Goal: Task Accomplishment & Management: Use online tool/utility

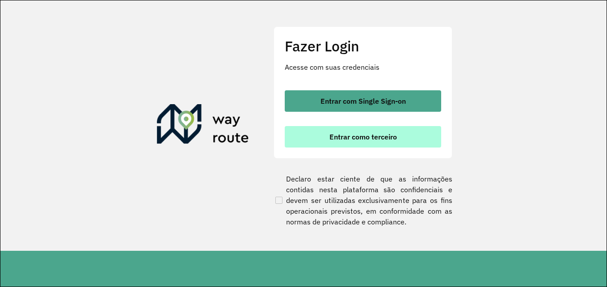
click at [372, 133] on span "Entrar como terceiro" at bounding box center [362, 136] width 67 height 7
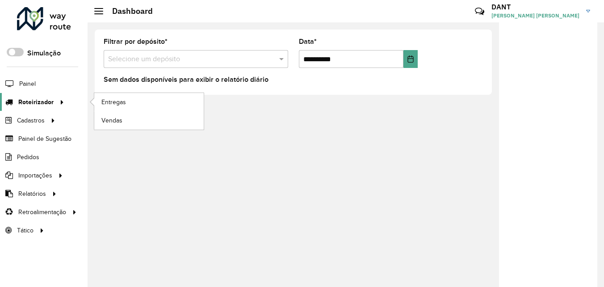
click at [42, 106] on span "Roteirizador" at bounding box center [35, 101] width 35 height 9
click at [110, 105] on span "Entregas" at bounding box center [113, 101] width 25 height 9
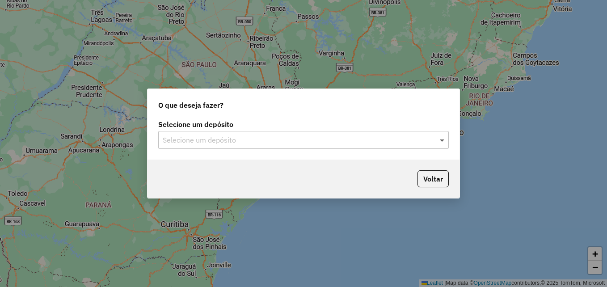
click at [446, 142] on span at bounding box center [442, 139] width 11 height 11
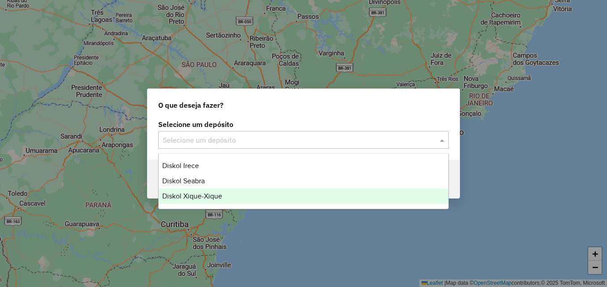
click at [286, 193] on div "Diskol Xique-Xique" at bounding box center [304, 196] width 290 height 15
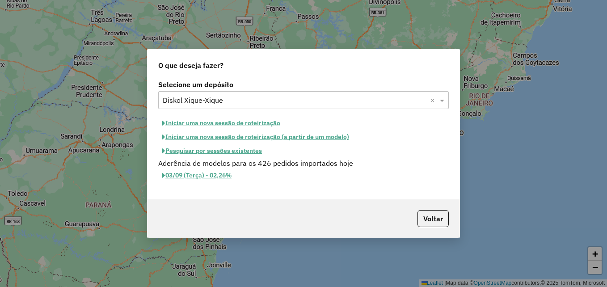
click at [224, 124] on button "Iniciar uma nova sessão de roteirização" at bounding box center [221, 123] width 126 height 14
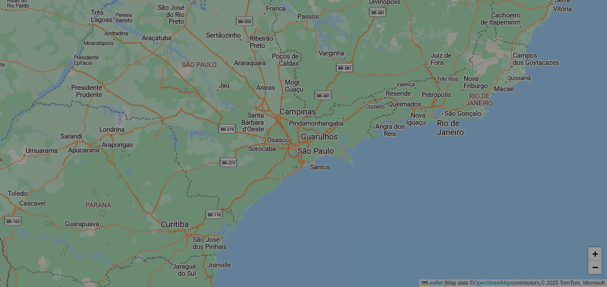
select select "*"
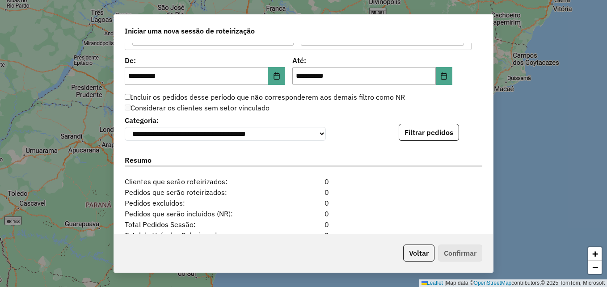
scroll to position [764, 0]
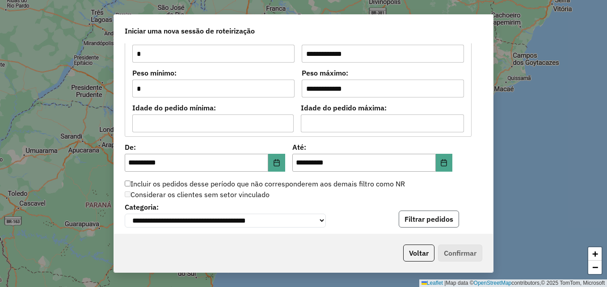
click at [410, 223] on button "Filtrar pedidos" at bounding box center [429, 218] width 60 height 17
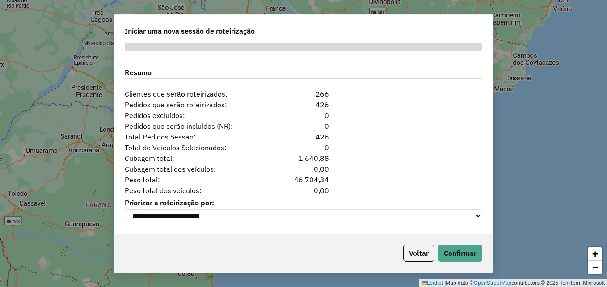
scroll to position [1127, 0]
click at [447, 247] on button "Confirmar" at bounding box center [460, 252] width 44 height 17
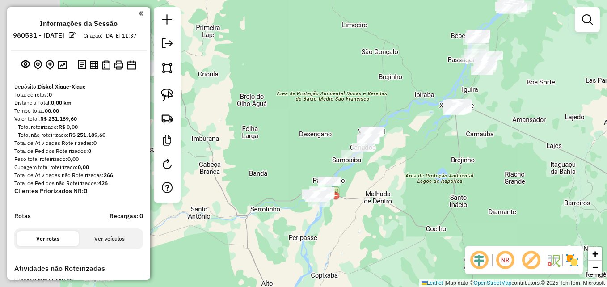
drag, startPoint x: 267, startPoint y: 196, endPoint x: 433, endPoint y: 154, distance: 171.3
click at [433, 154] on div "Janela de atendimento Grade de atendimento Capacidade Transportadoras Veículos …" at bounding box center [303, 143] width 607 height 287
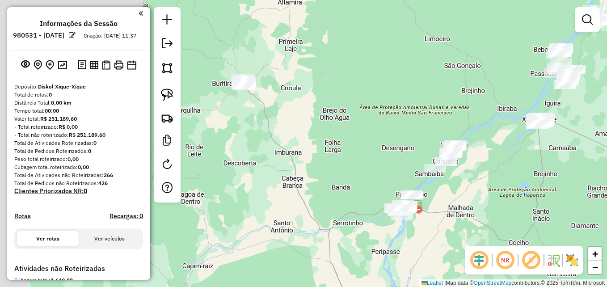
drag, startPoint x: 309, startPoint y: 162, endPoint x: 386, endPoint y: 179, distance: 78.8
click at [386, 179] on div "Janela de atendimento Grade de atendimento Capacidade Transportadoras Veículos …" at bounding box center [303, 143] width 607 height 287
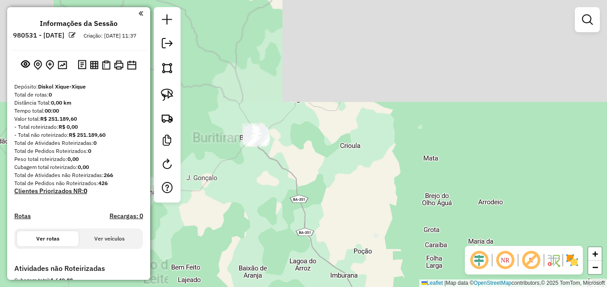
drag, startPoint x: 250, startPoint y: 102, endPoint x: 290, endPoint y: 219, distance: 123.5
click at [290, 219] on div "Janela de atendimento Grade de atendimento Capacidade Transportadoras Veículos …" at bounding box center [303, 143] width 607 height 287
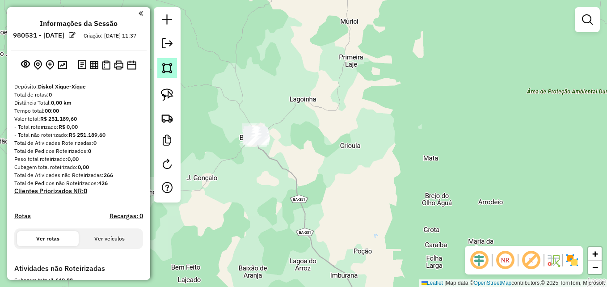
click at [165, 68] on img at bounding box center [167, 68] width 13 height 13
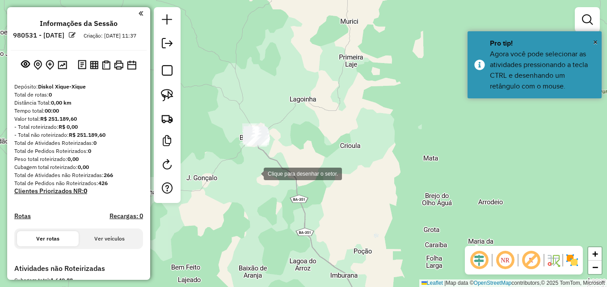
click at [255, 173] on div at bounding box center [255, 173] width 18 height 18
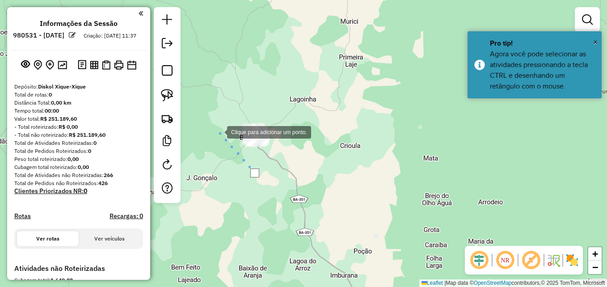
click at [227, 122] on div at bounding box center [218, 131] width 18 height 18
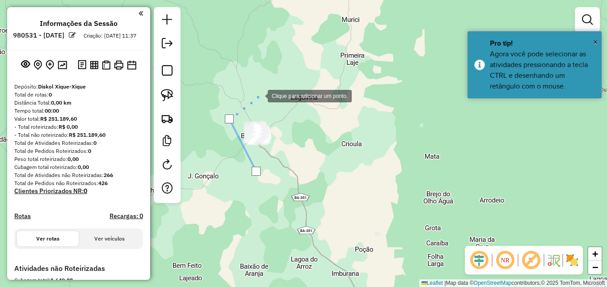
click at [259, 95] on div at bounding box center [259, 95] width 18 height 18
click at [268, 104] on div at bounding box center [259, 95] width 18 height 18
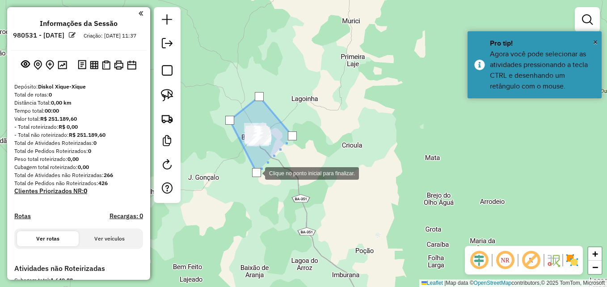
click at [256, 172] on div at bounding box center [256, 172] width 9 height 9
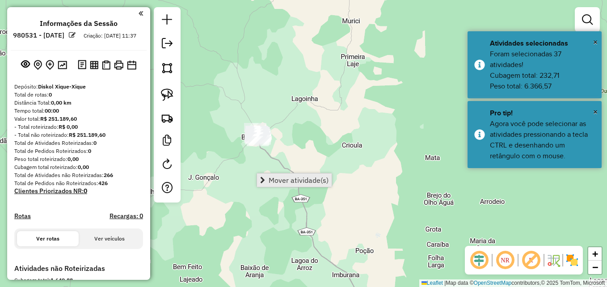
click at [279, 180] on span "Mover atividade(s)" at bounding box center [299, 179] width 60 height 7
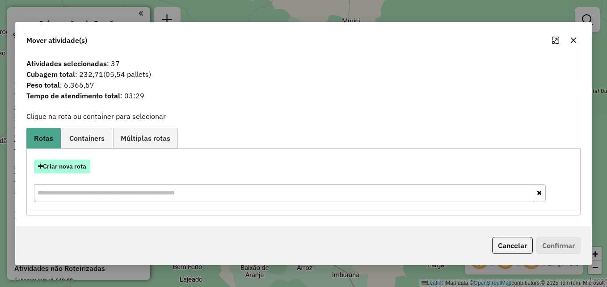
click at [64, 165] on button "Criar nova rota" at bounding box center [62, 166] width 56 height 14
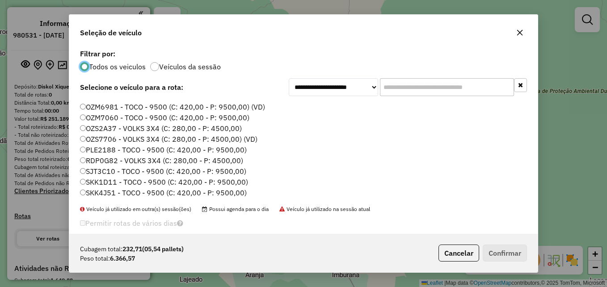
scroll to position [84, 0]
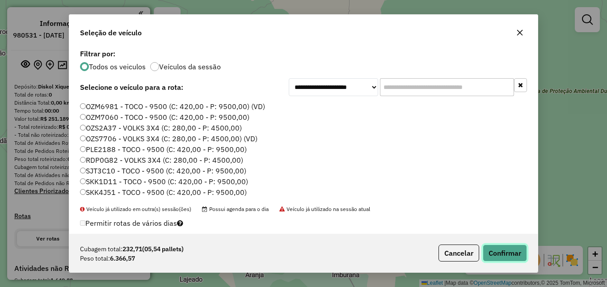
click at [513, 257] on button "Confirmar" at bounding box center [505, 252] width 44 height 17
click at [513, 257] on hb-app "**********" at bounding box center [303, 143] width 607 height 287
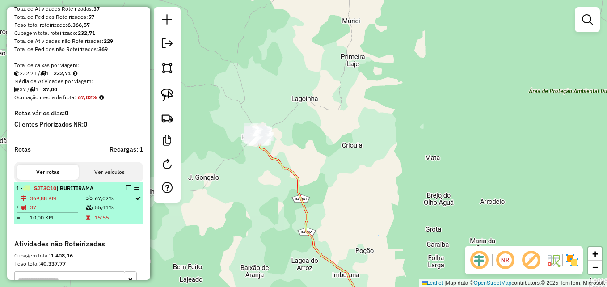
scroll to position [179, 0]
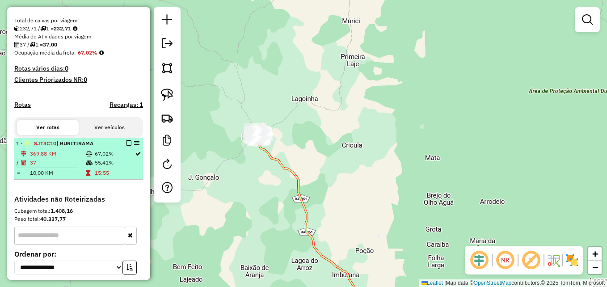
click at [104, 167] on td "55,41%" at bounding box center [114, 162] width 40 height 9
select select "**********"
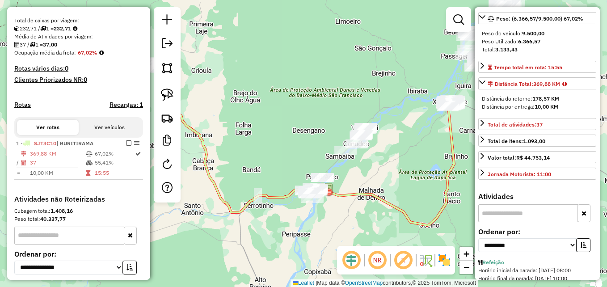
scroll to position [0, 0]
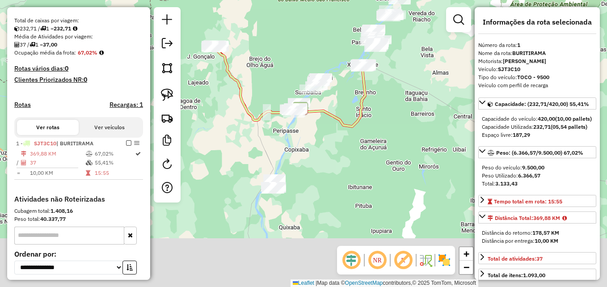
drag, startPoint x: 306, startPoint y: 248, endPoint x: 298, endPoint y: 140, distance: 107.9
click at [298, 140] on div "Janela de atendimento Grade de atendimento Capacidade Transportadoras Veículos …" at bounding box center [303, 143] width 607 height 287
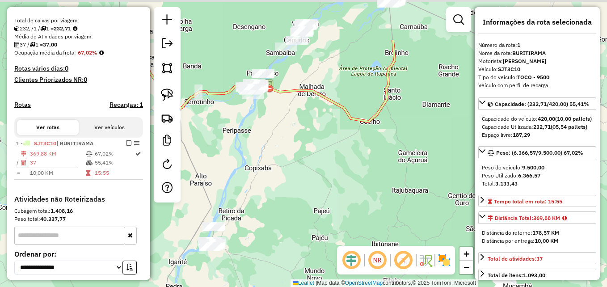
drag, startPoint x: 309, startPoint y: 178, endPoint x: 284, endPoint y: 251, distance: 76.4
click at [284, 251] on div "Janela de atendimento Grade de atendimento Capacidade Transportadoras Veículos …" at bounding box center [303, 143] width 607 height 287
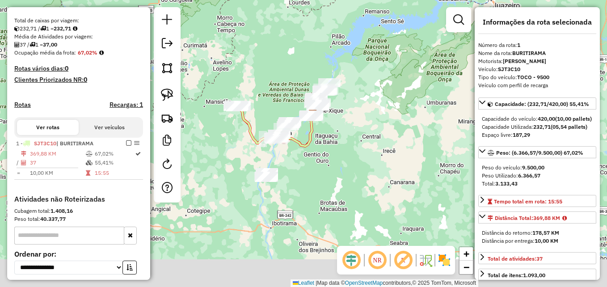
drag, startPoint x: 329, startPoint y: 209, endPoint x: 294, endPoint y: 138, distance: 79.7
click at [293, 138] on div "Janela de atendimento Grade de atendimento Capacidade Transportadoras Veículos …" at bounding box center [303, 143] width 607 height 287
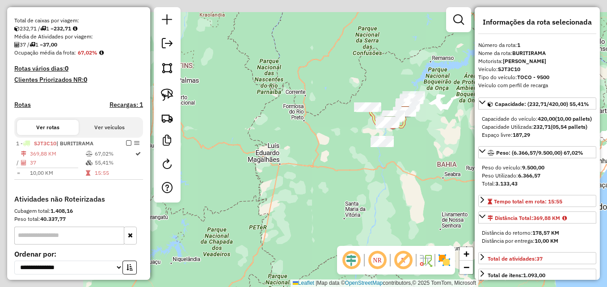
drag, startPoint x: 230, startPoint y: 178, endPoint x: 427, endPoint y: 194, distance: 197.2
click at [427, 194] on div "Janela de atendimento Grade de atendimento Capacidade Transportadoras Veículos …" at bounding box center [303, 143] width 607 height 287
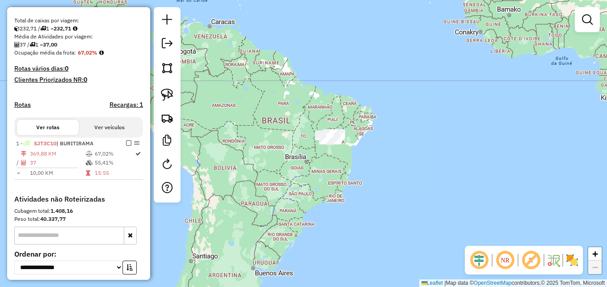
drag, startPoint x: 311, startPoint y: 172, endPoint x: 304, endPoint y: 154, distance: 20.2
click at [304, 154] on div "Janela de atendimento Grade de atendimento Capacidade Transportadoras Veículos …" at bounding box center [303, 143] width 607 height 287
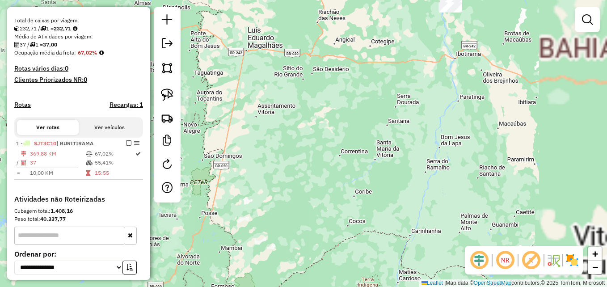
drag, startPoint x: 411, startPoint y: 122, endPoint x: 239, endPoint y: 225, distance: 200.4
click at [248, 220] on div "Janela de atendimento Grade de atendimento Capacidade Transportadoras Veículos …" at bounding box center [303, 143] width 607 height 287
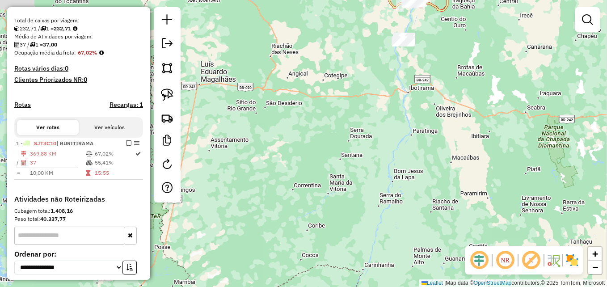
drag, startPoint x: 360, startPoint y: 120, endPoint x: 259, endPoint y: 218, distance: 140.9
click at [262, 215] on div "Janela de atendimento Grade de atendimento Capacidade Transportadoras Veículos …" at bounding box center [303, 143] width 607 height 287
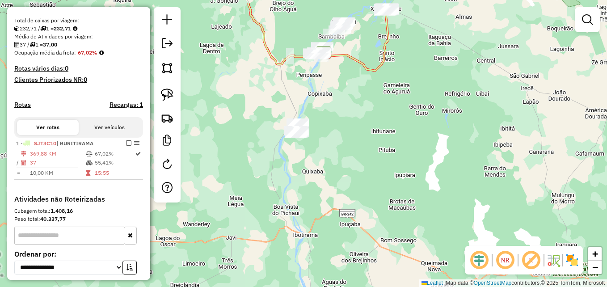
drag, startPoint x: 365, startPoint y: 101, endPoint x: 334, endPoint y: 194, distance: 98.8
click at [334, 194] on div "Janela de atendimento Grade de atendimento Capacidade Transportadoras Veículos …" at bounding box center [303, 143] width 607 height 287
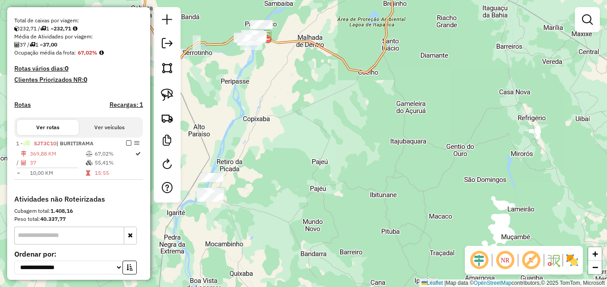
drag, startPoint x: 281, startPoint y: 197, endPoint x: 361, endPoint y: 176, distance: 82.9
click at [361, 176] on div "Janela de atendimento Grade de atendimento Capacidade Transportadoras Veículos …" at bounding box center [303, 143] width 607 height 287
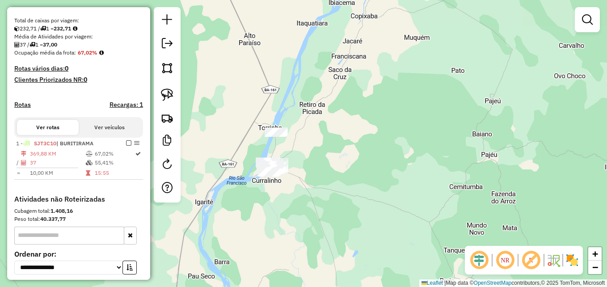
drag, startPoint x: 313, startPoint y: 189, endPoint x: 344, endPoint y: 187, distance: 31.3
click at [344, 187] on div "Janela de atendimento Grade de atendimento Capacidade Transportadoras Veículos …" at bounding box center [303, 143] width 607 height 287
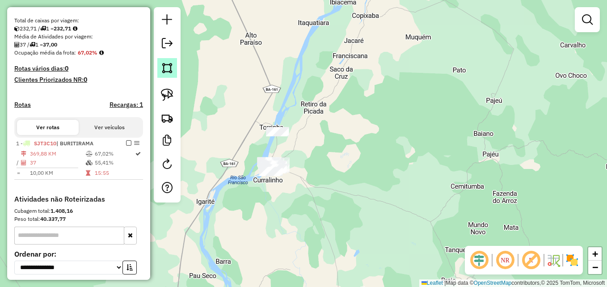
click at [167, 71] on img at bounding box center [167, 68] width 13 height 13
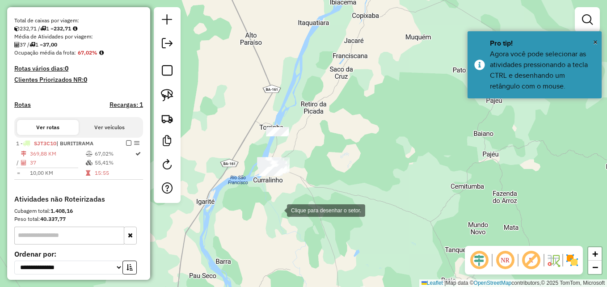
click at [278, 206] on div at bounding box center [278, 210] width 18 height 18
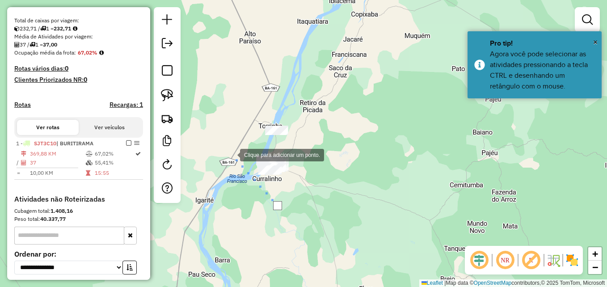
click at [231, 153] on div at bounding box center [231, 154] width 18 height 18
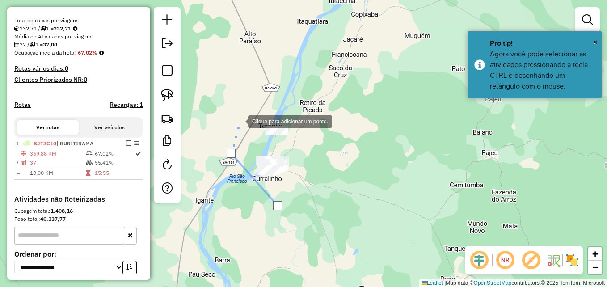
click at [248, 112] on div at bounding box center [239, 121] width 18 height 18
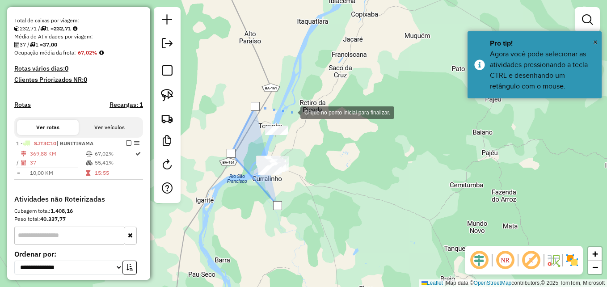
click at [292, 112] on div at bounding box center [291, 112] width 18 height 18
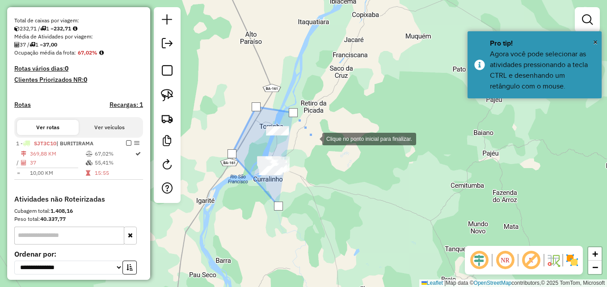
drag, startPoint x: 314, startPoint y: 139, endPoint x: 295, endPoint y: 178, distance: 43.0
click at [314, 139] on div at bounding box center [313, 138] width 18 height 18
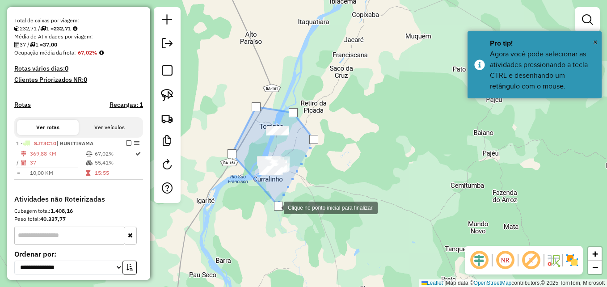
click at [275, 207] on div at bounding box center [278, 205] width 9 height 9
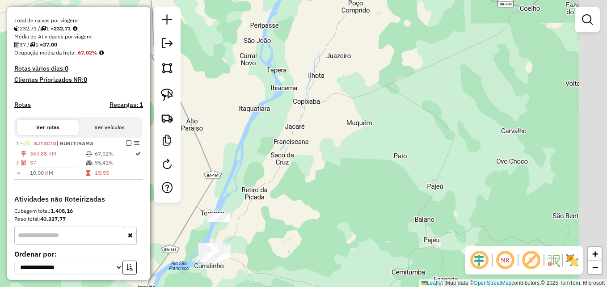
drag, startPoint x: 324, startPoint y: 200, endPoint x: 275, endPoint y: 270, distance: 85.6
click at [275, 270] on div "Janela de atendimento Grade de atendimento Capacidade Transportadoras Veículos …" at bounding box center [303, 143] width 607 height 287
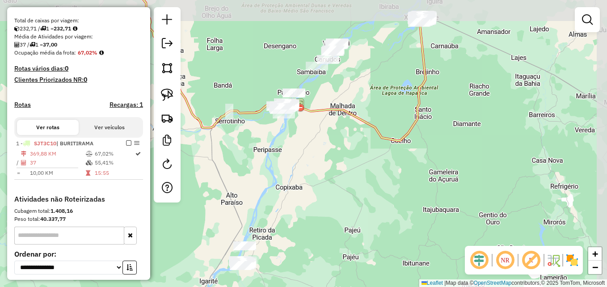
drag, startPoint x: 330, startPoint y: 155, endPoint x: 296, endPoint y: 205, distance: 60.6
click at [296, 205] on div "Janela de atendimento Grade de atendimento Capacidade Transportadoras Veículos …" at bounding box center [303, 143] width 607 height 287
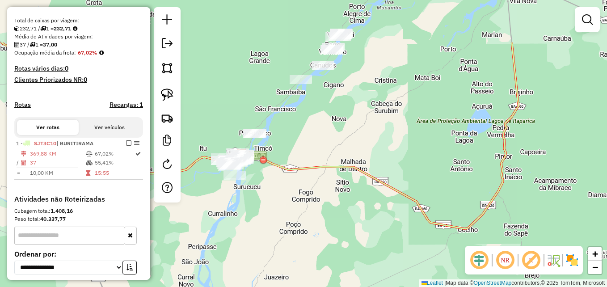
drag, startPoint x: 293, startPoint y: 174, endPoint x: 311, endPoint y: 237, distance: 65.6
click at [311, 237] on div "Janela de atendimento Grade de atendimento Capacidade Transportadoras Veículos …" at bounding box center [303, 143] width 607 height 287
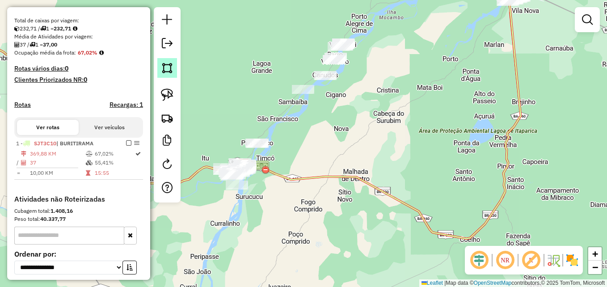
click at [170, 67] on img at bounding box center [167, 68] width 13 height 13
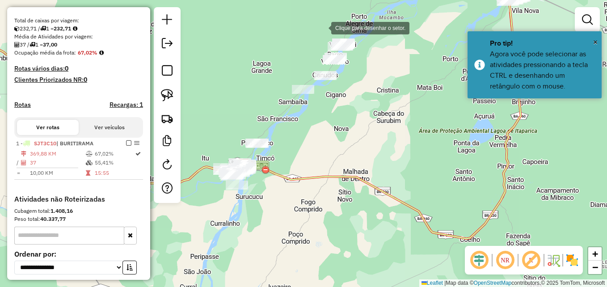
click at [320, 28] on div at bounding box center [322, 27] width 18 height 18
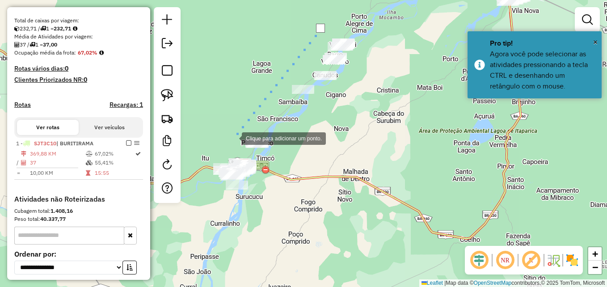
click at [233, 138] on div at bounding box center [233, 138] width 18 height 18
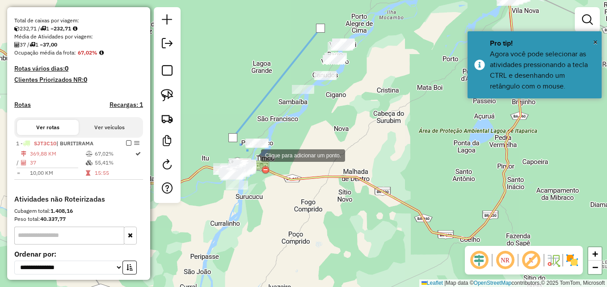
click at [252, 155] on div at bounding box center [252, 155] width 18 height 18
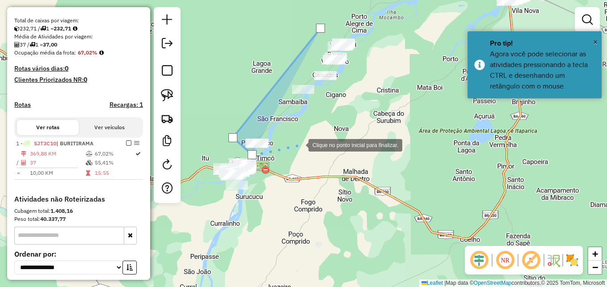
click at [302, 142] on div at bounding box center [299, 144] width 18 height 18
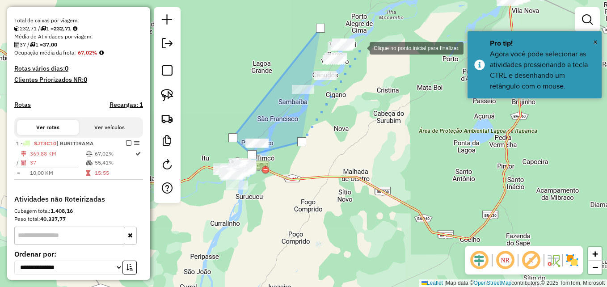
click at [367, 40] on div at bounding box center [361, 47] width 18 height 18
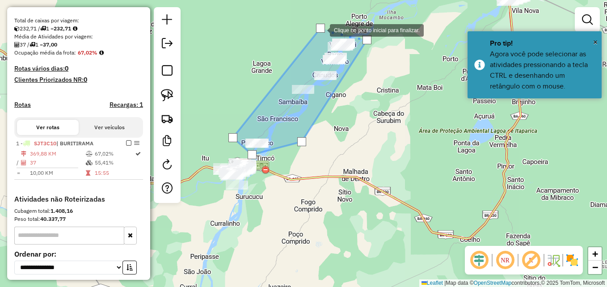
click at [321, 29] on div at bounding box center [320, 28] width 9 height 9
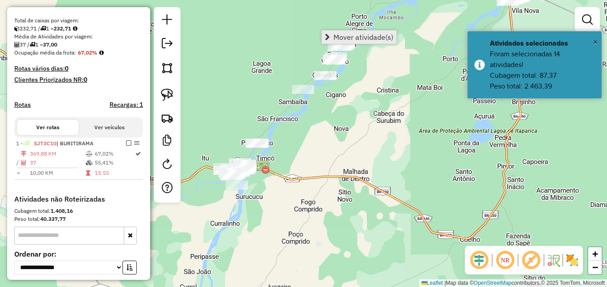
click at [331, 37] on link "Mover atividade(s)" at bounding box center [359, 36] width 75 height 13
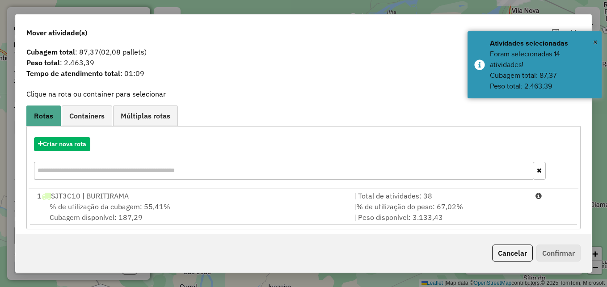
scroll to position [21, 0]
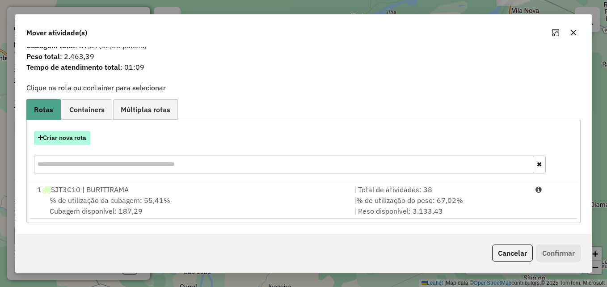
click at [75, 143] on button "Criar nova rota" at bounding box center [62, 138] width 56 height 14
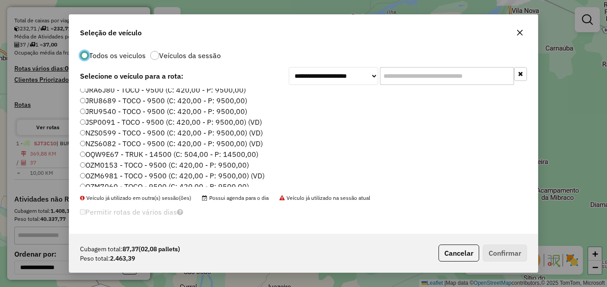
scroll to position [0, 0]
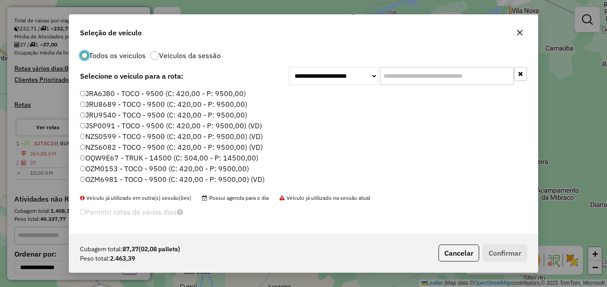
click at [106, 147] on label "NZS6082 - TOCO - 9500 (C: 420,00 - P: 9500,00) (VD)" at bounding box center [171, 147] width 183 height 11
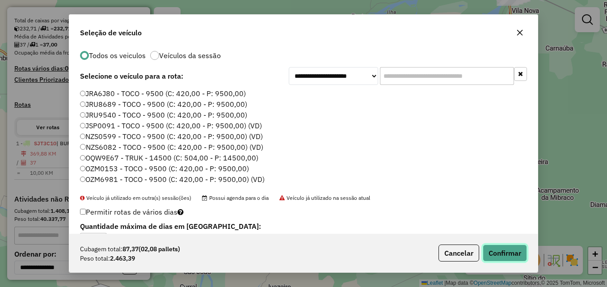
click at [503, 257] on button "Confirmar" at bounding box center [505, 252] width 44 height 17
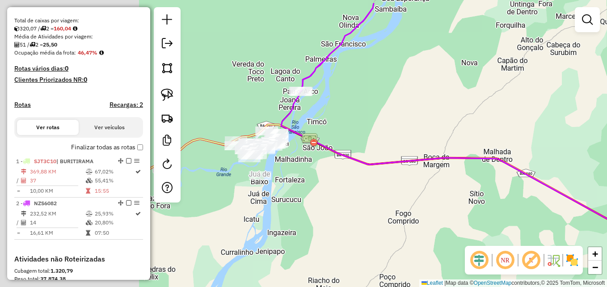
drag, startPoint x: 246, startPoint y: 152, endPoint x: 396, endPoint y: 184, distance: 153.4
click at [396, 184] on div "Janela de atendimento Grade de atendimento Capacidade Transportadoras Veículos …" at bounding box center [303, 143] width 607 height 287
drag, startPoint x: 396, startPoint y: 184, endPoint x: 359, endPoint y: 188, distance: 37.8
click at [396, 184] on div "Janela de atendimento Grade de atendimento Capacidade Transportadoras Veículos …" at bounding box center [303, 143] width 607 height 287
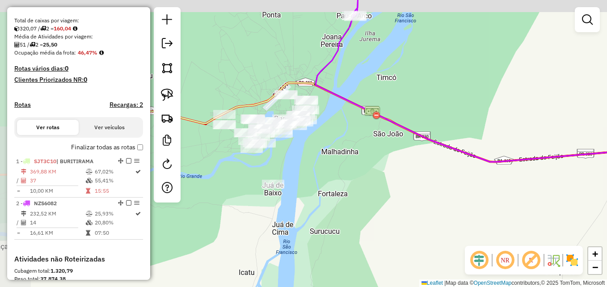
drag, startPoint x: 323, startPoint y: 192, endPoint x: 395, endPoint y: 215, distance: 75.2
click at [395, 215] on div "Janela de atendimento Grade de atendimento Capacidade Transportadoras Veículos …" at bounding box center [303, 143] width 607 height 287
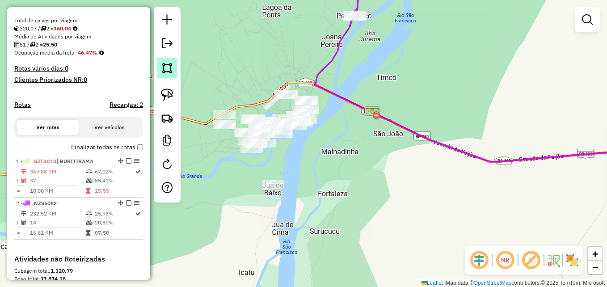
click at [167, 69] on img at bounding box center [167, 68] width 13 height 13
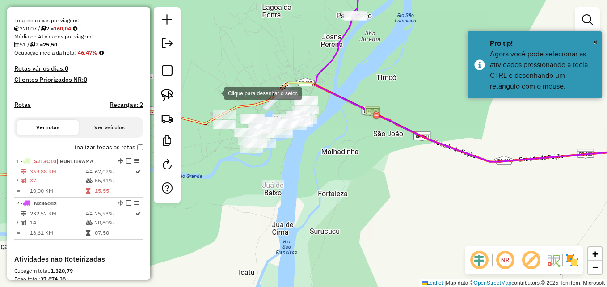
click at [215, 92] on div at bounding box center [215, 93] width 18 height 18
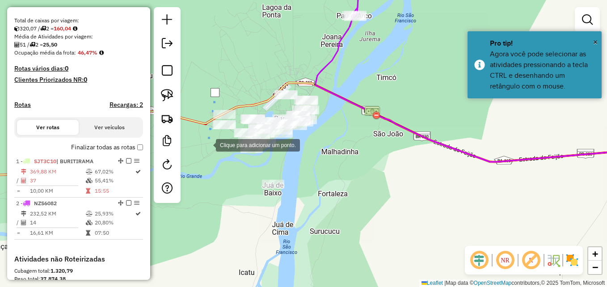
click at [207, 144] on div at bounding box center [207, 144] width 18 height 18
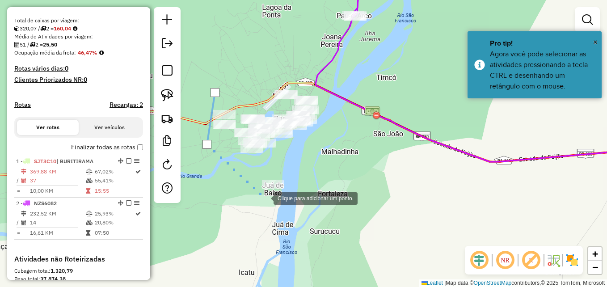
click at [264, 197] on div at bounding box center [265, 198] width 18 height 18
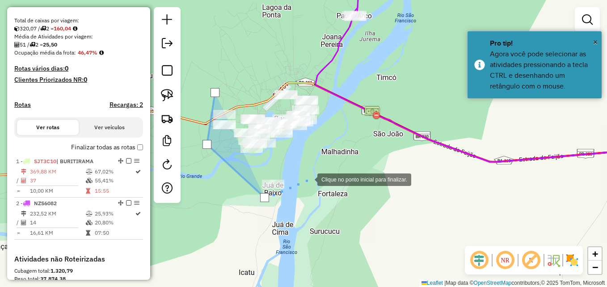
click at [308, 179] on div at bounding box center [308, 179] width 18 height 18
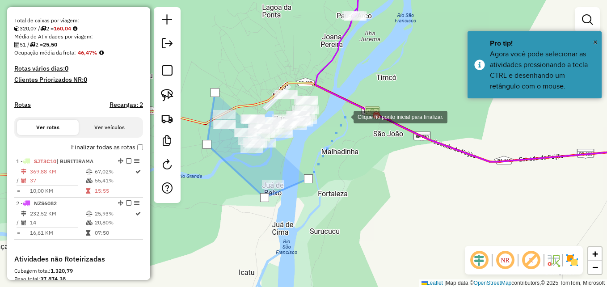
click at [344, 116] on div at bounding box center [345, 116] width 18 height 18
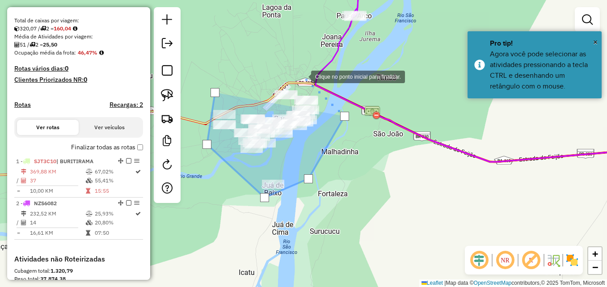
click at [298, 71] on div at bounding box center [302, 76] width 18 height 18
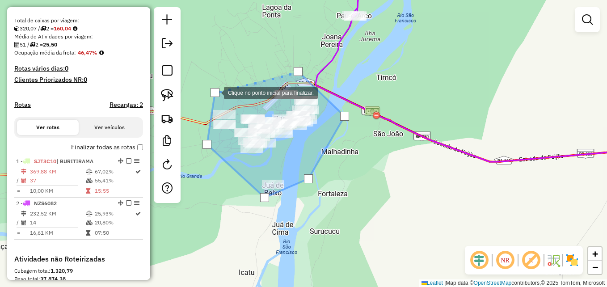
click at [215, 92] on div at bounding box center [214, 92] width 9 height 9
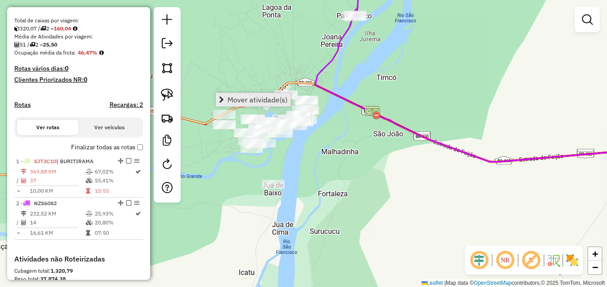
click at [248, 105] on link "Mover atividade(s)" at bounding box center [253, 99] width 75 height 13
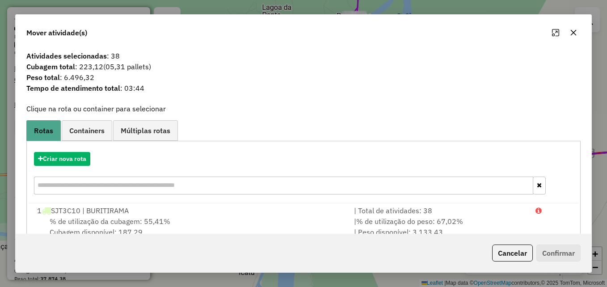
scroll to position [57, 0]
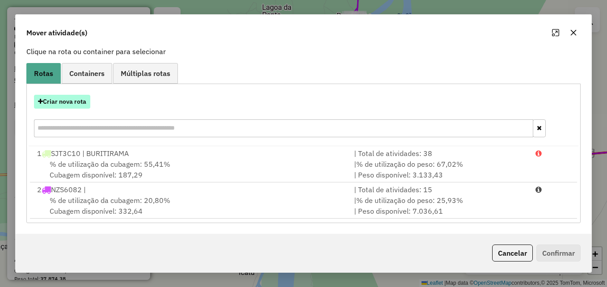
click at [81, 105] on button "Criar nova rota" at bounding box center [62, 102] width 56 height 14
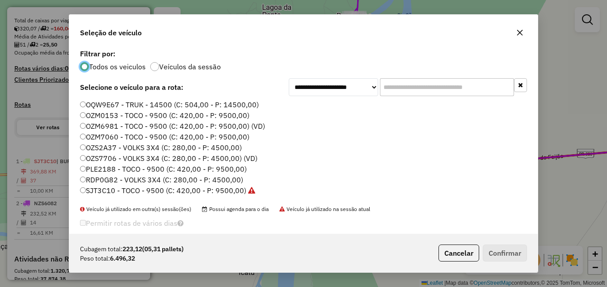
scroll to position [84, 0]
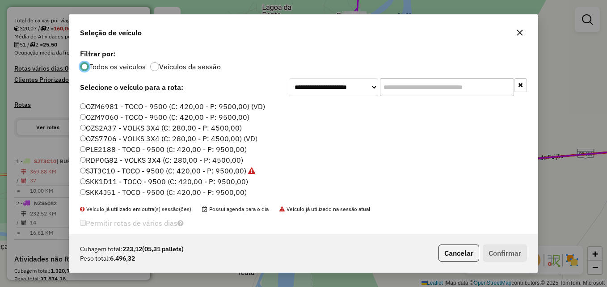
click at [88, 192] on label "SKK4J51 - TOCO - 9500 (C: 420,00 - P: 9500,00)" at bounding box center [163, 192] width 167 height 11
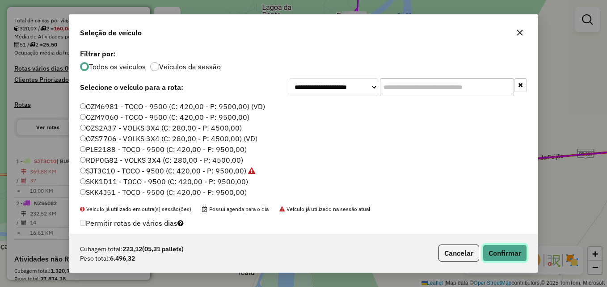
click at [502, 258] on button "Confirmar" at bounding box center [505, 252] width 44 height 17
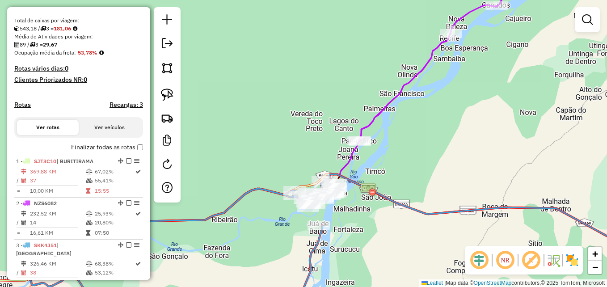
drag, startPoint x: 399, startPoint y: 245, endPoint x: 352, endPoint y: 212, distance: 57.1
click at [352, 212] on div "Janela de atendimento Grade de atendimento Capacidade Transportadoras Veículos …" at bounding box center [303, 143] width 607 height 287
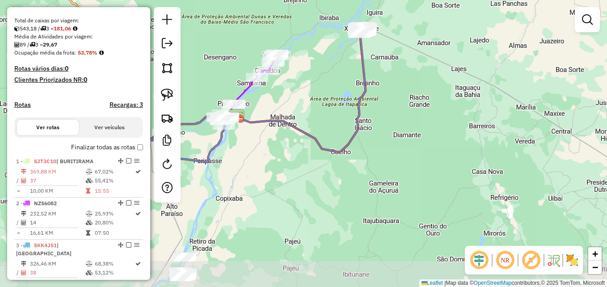
drag, startPoint x: 372, startPoint y: 237, endPoint x: 264, endPoint y: 155, distance: 135.1
click at [264, 155] on div "Janela de atendimento Grade de atendimento Capacidade Transportadoras Veículos …" at bounding box center [303, 143] width 607 height 287
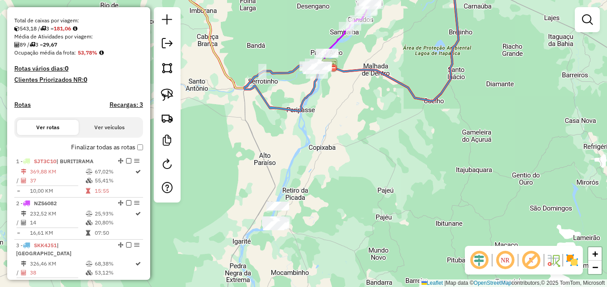
drag, startPoint x: 280, startPoint y: 201, endPoint x: 368, endPoint y: 152, distance: 100.8
click at [368, 152] on div "Janela de atendimento Grade de atendimento Capacidade Transportadoras Veículos …" at bounding box center [303, 143] width 607 height 287
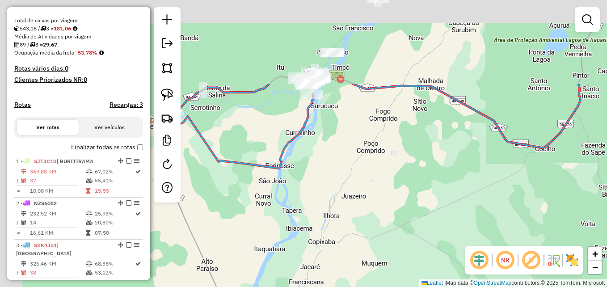
drag, startPoint x: 352, startPoint y: 98, endPoint x: 394, endPoint y: 231, distance: 139.9
click at [394, 231] on div "Janela de atendimento Grade de atendimento Capacidade Transportadoras Veículos …" at bounding box center [303, 143] width 607 height 287
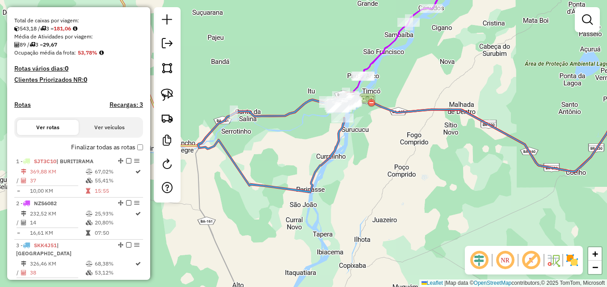
drag, startPoint x: 364, startPoint y: 180, endPoint x: 391, endPoint y: 183, distance: 27.5
click at [391, 183] on div "Janela de atendimento Grade de atendimento Capacidade Transportadoras Veículos …" at bounding box center [303, 143] width 607 height 287
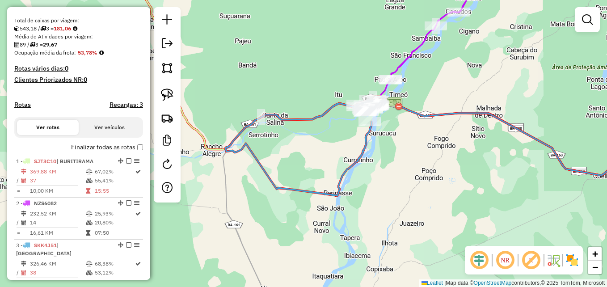
click at [391, 183] on div "Janela de atendimento Grade de atendimento Capacidade Transportadoras Veículos …" at bounding box center [303, 143] width 607 height 287
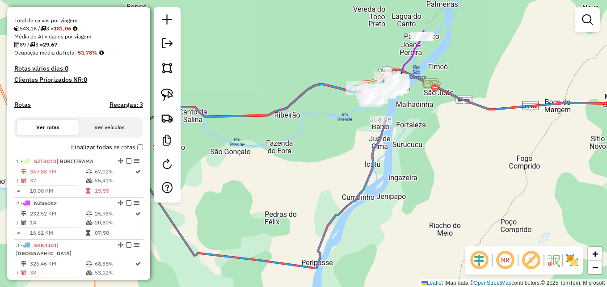
drag, startPoint x: 362, startPoint y: 176, endPoint x: 394, endPoint y: 235, distance: 67.0
click at [394, 235] on div "Janela de atendimento Grade de atendimento Capacidade Transportadoras Veículos …" at bounding box center [303, 143] width 607 height 287
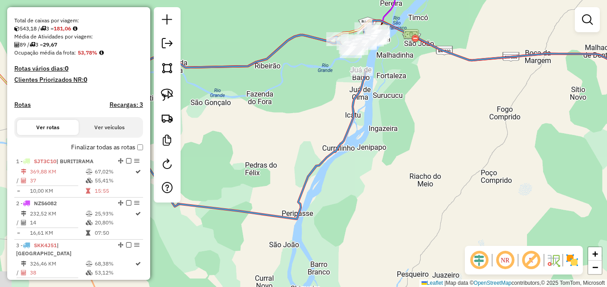
drag, startPoint x: 394, startPoint y: 235, endPoint x: 374, endPoint y: 186, distance: 52.9
click at [374, 186] on div "Janela de atendimento Grade de atendimento Capacidade Transportadoras Veículos …" at bounding box center [303, 143] width 607 height 287
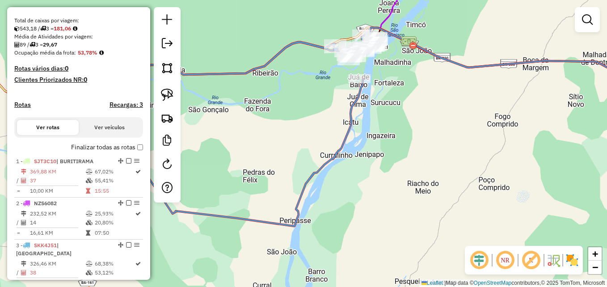
drag, startPoint x: 435, startPoint y: 140, endPoint x: 383, endPoint y: 208, distance: 85.2
click at [383, 207] on div "Janela de atendimento Grade de atendimento Capacidade Transportadoras Veículos …" at bounding box center [303, 143] width 607 height 287
click at [383, 208] on div "Janela de atendimento Grade de atendimento Capacidade Transportadoras Veículos …" at bounding box center [303, 143] width 607 height 287
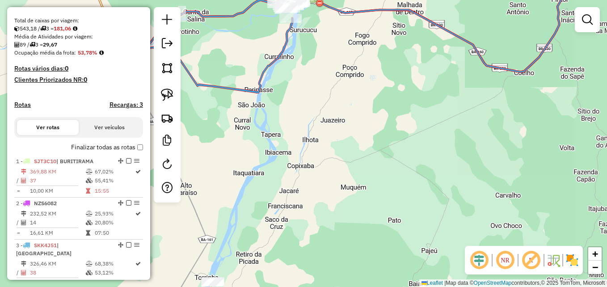
drag, startPoint x: 378, startPoint y: 219, endPoint x: 323, endPoint y: 60, distance: 168.4
click at [323, 60] on div "Janela de atendimento Grade de atendimento Capacidade Transportadoras Veículos …" at bounding box center [303, 143] width 607 height 287
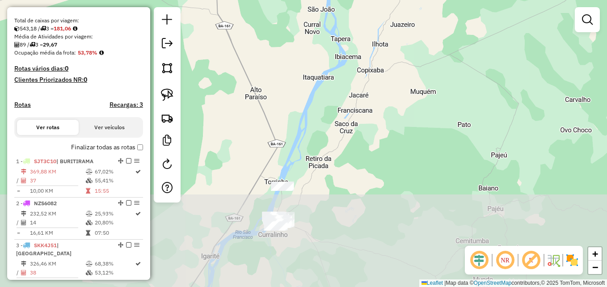
drag, startPoint x: 295, startPoint y: 217, endPoint x: 350, endPoint y: 125, distance: 107.4
click at [356, 118] on div "Janela de atendimento Grade de atendimento Capacidade Transportadoras Veículos …" at bounding box center [303, 143] width 607 height 287
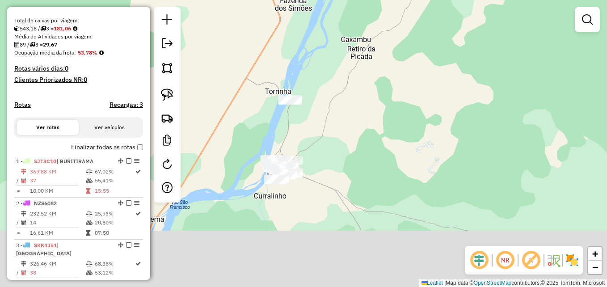
drag, startPoint x: 300, startPoint y: 225, endPoint x: 358, endPoint y: 170, distance: 80.6
click at [358, 170] on div "Janela de atendimento Grade de atendimento Capacidade Transportadoras Veículos …" at bounding box center [303, 143] width 607 height 287
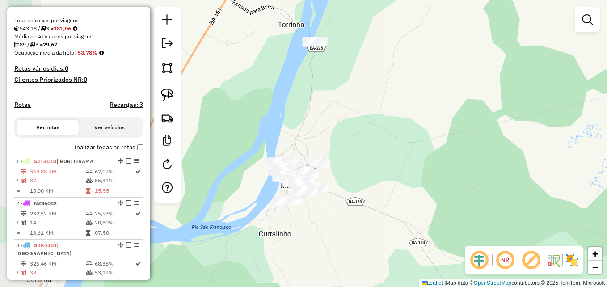
drag, startPoint x: 328, startPoint y: 183, endPoint x: 408, endPoint y: 204, distance: 82.4
click at [408, 204] on div "Janela de atendimento Grade de atendimento Capacidade Transportadoras Veículos …" at bounding box center [303, 143] width 607 height 287
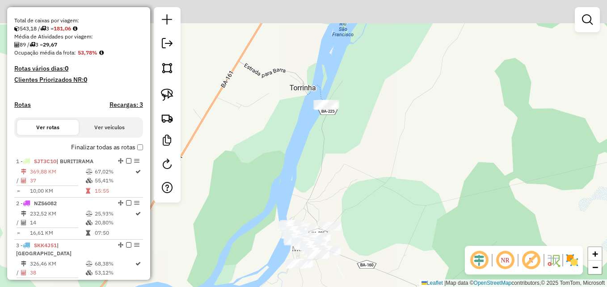
drag, startPoint x: 357, startPoint y: 112, endPoint x: 366, endPoint y: 170, distance: 59.3
click at [366, 170] on div "Janela de atendimento Grade de atendimento Capacidade Transportadoras Veículos …" at bounding box center [303, 143] width 607 height 287
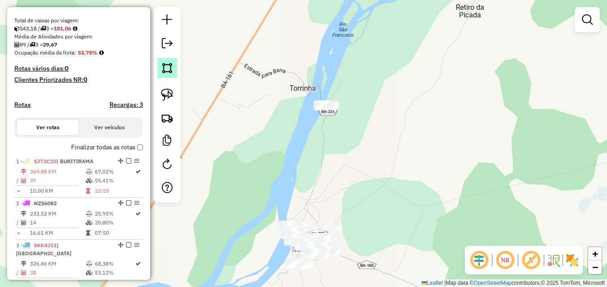
click at [170, 71] on img at bounding box center [167, 68] width 13 height 13
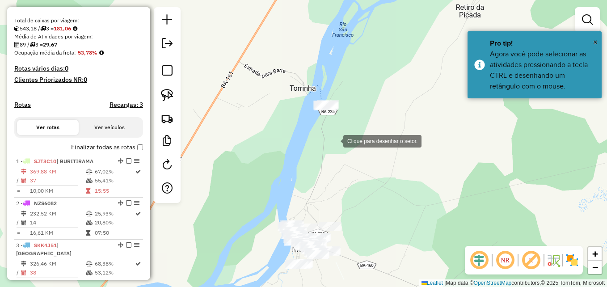
drag, startPoint x: 334, startPoint y: 140, endPoint x: 286, endPoint y: 113, distance: 55.4
click at [333, 140] on div at bounding box center [334, 140] width 18 height 18
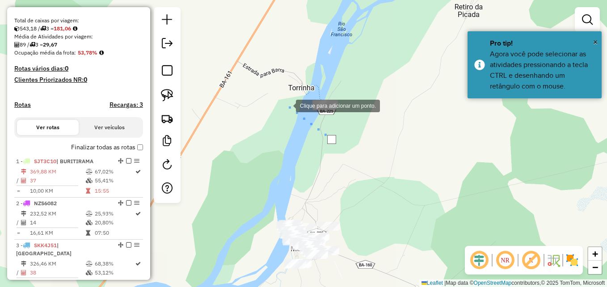
click at [289, 96] on div at bounding box center [287, 105] width 18 height 18
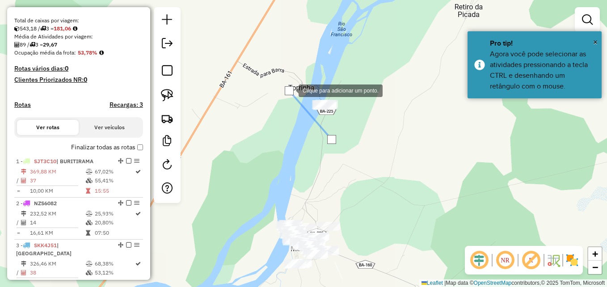
click at [298, 81] on div at bounding box center [290, 90] width 18 height 18
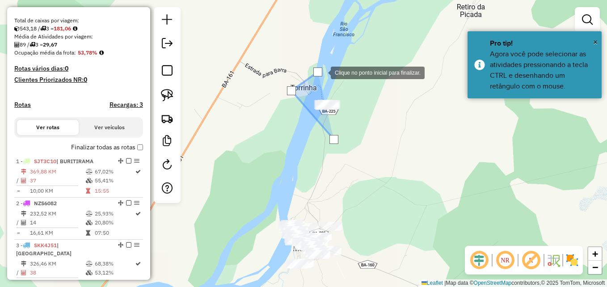
click at [331, 81] on div at bounding box center [322, 72] width 18 height 18
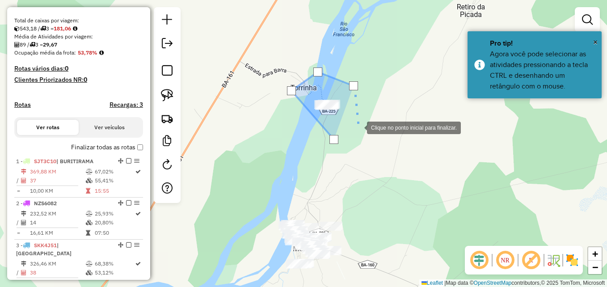
drag, startPoint x: 358, startPoint y: 127, endPoint x: 343, endPoint y: 130, distance: 15.0
click at [357, 127] on div at bounding box center [358, 127] width 18 height 18
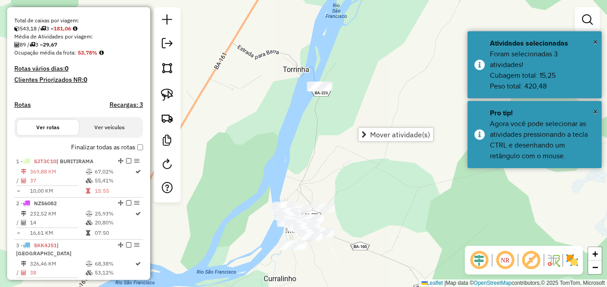
drag, startPoint x: 354, startPoint y: 197, endPoint x: 326, endPoint y: 98, distance: 103.1
click at [326, 98] on div "Janela de atendimento Grade de atendimento Capacidade Transportadoras Veículos …" at bounding box center [303, 143] width 607 height 287
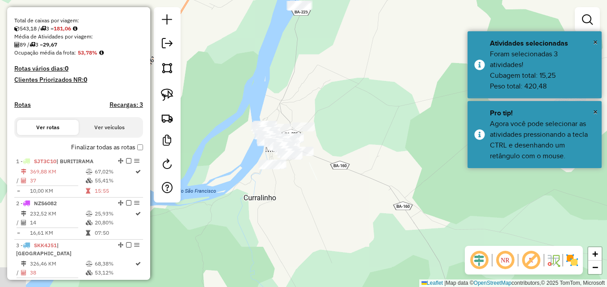
click at [326, 98] on div "Janela de atendimento Grade de atendimento Capacidade Transportadoras Veículos …" at bounding box center [303, 143] width 607 height 287
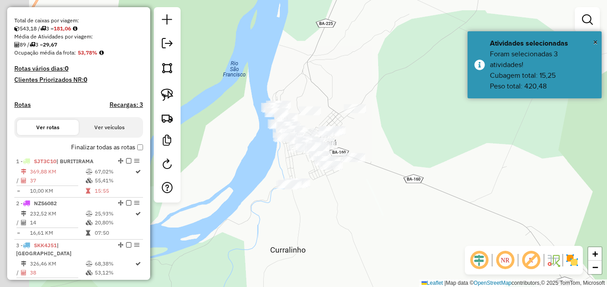
drag, startPoint x: 301, startPoint y: 172, endPoint x: 374, endPoint y: 203, distance: 80.1
click at [374, 203] on div "Janela de atendimento Grade de atendimento Capacidade Transportadoras Veículos …" at bounding box center [303, 143] width 607 height 287
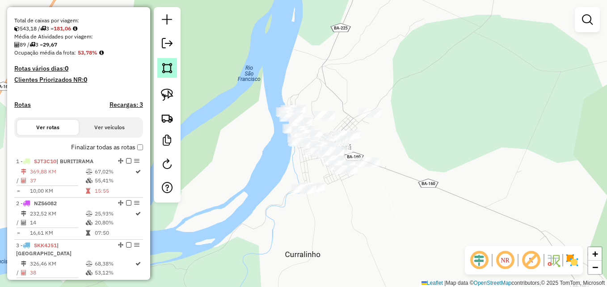
click at [165, 73] on img at bounding box center [167, 68] width 13 height 13
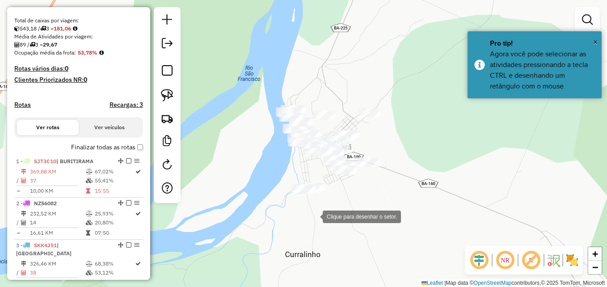
drag, startPoint x: 298, startPoint y: 210, endPoint x: 237, endPoint y: 171, distance: 71.8
click at [305, 210] on div at bounding box center [314, 216] width 18 height 18
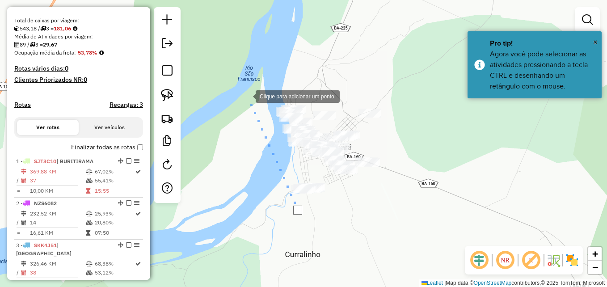
click at [248, 98] on div at bounding box center [247, 96] width 18 height 18
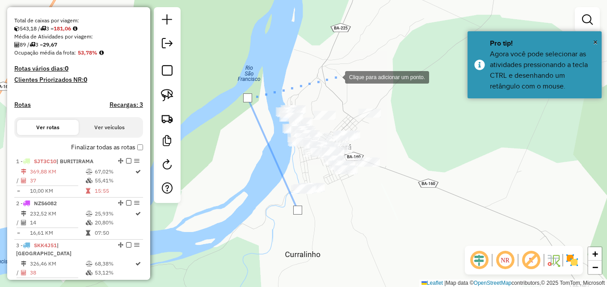
click at [336, 76] on div at bounding box center [336, 76] width 18 height 18
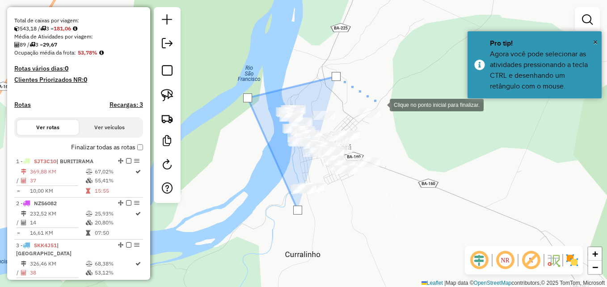
drag, startPoint x: 381, startPoint y: 105, endPoint x: 393, endPoint y: 130, distance: 28.2
click at [381, 105] on div at bounding box center [381, 104] width 18 height 18
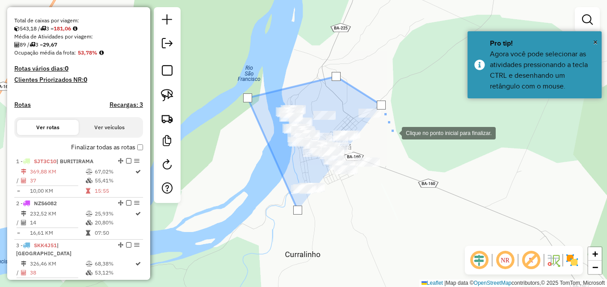
click at [394, 139] on div at bounding box center [393, 132] width 18 height 18
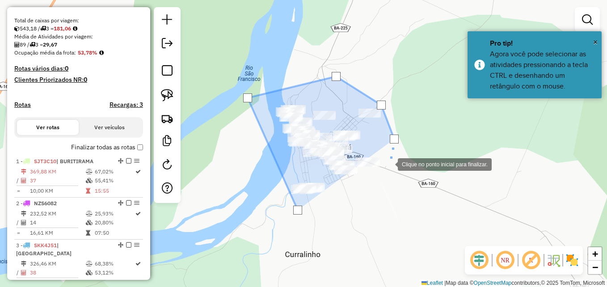
click at [380, 172] on div at bounding box center [389, 164] width 18 height 18
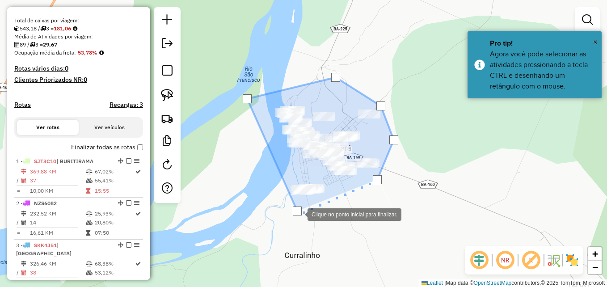
click at [298, 214] on div at bounding box center [297, 210] width 9 height 9
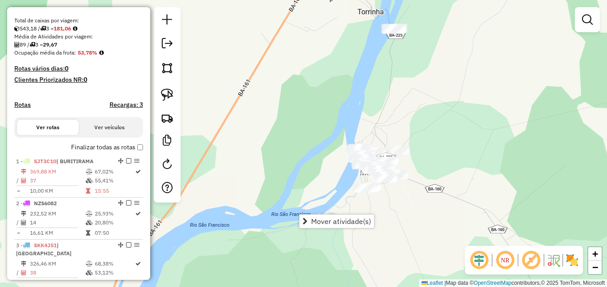
drag, startPoint x: 458, startPoint y: 94, endPoint x: 349, endPoint y: 153, distance: 124.3
click at [350, 153] on div "Janela de atendimento Grade de atendimento Capacidade Transportadoras Veículos …" at bounding box center [303, 143] width 607 height 287
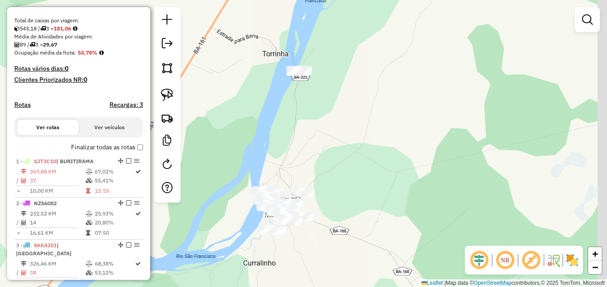
click at [349, 153] on div "Janela de atendimento Grade de atendimento Capacidade Transportadoras Veículos …" at bounding box center [303, 143] width 607 height 287
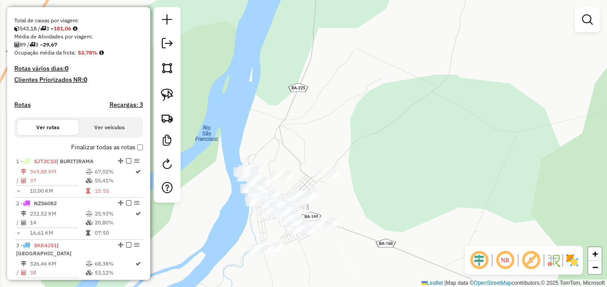
drag, startPoint x: 324, startPoint y: 199, endPoint x: 408, endPoint y: 159, distance: 93.1
click at [408, 159] on div "Janela de atendimento Grade de atendimento Capacidade Transportadoras Veículos …" at bounding box center [303, 143] width 607 height 287
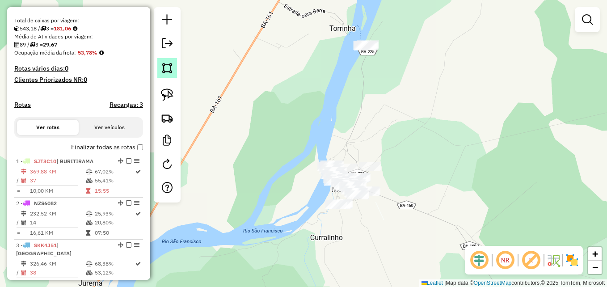
click at [165, 69] on img at bounding box center [167, 68] width 13 height 13
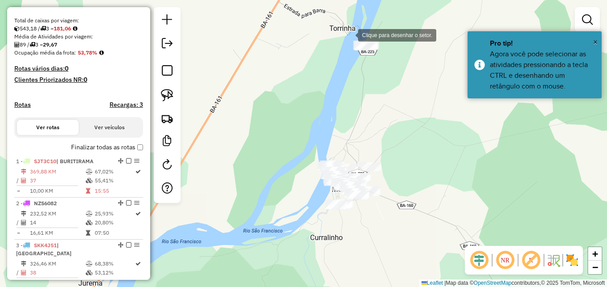
click at [350, 34] on div at bounding box center [349, 34] width 18 height 18
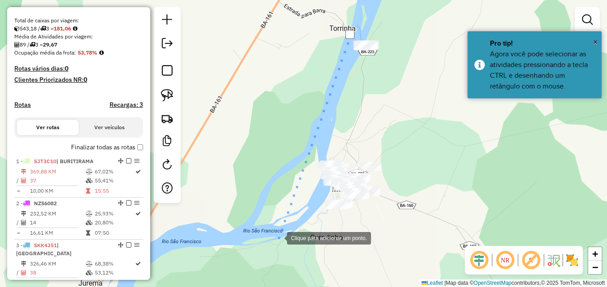
click at [285, 242] on div at bounding box center [278, 237] width 18 height 18
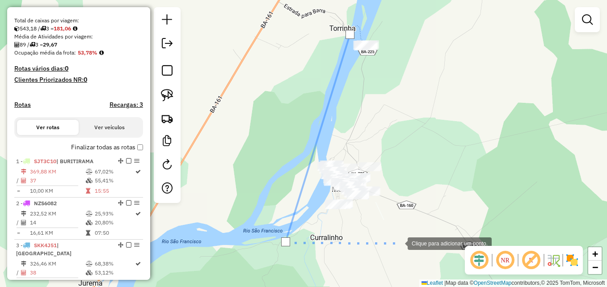
drag, startPoint x: 402, startPoint y: 240, endPoint x: 419, endPoint y: 210, distance: 35.2
click at [402, 240] on div at bounding box center [399, 243] width 18 height 18
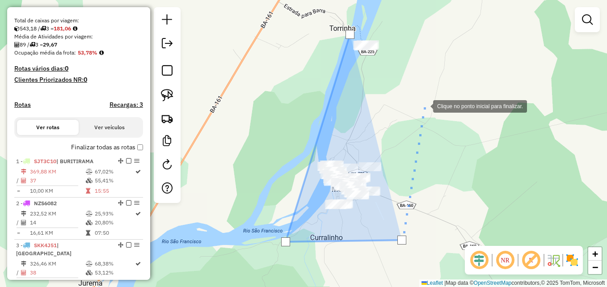
click at [420, 97] on div at bounding box center [424, 106] width 18 height 18
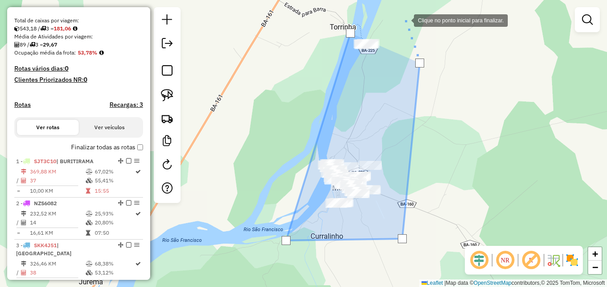
click at [404, 14] on div at bounding box center [405, 20] width 18 height 18
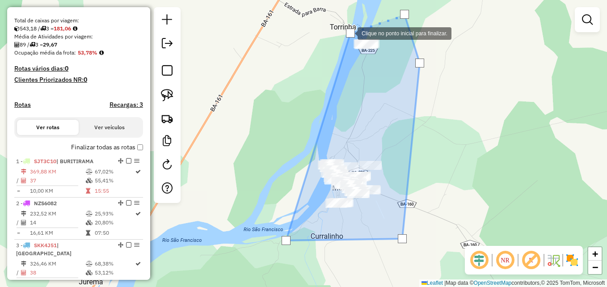
click at [348, 33] on div at bounding box center [350, 33] width 9 height 9
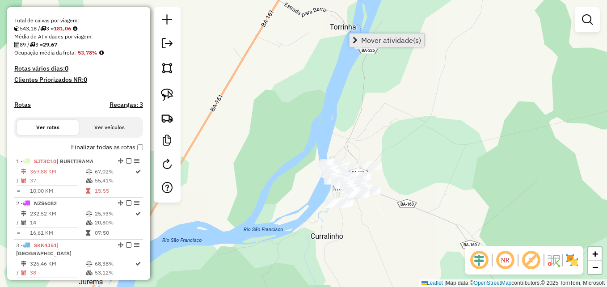
click at [398, 40] on span "Mover atividade(s)" at bounding box center [391, 40] width 60 height 7
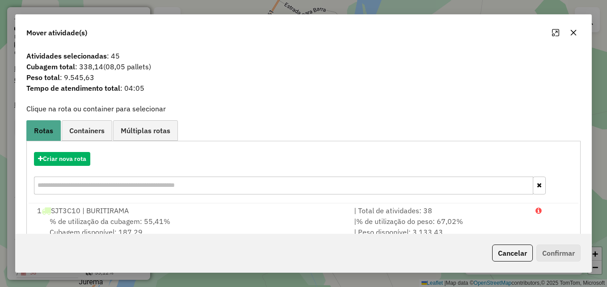
scroll to position [45, 0]
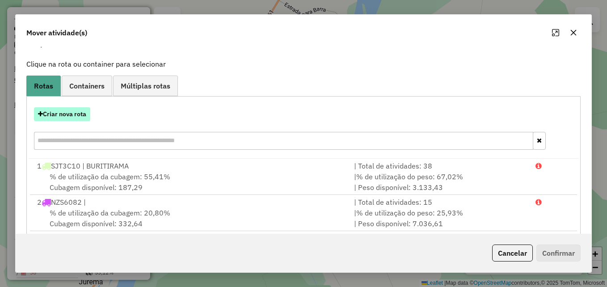
click at [70, 119] on button "Criar nova rota" at bounding box center [62, 114] width 56 height 14
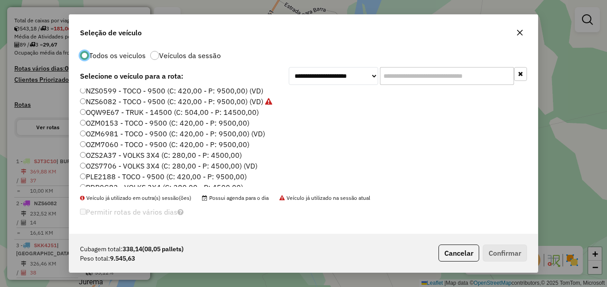
scroll to position [0, 0]
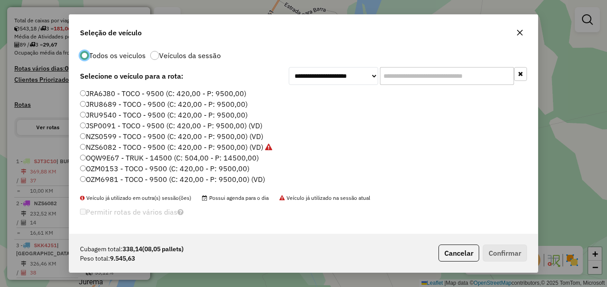
click at [109, 136] on label "NZS0599 - TOCO - 9500 (C: 420,00 - P: 9500,00) (VD)" at bounding box center [171, 136] width 183 height 11
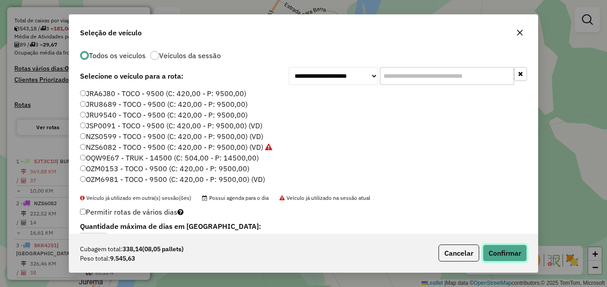
click at [510, 248] on button "Confirmar" at bounding box center [505, 252] width 44 height 17
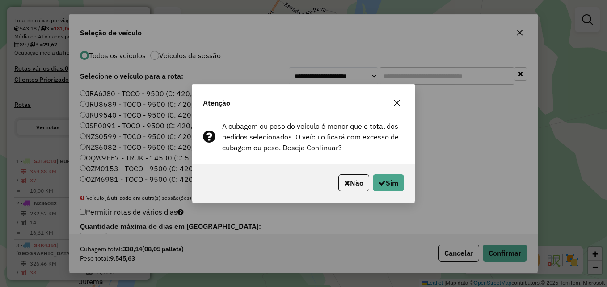
click at [375, 173] on div "Não Sim" at bounding box center [303, 183] width 222 height 38
click at [379, 179] on icon "button" at bounding box center [381, 182] width 7 height 7
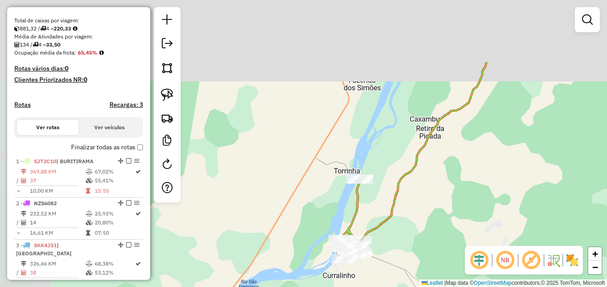
drag, startPoint x: 257, startPoint y: 119, endPoint x: 309, endPoint y: 230, distance: 122.1
click at [309, 230] on div "Janela de atendimento Grade de atendimento Capacidade Transportadoras Veículos …" at bounding box center [303, 143] width 607 height 287
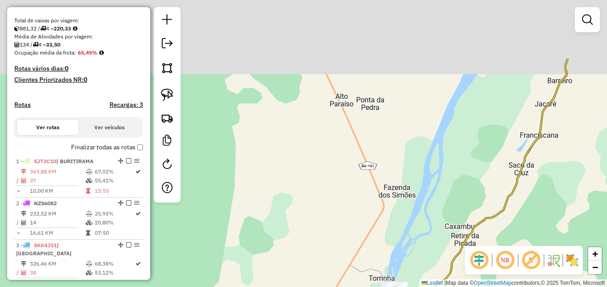
drag, startPoint x: 258, startPoint y: 141, endPoint x: 282, endPoint y: 216, distance: 78.6
click at [282, 216] on div "Janela de atendimento Grade de atendimento Capacidade Transportadoras Veículos …" at bounding box center [303, 143] width 607 height 287
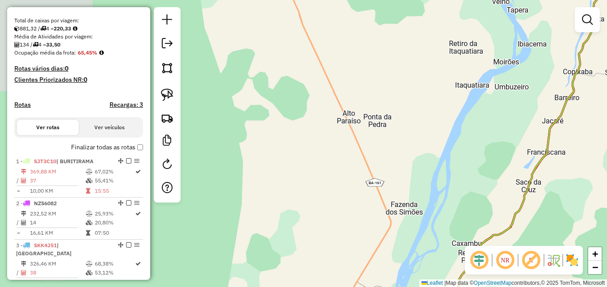
drag, startPoint x: 252, startPoint y: 122, endPoint x: 300, endPoint y: 260, distance: 146.4
click at [300, 260] on div "Janela de atendimento Grade de atendimento Capacidade Transportadoras Veículos …" at bounding box center [303, 143] width 607 height 287
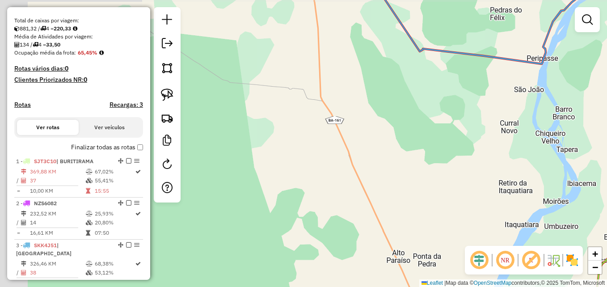
drag, startPoint x: 285, startPoint y: 148, endPoint x: 315, endPoint y: 298, distance: 152.3
click at [315, 286] on html "Aguarde... Pop-up bloqueado! Seu navegador bloqueou automáticamente a abertura …" at bounding box center [303, 143] width 607 height 287
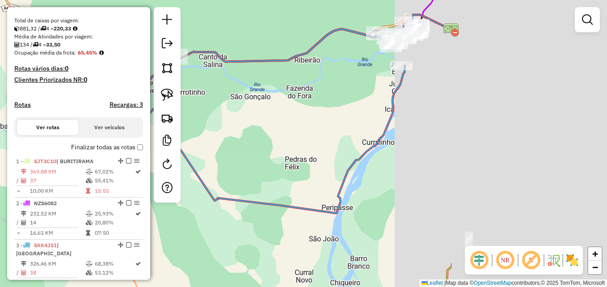
drag, startPoint x: 550, startPoint y: 138, endPoint x: 307, endPoint y: 138, distance: 242.6
click at [307, 138] on div "Janela de atendimento Grade de atendimento Capacidade Transportadoras Veículos …" at bounding box center [303, 143] width 607 height 287
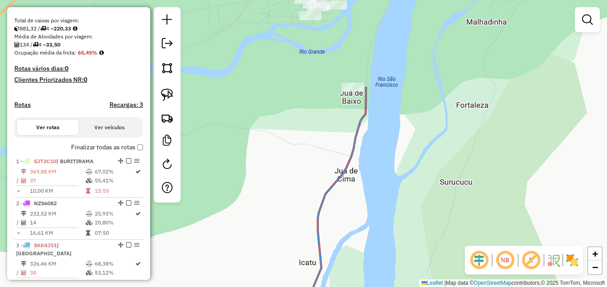
drag, startPoint x: 386, startPoint y: 60, endPoint x: 400, endPoint y: 116, distance: 57.0
click at [400, 115] on div "Janela de atendimento Grade de atendimento Capacidade Transportadoras Veículos …" at bounding box center [303, 143] width 607 height 287
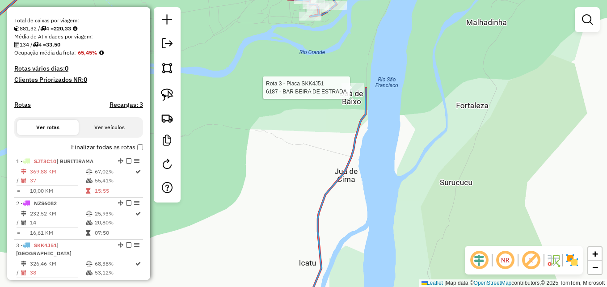
click at [353, 92] on div at bounding box center [352, 87] width 22 height 9
select select "**********"
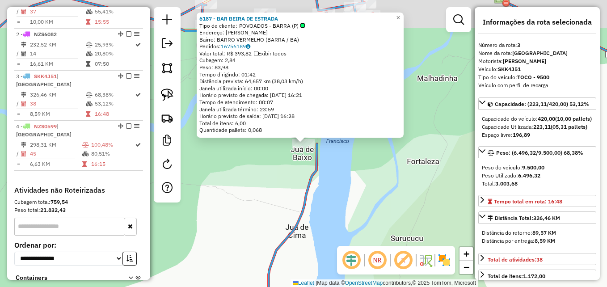
scroll to position [414, 0]
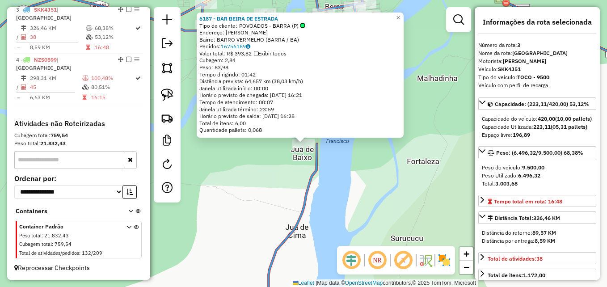
click at [317, 172] on icon at bounding box center [156, 143] width 434 height 344
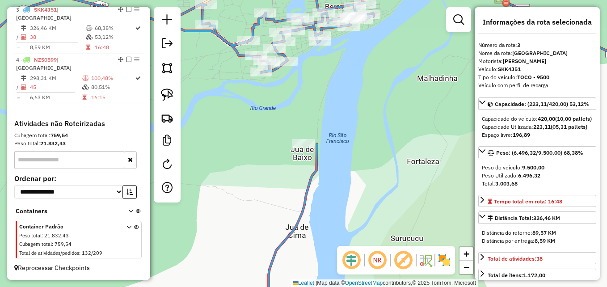
click at [317, 172] on icon at bounding box center [156, 143] width 434 height 344
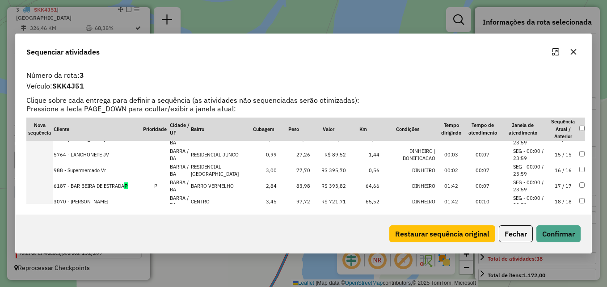
scroll to position [227, 0]
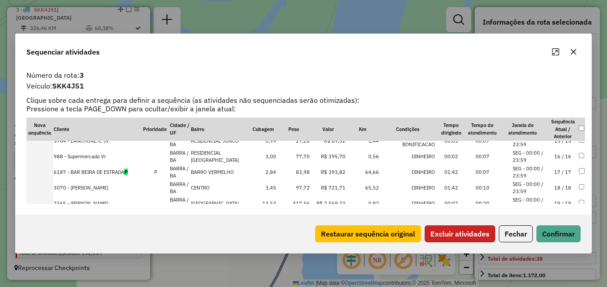
click at [463, 238] on button "Excluir atividades" at bounding box center [459, 233] width 71 height 17
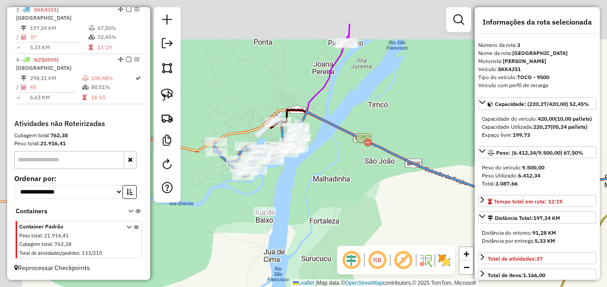
drag, startPoint x: 302, startPoint y: 124, endPoint x: 338, endPoint y: 182, distance: 68.1
click at [338, 182] on div "Janela de atendimento Grade de atendimento Capacidade Transportadoras Veículos …" at bounding box center [303, 143] width 607 height 287
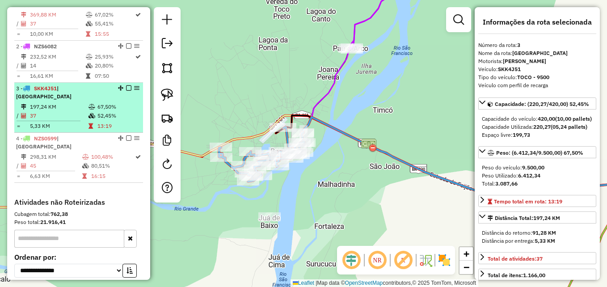
scroll to position [280, 0]
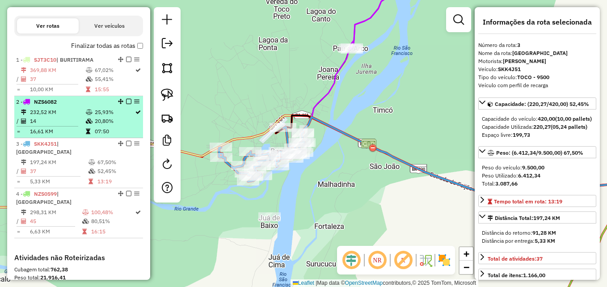
click at [71, 126] on td "14" at bounding box center [57, 121] width 56 height 9
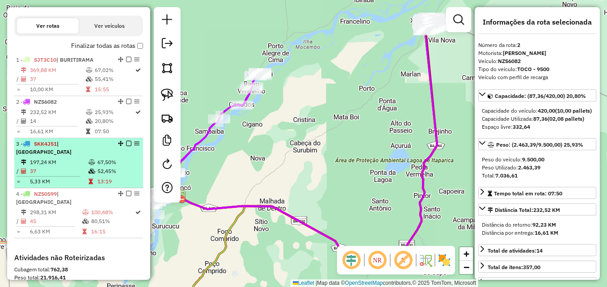
click at [74, 166] on td "197,24 KM" at bounding box center [58, 162] width 59 height 9
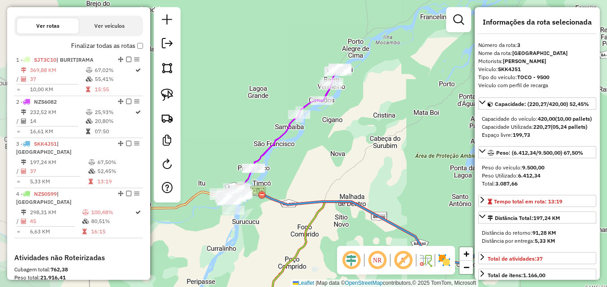
drag, startPoint x: 270, startPoint y: 170, endPoint x: 307, endPoint y: 164, distance: 37.5
click at [307, 164] on div "Janela de atendimento Grade de atendimento Capacidade Transportadoras Veículos …" at bounding box center [303, 143] width 607 height 287
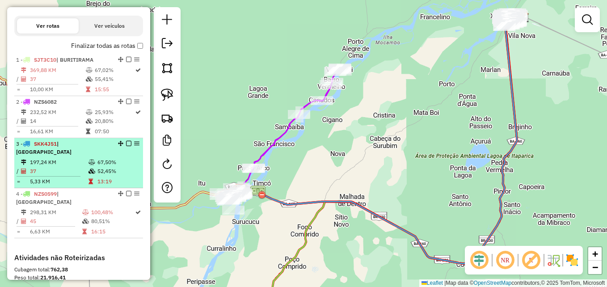
click at [72, 176] on td "37" at bounding box center [58, 171] width 59 height 9
select select "**********"
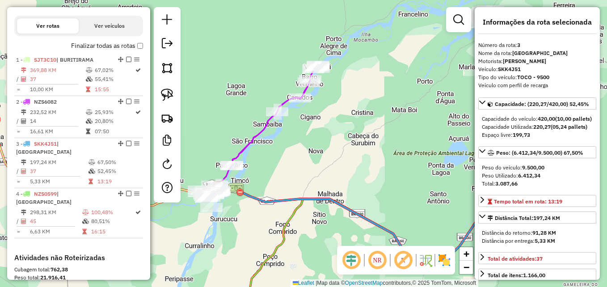
drag, startPoint x: 256, startPoint y: 183, endPoint x: 303, endPoint y: 176, distance: 47.0
click at [303, 176] on div "Janela de atendimento Grade de atendimento Capacidade Transportadoras Veículos …" at bounding box center [303, 143] width 607 height 287
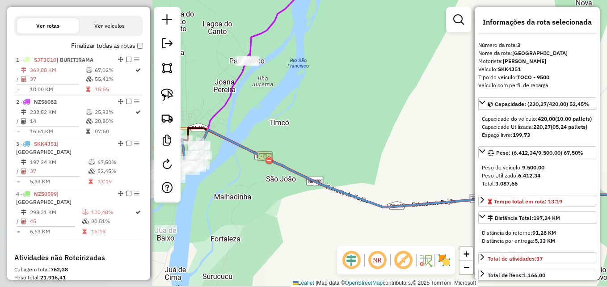
drag, startPoint x: 248, startPoint y: 177, endPoint x: 472, endPoint y: 113, distance: 233.6
click at [472, 113] on div "Janela de atendimento Grade de atendimento Capacidade Transportadoras Veículos …" at bounding box center [303, 143] width 607 height 287
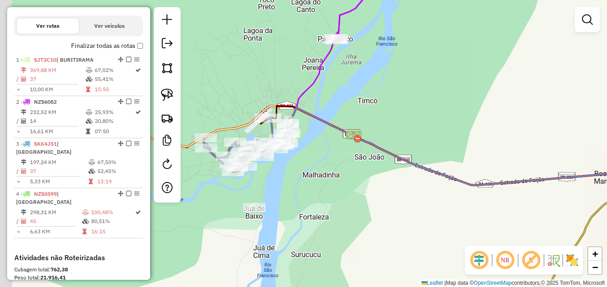
drag, startPoint x: 388, startPoint y: 122, endPoint x: 443, endPoint y: 107, distance: 56.8
click at [443, 107] on div "Janela de atendimento Grade de atendimento Capacidade Transportadoras Veículos …" at bounding box center [303, 143] width 607 height 287
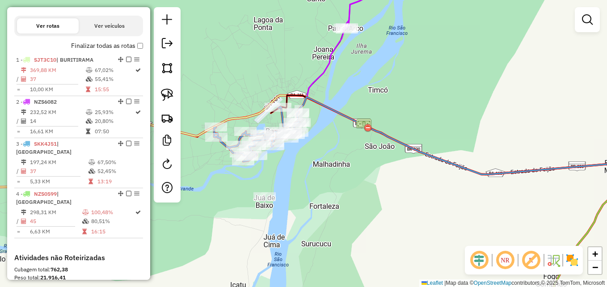
drag, startPoint x: 321, startPoint y: 164, endPoint x: 331, endPoint y: 153, distance: 14.9
click at [331, 153] on div "Janela de atendimento Grade de atendimento Capacidade Transportadoras Veículos …" at bounding box center [303, 143] width 607 height 287
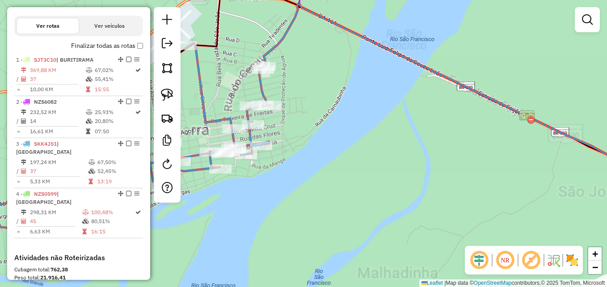
drag, startPoint x: 299, startPoint y: 102, endPoint x: 326, endPoint y: 147, distance: 52.7
click at [326, 147] on div "Janela de atendimento Grade de atendimento Capacidade Transportadoras Veículos …" at bounding box center [303, 143] width 607 height 287
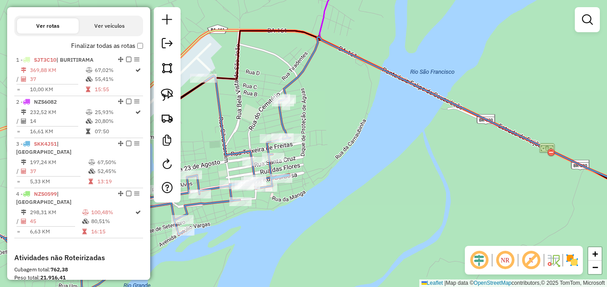
click at [285, 129] on icon at bounding box center [118, 185] width 343 height 218
select select "**********"
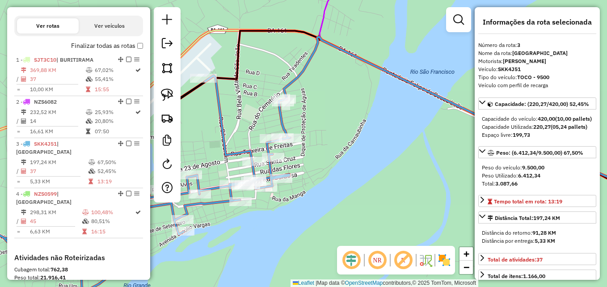
click at [285, 129] on icon at bounding box center [118, 185] width 343 height 218
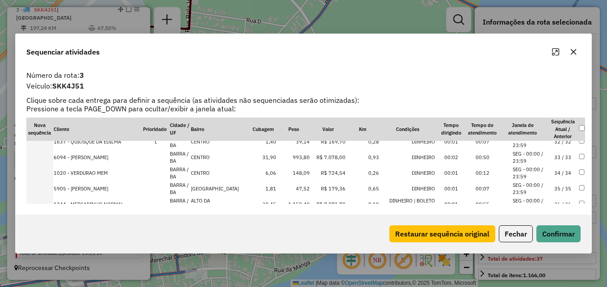
scroll to position [524, 0]
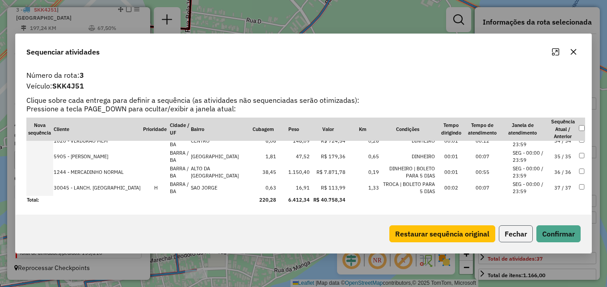
click at [521, 233] on button "Fechar" at bounding box center [516, 233] width 34 height 17
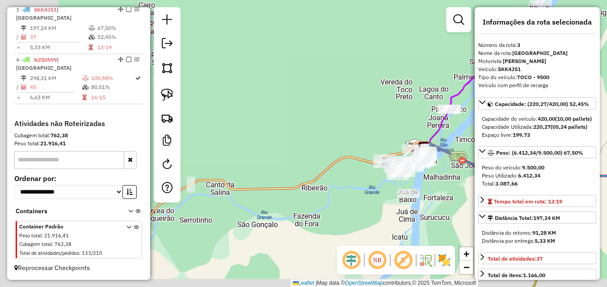
drag, startPoint x: 276, startPoint y: 197, endPoint x: 329, endPoint y: 160, distance: 64.3
click at [411, 179] on div "Janela de atendimento Grade de atendimento Capacidade Transportadoras Veículos …" at bounding box center [303, 143] width 607 height 287
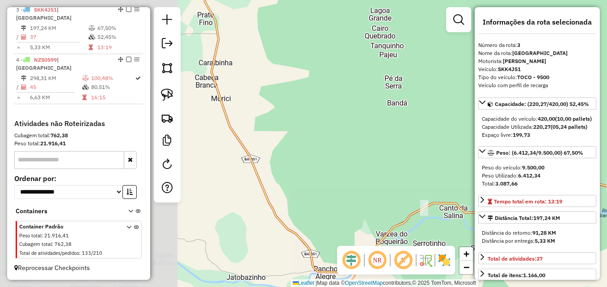
drag, startPoint x: 344, startPoint y: 154, endPoint x: 458, endPoint y: 165, distance: 114.9
click at [462, 165] on div "Janela de atendimento Grade de atendimento Capacidade Transportadoras Veículos …" at bounding box center [303, 143] width 607 height 287
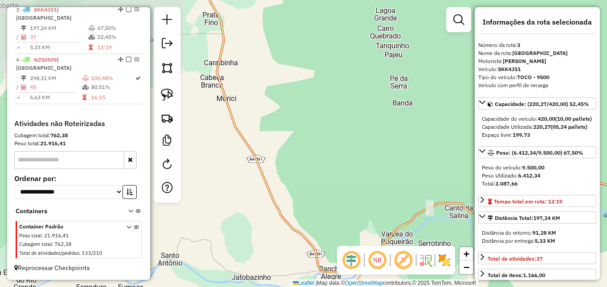
drag, startPoint x: 350, startPoint y: 144, endPoint x: 423, endPoint y: 167, distance: 76.2
click at [443, 168] on div "Janela de atendimento Grade de atendimento Capacidade Transportadoras Veículos …" at bounding box center [303, 143] width 607 height 287
click at [441, 168] on div "Janela de atendimento Grade de atendimento Capacidade Transportadoras Veículos …" at bounding box center [303, 143] width 607 height 287
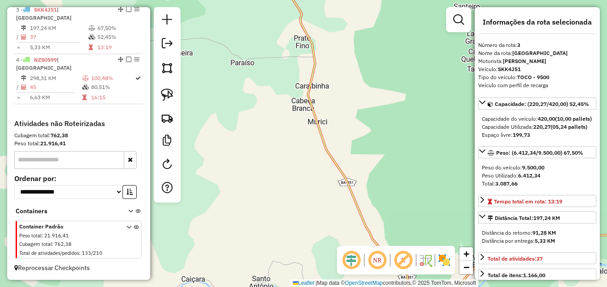
drag, startPoint x: 367, startPoint y: 122, endPoint x: 368, endPoint y: 212, distance: 89.8
click at [369, 213] on div "Janela de atendimento Grade de atendimento Capacidade Transportadoras Veículos …" at bounding box center [303, 143] width 607 height 287
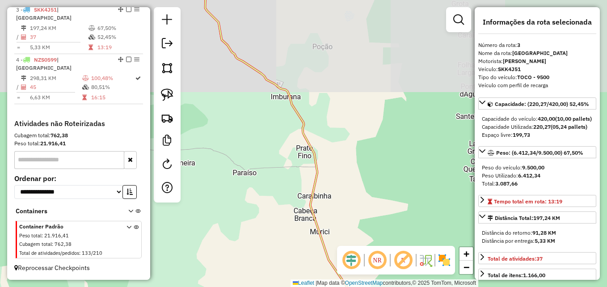
drag, startPoint x: 335, startPoint y: 122, endPoint x: 357, endPoint y: 198, distance: 79.0
click at [396, 276] on div "Janela de atendimento Grade de atendimento Capacidade Transportadoras Veículos …" at bounding box center [303, 143] width 607 height 287
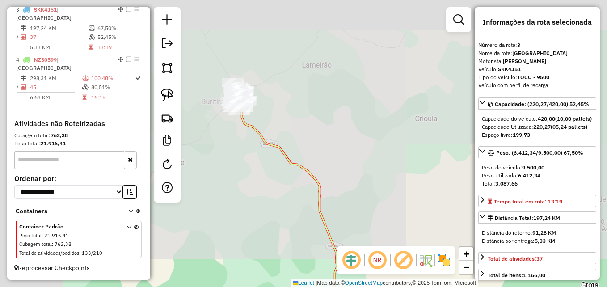
drag, startPoint x: 344, startPoint y: 178, endPoint x: 383, endPoint y: 241, distance: 74.4
click at [410, 286] on div "Janela de atendimento Grade de atendimento Capacidade Transportadoras Veículos …" at bounding box center [303, 143] width 607 height 287
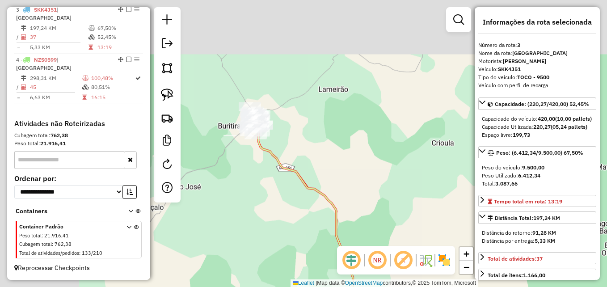
drag, startPoint x: 333, startPoint y: 183, endPoint x: 337, endPoint y: 192, distance: 10.2
click at [337, 192] on div "Janela de atendimento Grade de atendimento Capacidade Transportadoras Veículos …" at bounding box center [303, 143] width 607 height 287
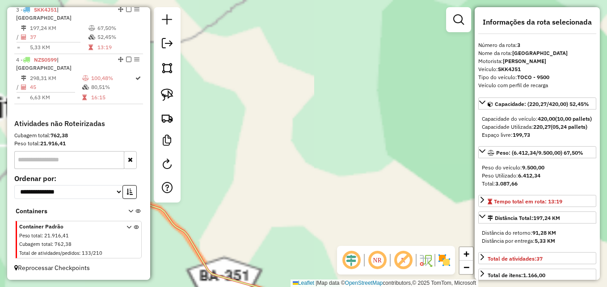
drag, startPoint x: 286, startPoint y: 153, endPoint x: 426, endPoint y: 176, distance: 142.2
click at [426, 176] on div "Janela de atendimento Grade de atendimento Capacidade Transportadoras Veículos …" at bounding box center [303, 143] width 607 height 287
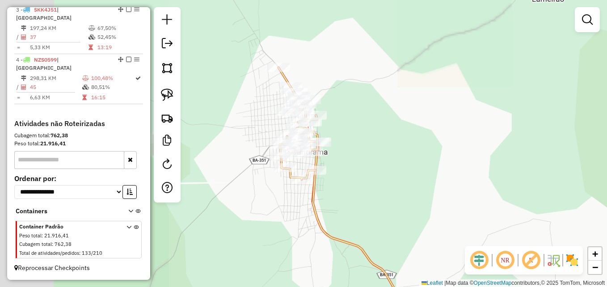
drag, startPoint x: 408, startPoint y: 157, endPoint x: 428, endPoint y: 163, distance: 20.4
click at [436, 163] on div "Janela de atendimento Grade de atendimento Capacidade Transportadoras Veículos …" at bounding box center [303, 143] width 607 height 287
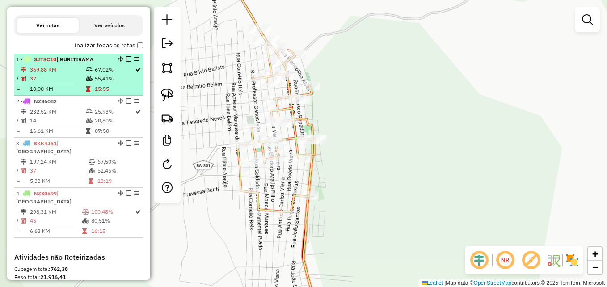
scroll to position [280, 0]
click at [86, 92] on icon at bounding box center [88, 89] width 4 height 5
select select "**********"
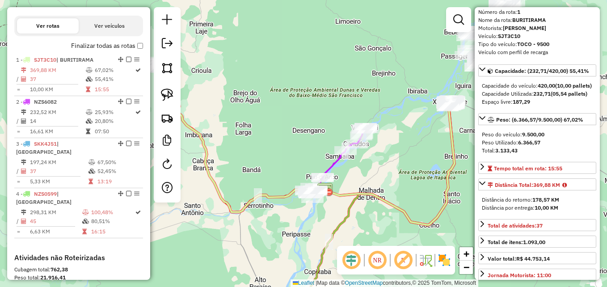
scroll to position [45, 0]
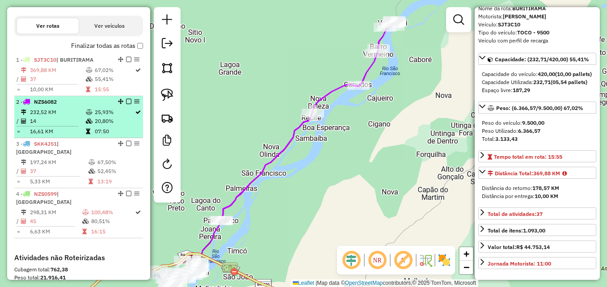
click at [63, 126] on td "14" at bounding box center [57, 121] width 56 height 9
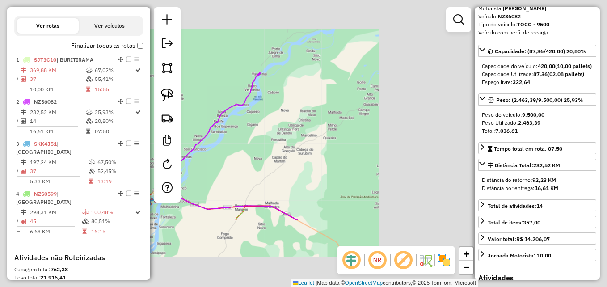
scroll to position [37, 0]
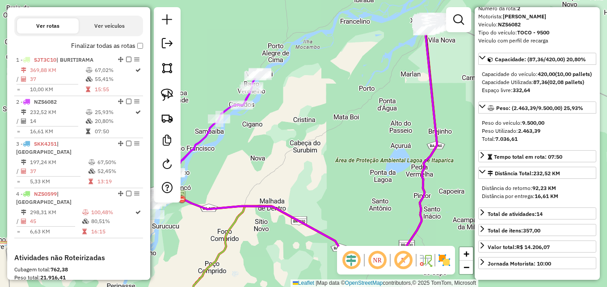
drag, startPoint x: 273, startPoint y: 121, endPoint x: 312, endPoint y: 187, distance: 76.7
click at [312, 187] on div "Janela de atendimento Grade de atendimento Capacidade Transportadoras Veículos …" at bounding box center [303, 143] width 607 height 287
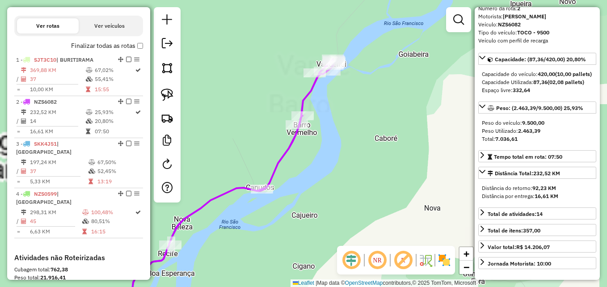
drag, startPoint x: 285, startPoint y: 135, endPoint x: 357, endPoint y: 193, distance: 92.5
click at [357, 193] on div "Janela de atendimento Grade de atendimento Capacidade Transportadoras Veículos …" at bounding box center [303, 143] width 607 height 287
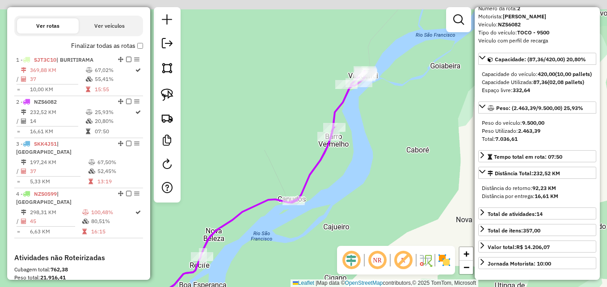
drag, startPoint x: 342, startPoint y: 164, endPoint x: 373, endPoint y: 175, distance: 32.6
click at [373, 175] on div "Janela de atendimento Grade de atendimento Capacidade Transportadoras Veículos …" at bounding box center [303, 143] width 607 height 287
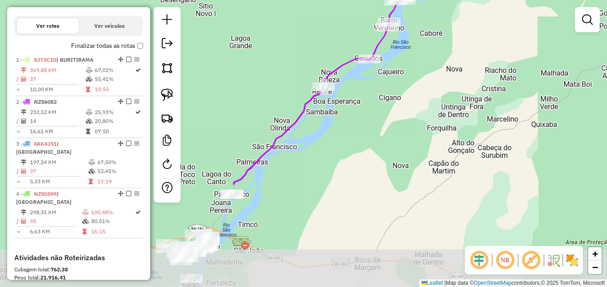
drag, startPoint x: 323, startPoint y: 254, endPoint x: 365, endPoint y: 121, distance: 139.5
click at [365, 121] on div "Janela de atendimento Grade de atendimento Capacidade Transportadoras Veículos …" at bounding box center [303, 143] width 607 height 287
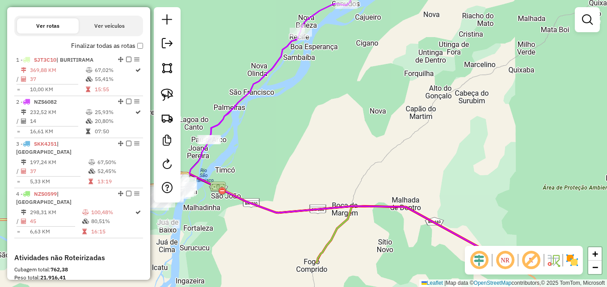
drag, startPoint x: 344, startPoint y: 193, endPoint x: 320, endPoint y: 141, distance: 57.4
click at [320, 141] on div "Janela de atendimento Grade de atendimento Capacidade Transportadoras Veículos …" at bounding box center [303, 143] width 607 height 287
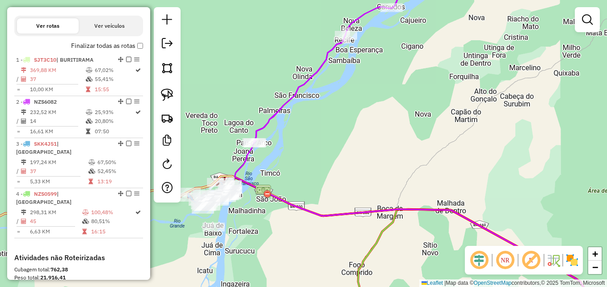
drag, startPoint x: 282, startPoint y: 147, endPoint x: 336, endPoint y: 150, distance: 54.6
click at [336, 150] on div "Janela de atendimento Grade de atendimento Capacidade Transportadoras Veículos …" at bounding box center [303, 143] width 607 height 287
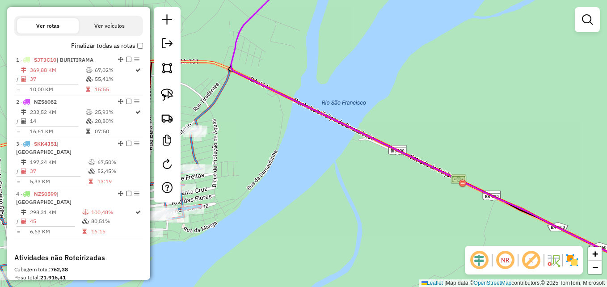
click at [210, 106] on icon at bounding box center [431, 174] width 472 height 213
select select "**********"
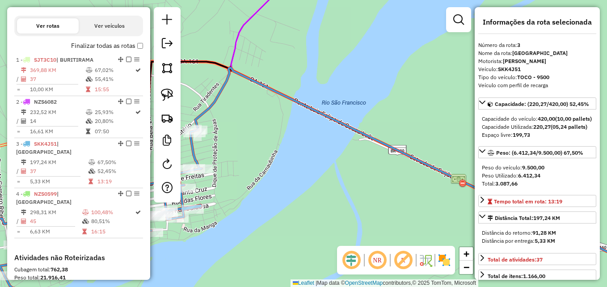
click at [210, 106] on icon at bounding box center [431, 174] width 472 height 213
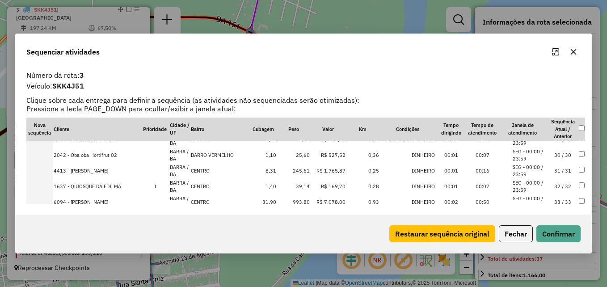
scroll to position [524, 0]
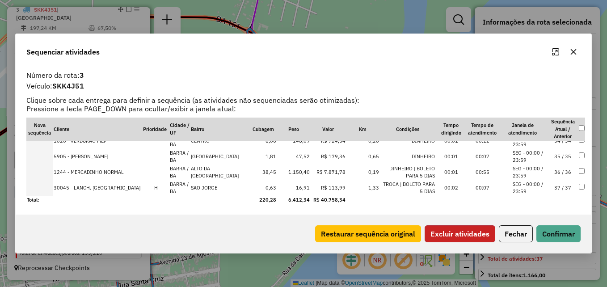
click at [476, 235] on button "Excluir atividades" at bounding box center [459, 233] width 71 height 17
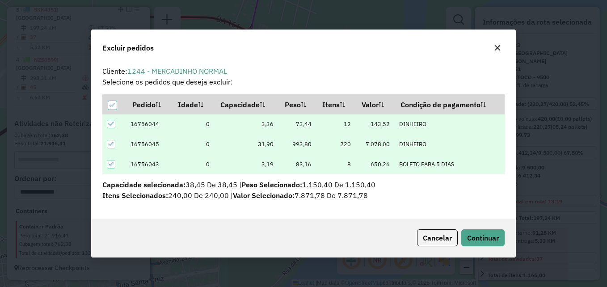
scroll to position [0, 0]
click at [473, 235] on span "Continuar" at bounding box center [483, 237] width 32 height 9
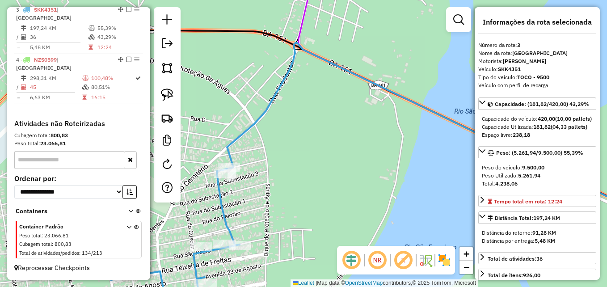
drag, startPoint x: 275, startPoint y: 161, endPoint x: 403, endPoint y: 172, distance: 128.7
click at [403, 175] on div "Janela de atendimento Grade de atendimento Capacidade Transportadoras Veículos …" at bounding box center [303, 143] width 607 height 287
click at [403, 173] on div "Janela de atendimento Grade de atendimento Capacidade Transportadoras Veículos …" at bounding box center [303, 143] width 607 height 287
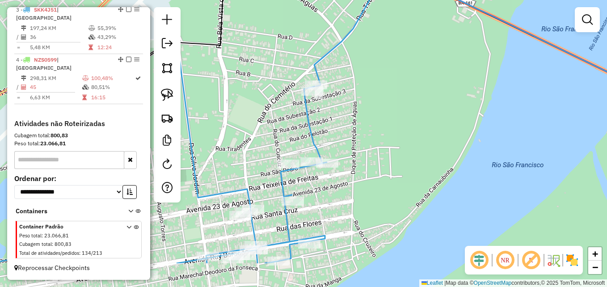
drag, startPoint x: 387, startPoint y: 204, endPoint x: 418, endPoint y: 146, distance: 65.5
click at [418, 146] on div "Janela de atendimento Grade de atendimento Capacidade Transportadoras Veículos …" at bounding box center [303, 143] width 607 height 287
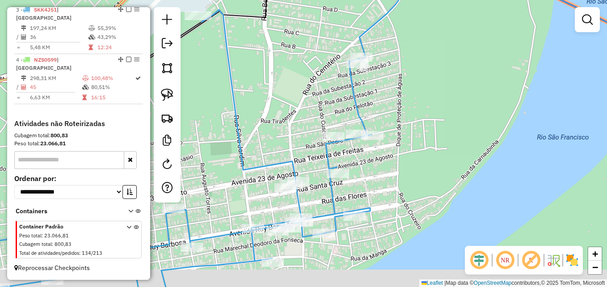
drag, startPoint x: 399, startPoint y: 180, endPoint x: 394, endPoint y: 176, distance: 6.1
click at [403, 176] on div "Janela de atendimento Grade de atendimento Capacidade Transportadoras Veículos …" at bounding box center [303, 143] width 607 height 287
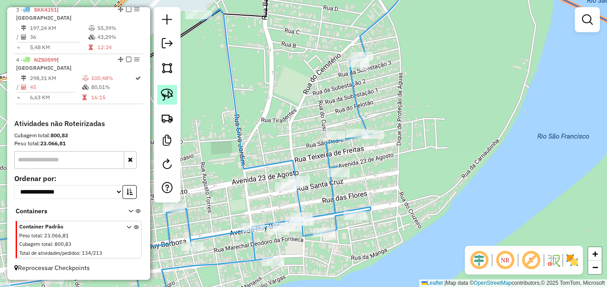
click at [167, 99] on img at bounding box center [167, 94] width 13 height 13
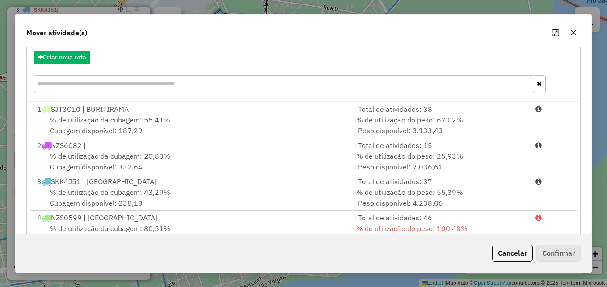
scroll to position [130, 0]
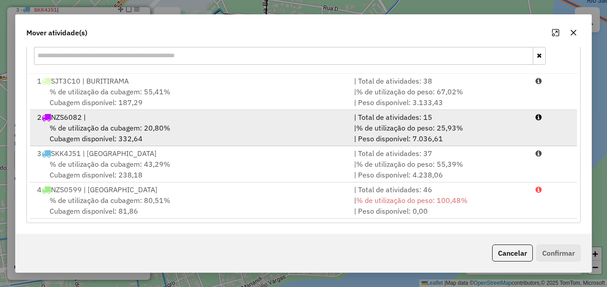
click at [230, 138] on div "% de utilização da cubagem: 20,80% Cubagem disponível: 332,64" at bounding box center [190, 132] width 317 height 21
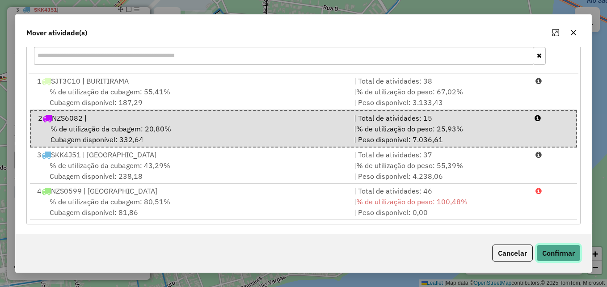
click at [546, 250] on button "Confirmar" at bounding box center [558, 252] width 44 height 17
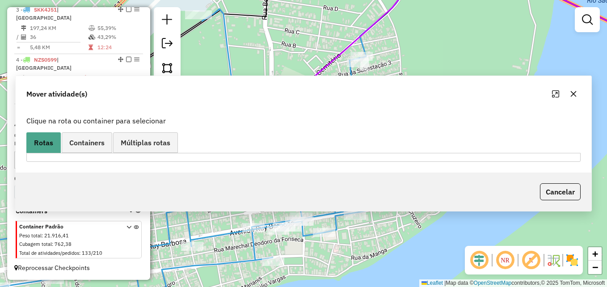
scroll to position [372, 0]
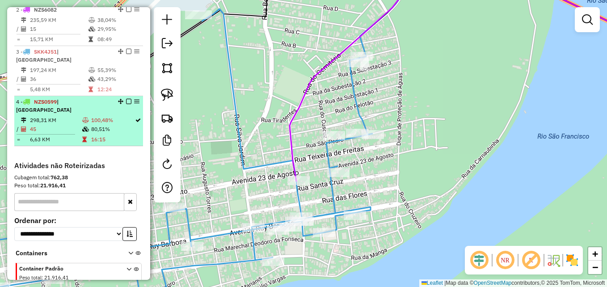
click at [78, 133] on td "45" at bounding box center [55, 129] width 52 height 9
select select "**********"
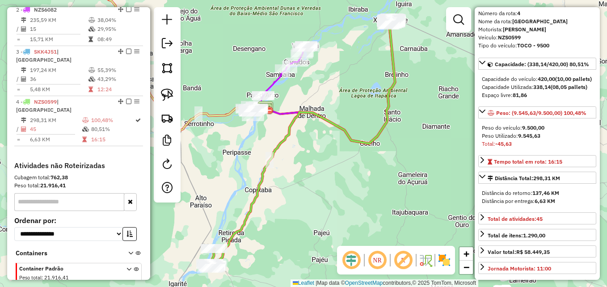
scroll to position [45, 0]
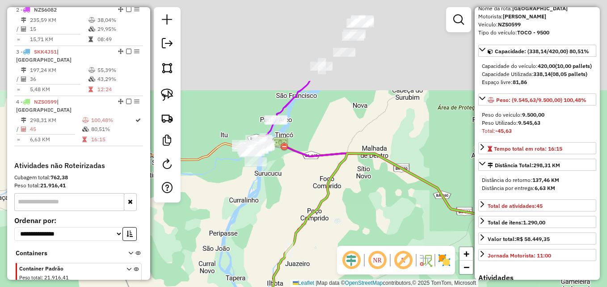
drag, startPoint x: 304, startPoint y: 134, endPoint x: 386, endPoint y: 264, distance: 153.7
click at [386, 264] on hb-router-mapa "Informações da Sessão 980531 - [DATE] Criação: [DATE] 11:37 Depósito: Diskol Xi…" at bounding box center [303, 143] width 607 height 287
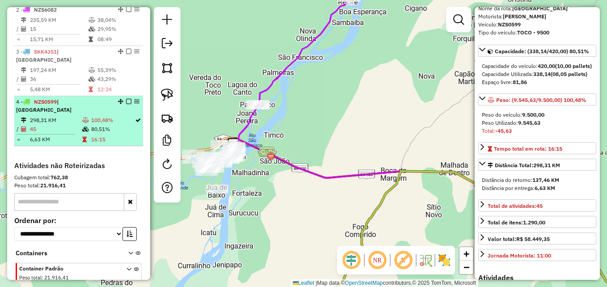
scroll to position [327, 0]
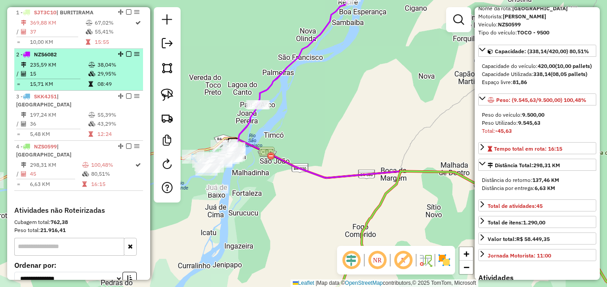
click at [67, 78] on td "15" at bounding box center [58, 73] width 59 height 9
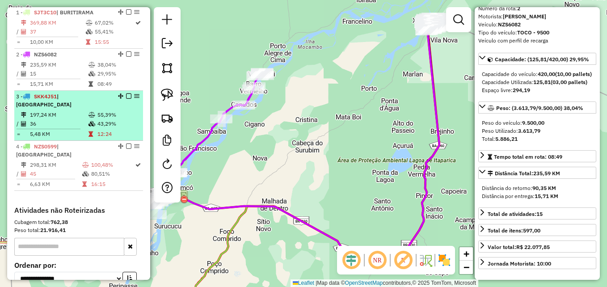
click at [57, 119] on td "197,24 KM" at bounding box center [58, 114] width 59 height 9
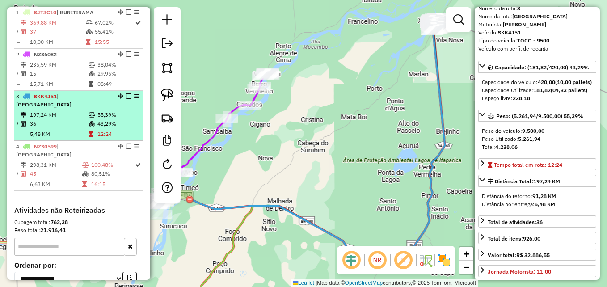
scroll to position [45, 0]
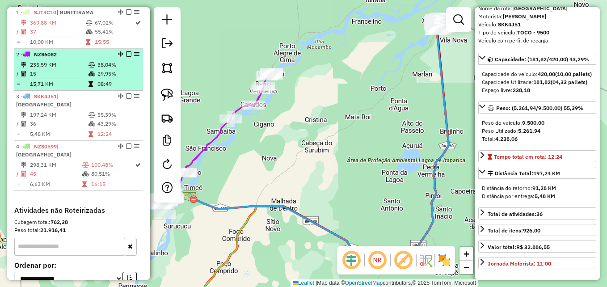
click at [56, 78] on td "15" at bounding box center [58, 73] width 59 height 9
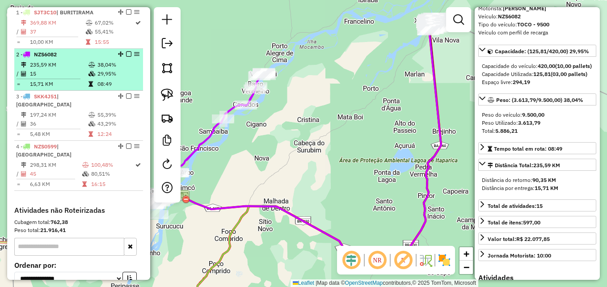
scroll to position [37, 0]
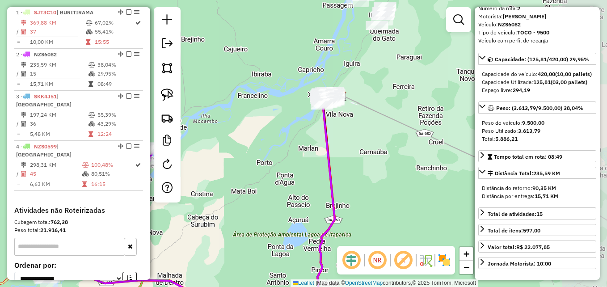
drag, startPoint x: 422, startPoint y: 112, endPoint x: 310, endPoint y: 191, distance: 137.5
click at [310, 192] on div "Janela de atendimento Grade de atendimento Capacidade Transportadoras Veículos …" at bounding box center [303, 143] width 607 height 287
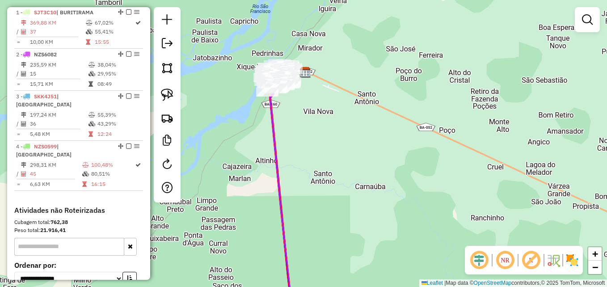
drag, startPoint x: 340, startPoint y: 130, endPoint x: 307, endPoint y: 223, distance: 98.1
click at [307, 223] on div "Janela de atendimento Grade de atendimento Capacidade Transportadoras Veículos …" at bounding box center [303, 143] width 607 height 287
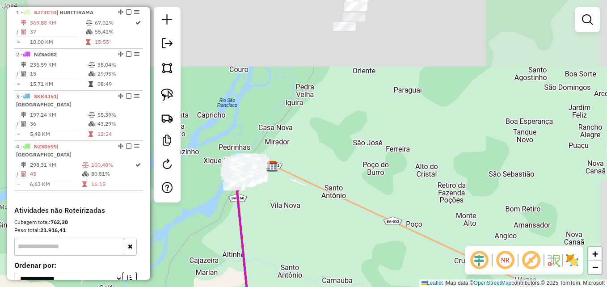
drag, startPoint x: 345, startPoint y: 99, endPoint x: 295, endPoint y: 212, distance: 124.0
click at [295, 211] on div "Janela de atendimento Grade de atendimento Capacidade Transportadoras Veículos …" at bounding box center [303, 143] width 607 height 287
click at [295, 212] on div "Janela de atendimento Grade de atendimento Capacidade Transportadoras Veículos …" at bounding box center [303, 143] width 607 height 287
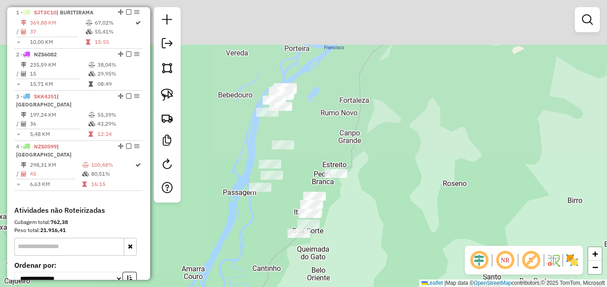
drag, startPoint x: 330, startPoint y: 212, endPoint x: 335, endPoint y: 221, distance: 10.2
click at [335, 224] on div "Janela de atendimento Grade de atendimento Capacidade Transportadoras Veículos …" at bounding box center [303, 143] width 607 height 287
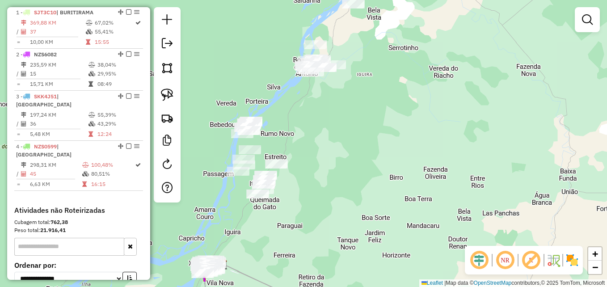
drag, startPoint x: 407, startPoint y: 172, endPoint x: 344, endPoint y: 142, distance: 70.3
click at [344, 142] on div "Janela de atendimento Grade de atendimento Capacidade Transportadoras Veículos …" at bounding box center [303, 143] width 607 height 287
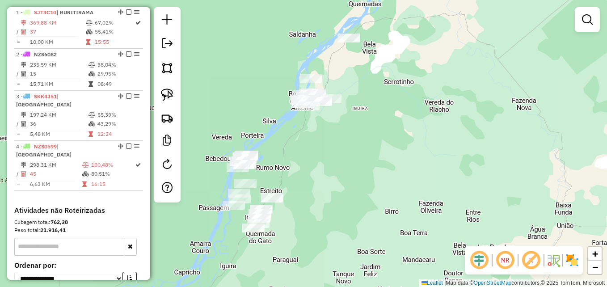
drag, startPoint x: 314, startPoint y: 104, endPoint x: 309, endPoint y: 135, distance: 31.6
click at [309, 135] on div "Janela de atendimento Grade de atendimento Capacidade Transportadoras Veículos …" at bounding box center [303, 143] width 607 height 287
click at [167, 68] on img at bounding box center [167, 68] width 13 height 13
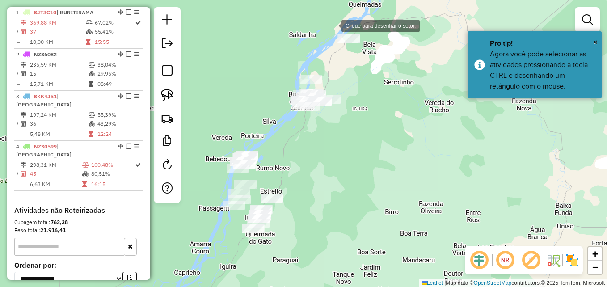
click at [332, 25] on div at bounding box center [332, 25] width 18 height 18
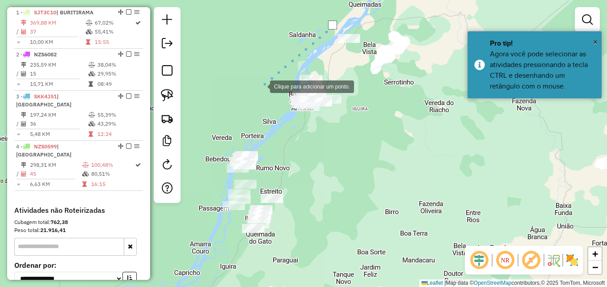
click at [261, 87] on div at bounding box center [261, 86] width 18 height 18
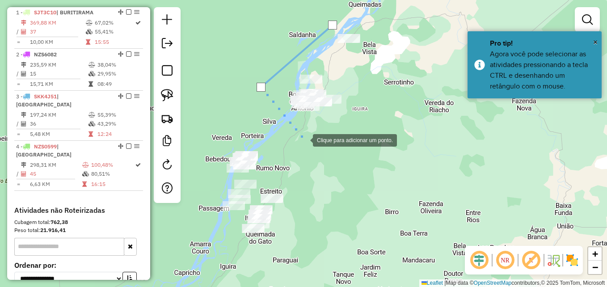
click at [304, 139] on div at bounding box center [304, 139] width 18 height 18
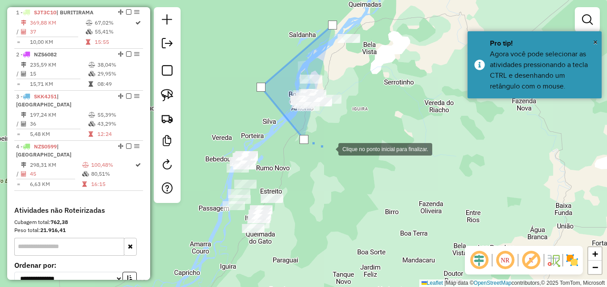
drag, startPoint x: 351, startPoint y: 129, endPoint x: 356, endPoint y: 118, distance: 12.2
click at [338, 139] on div at bounding box center [329, 148] width 18 height 18
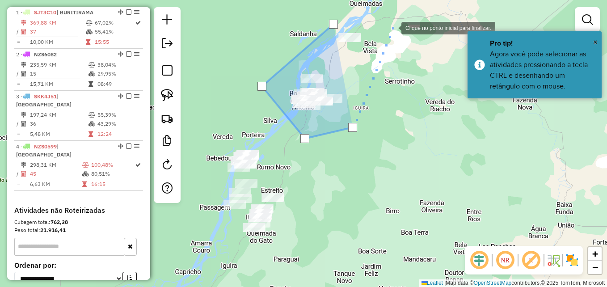
click at [392, 27] on div at bounding box center [392, 27] width 18 height 18
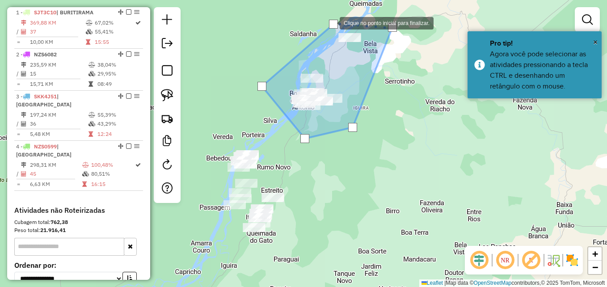
click at [331, 22] on div at bounding box center [333, 24] width 9 height 9
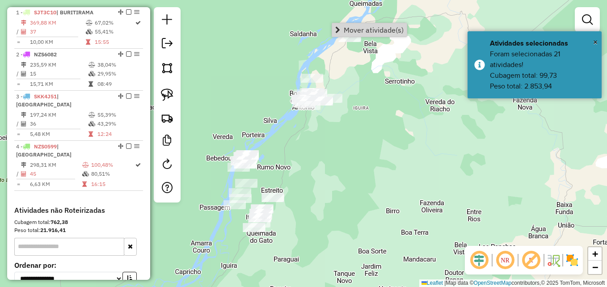
click at [420, 150] on div "Janela de atendimento Grade de atendimento Capacidade Transportadoras Veículos …" at bounding box center [303, 143] width 607 height 287
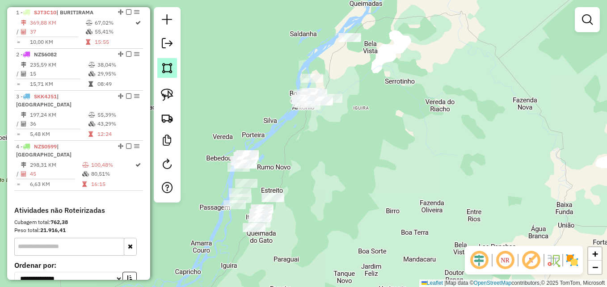
click at [166, 68] on img at bounding box center [167, 68] width 13 height 13
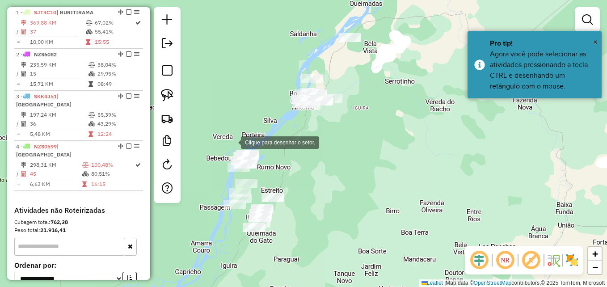
click at [232, 142] on div at bounding box center [232, 142] width 18 height 18
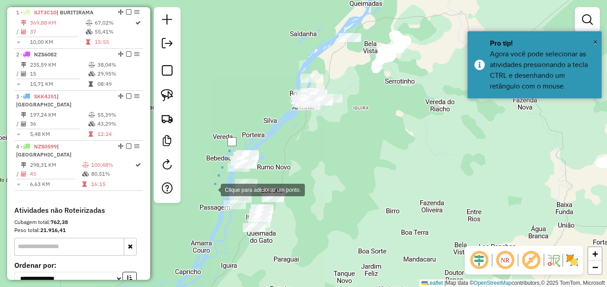
click at [210, 190] on div at bounding box center [212, 189] width 18 height 18
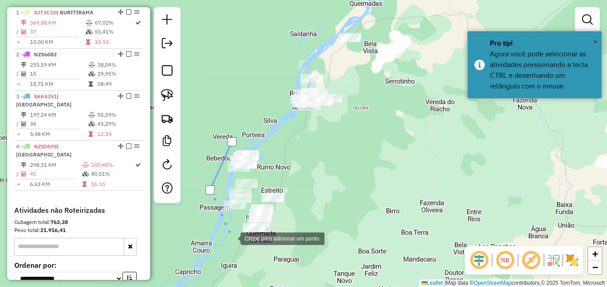
click at [231, 238] on div at bounding box center [231, 238] width 18 height 18
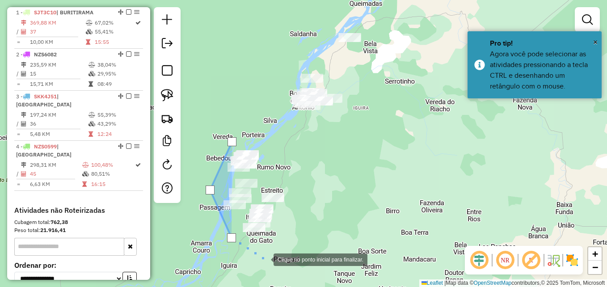
click at [264, 259] on div at bounding box center [265, 259] width 18 height 18
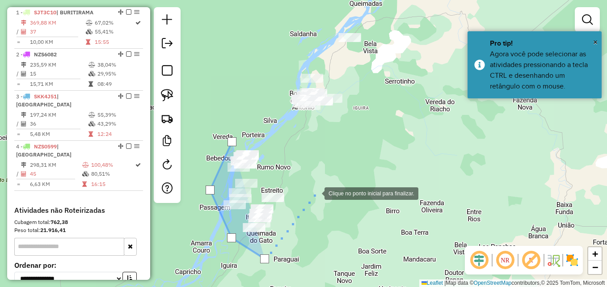
click at [317, 185] on div at bounding box center [315, 193] width 18 height 18
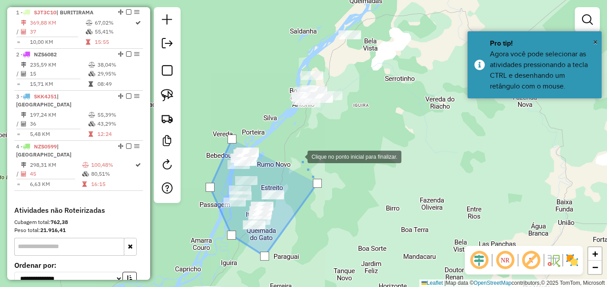
drag, startPoint x: 297, startPoint y: 151, endPoint x: 276, endPoint y: 132, distance: 27.9
click at [294, 147] on div at bounding box center [299, 156] width 18 height 18
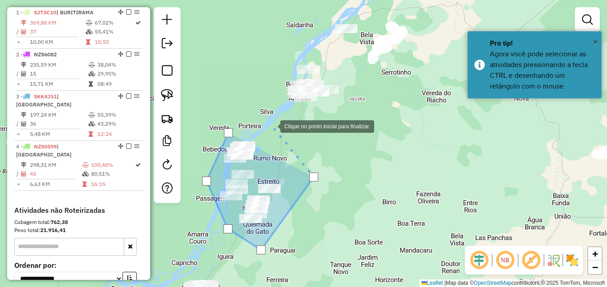
drag, startPoint x: 271, startPoint y: 126, endPoint x: 255, endPoint y: 127, distance: 16.6
click at [271, 126] on div at bounding box center [271, 126] width 18 height 18
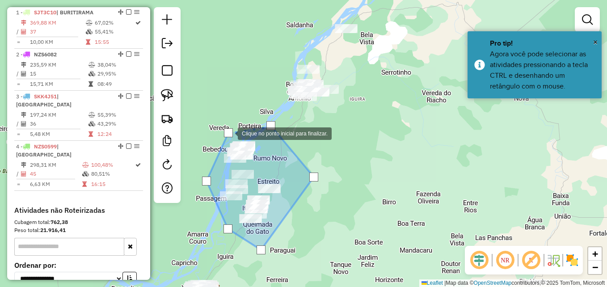
click at [229, 133] on div at bounding box center [228, 132] width 9 height 9
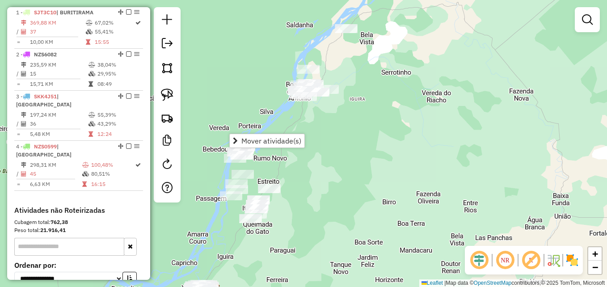
click at [347, 160] on div "Janela de atendimento Grade de atendimento Capacidade Transportadoras Veículos …" at bounding box center [303, 143] width 607 height 287
click at [169, 94] on img at bounding box center [167, 94] width 13 height 13
click at [168, 70] on img at bounding box center [167, 68] width 13 height 13
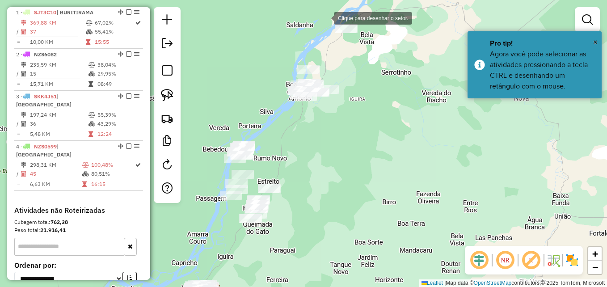
click at [325, 17] on div at bounding box center [325, 17] width 18 height 18
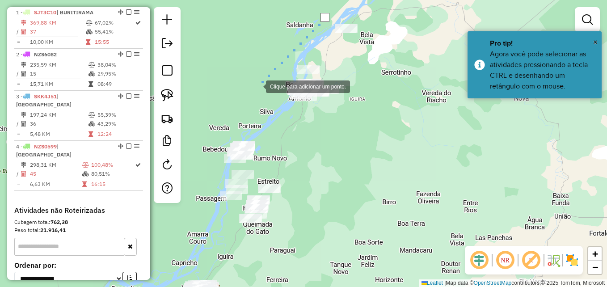
click at [257, 86] on div at bounding box center [257, 86] width 18 height 18
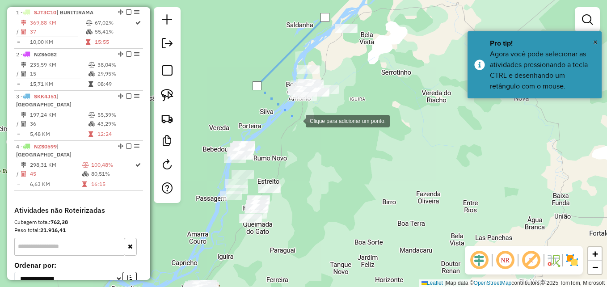
click at [297, 120] on div at bounding box center [297, 120] width 18 height 18
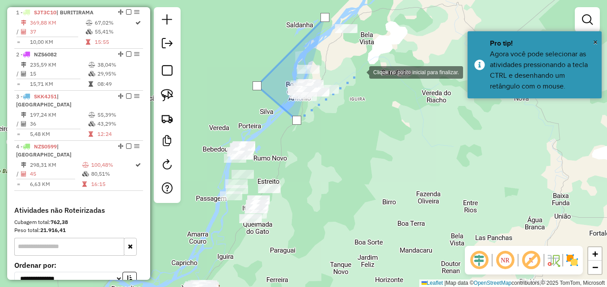
click at [366, 70] on div at bounding box center [360, 72] width 18 height 18
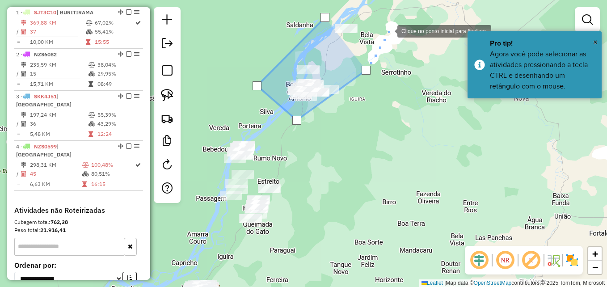
drag, startPoint x: 389, startPoint y: 30, endPoint x: 353, endPoint y: 18, distance: 37.3
click at [389, 29] on div at bounding box center [388, 30] width 18 height 18
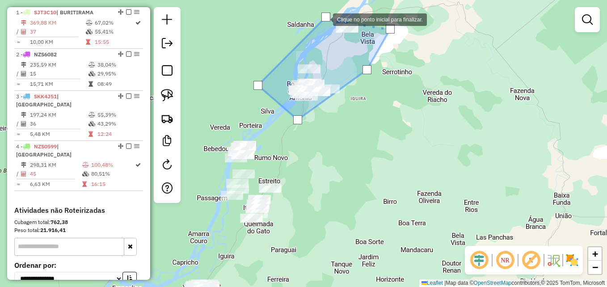
click at [324, 19] on div at bounding box center [325, 17] width 9 height 9
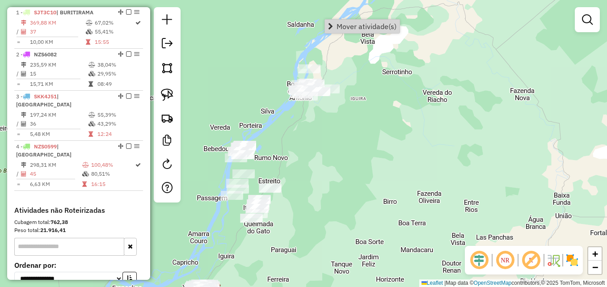
click at [315, 137] on div "Janela de atendimento Grade de atendimento Capacidade Transportadoras Veículos …" at bounding box center [303, 143] width 607 height 287
click at [171, 71] on img at bounding box center [167, 68] width 13 height 13
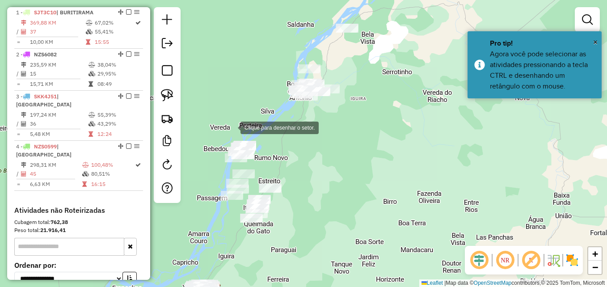
click at [231, 127] on div at bounding box center [231, 127] width 18 height 18
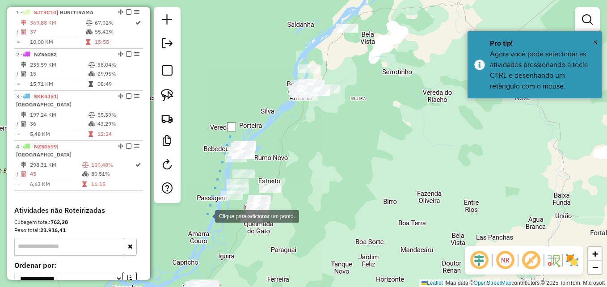
click at [206, 215] on div at bounding box center [206, 215] width 18 height 18
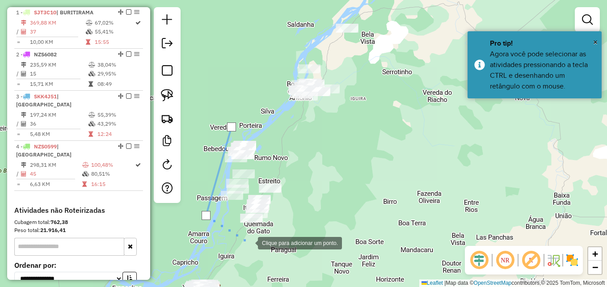
click at [256, 246] on div at bounding box center [249, 242] width 18 height 18
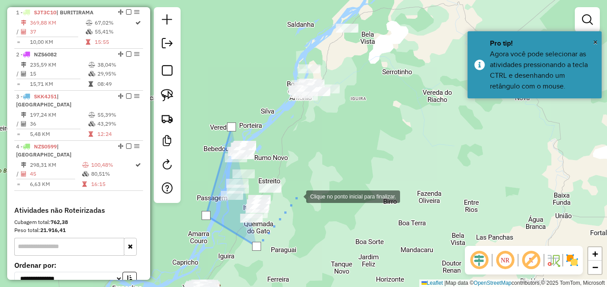
click at [298, 193] on div at bounding box center [297, 196] width 18 height 18
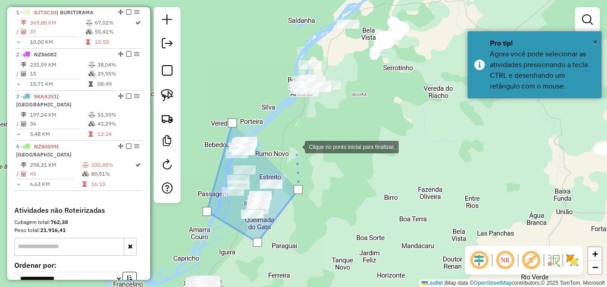
drag, startPoint x: 296, startPoint y: 146, endPoint x: 266, endPoint y: 124, distance: 37.1
click at [294, 143] on div at bounding box center [296, 146] width 18 height 18
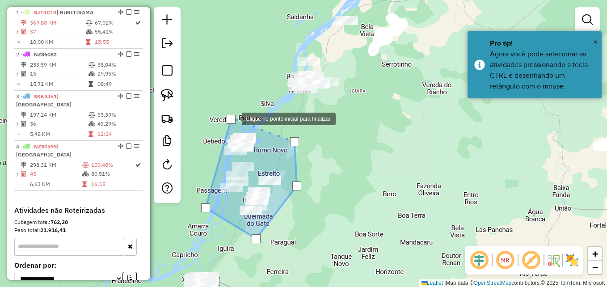
click at [233, 118] on div at bounding box center [231, 119] width 9 height 9
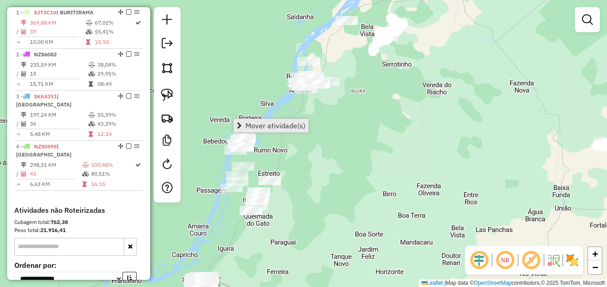
click at [253, 128] on span "Mover atividade(s)" at bounding box center [275, 125] width 60 height 7
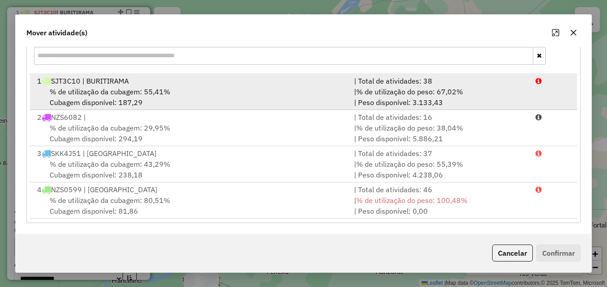
scroll to position [85, 0]
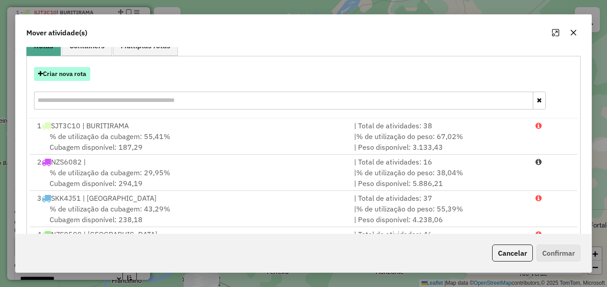
click at [68, 68] on button "Criar nova rota" at bounding box center [62, 74] width 56 height 14
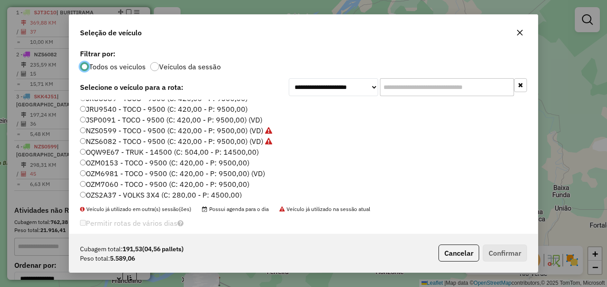
scroll to position [0, 0]
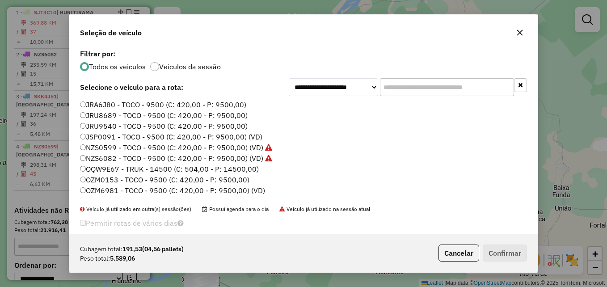
click at [123, 180] on label "OZM0153 - TOCO - 9500 (C: 420,00 - P: 9500,00)" at bounding box center [164, 179] width 169 height 11
click at [488, 253] on button "Confirmar" at bounding box center [505, 252] width 44 height 17
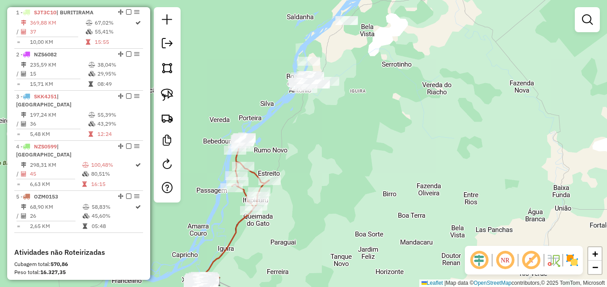
click at [155, 68] on div at bounding box center [167, 104] width 27 height 195
click at [164, 69] on img at bounding box center [167, 68] width 13 height 13
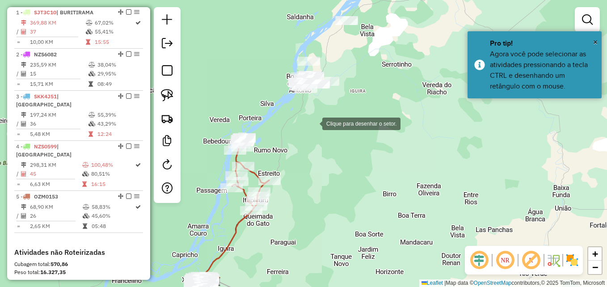
click at [313, 123] on div at bounding box center [313, 123] width 18 height 18
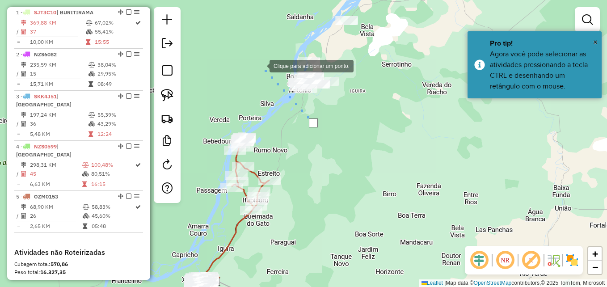
click at [260, 65] on div at bounding box center [261, 65] width 18 height 18
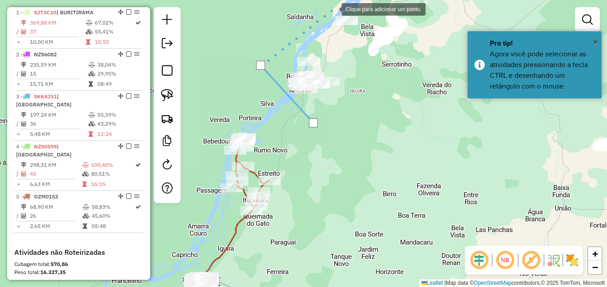
click at [336, 6] on div at bounding box center [332, 9] width 18 height 18
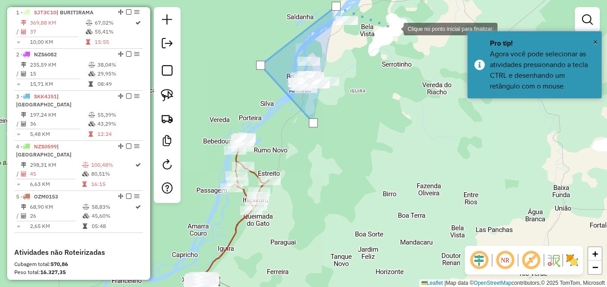
click at [401, 32] on div at bounding box center [395, 28] width 18 height 18
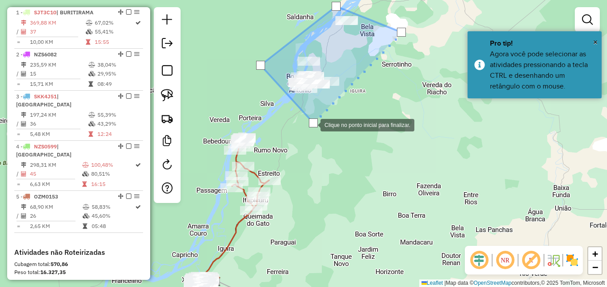
click at [311, 124] on div at bounding box center [313, 122] width 9 height 9
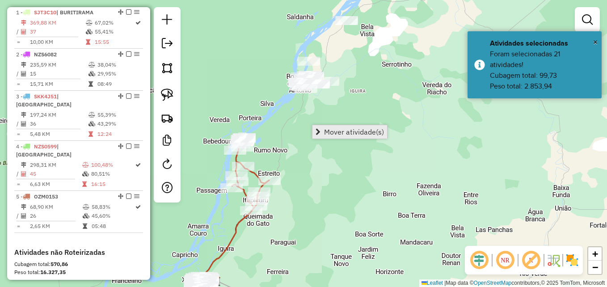
click at [331, 133] on span "Mover atividade(s)" at bounding box center [354, 131] width 60 height 7
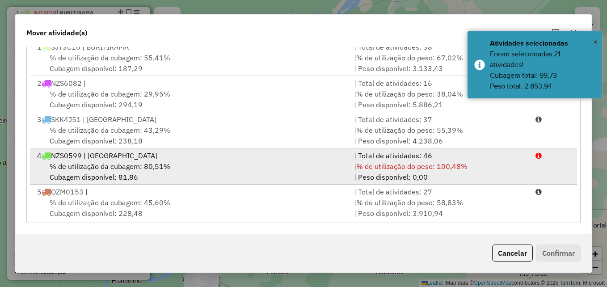
scroll to position [74, 0]
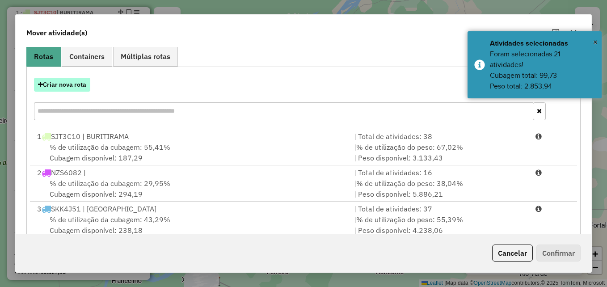
click at [71, 83] on button "Criar nova rota" at bounding box center [62, 85] width 56 height 14
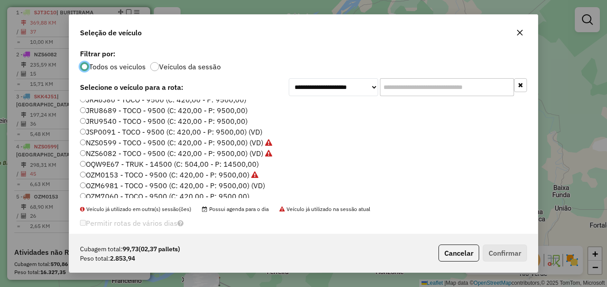
scroll to position [0, 0]
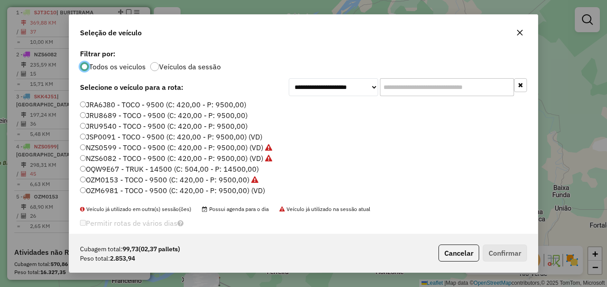
click at [143, 191] on label "OZM6981 - TOCO - 9500 (C: 420,00 - P: 9500,00) (VD)" at bounding box center [172, 190] width 185 height 11
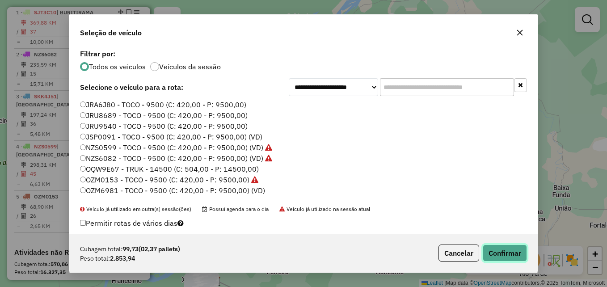
click at [488, 248] on button "Confirmar" at bounding box center [505, 252] width 44 height 17
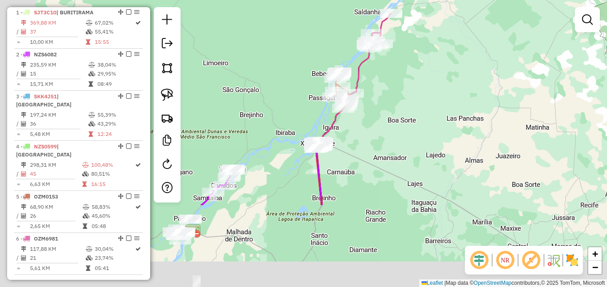
drag, startPoint x: 315, startPoint y: 245, endPoint x: 370, endPoint y: 117, distance: 139.3
click at [370, 120] on div "Janela de atendimento Grade de atendimento Capacidade Transportadoras Veículos …" at bounding box center [303, 143] width 607 height 287
click at [370, 117] on div "Janela de atendimento Grade de atendimento Capacidade Transportadoras Veículos …" at bounding box center [303, 143] width 607 height 287
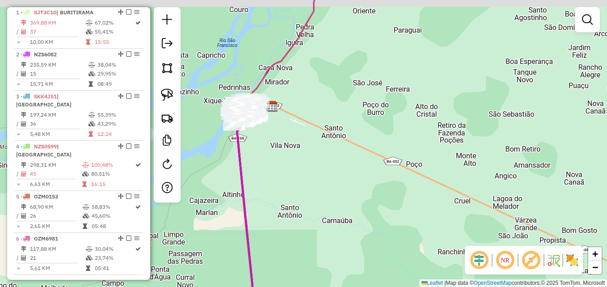
drag, startPoint x: 301, startPoint y: 167, endPoint x: 351, endPoint y: 186, distance: 53.6
click at [351, 186] on div "Janela de atendimento Grade de atendimento Capacidade Transportadoras Veículos …" at bounding box center [303, 143] width 607 height 287
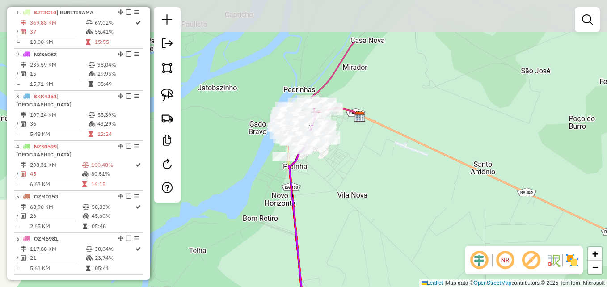
drag, startPoint x: 280, startPoint y: 93, endPoint x: 371, endPoint y: 165, distance: 116.5
click at [371, 165] on div "Janela de atendimento Grade de atendimento Capacidade Transportadoras Veículos …" at bounding box center [303, 143] width 607 height 287
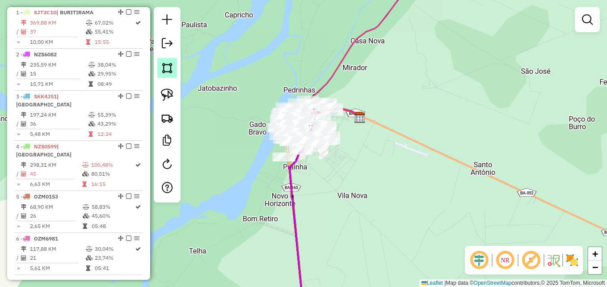
click at [170, 71] on img at bounding box center [167, 68] width 13 height 13
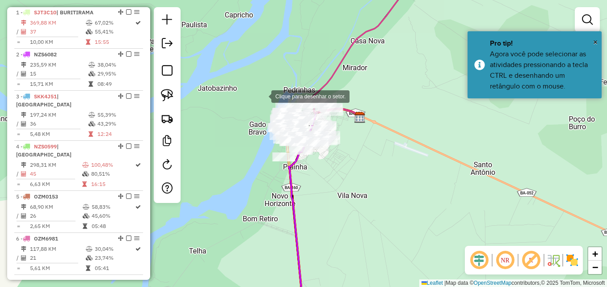
click at [262, 96] on div at bounding box center [262, 96] width 18 height 18
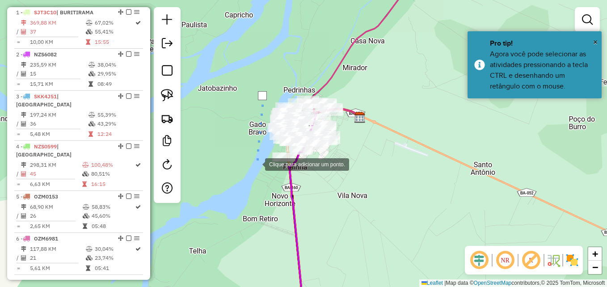
click at [256, 164] on div at bounding box center [256, 164] width 18 height 18
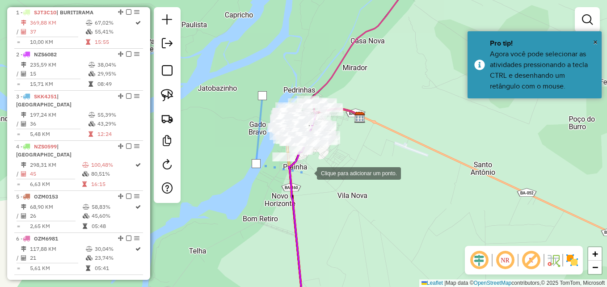
click at [308, 172] on div at bounding box center [308, 173] width 18 height 18
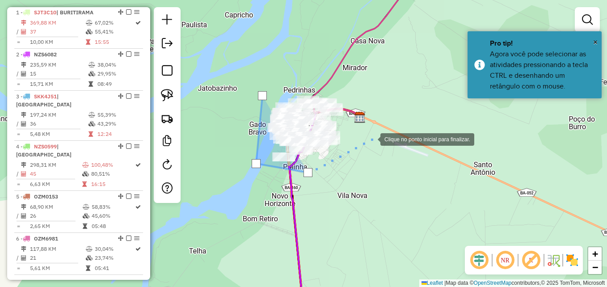
click at [373, 137] on div at bounding box center [371, 139] width 18 height 18
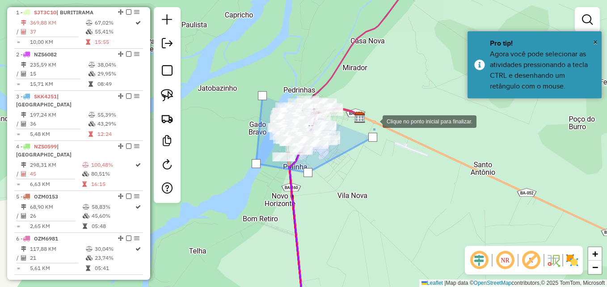
click at [365, 112] on div at bounding box center [374, 121] width 18 height 18
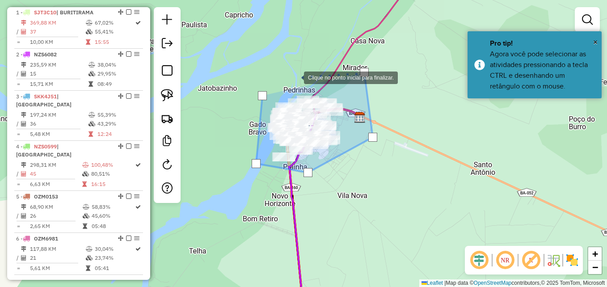
click at [295, 77] on div at bounding box center [295, 77] width 18 height 18
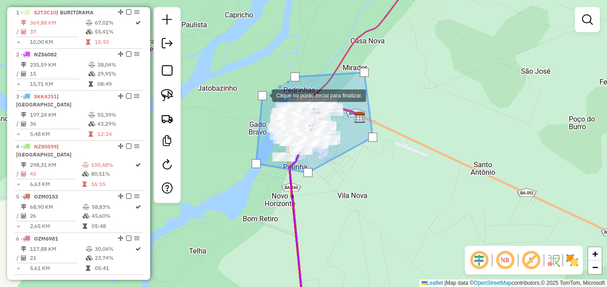
click at [263, 95] on div at bounding box center [262, 95] width 9 height 9
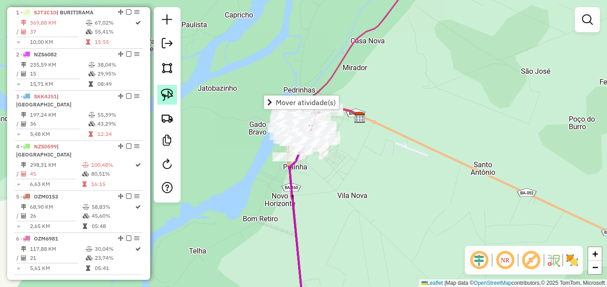
drag, startPoint x: 248, startPoint y: 182, endPoint x: 176, endPoint y: 92, distance: 116.0
click at [248, 181] on div "Janela de atendimento Grade de atendimento Capacidade Transportadoras Veículos …" at bounding box center [303, 143] width 607 height 287
drag, startPoint x: 162, startPoint y: 67, endPoint x: 185, endPoint y: 77, distance: 24.8
click at [162, 67] on img at bounding box center [167, 68] width 13 height 13
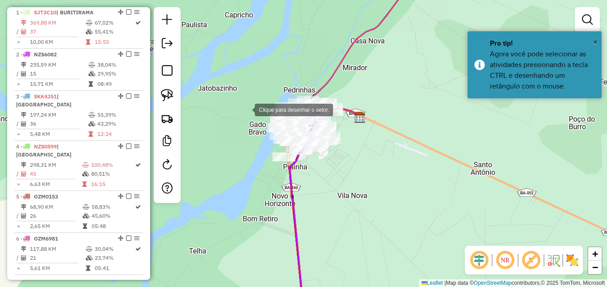
click at [246, 109] on div at bounding box center [246, 109] width 18 height 18
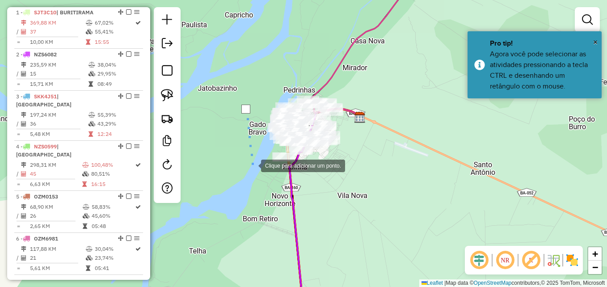
click at [252, 165] on div at bounding box center [252, 165] width 18 height 18
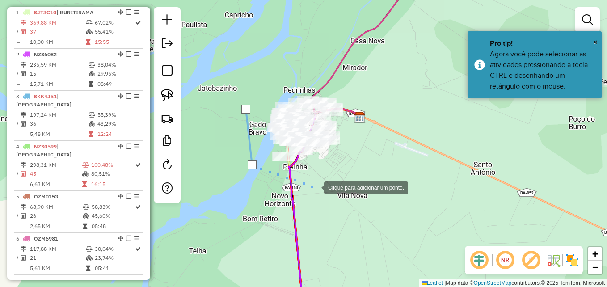
click at [315, 187] on div at bounding box center [315, 187] width 18 height 18
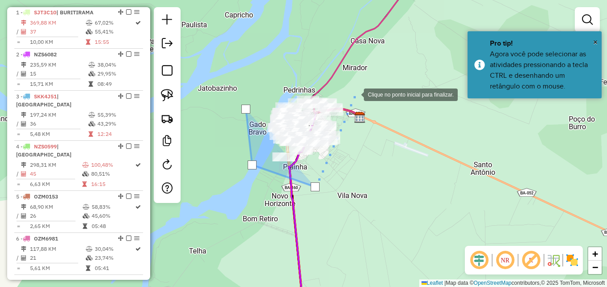
click at [355, 94] on div at bounding box center [355, 94] width 18 height 18
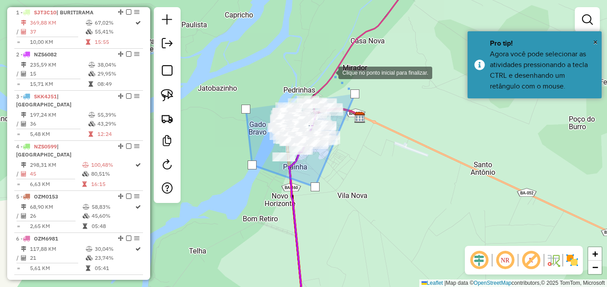
click at [326, 70] on div at bounding box center [329, 72] width 18 height 18
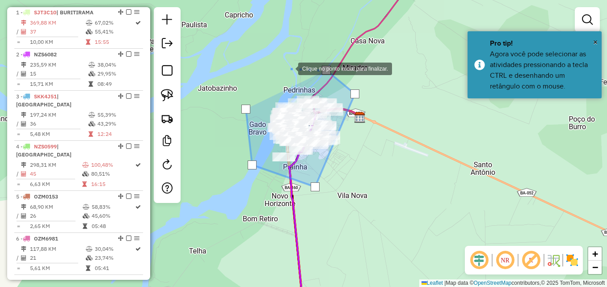
click at [280, 70] on div at bounding box center [289, 68] width 18 height 18
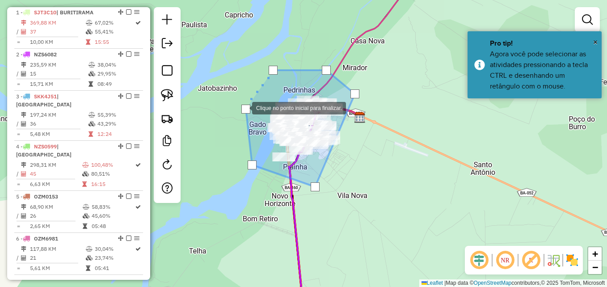
click at [243, 107] on div at bounding box center [245, 109] width 9 height 9
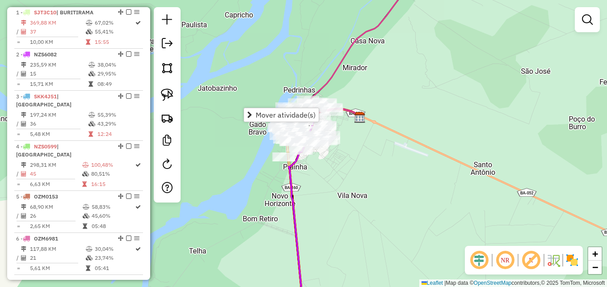
click at [388, 163] on div "Janela de atendimento Grade de atendimento Capacidade Transportadoras Veículos …" at bounding box center [303, 143] width 607 height 287
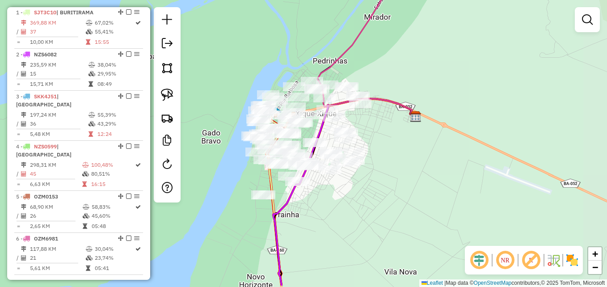
drag, startPoint x: 515, startPoint y: 198, endPoint x: 397, endPoint y: 168, distance: 121.7
click at [397, 168] on div "Janela de atendimento Grade de atendimento Capacidade Transportadoras Veículos …" at bounding box center [303, 143] width 607 height 287
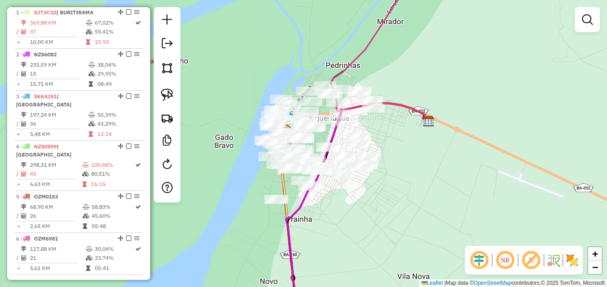
drag, startPoint x: 360, startPoint y: 202, endPoint x: 390, endPoint y: 210, distance: 31.5
click at [390, 210] on div "Janela de atendimento Grade de atendimento Capacidade Transportadoras Veículos …" at bounding box center [303, 143] width 607 height 287
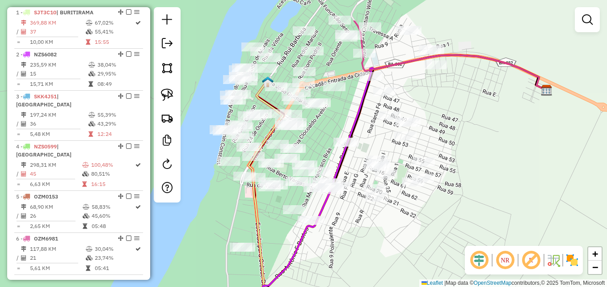
drag, startPoint x: 365, startPoint y: 182, endPoint x: 404, endPoint y: 227, distance: 60.2
click at [404, 227] on div "Janela de atendimento Grade de atendimento Capacidade Transportadoras Veículos …" at bounding box center [303, 143] width 607 height 287
click at [164, 77] on link at bounding box center [167, 68] width 20 height 20
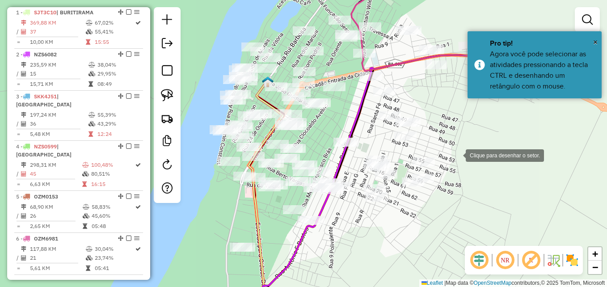
click at [457, 155] on div at bounding box center [457, 155] width 18 height 18
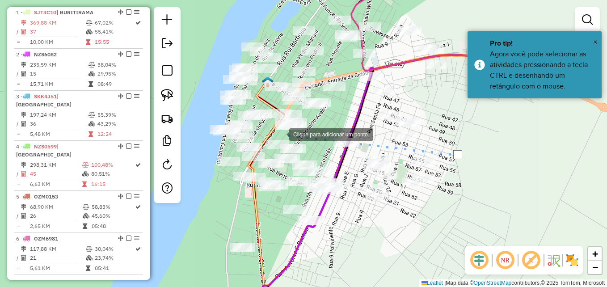
click at [275, 134] on div at bounding box center [280, 134] width 18 height 18
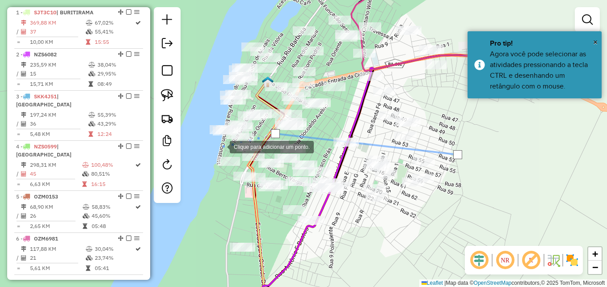
click at [221, 146] on div at bounding box center [221, 146] width 18 height 18
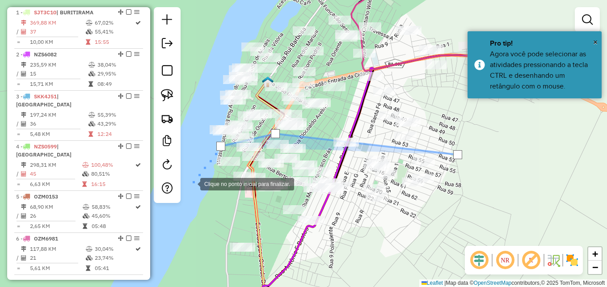
click at [192, 184] on div at bounding box center [191, 183] width 18 height 18
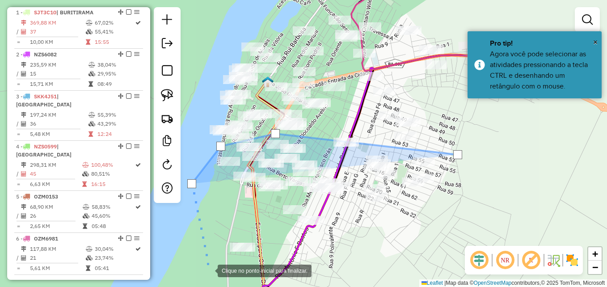
click at [210, 270] on div at bounding box center [209, 270] width 18 height 18
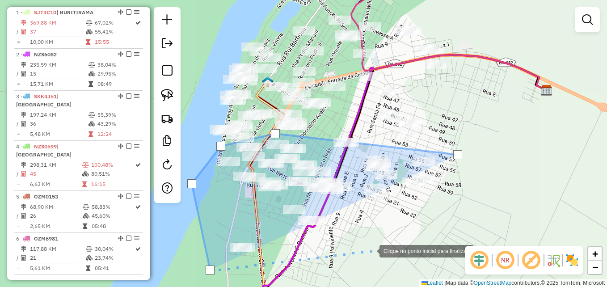
click at [370, 250] on div at bounding box center [370, 250] width 18 height 18
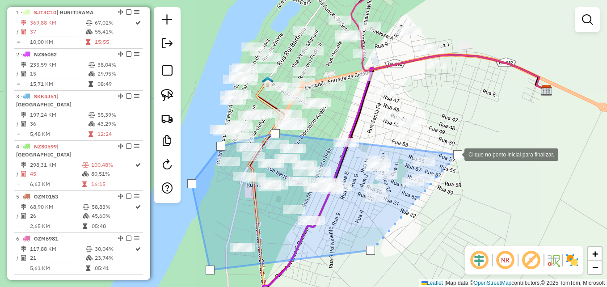
click at [455, 154] on div at bounding box center [457, 154] width 9 height 9
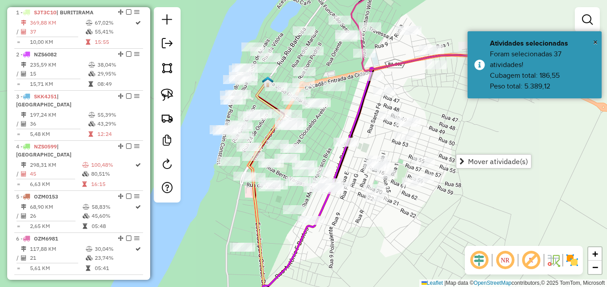
click at [483, 211] on div "Janela de atendimento Grade de atendimento Capacidade Transportadoras Veículos …" at bounding box center [303, 143] width 607 height 287
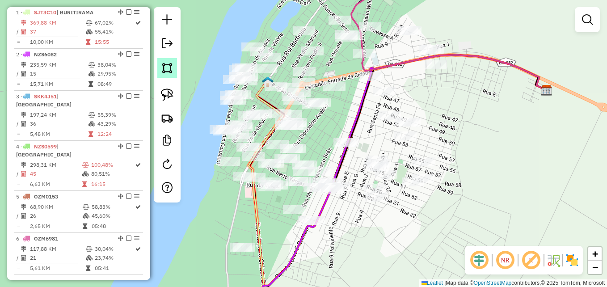
click at [171, 66] on img at bounding box center [167, 68] width 13 height 13
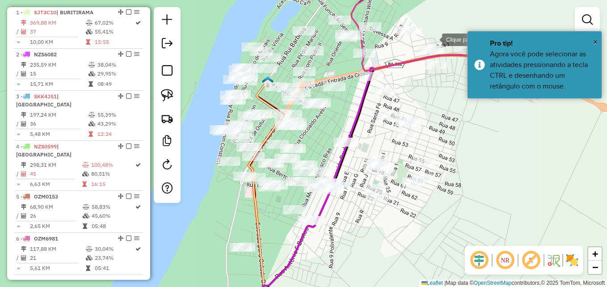
click at [433, 39] on div at bounding box center [433, 39] width 18 height 18
click at [367, 69] on div at bounding box center [376, 71] width 18 height 18
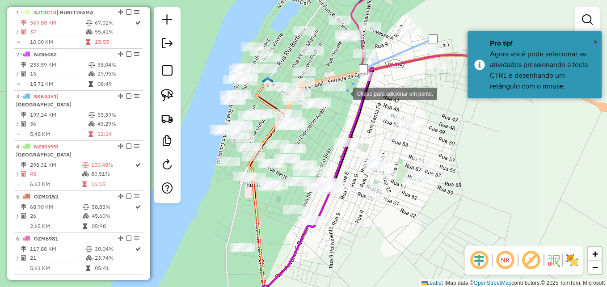
click at [344, 102] on div at bounding box center [344, 93] width 18 height 18
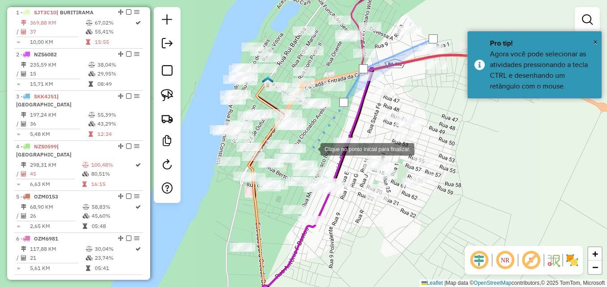
click at [311, 148] on div at bounding box center [311, 148] width 18 height 18
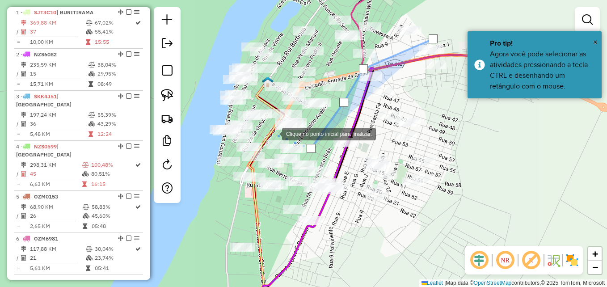
click at [273, 133] on div at bounding box center [273, 133] width 18 height 18
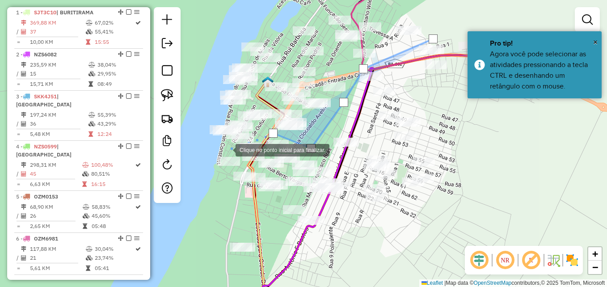
click at [227, 149] on div at bounding box center [227, 149] width 18 height 18
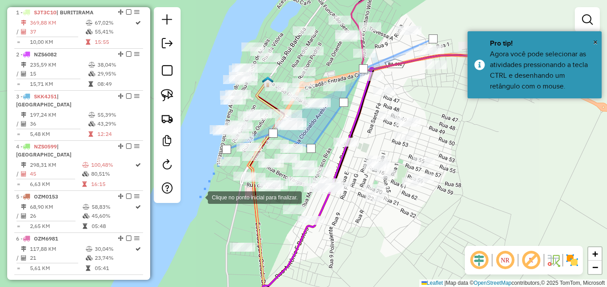
click at [199, 197] on div at bounding box center [199, 197] width 18 height 18
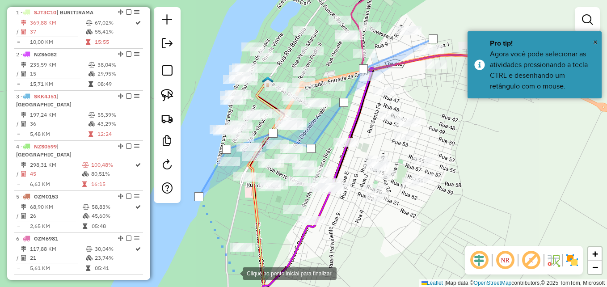
click at [235, 273] on div at bounding box center [234, 273] width 18 height 18
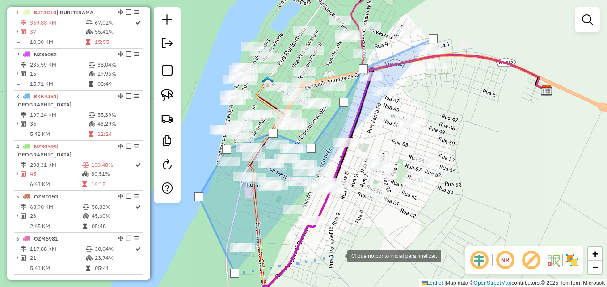
click at [338, 255] on div at bounding box center [338, 255] width 18 height 18
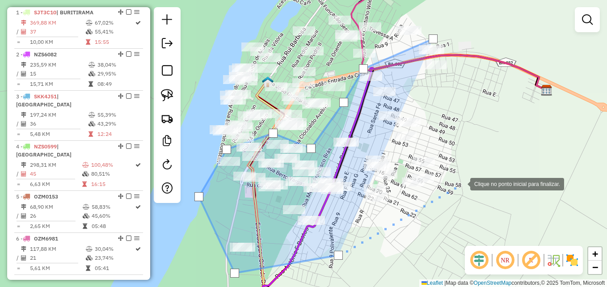
click at [461, 183] on div at bounding box center [461, 183] width 18 height 18
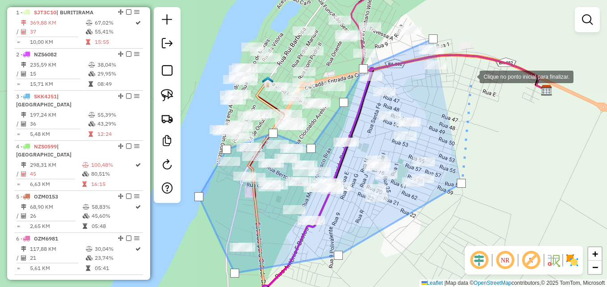
click at [470, 76] on div at bounding box center [471, 76] width 18 height 18
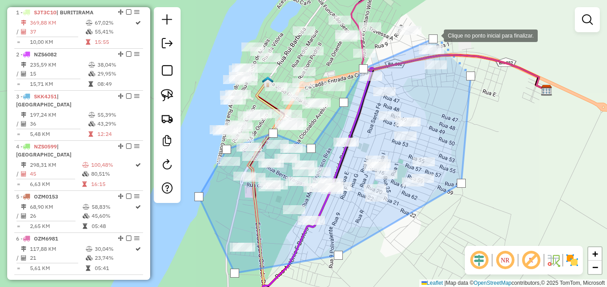
click at [435, 35] on div at bounding box center [432, 38] width 9 height 9
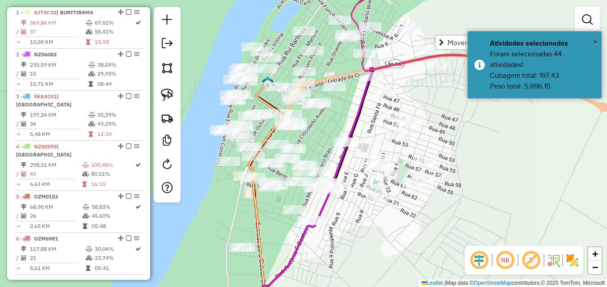
click at [432, 125] on div "Janela de atendimento Grade de atendimento Capacidade Transportadoras Veículos …" at bounding box center [303, 143] width 607 height 287
click at [171, 70] on img at bounding box center [167, 68] width 13 height 13
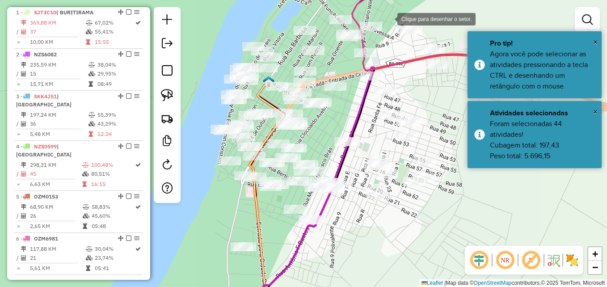
click at [389, 16] on div at bounding box center [388, 18] width 18 height 18
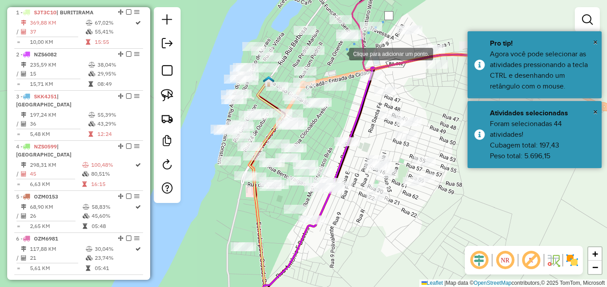
click at [340, 53] on div at bounding box center [340, 53] width 18 height 18
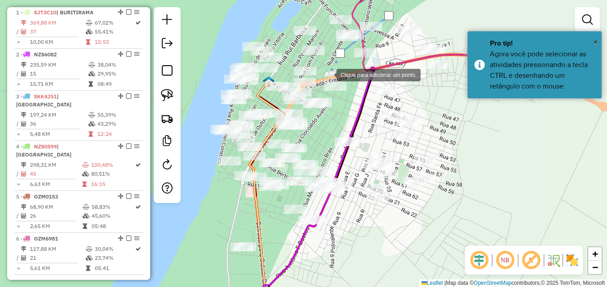
click at [319, 83] on div at bounding box center [328, 74] width 18 height 18
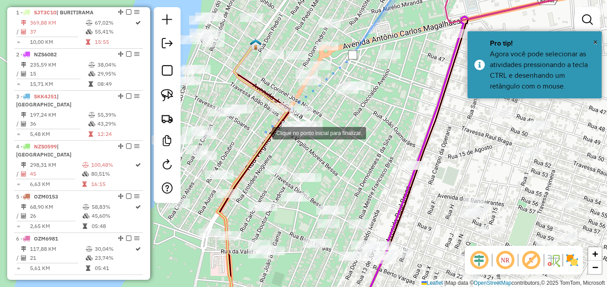
click at [263, 132] on div at bounding box center [263, 132] width 18 height 18
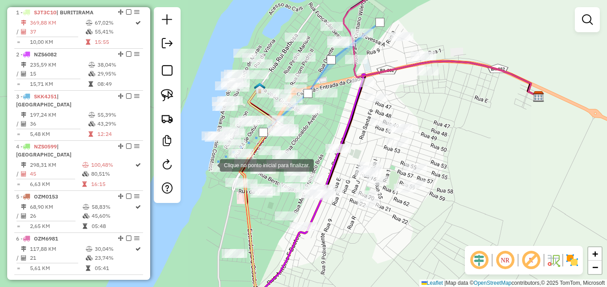
click at [208, 166] on div at bounding box center [211, 164] width 18 height 18
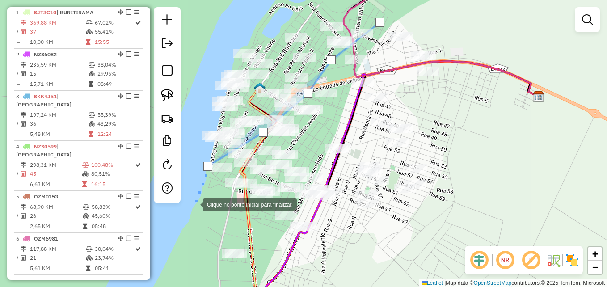
drag, startPoint x: 196, startPoint y: 206, endPoint x: 203, endPoint y: 228, distance: 23.2
click at [196, 206] on div at bounding box center [194, 204] width 18 height 18
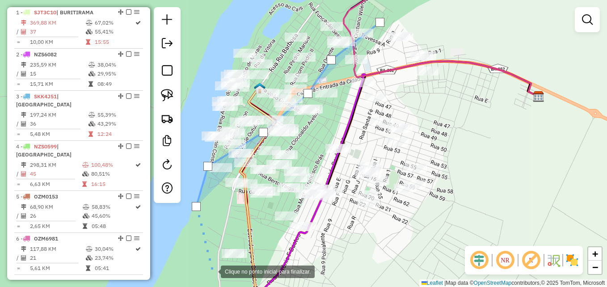
click at [213, 271] on div at bounding box center [212, 271] width 18 height 18
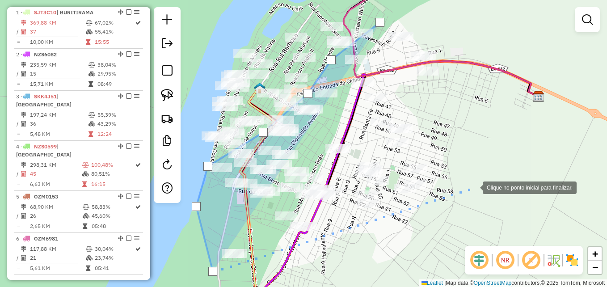
click at [474, 187] on div at bounding box center [474, 187] width 18 height 18
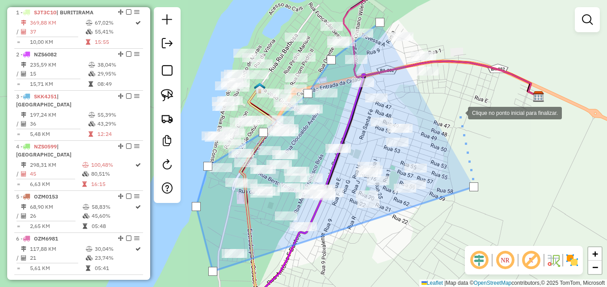
drag, startPoint x: 464, startPoint y: 58, endPoint x: 457, endPoint y: 45, distance: 14.4
click at [464, 103] on div at bounding box center [459, 112] width 18 height 18
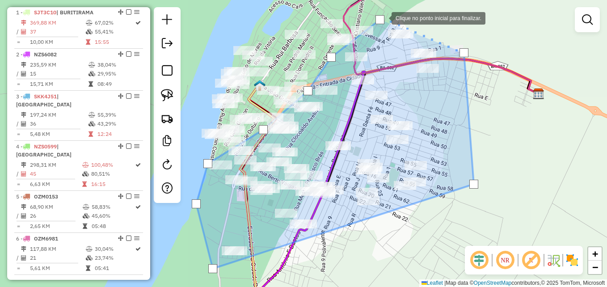
click at [382, 17] on div at bounding box center [379, 19] width 9 height 9
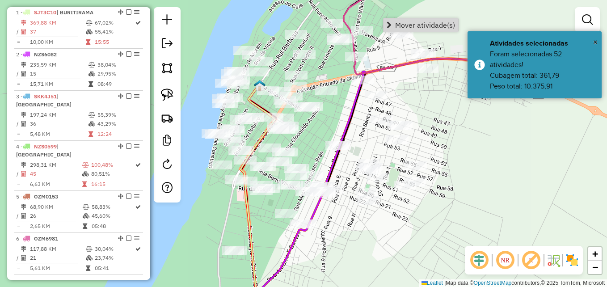
click at [495, 151] on div "Janela de atendimento Grade de atendimento Capacidade Transportadoras Veículos …" at bounding box center [303, 143] width 607 height 287
click at [501, 157] on div "Janela de atendimento Grade de atendimento Capacidade Transportadoras Veículos …" at bounding box center [303, 143] width 607 height 287
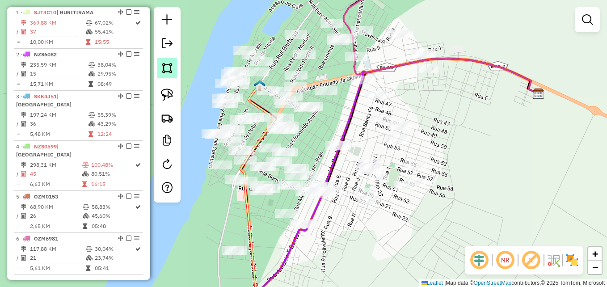
click at [164, 70] on img at bounding box center [167, 68] width 13 height 13
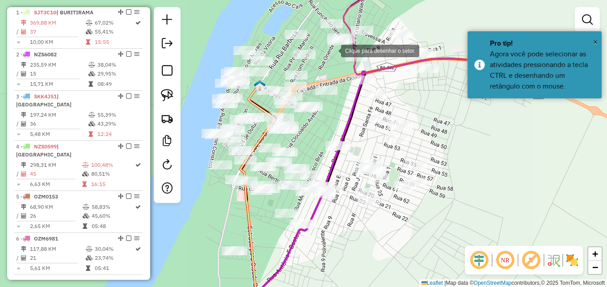
click at [332, 50] on div at bounding box center [332, 50] width 18 height 18
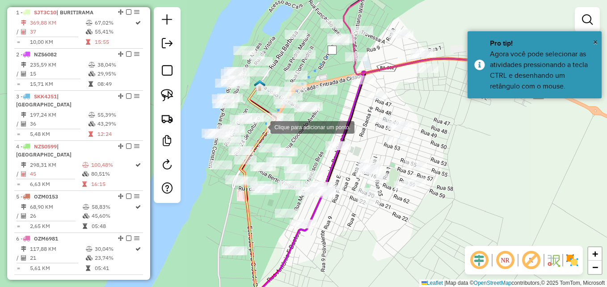
click at [261, 126] on div at bounding box center [261, 126] width 18 height 18
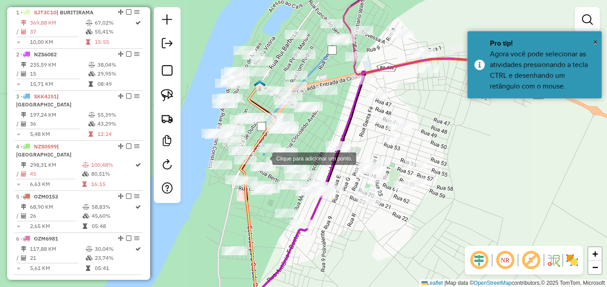
click at [263, 157] on div at bounding box center [263, 158] width 18 height 18
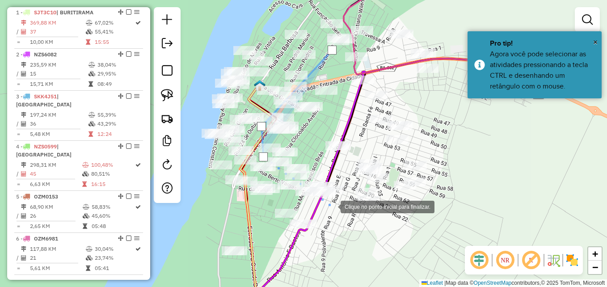
click at [331, 210] on div at bounding box center [332, 206] width 18 height 18
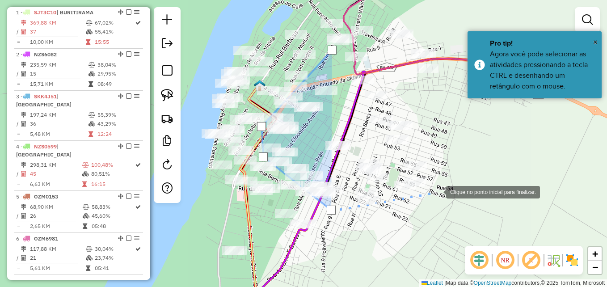
drag, startPoint x: 440, startPoint y: 187, endPoint x: 441, endPoint y: 138, distance: 49.6
click at [440, 184] on div at bounding box center [437, 191] width 18 height 18
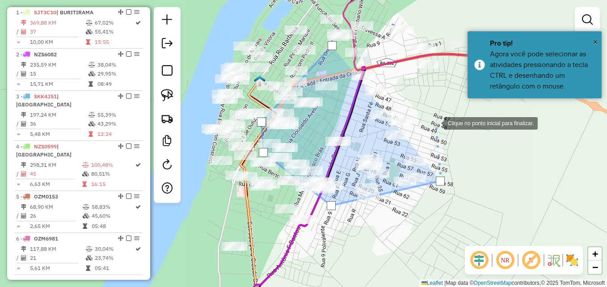
drag, startPoint x: 435, startPoint y: 122, endPoint x: 422, endPoint y: 112, distance: 16.8
click at [434, 121] on div at bounding box center [435, 122] width 18 height 18
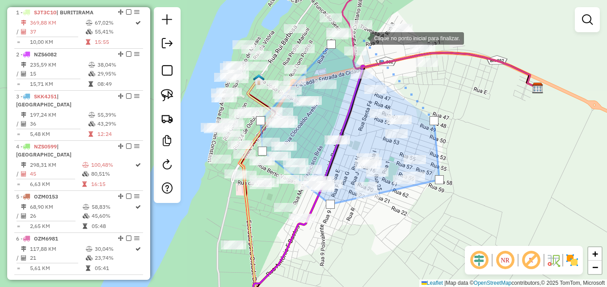
click at [361, 38] on div at bounding box center [361, 38] width 18 height 18
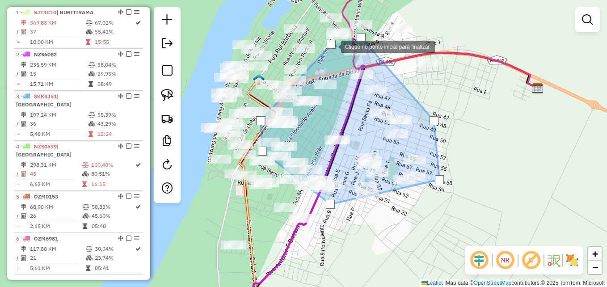
click at [332, 46] on div at bounding box center [331, 44] width 9 height 9
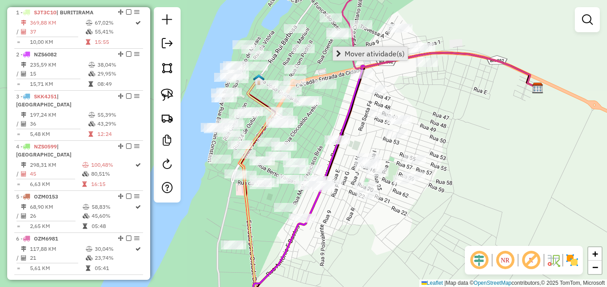
click at [387, 57] on span "Mover atividade(s)" at bounding box center [374, 53] width 60 height 7
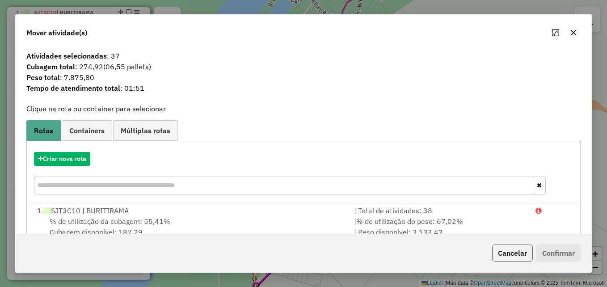
click at [516, 254] on button "Cancelar" at bounding box center [512, 252] width 41 height 17
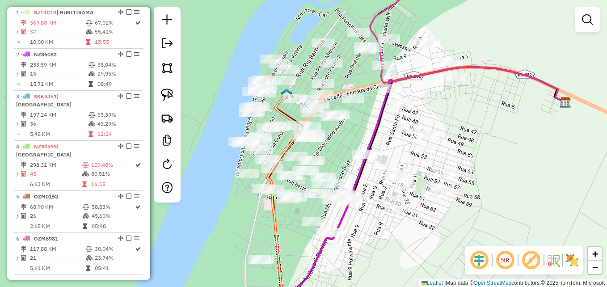
drag, startPoint x: 348, startPoint y: 126, endPoint x: 341, endPoint y: 144, distance: 19.1
click at [341, 144] on div "Janela de atendimento Grade de atendimento Capacidade Transportadoras Veículos …" at bounding box center [303, 143] width 607 height 287
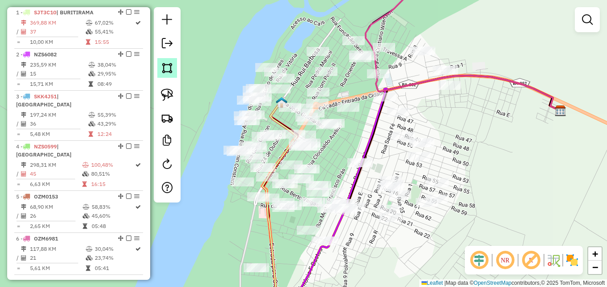
click at [165, 66] on img at bounding box center [167, 68] width 13 height 13
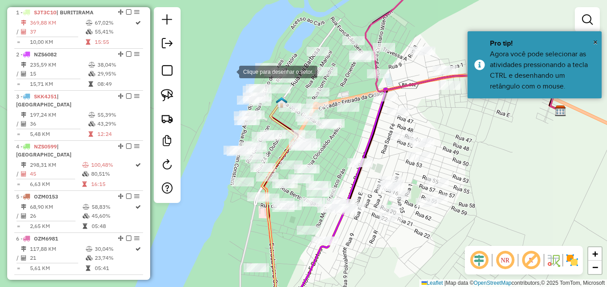
click at [229, 67] on div at bounding box center [230, 71] width 18 height 18
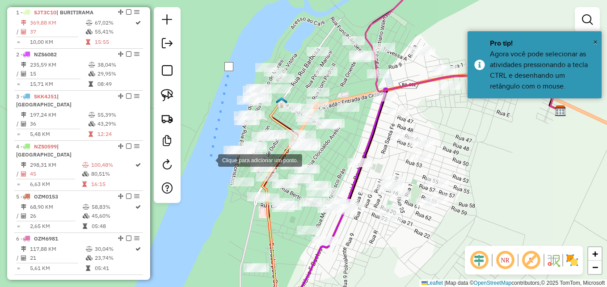
click at [209, 159] on div at bounding box center [209, 160] width 18 height 18
click at [219, 165] on div at bounding box center [219, 165] width 18 height 18
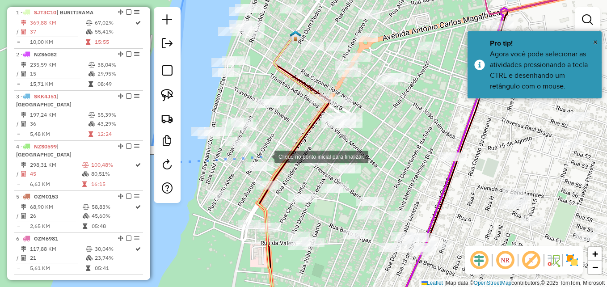
click at [265, 156] on div at bounding box center [265, 156] width 18 height 18
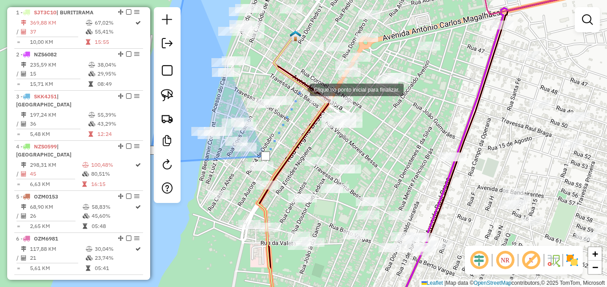
click at [302, 88] on div at bounding box center [301, 89] width 18 height 18
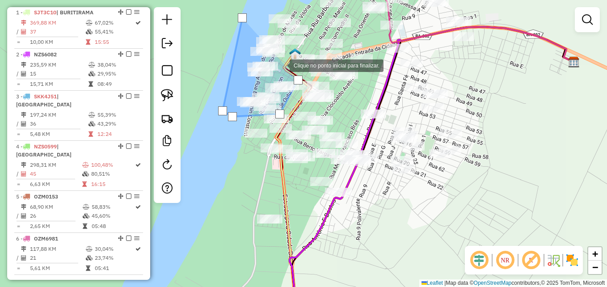
click at [276, 66] on div at bounding box center [281, 65] width 18 height 18
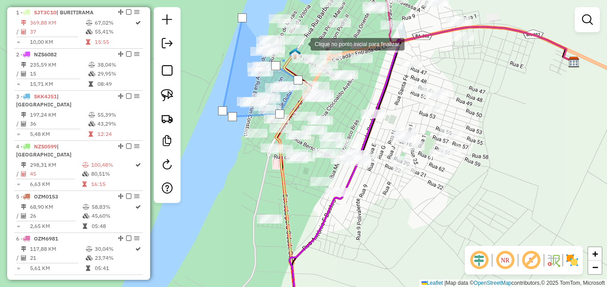
click at [302, 43] on div at bounding box center [302, 43] width 18 height 18
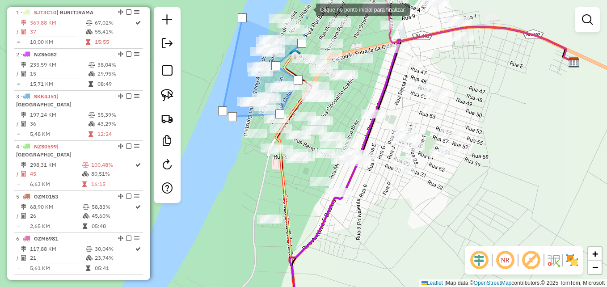
click at [307, 9] on div at bounding box center [307, 9] width 18 height 18
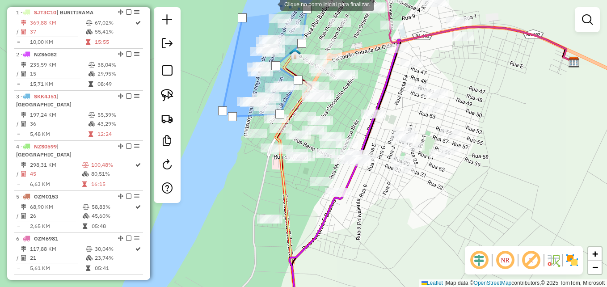
click at [268, 4] on div at bounding box center [271, 4] width 18 height 18
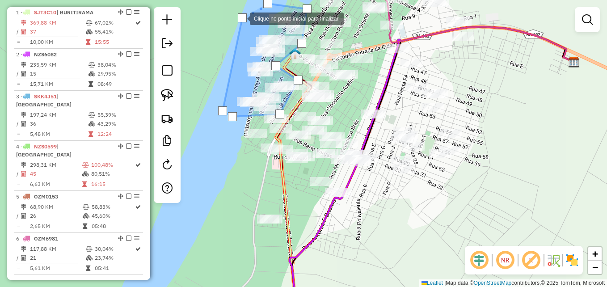
click at [241, 18] on div at bounding box center [242, 17] width 9 height 9
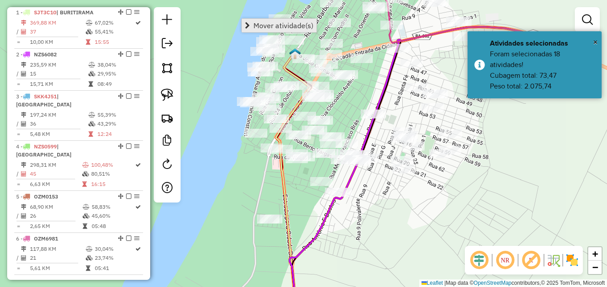
click at [271, 24] on span "Mover atividade(s)" at bounding box center [283, 25] width 60 height 7
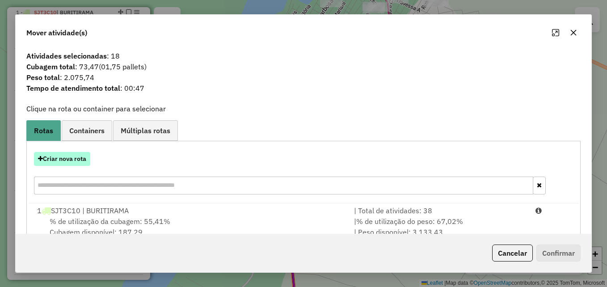
click at [76, 159] on button "Criar nova rota" at bounding box center [62, 159] width 56 height 14
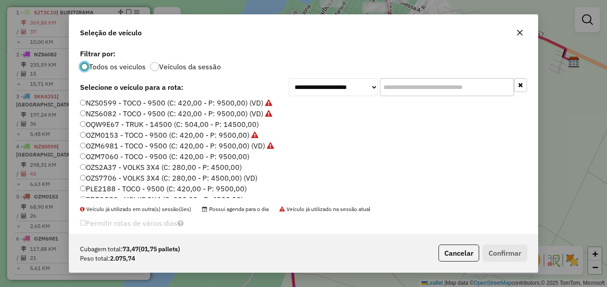
scroll to position [84, 0]
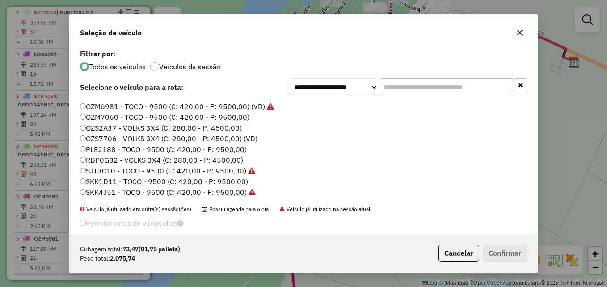
click at [86, 159] on label "RDP0G82 - VOLKS 3X4 (C: 280,00 - P: 4500,00)" at bounding box center [161, 160] width 163 height 11
click at [520, 255] on button "Confirmar" at bounding box center [505, 252] width 44 height 17
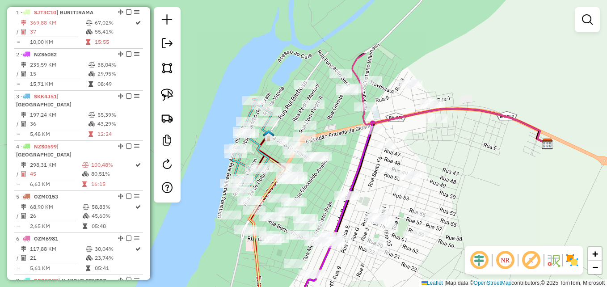
drag, startPoint x: 537, startPoint y: 152, endPoint x: 520, endPoint y: 222, distance: 72.1
click at [520, 224] on div "Janela de atendimento Grade de atendimento Capacidade Transportadoras Veículos …" at bounding box center [303, 143] width 607 height 287
click at [520, 222] on div "Janela de atendimento Grade de atendimento Capacidade Transportadoras Veículos …" at bounding box center [303, 143] width 607 height 287
click at [521, 221] on div "Janela de atendimento Grade de atendimento Capacidade Transportadoras Veículos …" at bounding box center [303, 143] width 607 height 287
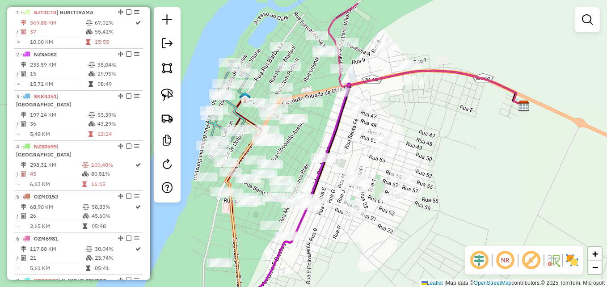
drag, startPoint x: 406, startPoint y: 134, endPoint x: 429, endPoint y: 169, distance: 42.6
click at [429, 169] on div "Janela de atendimento Grade de atendimento Capacidade Transportadoras Veículos …" at bounding box center [303, 143] width 607 height 287
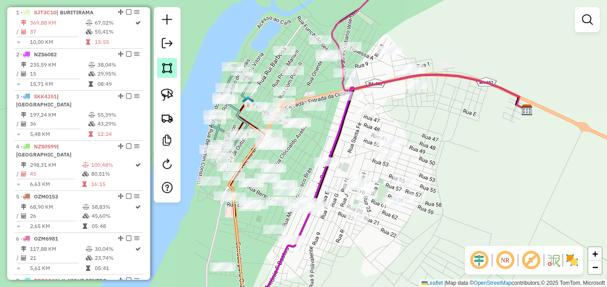
click at [167, 67] on img at bounding box center [167, 68] width 13 height 13
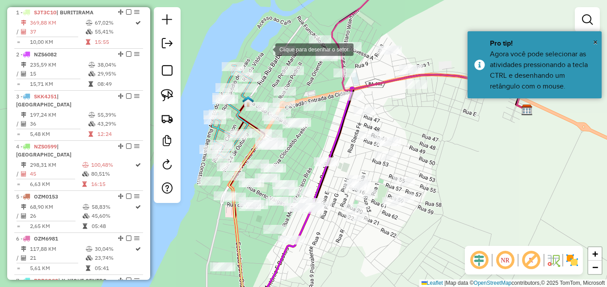
drag, startPoint x: 266, startPoint y: 49, endPoint x: 266, endPoint y: 99, distance: 50.5
click at [266, 49] on div at bounding box center [266, 49] width 18 height 18
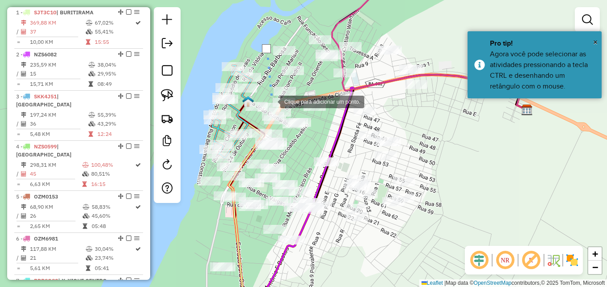
click at [271, 101] on div at bounding box center [271, 101] width 18 height 18
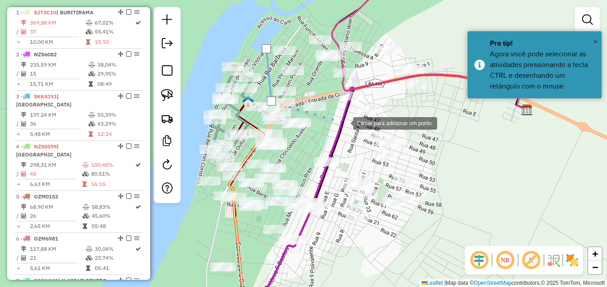
click at [344, 122] on div at bounding box center [344, 122] width 18 height 18
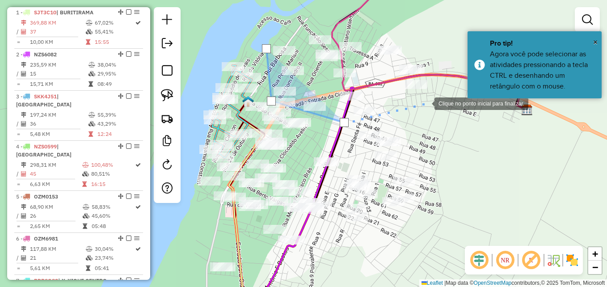
click at [425, 103] on div at bounding box center [425, 103] width 18 height 18
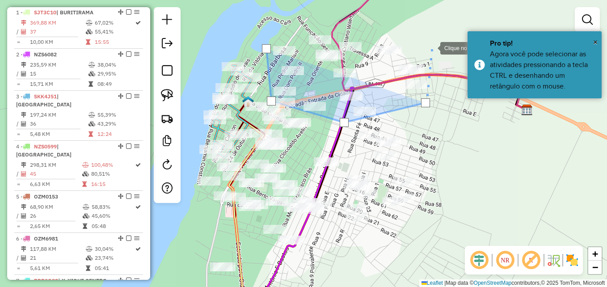
click at [431, 41] on div at bounding box center [431, 47] width 18 height 18
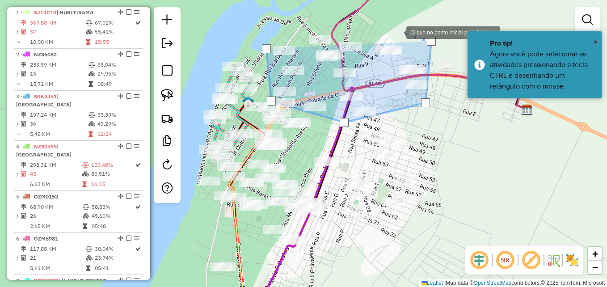
click at [388, 25] on div at bounding box center [397, 32] width 18 height 18
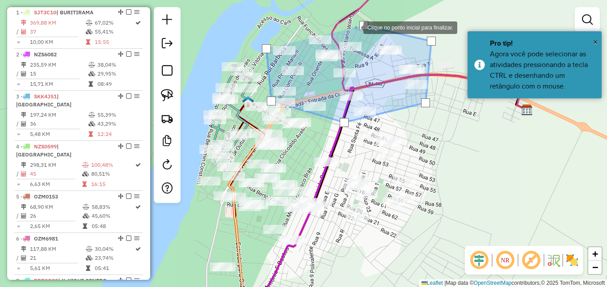
click at [345, 32] on div at bounding box center [354, 27] width 18 height 18
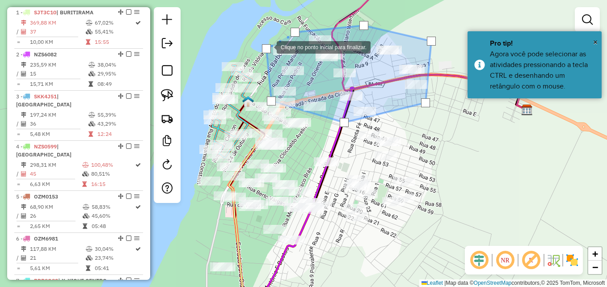
click at [268, 46] on div at bounding box center [266, 48] width 9 height 9
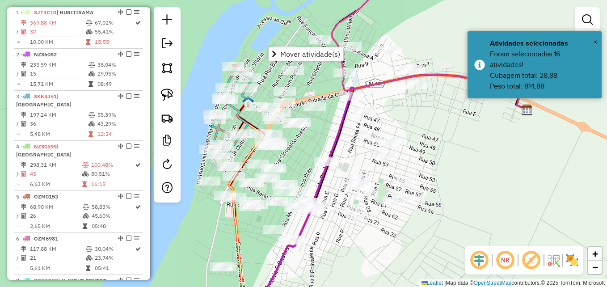
click at [437, 152] on div "Janela de atendimento Grade de atendimento Capacidade Transportadoras Veículos …" at bounding box center [303, 143] width 607 height 287
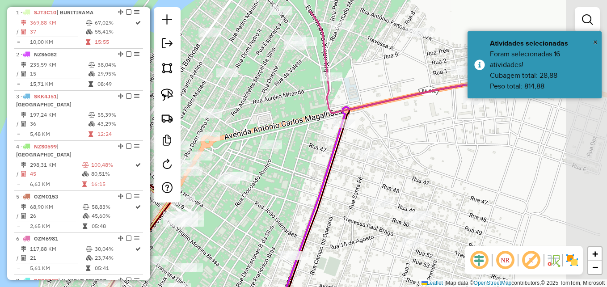
drag, startPoint x: 441, startPoint y: 141, endPoint x: 297, endPoint y: 194, distance: 154.4
click at [297, 194] on div "Janela de atendimento Grade de atendimento Capacidade Transportadoras Veículos …" at bounding box center [303, 143] width 607 height 287
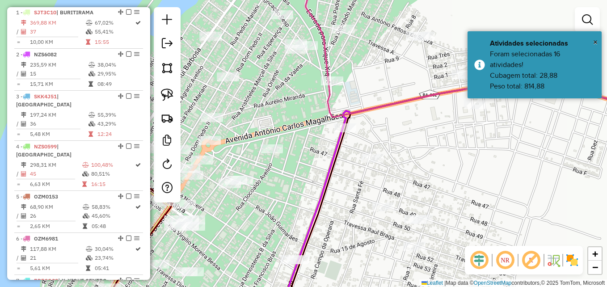
drag, startPoint x: 437, startPoint y: 180, endPoint x: 453, endPoint y: 165, distance: 22.1
click at [453, 165] on div "Janela de atendimento Grade de atendimento Capacidade Transportadoras Veículos …" at bounding box center [303, 143] width 607 height 287
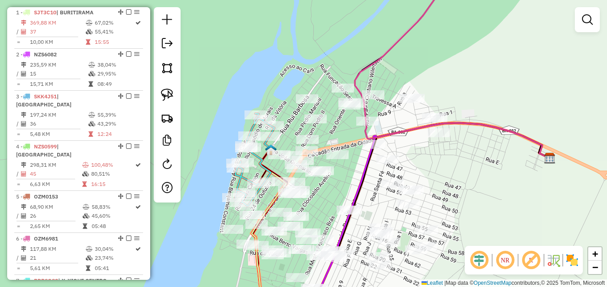
drag, startPoint x: 470, startPoint y: 172, endPoint x: 438, endPoint y: 159, distance: 34.8
click at [440, 164] on div "Janela de atendimento Grade de atendimento Capacidade Transportadoras Veículos …" at bounding box center [303, 143] width 607 height 287
click at [437, 158] on div "Janela de atendimento Grade de atendimento Capacidade Transportadoras Veículos …" at bounding box center [303, 143] width 607 height 287
click at [437, 157] on div "Janela de atendimento Grade de atendimento Capacidade Transportadoras Veículos …" at bounding box center [303, 143] width 607 height 287
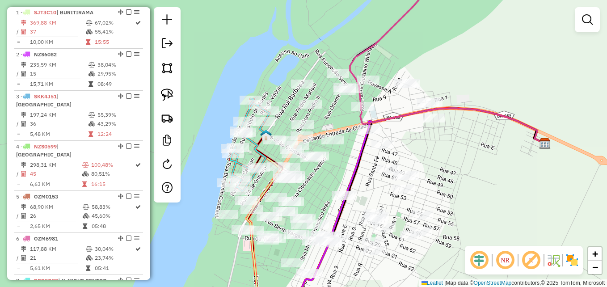
click at [437, 157] on div "Janela de atendimento Grade de atendimento Capacidade Transportadoras Veículos …" at bounding box center [303, 143] width 607 height 287
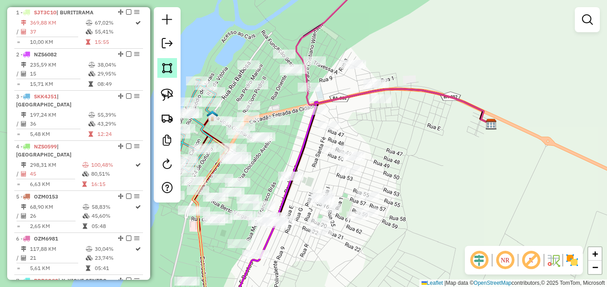
click at [164, 67] on img at bounding box center [167, 68] width 13 height 13
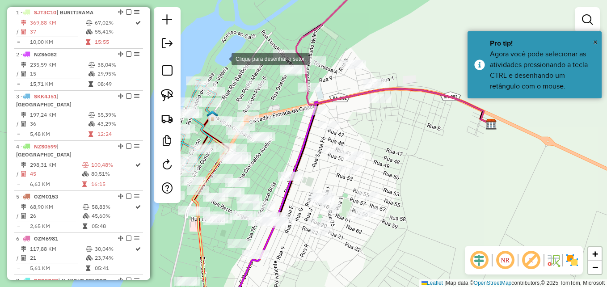
click at [222, 57] on div at bounding box center [223, 58] width 18 height 18
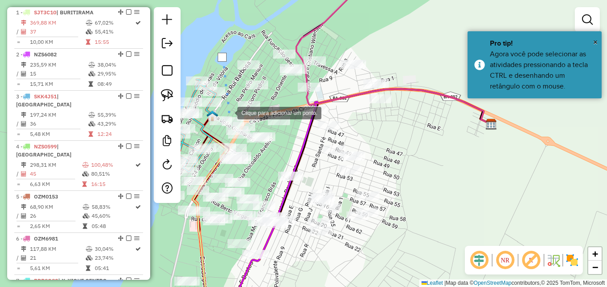
click at [228, 112] on div at bounding box center [228, 112] width 18 height 18
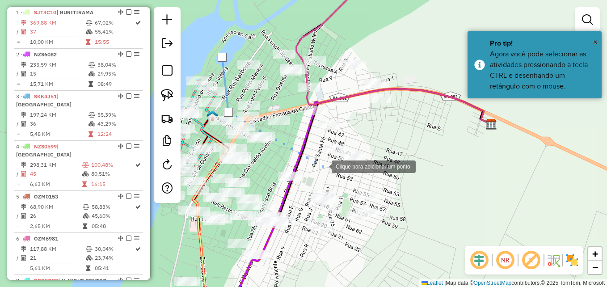
click at [323, 166] on div at bounding box center [323, 166] width 18 height 18
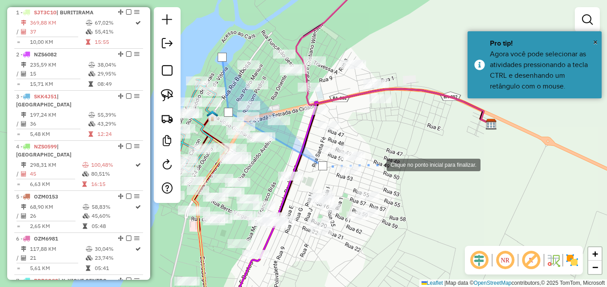
click at [379, 162] on div at bounding box center [378, 164] width 18 height 18
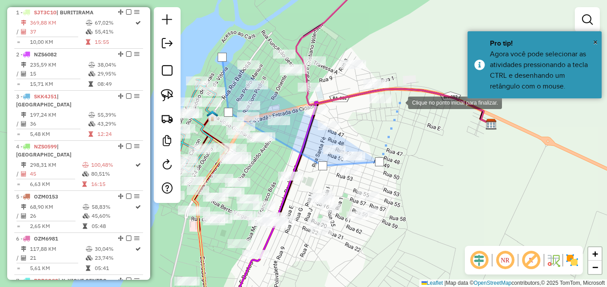
click at [394, 93] on div at bounding box center [399, 102] width 18 height 18
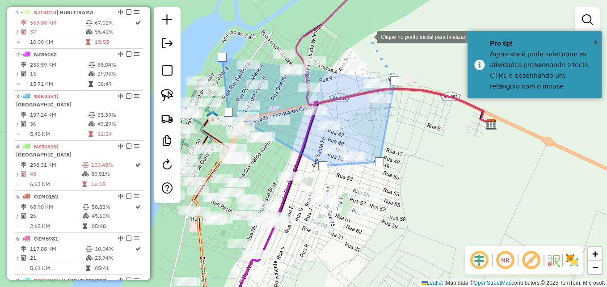
click at [368, 36] on div at bounding box center [368, 36] width 18 height 18
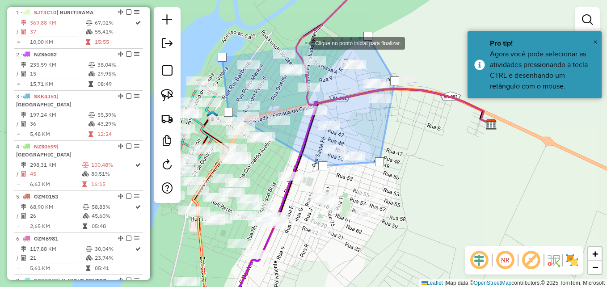
drag, startPoint x: 302, startPoint y: 42, endPoint x: 254, endPoint y: 50, distance: 48.8
click at [302, 42] on div at bounding box center [302, 43] width 18 height 18
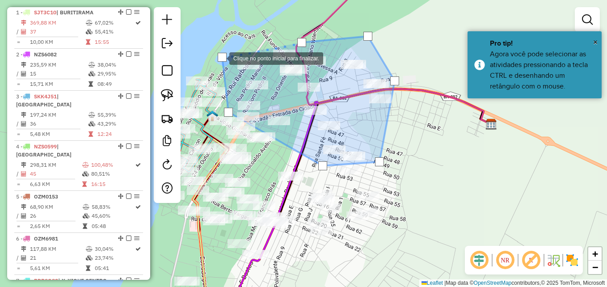
click at [220, 58] on div at bounding box center [222, 57] width 9 height 9
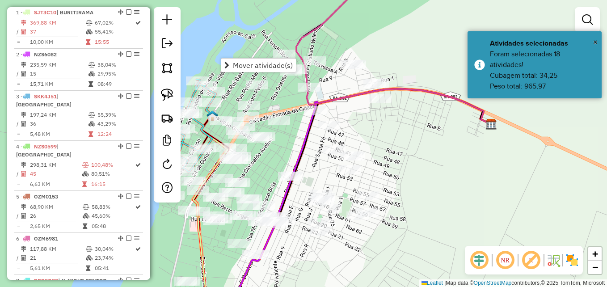
click at [411, 155] on div "Janela de atendimento Grade de atendimento Capacidade Transportadoras Veículos …" at bounding box center [303, 143] width 607 height 287
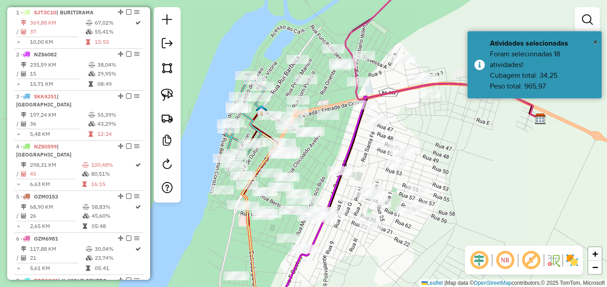
drag, startPoint x: 309, startPoint y: 157, endPoint x: 358, endPoint y: 152, distance: 49.4
click at [358, 152] on div "Janela de atendimento Grade de atendimento Capacidade Transportadoras Veículos …" at bounding box center [303, 143] width 607 height 287
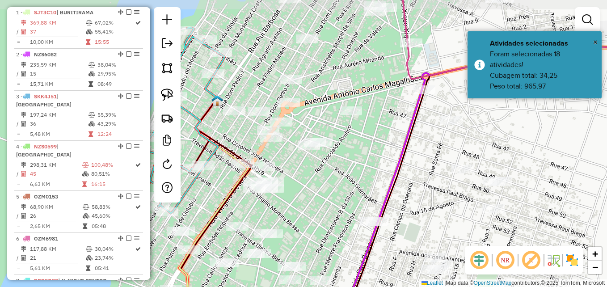
drag, startPoint x: 358, startPoint y: 153, endPoint x: 335, endPoint y: 175, distance: 32.2
click at [339, 174] on div "Janela de atendimento Grade de atendimento Capacidade Transportadoras Veículos …" at bounding box center [303, 143] width 607 height 287
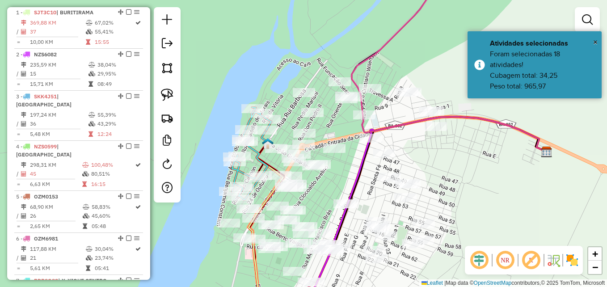
drag, startPoint x: 365, startPoint y: 175, endPoint x: 360, endPoint y: 172, distance: 6.0
click at [364, 176] on div "Janela de atendimento Grade de atendimento Capacidade Transportadoras Veículos …" at bounding box center [303, 143] width 607 height 287
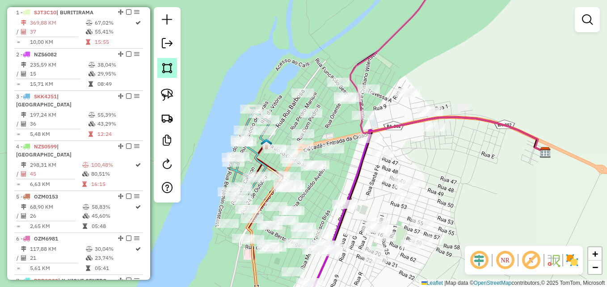
click at [168, 66] on img at bounding box center [167, 68] width 13 height 13
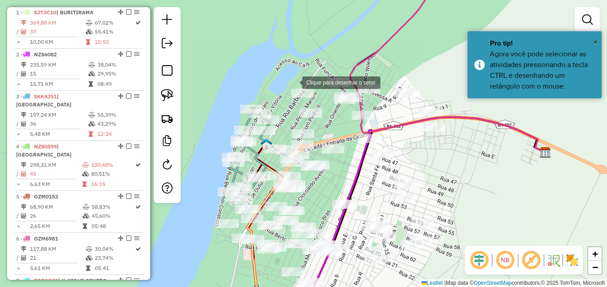
click at [293, 82] on div at bounding box center [293, 82] width 18 height 18
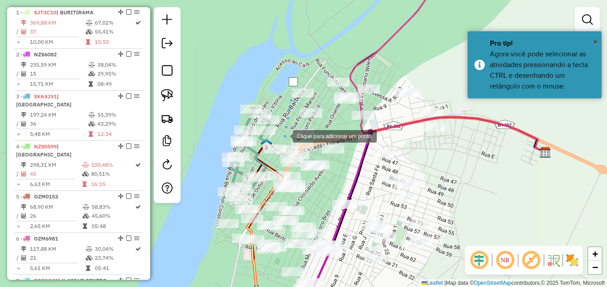
click at [284, 134] on div at bounding box center [284, 135] width 18 height 18
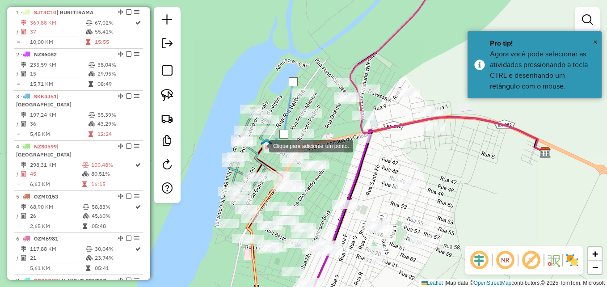
click at [257, 147] on div at bounding box center [260, 145] width 18 height 18
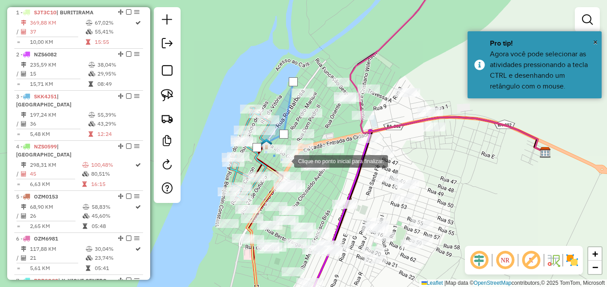
click at [285, 160] on div at bounding box center [285, 160] width 18 height 18
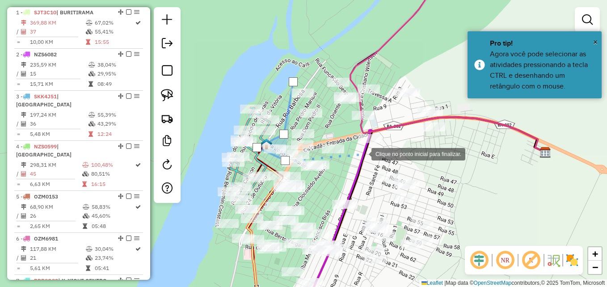
click at [366, 152] on div at bounding box center [362, 153] width 18 height 18
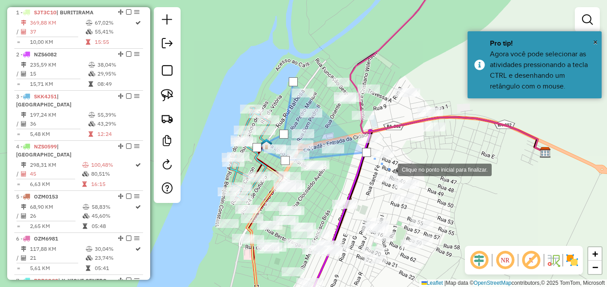
click at [390, 169] on div at bounding box center [389, 169] width 18 height 18
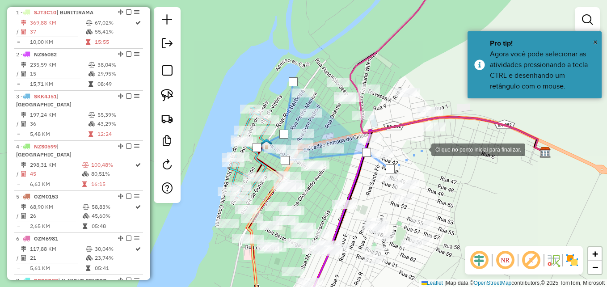
click at [431, 140] on div at bounding box center [422, 149] width 18 height 18
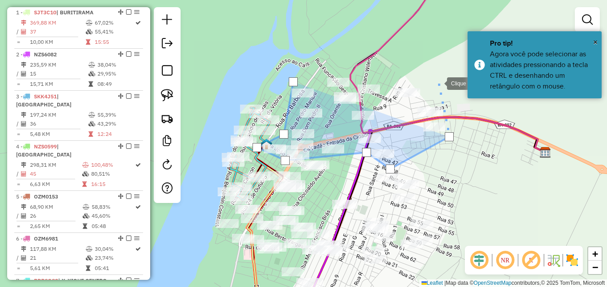
click at [438, 83] on div at bounding box center [438, 83] width 18 height 18
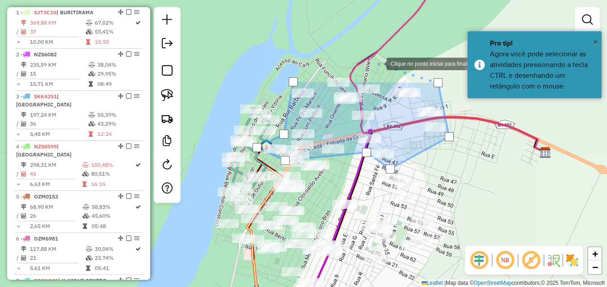
click at [378, 63] on div at bounding box center [378, 63] width 18 height 18
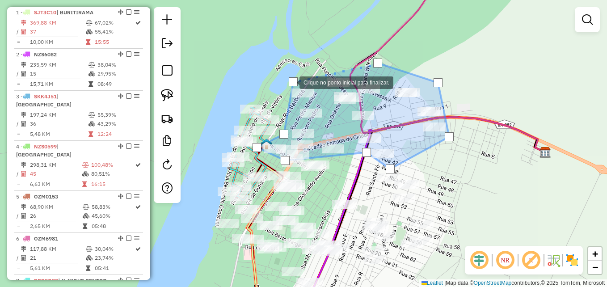
click at [290, 82] on div at bounding box center [293, 81] width 9 height 9
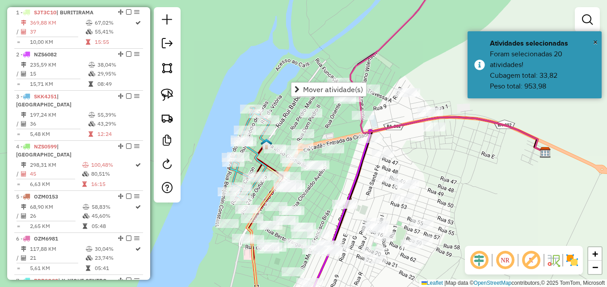
click at [320, 49] on div "Janela de atendimento Grade de atendimento Capacidade Transportadoras Veículos …" at bounding box center [303, 143] width 607 height 287
click at [170, 69] on img at bounding box center [167, 68] width 13 height 13
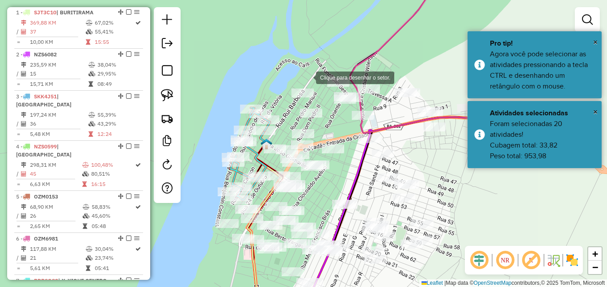
drag, startPoint x: 307, startPoint y: 77, endPoint x: 285, endPoint y: 95, distance: 28.2
click at [307, 77] on div at bounding box center [307, 77] width 18 height 18
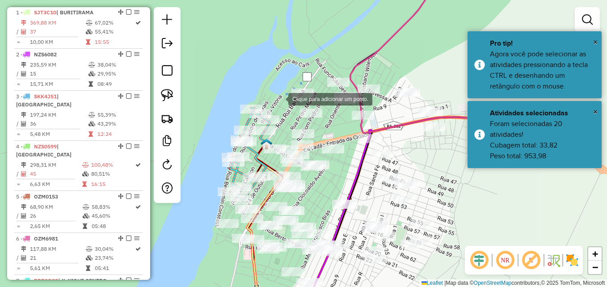
click at [279, 98] on div at bounding box center [279, 98] width 18 height 18
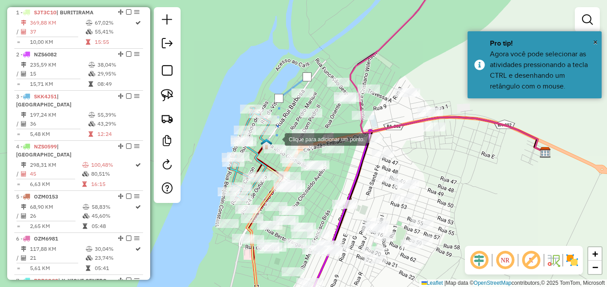
click at [280, 137] on div at bounding box center [276, 139] width 18 height 18
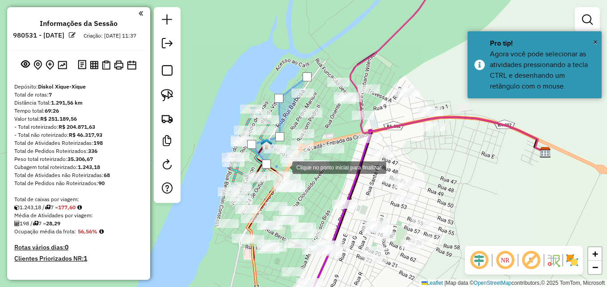
scroll to position [327, 0]
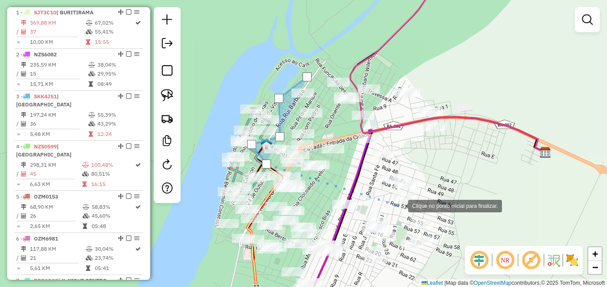
click at [399, 206] on div at bounding box center [399, 205] width 18 height 18
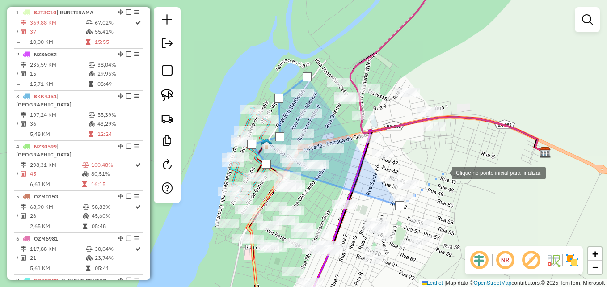
drag, startPoint x: 443, startPoint y: 172, endPoint x: 445, endPoint y: 123, distance: 48.8
click at [443, 172] on div at bounding box center [443, 172] width 18 height 18
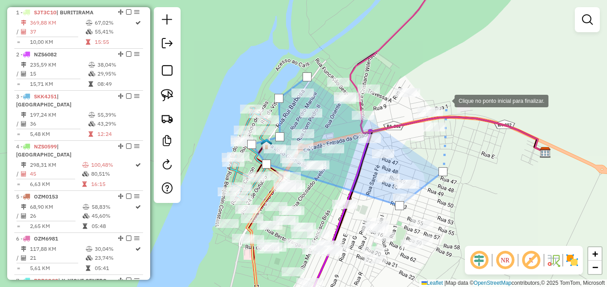
click at [444, 91] on div at bounding box center [445, 100] width 18 height 18
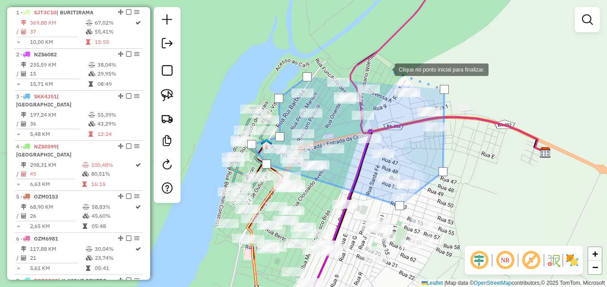
click at [386, 69] on div at bounding box center [386, 69] width 18 height 18
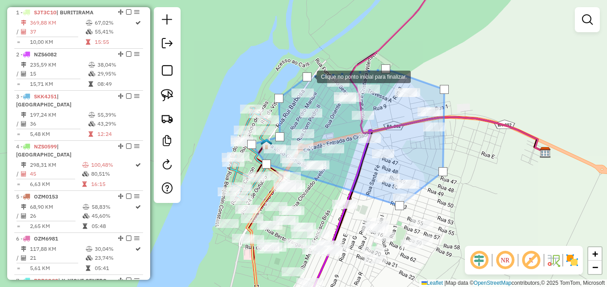
click at [308, 76] on div at bounding box center [306, 76] width 9 height 9
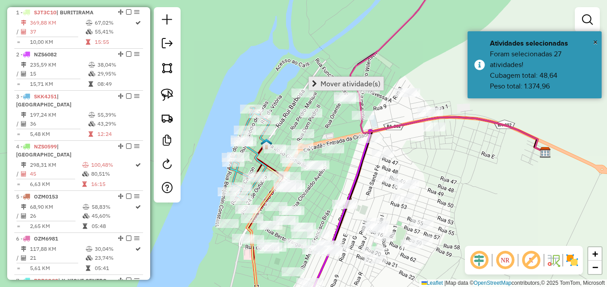
click at [331, 83] on span "Mover atividade(s)" at bounding box center [350, 83] width 60 height 7
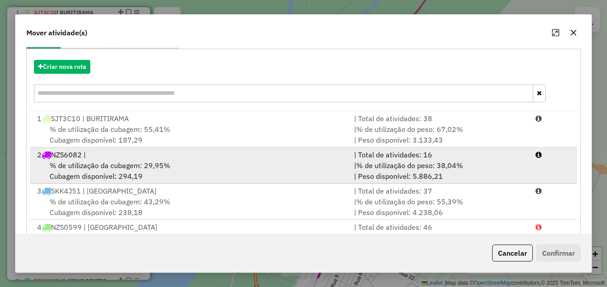
scroll to position [74, 0]
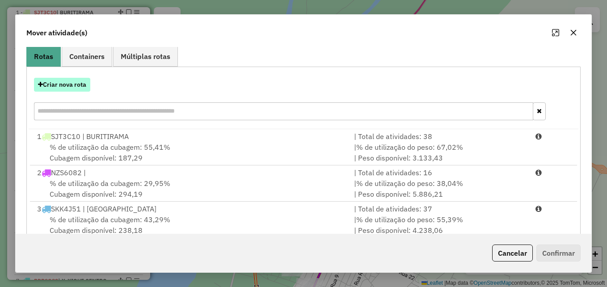
click at [67, 83] on button "Criar nova rota" at bounding box center [62, 85] width 56 height 14
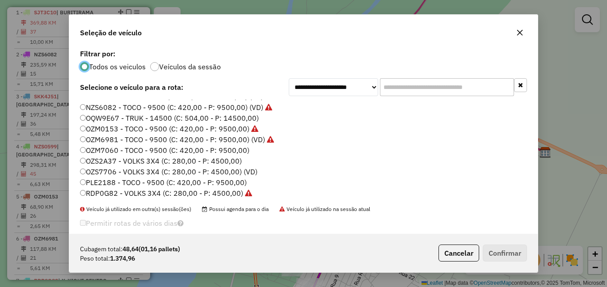
scroll to position [84, 0]
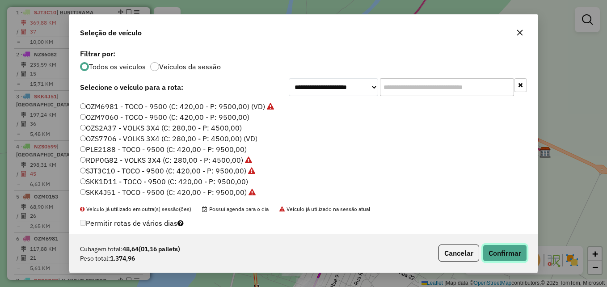
click at [498, 251] on button "Confirmar" at bounding box center [505, 252] width 44 height 17
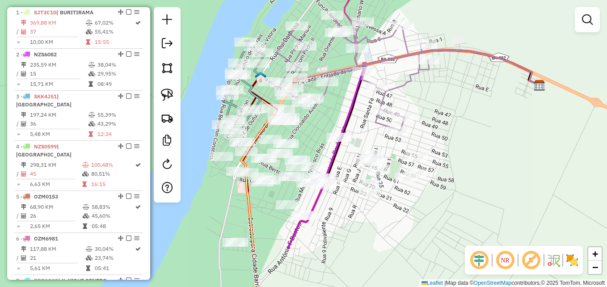
drag, startPoint x: 340, startPoint y: 188, endPoint x: 335, endPoint y: 121, distance: 67.3
click at [335, 121] on div "Janela de atendimento Grade de atendimento Capacidade Transportadoras Veículos …" at bounding box center [303, 143] width 607 height 287
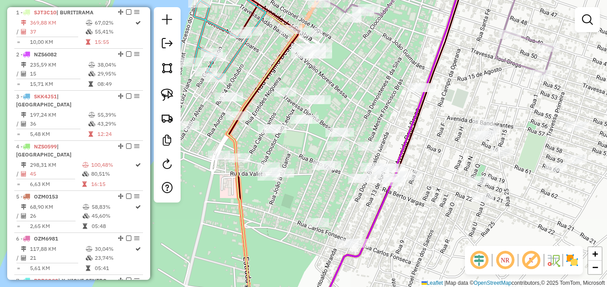
drag, startPoint x: 447, startPoint y: 246, endPoint x: 336, endPoint y: 208, distance: 116.7
click at [336, 208] on div "Janela de atendimento Grade de atendimento Capacidade Transportadoras Veículos …" at bounding box center [303, 143] width 607 height 287
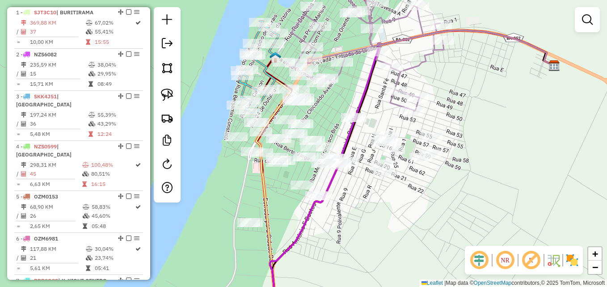
drag, startPoint x: 339, startPoint y: 230, endPoint x: 359, endPoint y: 222, distance: 21.5
click at [359, 222] on div "Janela de atendimento Grade de atendimento Capacidade Transportadoras Veículos …" at bounding box center [303, 143] width 607 height 287
click at [165, 69] on img at bounding box center [167, 68] width 13 height 13
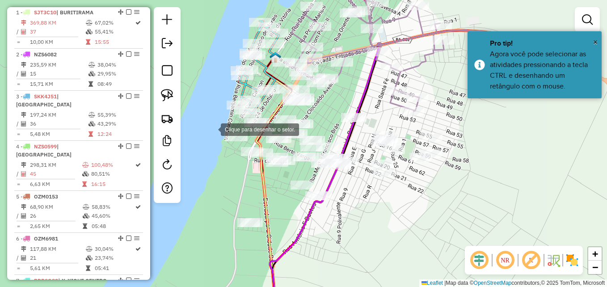
drag, startPoint x: 212, startPoint y: 129, endPoint x: 215, endPoint y: 145, distance: 16.5
click at [212, 129] on div at bounding box center [212, 129] width 18 height 18
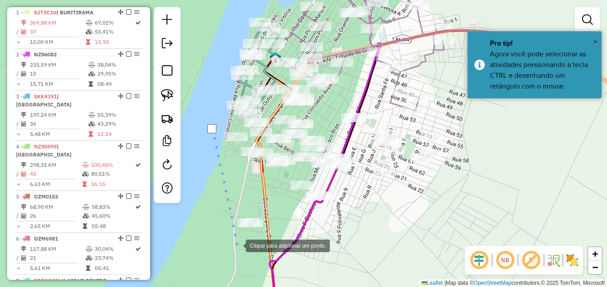
click at [236, 246] on div at bounding box center [237, 245] width 18 height 18
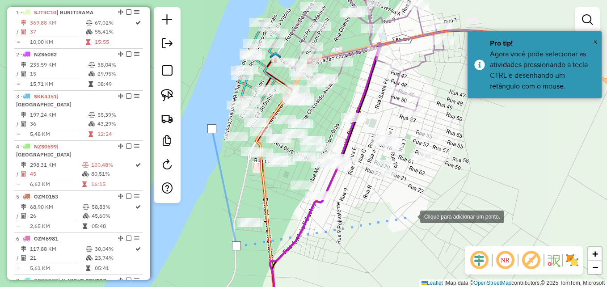
click at [416, 213] on div at bounding box center [411, 216] width 18 height 18
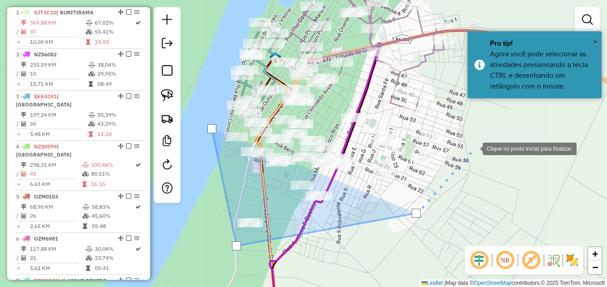
drag, startPoint x: 474, startPoint y: 148, endPoint x: 441, endPoint y: 125, distance: 39.7
click at [474, 145] on div at bounding box center [474, 148] width 18 height 18
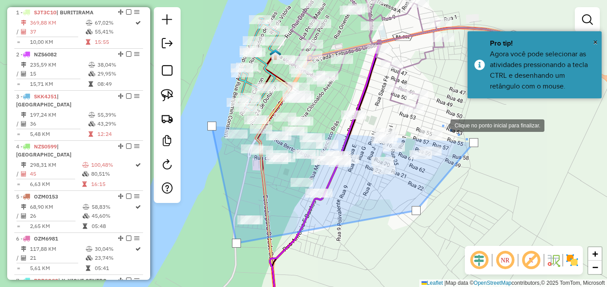
click at [439, 122] on div at bounding box center [441, 125] width 18 height 18
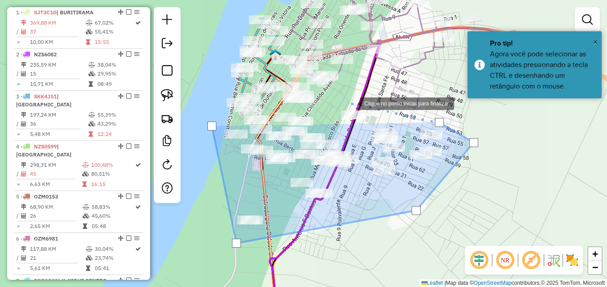
click at [350, 97] on div at bounding box center [351, 103] width 18 height 18
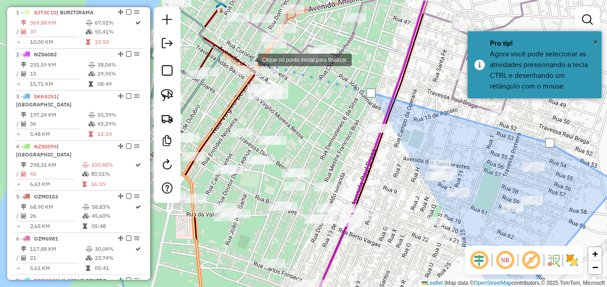
click at [248, 59] on div at bounding box center [249, 59] width 18 height 18
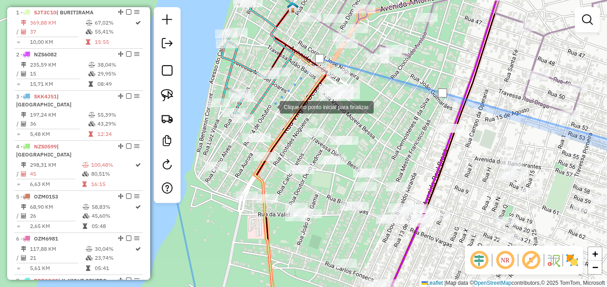
click at [271, 106] on div at bounding box center [271, 106] width 18 height 18
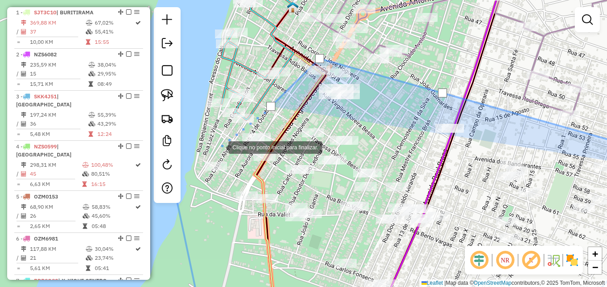
click at [211, 144] on div at bounding box center [219, 147] width 18 height 18
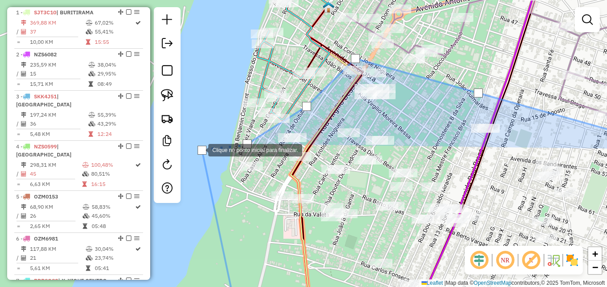
click at [199, 149] on div at bounding box center [201, 150] width 9 height 9
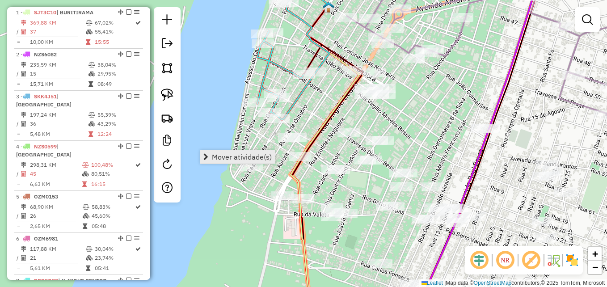
click at [218, 157] on span "Mover atividade(s)" at bounding box center [242, 156] width 60 height 7
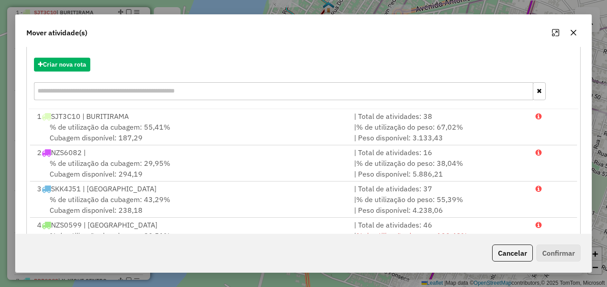
scroll to position [29, 0]
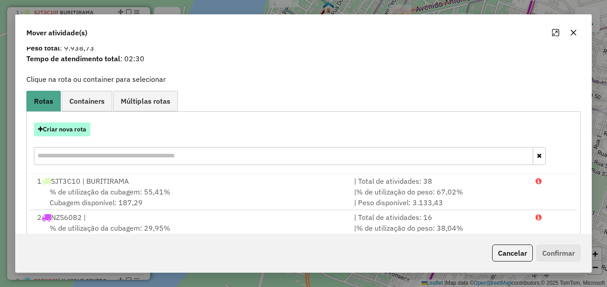
click at [67, 127] on button "Criar nova rota" at bounding box center [62, 129] width 56 height 14
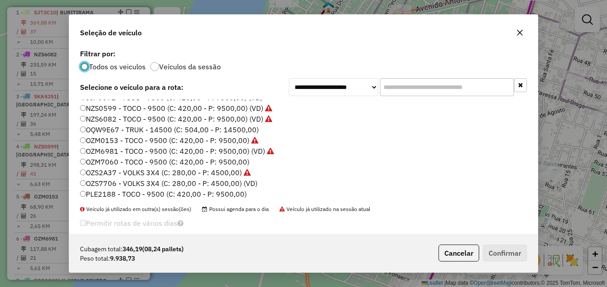
scroll to position [0, 0]
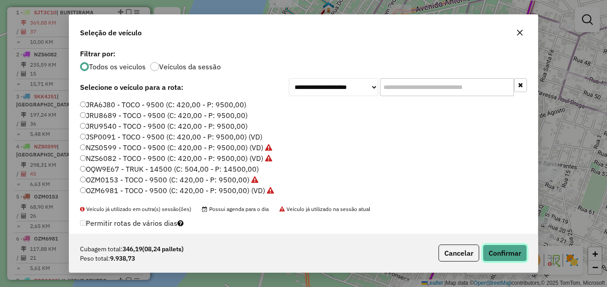
click at [506, 256] on button "Confirmar" at bounding box center [505, 252] width 44 height 17
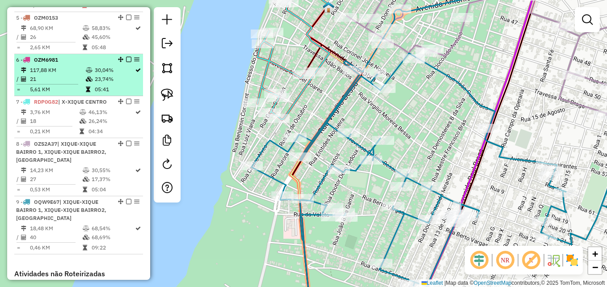
scroll to position [656, 0]
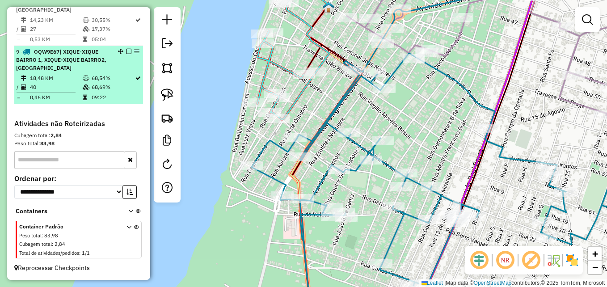
click at [68, 76] on td "18,48 KM" at bounding box center [55, 78] width 53 height 9
select select "**********"
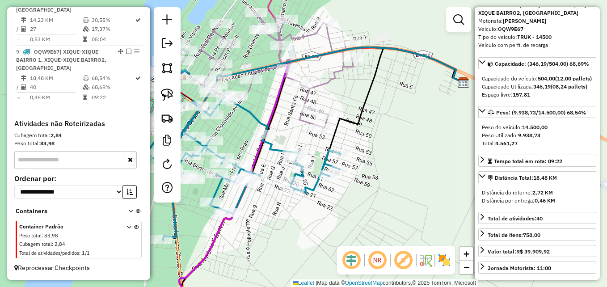
scroll to position [89, 0]
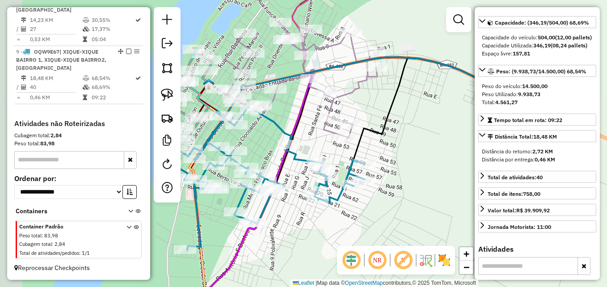
drag, startPoint x: 415, startPoint y: 227, endPoint x: 441, endPoint y: 233, distance: 27.4
click at [441, 233] on div "Janela de atendimento Grade de atendimento Capacidade Transportadoras Veículos …" at bounding box center [303, 143] width 607 height 287
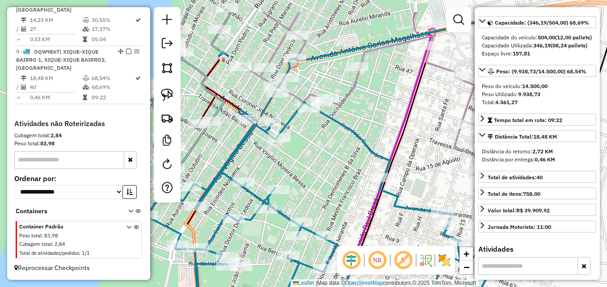
drag, startPoint x: 274, startPoint y: 127, endPoint x: 317, endPoint y: 168, distance: 59.1
click at [317, 168] on div "Janela de atendimento Grade de atendimento Capacidade Transportadoras Veículos …" at bounding box center [303, 143] width 607 height 287
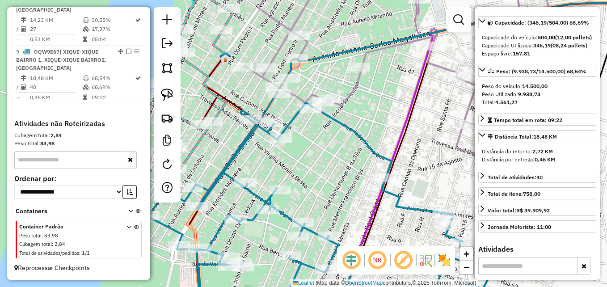
click at [357, 133] on icon at bounding box center [342, 209] width 389 height 213
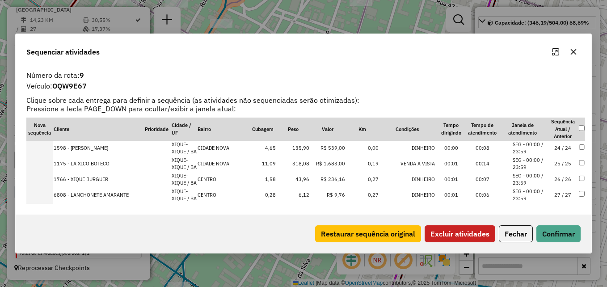
scroll to position [347, 0]
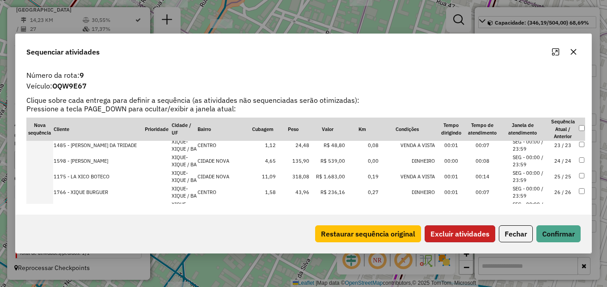
click at [474, 231] on button "Excluir atividades" at bounding box center [459, 233] width 71 height 17
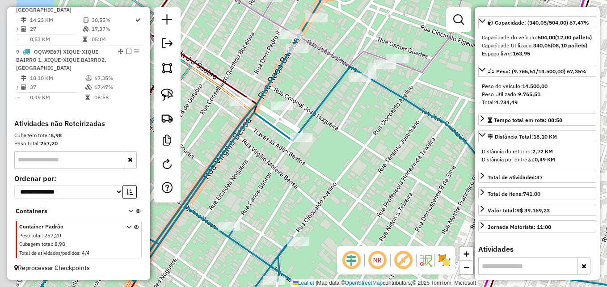
drag, startPoint x: 327, startPoint y: 190, endPoint x: 432, endPoint y: 180, distance: 105.0
click at [424, 184] on div "Janela de atendimento Grade de atendimento Capacidade Transportadoras Veículos …" at bounding box center [303, 143] width 607 height 287
click at [427, 183] on div "Janela de atendimento Grade de atendimento Capacidade Transportadoras Veículos …" at bounding box center [303, 143] width 607 height 287
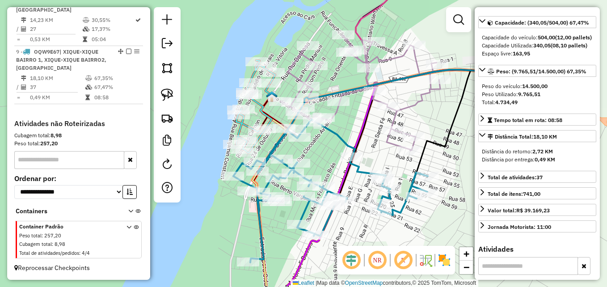
drag, startPoint x: 396, startPoint y: 198, endPoint x: 345, endPoint y: 168, distance: 58.5
click at [345, 168] on icon at bounding box center [417, 178] width 261 height 216
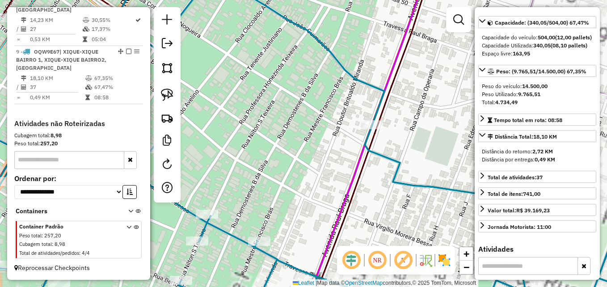
drag, startPoint x: 304, startPoint y: 113, endPoint x: 421, endPoint y: 214, distance: 154.9
click at [420, 214] on div "Janela de atendimento Grade de atendimento Capacidade Transportadoras Veículos …" at bounding box center [303, 143] width 607 height 287
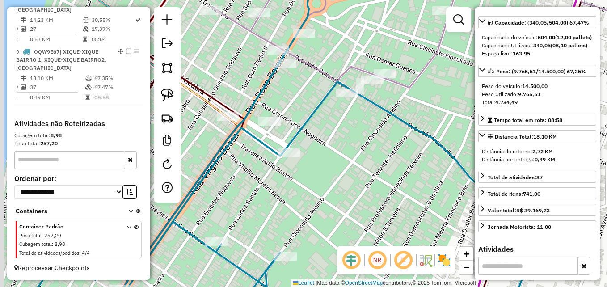
drag, startPoint x: 341, startPoint y: 162, endPoint x: 367, endPoint y: 189, distance: 36.7
click at [369, 189] on div "Janela de atendimento Grade de atendimento Capacidade Transportadoras Veículos …" at bounding box center [303, 143] width 607 height 287
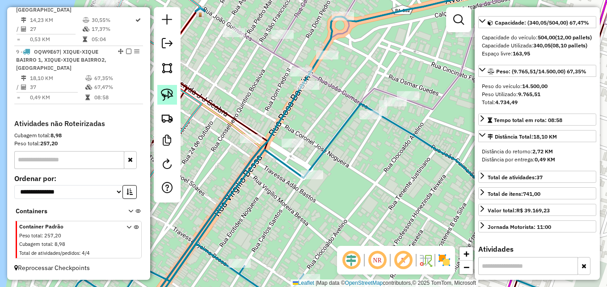
click at [173, 96] on link at bounding box center [167, 95] width 20 height 20
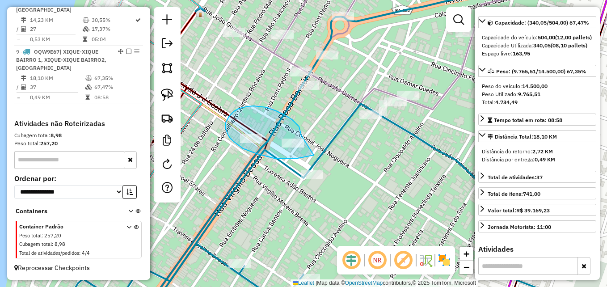
drag, startPoint x: 312, startPoint y: 155, endPoint x: 301, endPoint y: 140, distance: 18.6
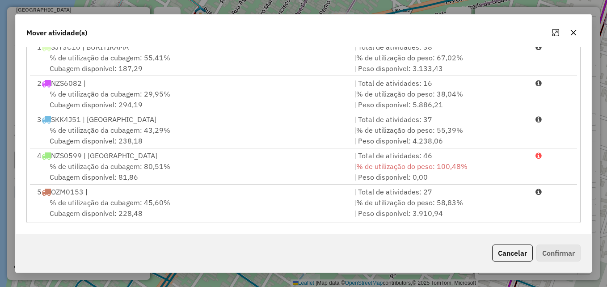
scroll to position [147, 0]
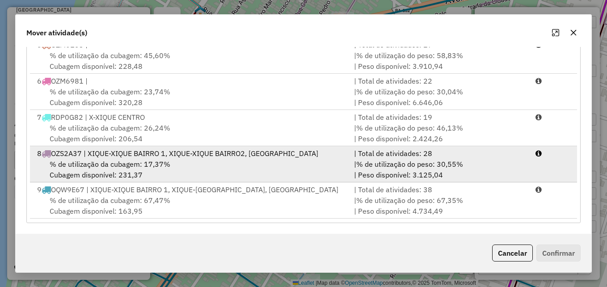
click at [201, 174] on div "% de utilização da cubagem: 17,37% Cubagem disponível: 231,37" at bounding box center [190, 169] width 317 height 21
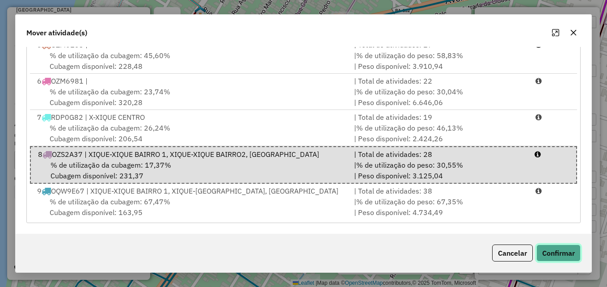
click at [562, 256] on button "Confirmar" at bounding box center [558, 252] width 44 height 17
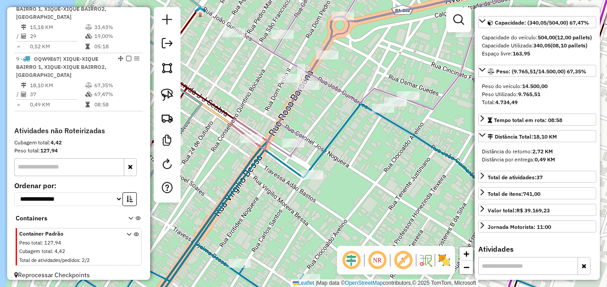
scroll to position [656, 0]
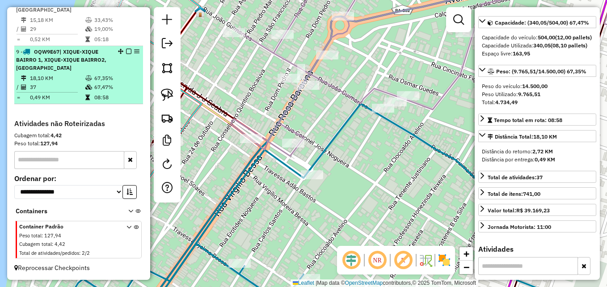
click at [97, 90] on td "67,47%" at bounding box center [116, 87] width 45 height 9
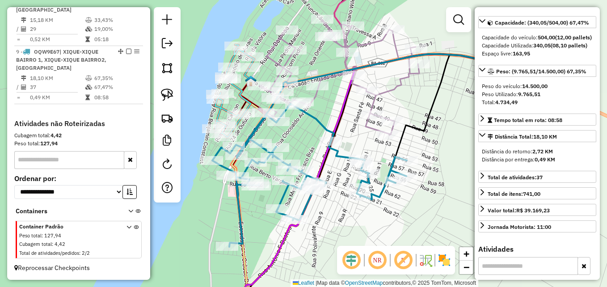
drag, startPoint x: 251, startPoint y: 235, endPoint x: 317, endPoint y: 241, distance: 66.5
click at [317, 241] on div "Janela de atendimento Grade de atendimento Capacidade Transportadoras Veículos …" at bounding box center [303, 143] width 607 height 287
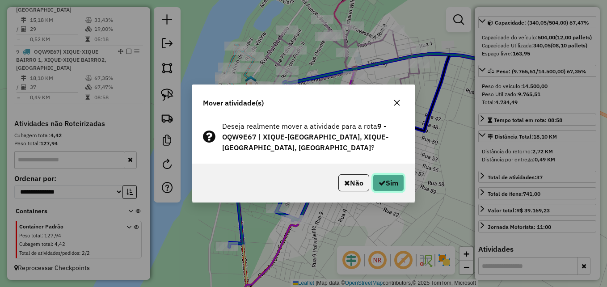
click at [381, 186] on icon "button" at bounding box center [381, 182] width 7 height 7
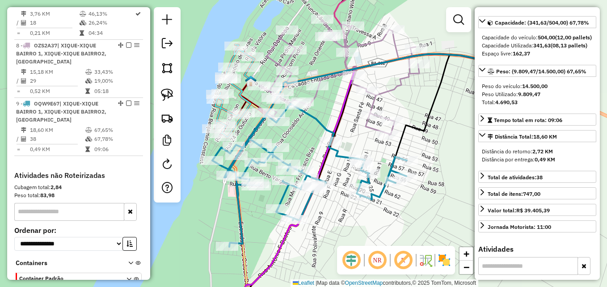
scroll to position [567, 0]
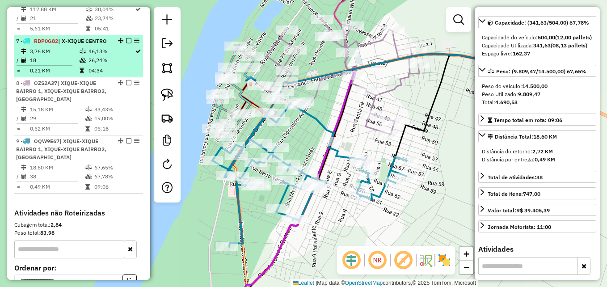
click at [66, 52] on td "3,76 KM" at bounding box center [54, 51] width 50 height 9
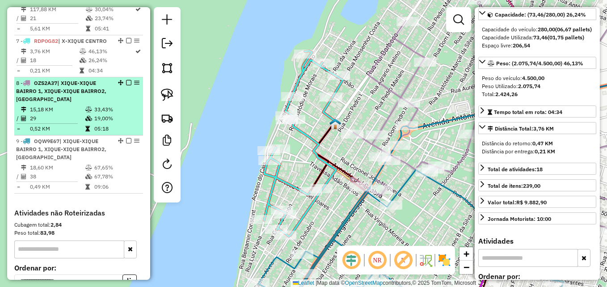
click at [108, 124] on td "05:18" at bounding box center [116, 128] width 45 height 9
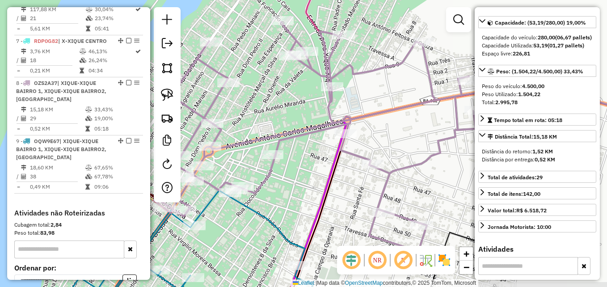
drag, startPoint x: 233, startPoint y: 178, endPoint x: 352, endPoint y: 170, distance: 120.0
click at [362, 168] on div "Janela de atendimento Grade de atendimento Capacidade Transportadoras Veículos …" at bounding box center [303, 143] width 607 height 287
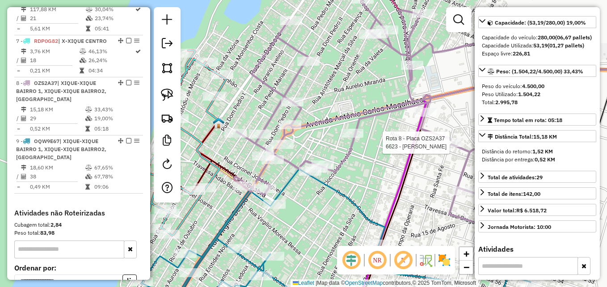
drag, startPoint x: 264, startPoint y: 184, endPoint x: 335, endPoint y: 166, distance: 72.5
click at [335, 166] on icon at bounding box center [395, 115] width 322 height 231
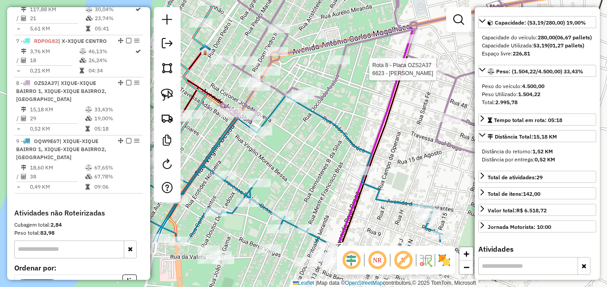
drag, startPoint x: 337, startPoint y: 203, endPoint x: 323, endPoint y: 131, distance: 73.3
click at [323, 131] on div "Rota 8 - Placa OZS2A37 6623 - PADARIA LETICIA Janela de atendimento Grade de at…" at bounding box center [303, 143] width 607 height 287
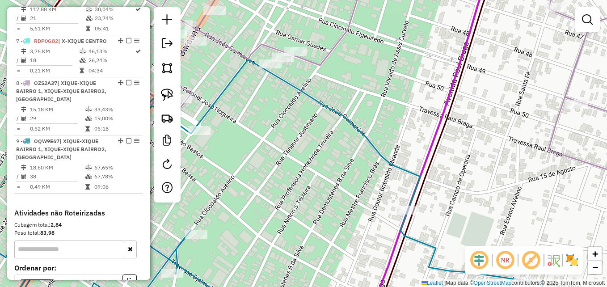
click at [223, 91] on icon at bounding box center [303, 187] width 728 height 256
select select "**********"
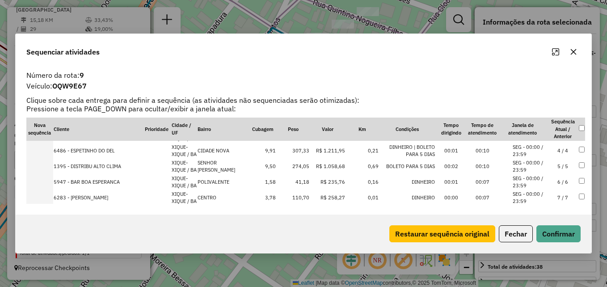
scroll to position [0, 0]
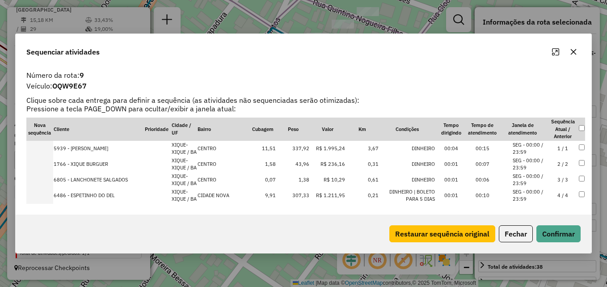
click at [298, 163] on td "43,96" at bounding box center [293, 164] width 34 height 16
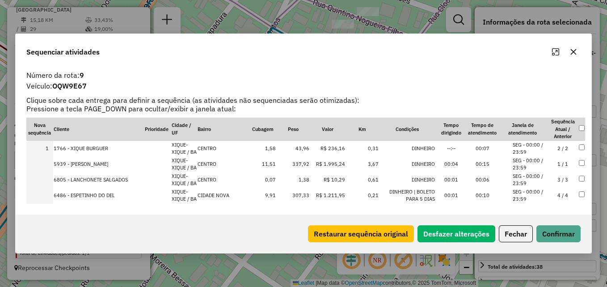
click at [298, 179] on td "1,38" at bounding box center [293, 180] width 34 height 16
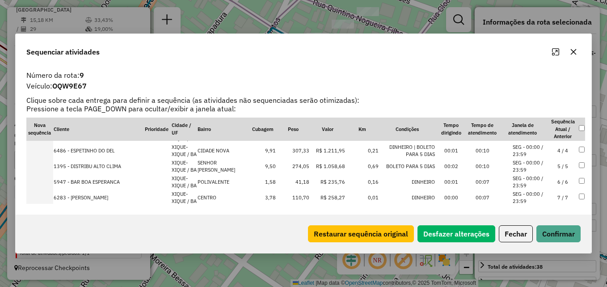
click at [293, 180] on td "41,18" at bounding box center [293, 182] width 34 height 16
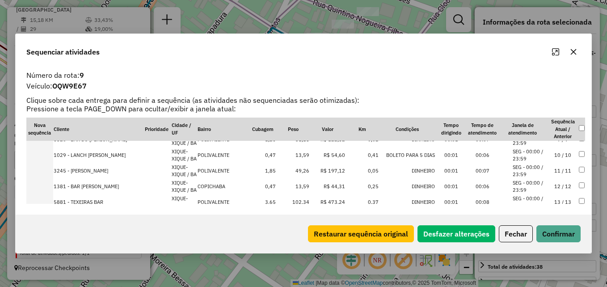
click at [297, 172] on td "49,26" at bounding box center [293, 171] width 34 height 16
click at [299, 155] on td "13,59" at bounding box center [293, 155] width 34 height 16
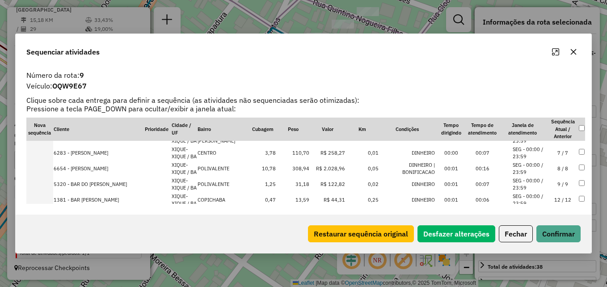
click at [299, 185] on td "31,18" at bounding box center [293, 184] width 34 height 16
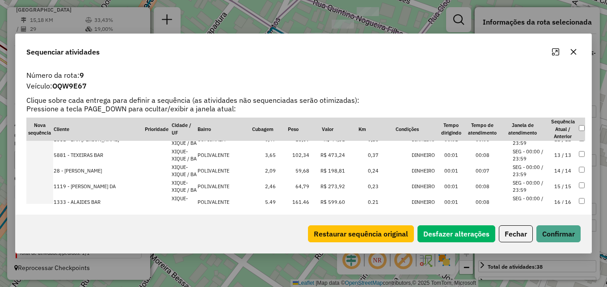
click at [299, 186] on td "64,79" at bounding box center [293, 187] width 34 height 16
click at [310, 171] on td "R$ 198,81" at bounding box center [328, 171] width 36 height 16
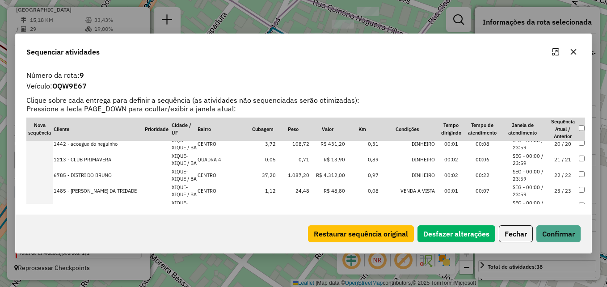
scroll to position [257, 0]
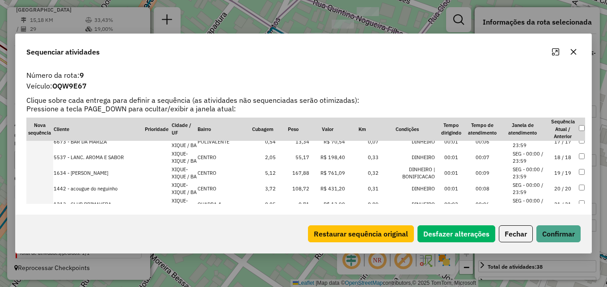
click at [298, 158] on td "55,17" at bounding box center [293, 158] width 34 height 16
click at [298, 189] on td "0,71" at bounding box center [293, 189] width 34 height 16
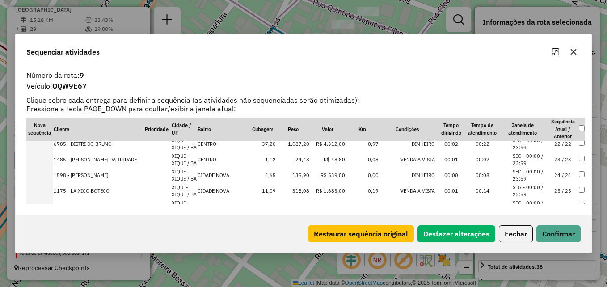
click at [298, 159] on td "24,48" at bounding box center [293, 160] width 34 height 16
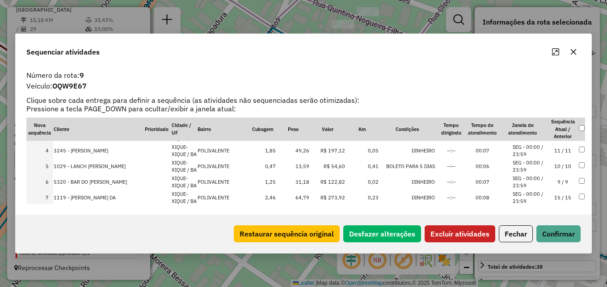
scroll to position [89, 0]
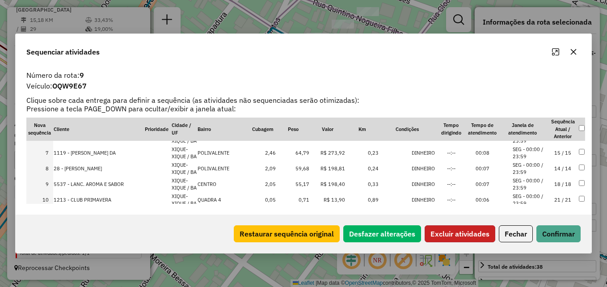
click at [475, 229] on button "Excluir atividades" at bounding box center [459, 233] width 71 height 17
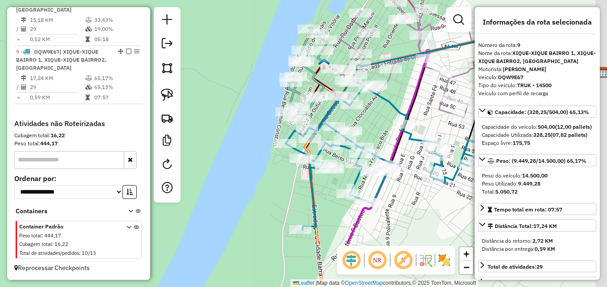
drag, startPoint x: 399, startPoint y: 214, endPoint x: 379, endPoint y: 127, distance: 89.0
click at [379, 127] on div "Janela de atendimento Grade de atendimento Capacidade Transportadoras Veículos …" at bounding box center [303, 143] width 607 height 287
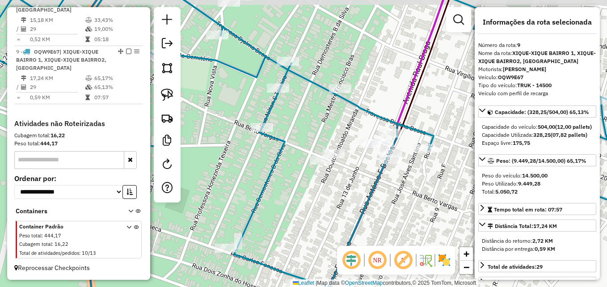
drag, startPoint x: 394, startPoint y: 189, endPoint x: 381, endPoint y: 200, distance: 16.8
click at [381, 200] on div "Janela de atendimento Grade de atendimento Capacidade Transportadoras Veículos …" at bounding box center [303, 143] width 607 height 287
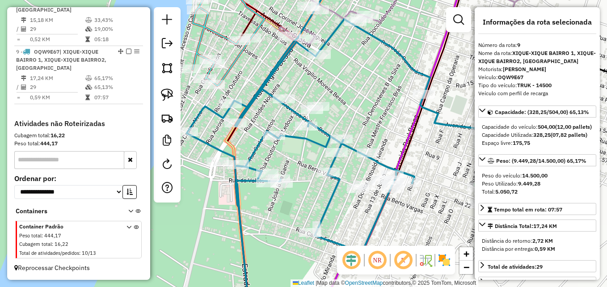
drag, startPoint x: 376, startPoint y: 179, endPoint x: 356, endPoint y: 111, distance: 70.9
click at [356, 111] on div "Janela de atendimento Grade de atendimento Capacidade Transportadoras Veículos …" at bounding box center [303, 143] width 607 height 287
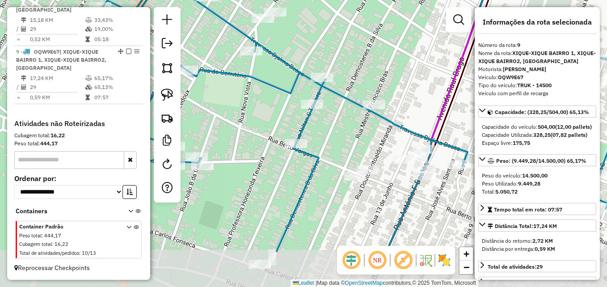
drag, startPoint x: 379, startPoint y: 148, endPoint x: 371, endPoint y: 84, distance: 64.0
click at [371, 84] on div "Janela de atendimento Grade de atendimento Capacidade Transportadoras Veículos …" at bounding box center [303, 143] width 607 height 287
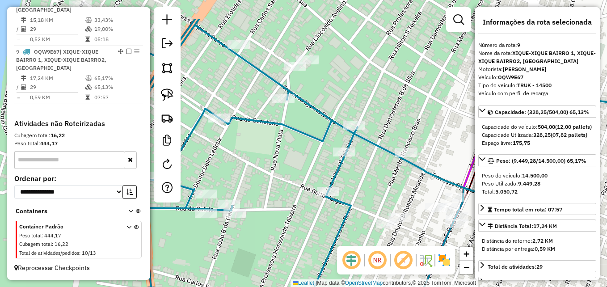
drag, startPoint x: 233, startPoint y: 117, endPoint x: 221, endPoint y: 131, distance: 19.0
click at [256, 150] on div "Janela de atendimento Grade de atendimento Capacidade Transportadoras Veículos …" at bounding box center [303, 143] width 607 height 287
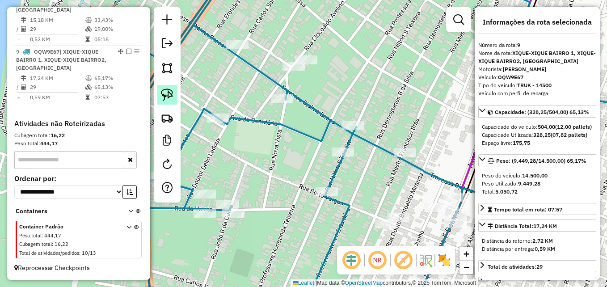
click at [160, 99] on link at bounding box center [167, 95] width 20 height 20
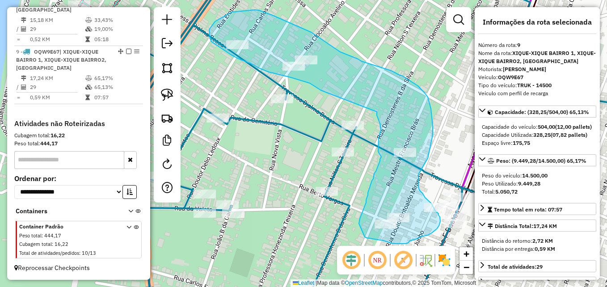
drag, startPoint x: 281, startPoint y: 75, endPoint x: 377, endPoint y: 112, distance: 102.8
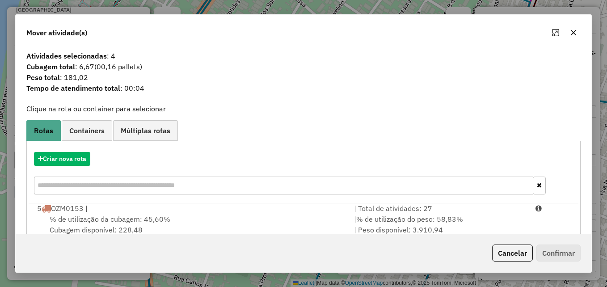
scroll to position [164, 0]
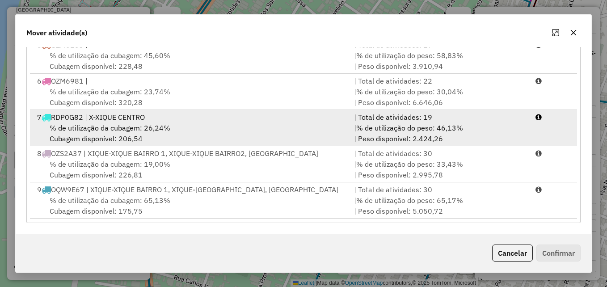
click at [250, 128] on div "% de utilização da cubagem: 26,24% Cubagem disponível: 206,54" at bounding box center [190, 132] width 317 height 21
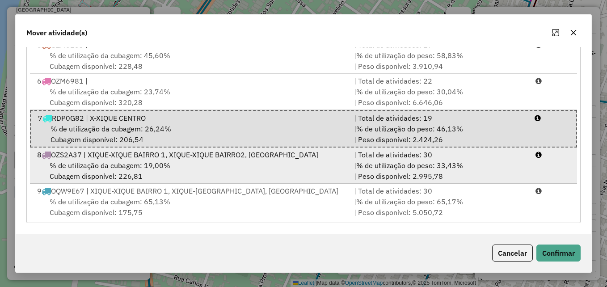
click at [253, 166] on div "% de utilização da cubagem: 19,00% Cubagem disponível: 226,81" at bounding box center [190, 170] width 317 height 21
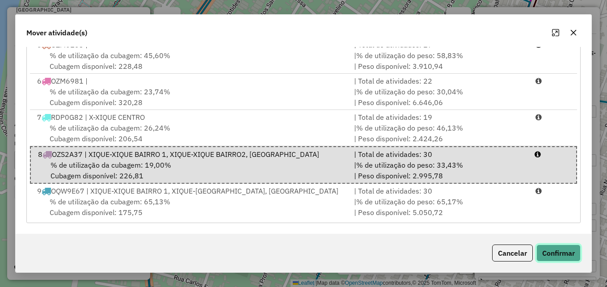
click at [544, 252] on button "Confirmar" at bounding box center [558, 252] width 44 height 17
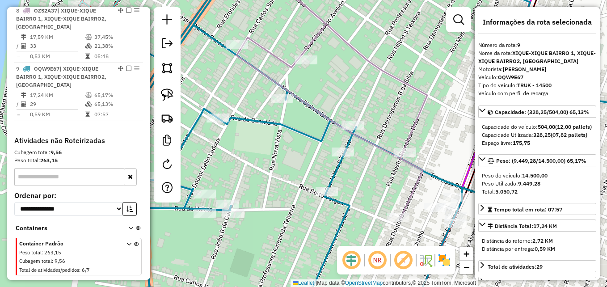
scroll to position [656, 0]
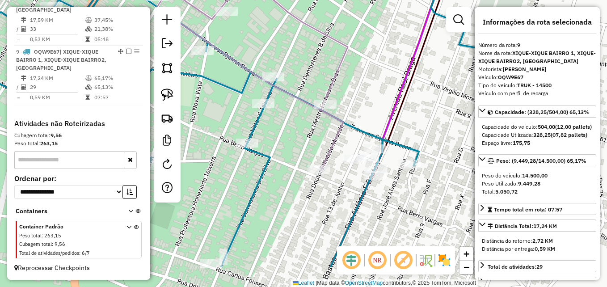
drag, startPoint x: 376, startPoint y: 196, endPoint x: 296, endPoint y: 147, distance: 93.0
click at [296, 147] on div "Janela de atendimento Grade de atendimento Capacidade Transportadoras Veículos …" at bounding box center [303, 143] width 607 height 287
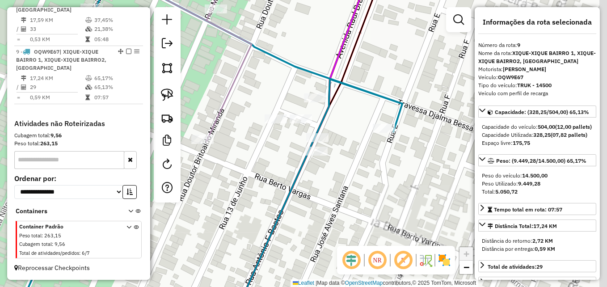
drag, startPoint x: 420, startPoint y: 205, endPoint x: 350, endPoint y: 190, distance: 71.2
click at [350, 190] on div "Janela de atendimento Grade de atendimento Capacidade Transportadoras Veículos …" at bounding box center [303, 143] width 607 height 287
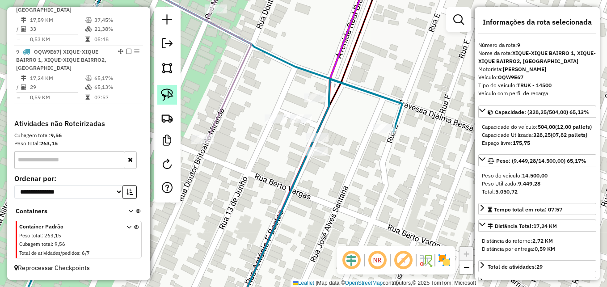
click at [167, 100] on img at bounding box center [167, 94] width 13 height 13
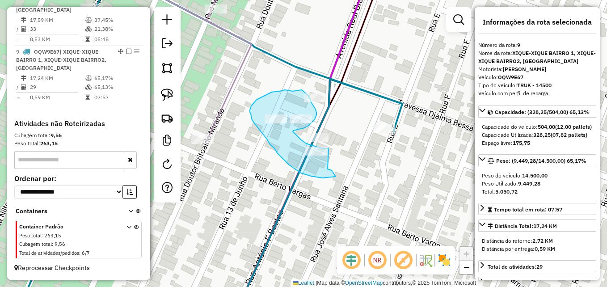
drag, startPoint x: 327, startPoint y: 169, endPoint x: 328, endPoint y: 149, distance: 20.1
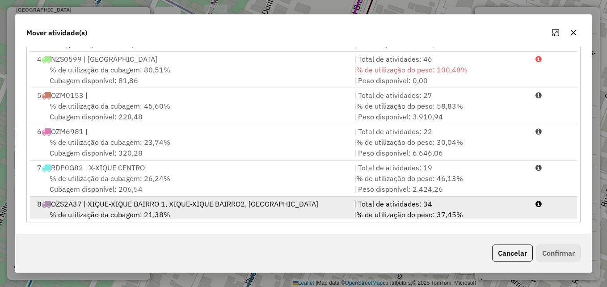
scroll to position [147, 0]
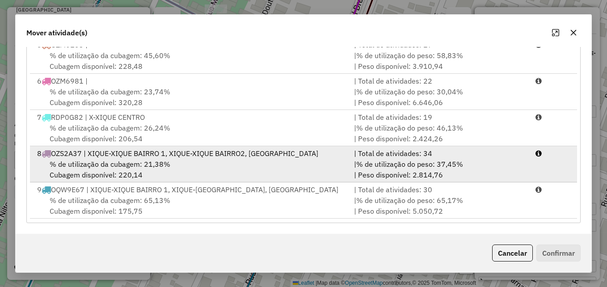
click at [194, 173] on div "% de utilização da cubagem: 21,38% Cubagem disponível: 220,14" at bounding box center [190, 169] width 317 height 21
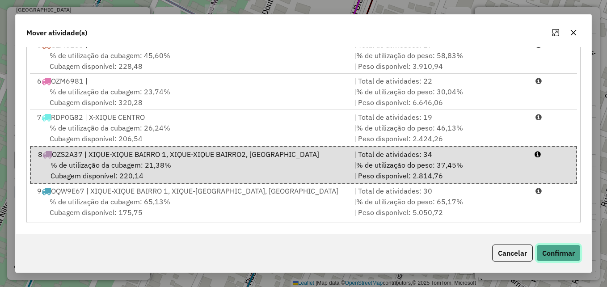
click at [549, 256] on button "Confirmar" at bounding box center [558, 252] width 44 height 17
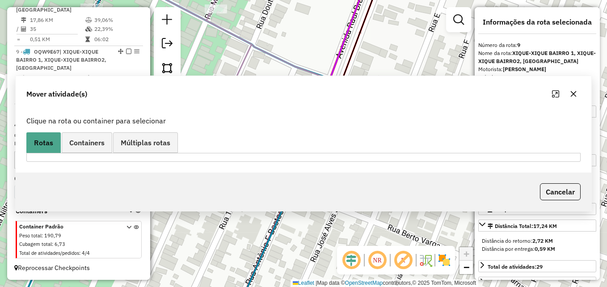
scroll to position [656, 0]
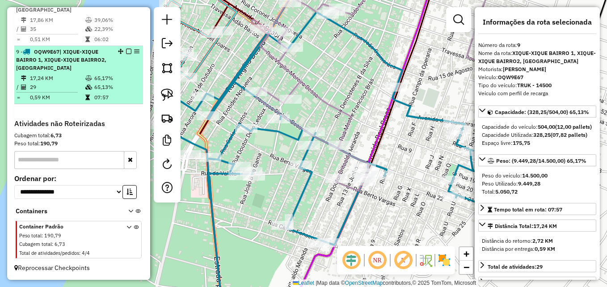
click at [94, 90] on td "65,13%" at bounding box center [116, 87] width 45 height 9
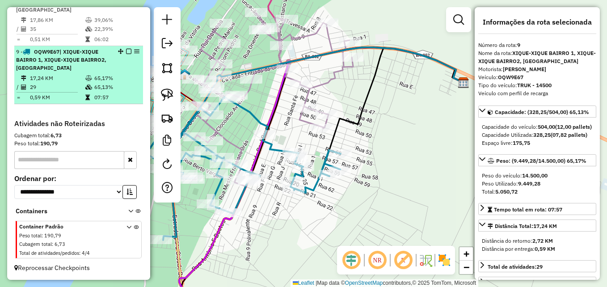
scroll to position [612, 0]
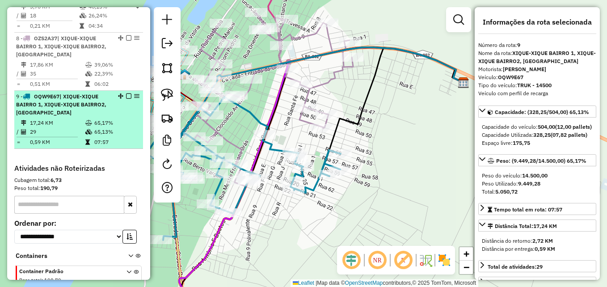
click at [68, 107] on span "| XIQUE-XIQUE BAIRRO 1, XIQUE-XIQUE BAIRRO2, X-XIQUE CENTRO" at bounding box center [61, 104] width 90 height 23
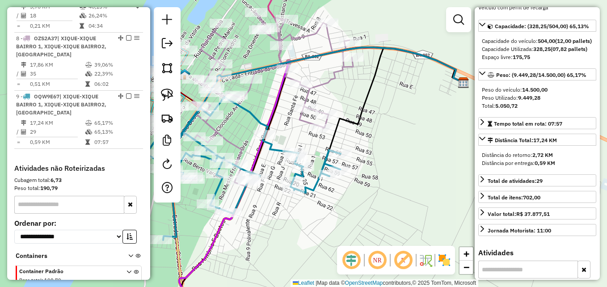
scroll to position [89, 0]
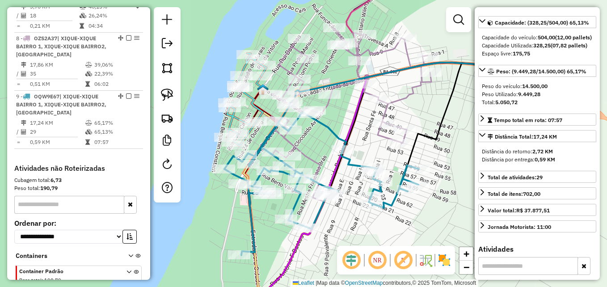
drag, startPoint x: 288, startPoint y: 231, endPoint x: 365, endPoint y: 246, distance: 78.9
click at [365, 246] on hb-router-mapa "Informações da Sessão 980531 - 18/08/2025 Criação: 16/08/2025 11:37 Depósito: D…" at bounding box center [303, 143] width 607 height 287
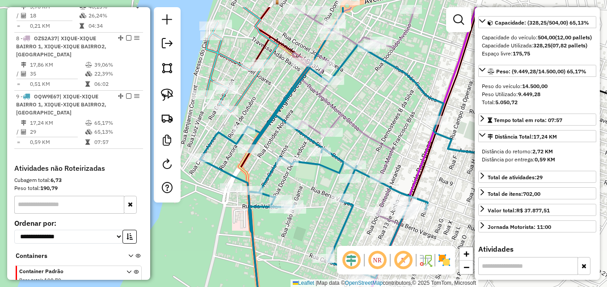
drag, startPoint x: 336, startPoint y: 134, endPoint x: 382, endPoint y: 123, distance: 47.8
click at [382, 123] on div "Janela de atendimento Grade de atendimento Capacidade Transportadoras Veículos …" at bounding box center [303, 143] width 607 height 287
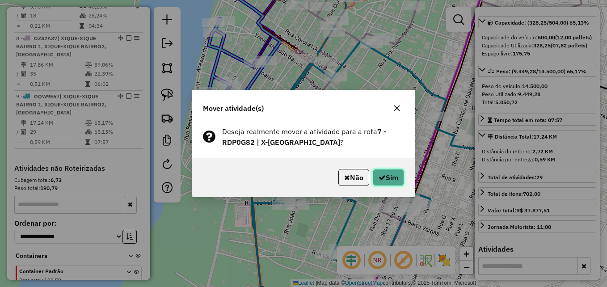
click at [390, 182] on button "Sim" at bounding box center [388, 177] width 31 height 17
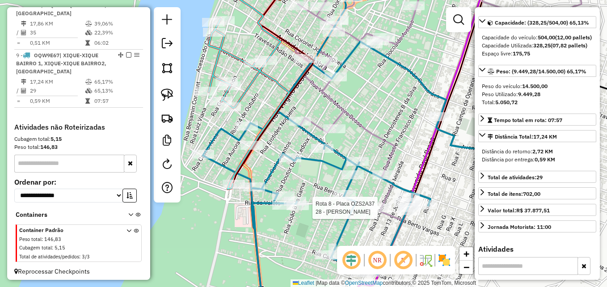
scroll to position [656, 0]
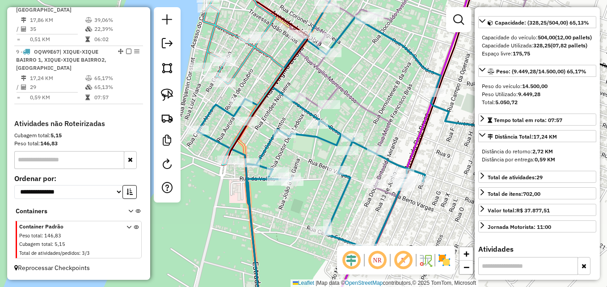
drag, startPoint x: 327, startPoint y: 240, endPoint x: 317, endPoint y: 204, distance: 37.6
click at [317, 204] on div "Janela de atendimento Grade de atendimento Capacidade Transportadoras Veículos …" at bounding box center [303, 143] width 607 height 287
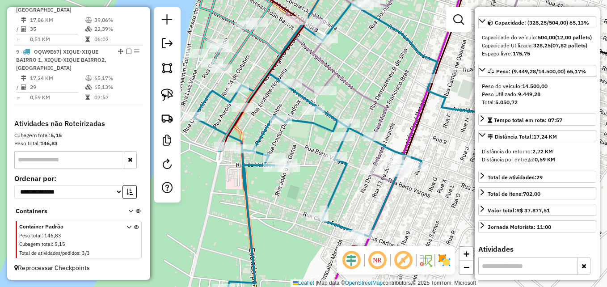
drag, startPoint x: 393, startPoint y: 222, endPoint x: 388, endPoint y: 193, distance: 29.9
click at [388, 193] on div "Janela de atendimento Grade de atendimento Capacidade Transportadoras Veículos …" at bounding box center [303, 143] width 607 height 287
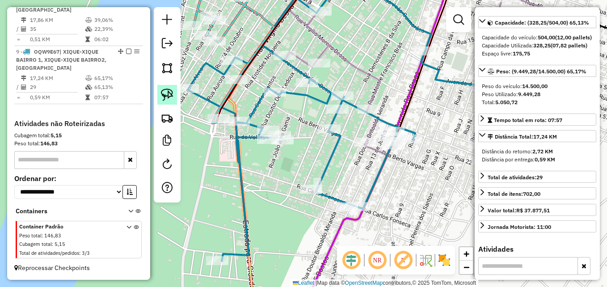
click at [170, 98] on img at bounding box center [167, 94] width 13 height 13
drag, startPoint x: 367, startPoint y: 229, endPoint x: 384, endPoint y: 210, distance: 25.6
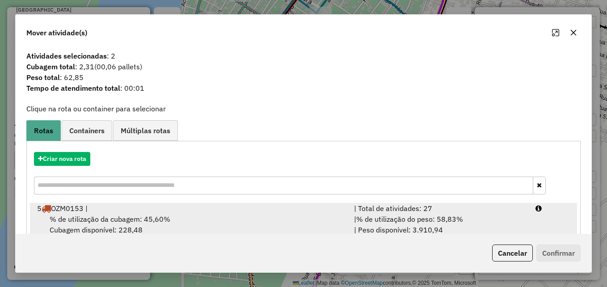
scroll to position [164, 0]
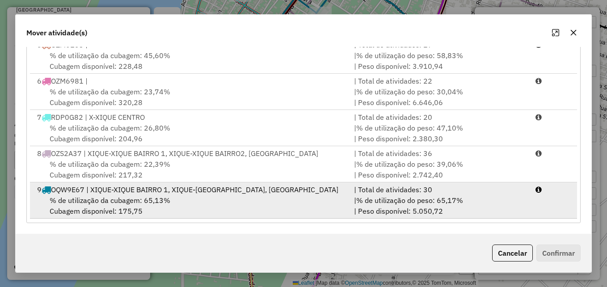
click at [226, 201] on div "% de utilização da cubagem: 65,13% Cubagem disponível: 175,75" at bounding box center [190, 205] width 317 height 21
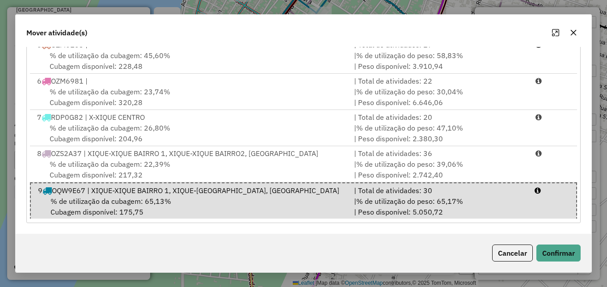
click at [534, 254] on div "Cancelar Confirmar" at bounding box center [534, 252] width 92 height 17
click at [546, 256] on button "Confirmar" at bounding box center [558, 252] width 44 height 17
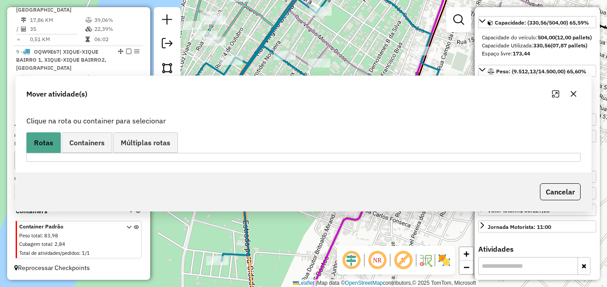
scroll to position [0, 0]
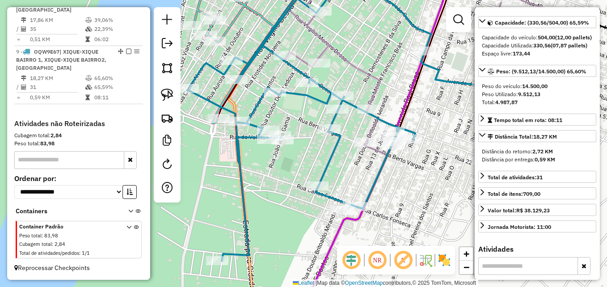
drag, startPoint x: 376, startPoint y: 81, endPoint x: 371, endPoint y: 254, distance: 172.5
click at [371, 254] on hb-router-mapa "Informações da Sessão 980531 - 18/08/2025 Criação: 16/08/2025 11:37 Depósito: D…" at bounding box center [303, 143] width 607 height 287
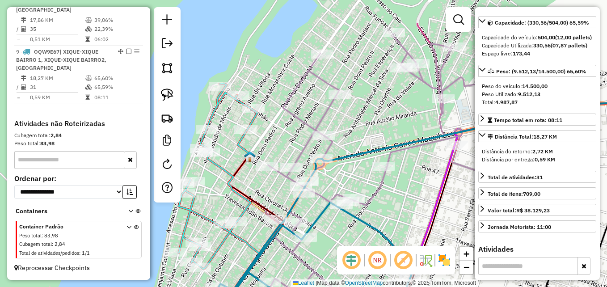
drag, startPoint x: 394, startPoint y: 84, endPoint x: 385, endPoint y: 136, distance: 52.6
click at [385, 136] on div "Rota 8 - Placa OZS2A37 1119 - EVERALDO SANTANA DA Janela de atendimento Grade d…" at bounding box center [303, 143] width 607 height 287
click at [283, 176] on icon at bounding box center [426, 174] width 322 height 281
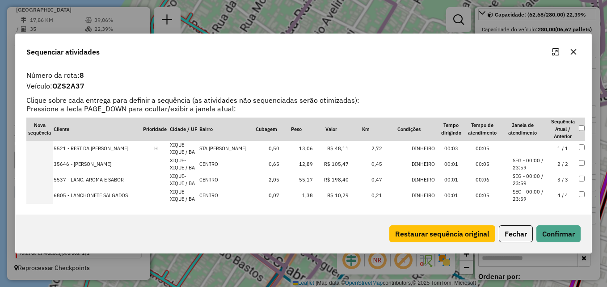
scroll to position [81, 0]
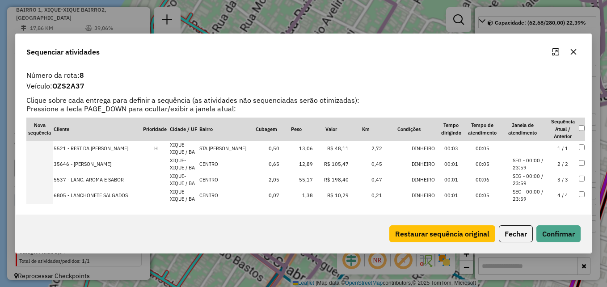
click at [283, 176] on hb-app "Aguarde... Pop-up bloqueado! Seu navegador bloqueou automáticamente a abertura …" at bounding box center [303, 143] width 607 height 287
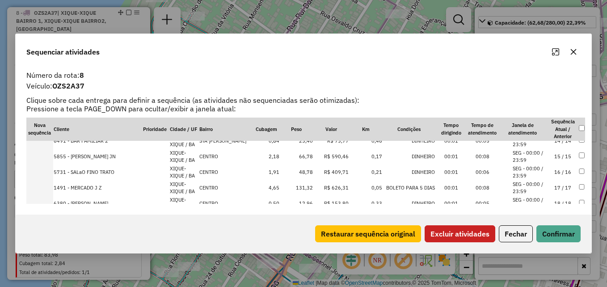
scroll to position [223, 0]
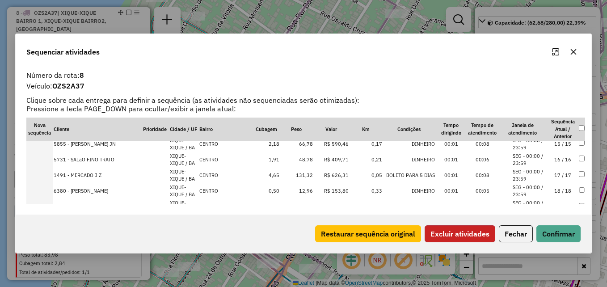
click at [470, 231] on button "Excluir atividades" at bounding box center [459, 233] width 71 height 17
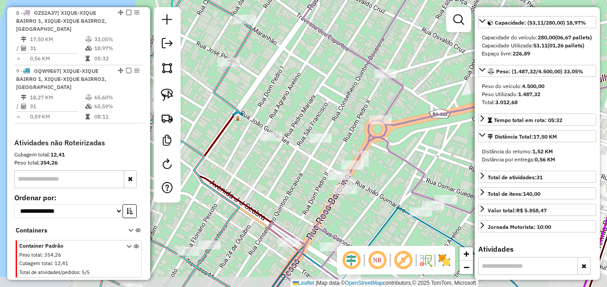
drag, startPoint x: 354, startPoint y: 156, endPoint x: 374, endPoint y: 134, distance: 29.1
click at [374, 134] on icon at bounding box center [478, 122] width 420 height 344
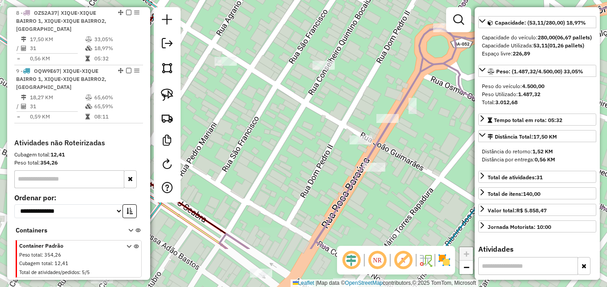
drag, startPoint x: 377, startPoint y: 151, endPoint x: 424, endPoint y: 116, distance: 58.2
click at [424, 116] on div "Janela de atendimento Grade de atendimento Capacidade Transportadoras Veículos …" at bounding box center [303, 143] width 607 height 287
click at [159, 93] on link at bounding box center [167, 95] width 20 height 20
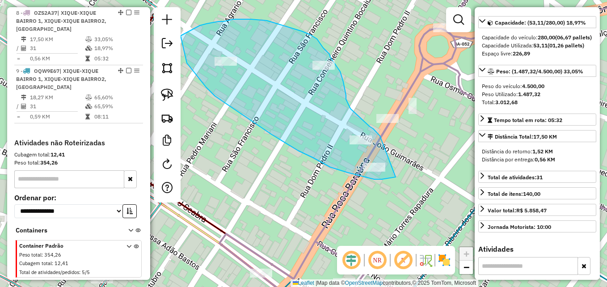
drag, startPoint x: 395, startPoint y: 177, endPoint x: 380, endPoint y: 136, distance: 44.0
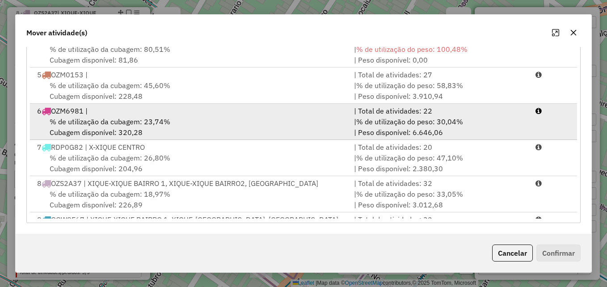
scroll to position [147, 0]
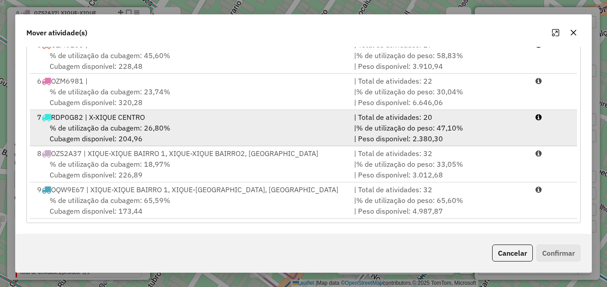
click at [185, 129] on div "% de utilização da cubagem: 26,80% Cubagem disponível: 204,96" at bounding box center [190, 132] width 317 height 21
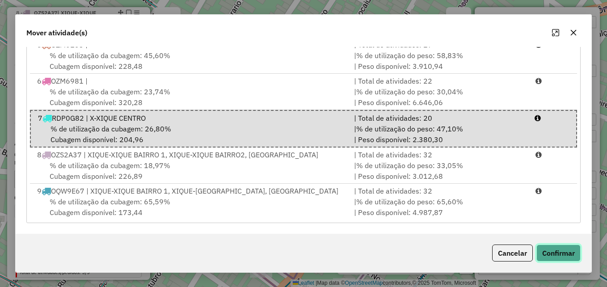
click at [551, 256] on button "Confirmar" at bounding box center [558, 252] width 44 height 17
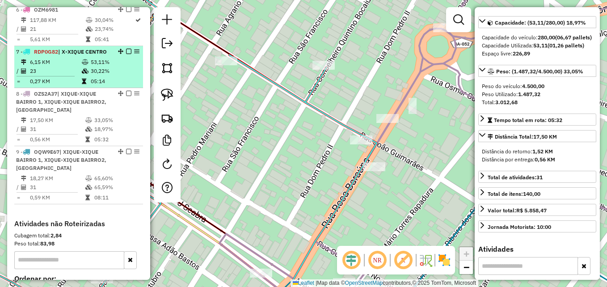
scroll to position [548, 0]
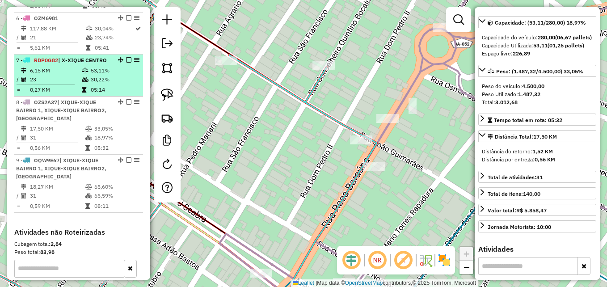
click at [63, 87] on td "0,27 KM" at bounding box center [55, 89] width 52 height 9
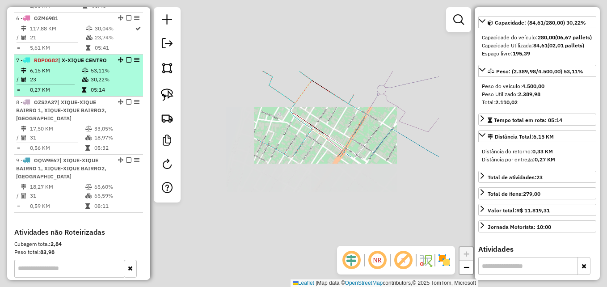
scroll to position [89, 0]
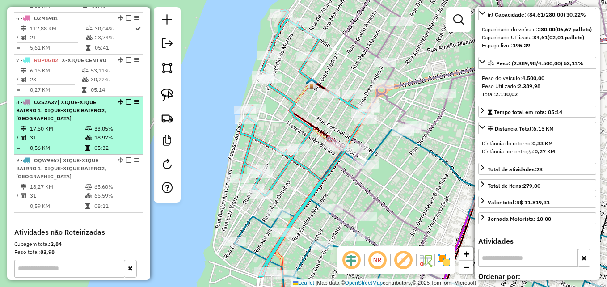
click at [54, 131] on td "17,50 KM" at bounding box center [56, 128] width 55 height 9
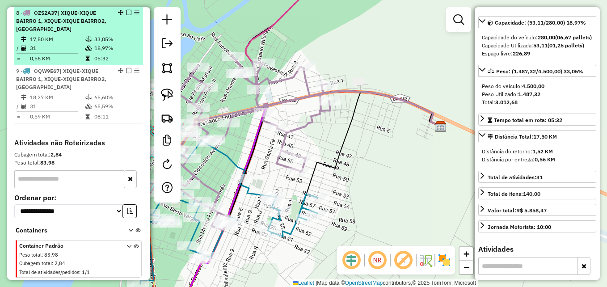
scroll to position [592, 0]
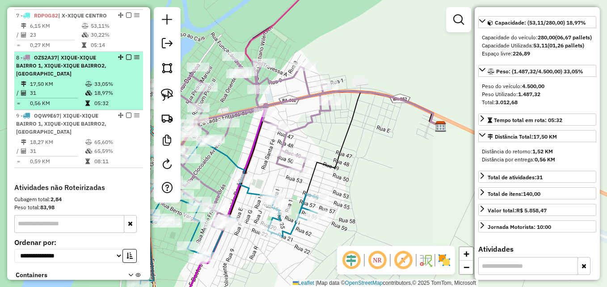
click at [54, 131] on span "| XIQUE-XIQUE BAIRRO 1, XIQUE-XIQUE BAIRRO2, X-XIQUE CENTRO" at bounding box center [61, 123] width 90 height 23
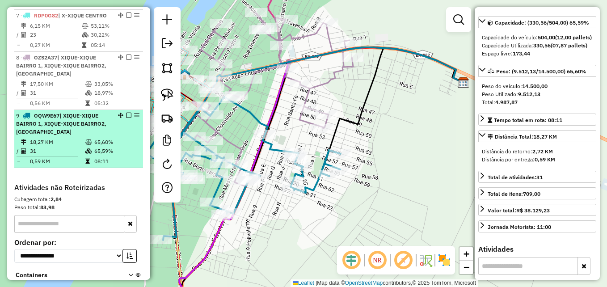
drag, startPoint x: 54, startPoint y: 131, endPoint x: 122, endPoint y: 137, distance: 68.6
click at [122, 137] on li "9 - OQW9E67 | XIQUE-XIQUE BAIRRO 1, XIQUE-XIQUE BAIRRO2, X-XIQUE CENTRO 18,27 K…" at bounding box center [78, 139] width 129 height 58
click at [116, 138] on td "65,60%" at bounding box center [116, 142] width 45 height 9
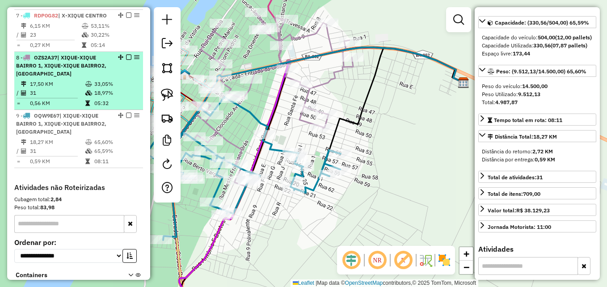
click at [69, 85] on td "17,50 KM" at bounding box center [56, 84] width 55 height 9
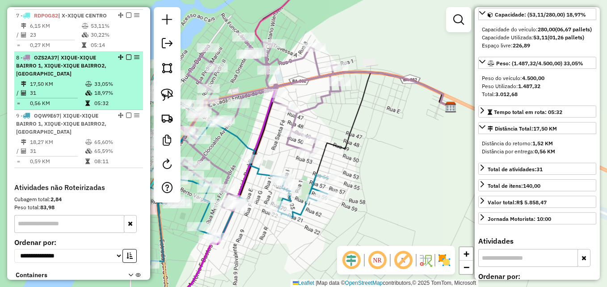
scroll to position [81, 0]
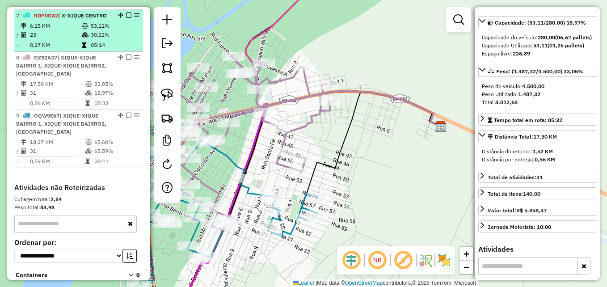
click at [37, 36] on td "23" at bounding box center [55, 34] width 52 height 9
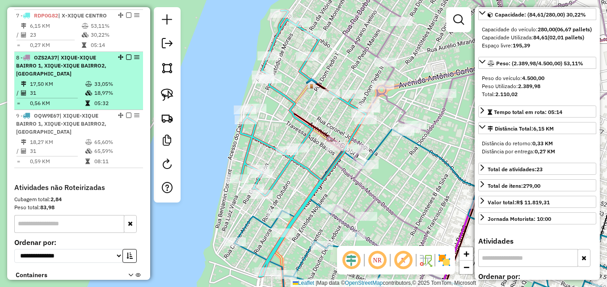
click at [52, 85] on td "17,50 KM" at bounding box center [56, 84] width 55 height 9
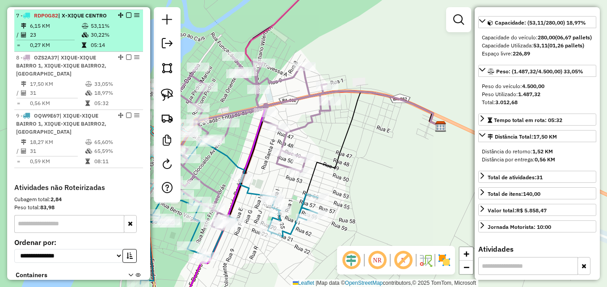
click at [46, 38] on td "23" at bounding box center [55, 34] width 52 height 9
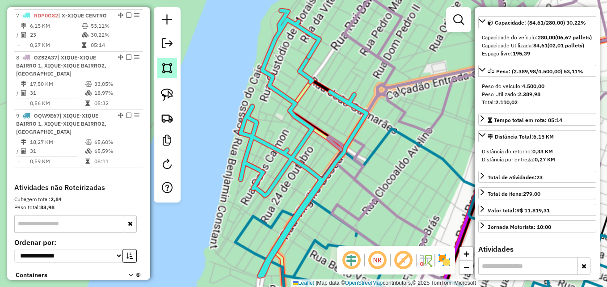
scroll to position [89, 0]
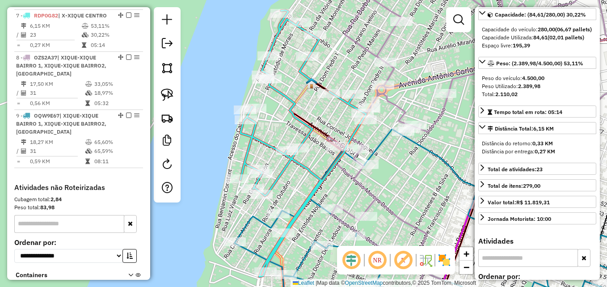
click at [292, 111] on icon at bounding box center [303, 143] width 126 height 266
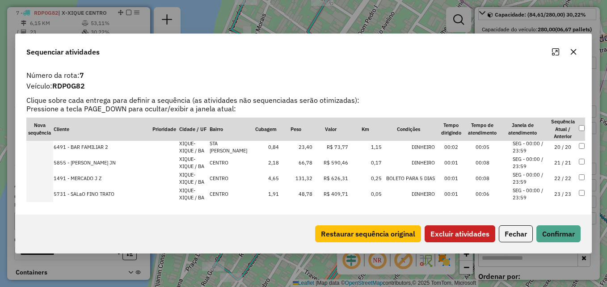
scroll to position [306, 0]
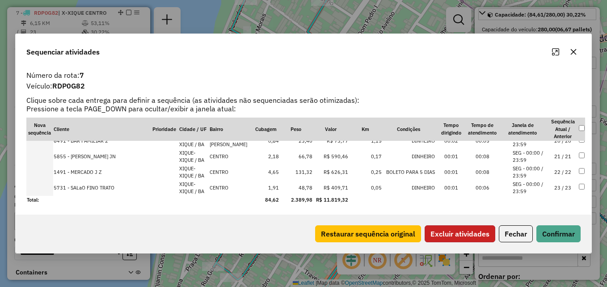
click at [474, 233] on button "Excluir atividades" at bounding box center [459, 233] width 71 height 17
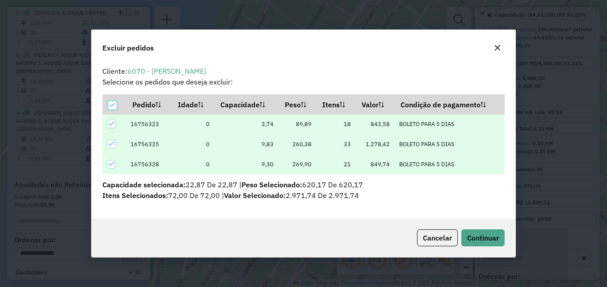
scroll to position [0, 0]
click at [476, 243] on button "Continuar" at bounding box center [482, 237] width 43 height 17
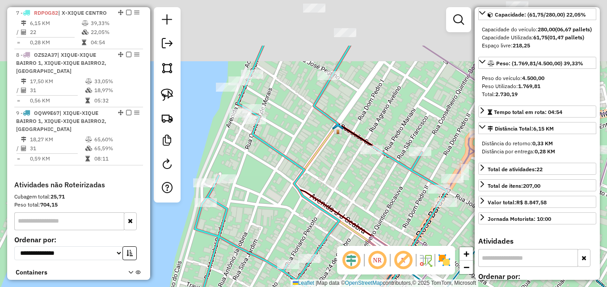
drag, startPoint x: 315, startPoint y: 105, endPoint x: 322, endPoint y: 205, distance: 99.4
click at [322, 205] on div "Janela de atendimento Grade de atendimento Capacidade Transportadoras Veículos …" at bounding box center [303, 143] width 607 height 287
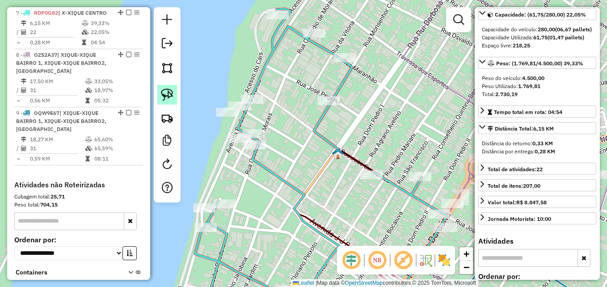
click at [167, 96] on img at bounding box center [167, 94] width 13 height 13
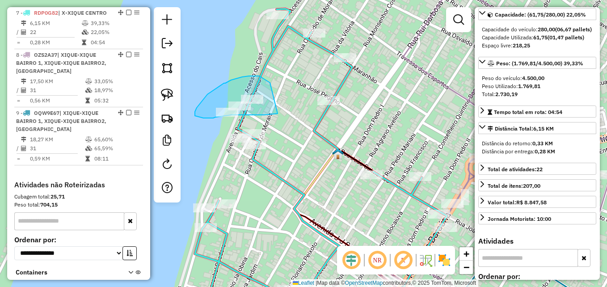
drag, startPoint x: 277, startPoint y: 113, endPoint x: 277, endPoint y: 96, distance: 17.4
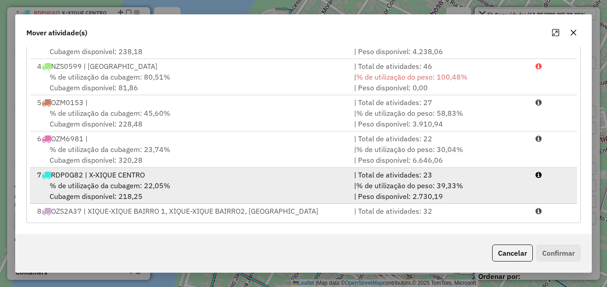
scroll to position [147, 0]
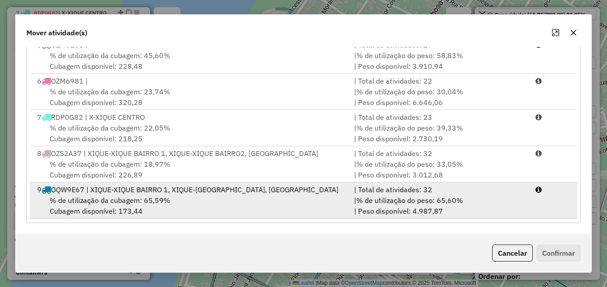
click at [182, 197] on div "% de utilização da cubagem: 65,59% Cubagem disponível: 173,44" at bounding box center [190, 205] width 317 height 21
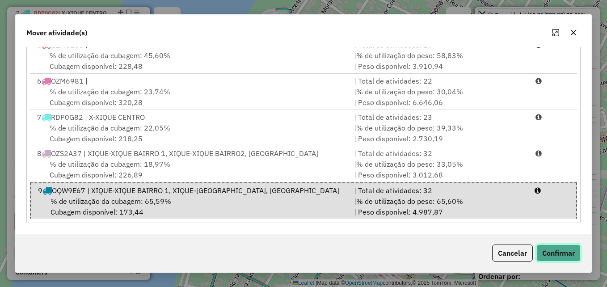
click at [562, 254] on button "Confirmar" at bounding box center [558, 252] width 44 height 17
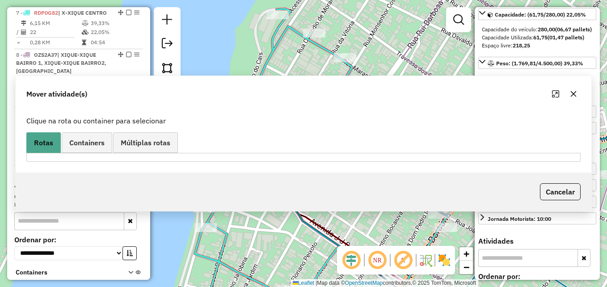
scroll to position [0, 0]
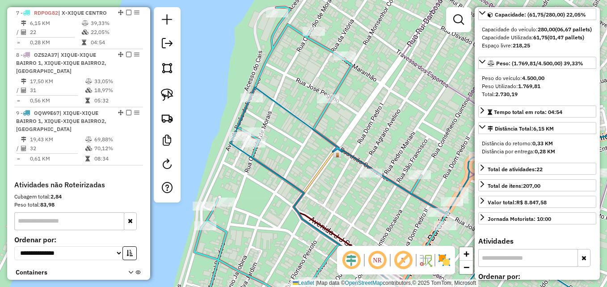
drag, startPoint x: 367, startPoint y: 206, endPoint x: 315, endPoint y: 124, distance: 97.4
click at [315, 125] on div "Janela de atendimento Grade de atendimento Capacidade Transportadoras Veículos …" at bounding box center [303, 143] width 607 height 287
click at [315, 124] on div "Janela de atendimento Grade de atendimento Capacidade Transportadoras Veículos …" at bounding box center [303, 143] width 607 height 287
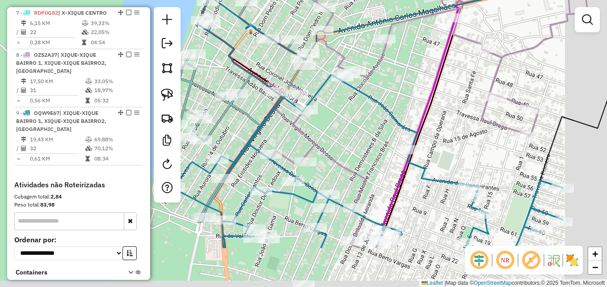
drag, startPoint x: 414, startPoint y: 218, endPoint x: 351, endPoint y: 117, distance: 120.0
click at [351, 117] on div "Janela de atendimento Grade de atendimento Capacidade Transportadoras Veículos …" at bounding box center [303, 143] width 607 height 287
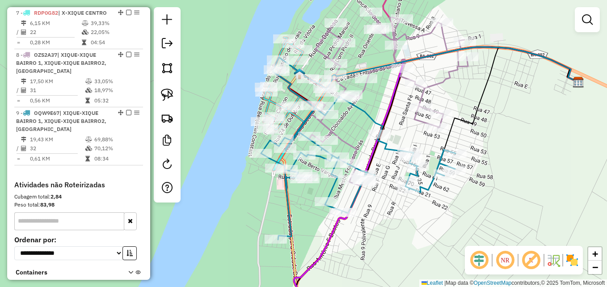
drag, startPoint x: 384, startPoint y: 198, endPoint x: 391, endPoint y: 227, distance: 29.6
click at [391, 227] on div "Janela de atendimento Grade de atendimento Capacidade Transportadoras Veículos …" at bounding box center [303, 143] width 607 height 287
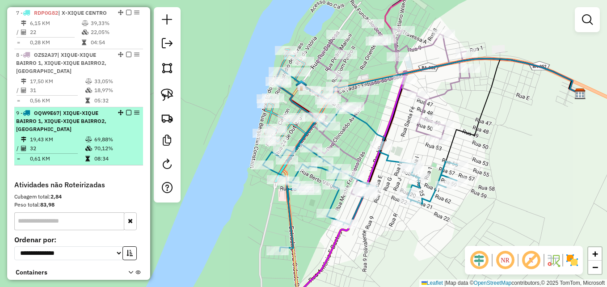
click at [87, 133] on div "9 - OQW9E67 | XIQUE-XIQUE BAIRRO 1, XIQUE-XIQUE BAIRRO2, X-XIQUE CENTRO" at bounding box center [63, 121] width 95 height 24
select select "**********"
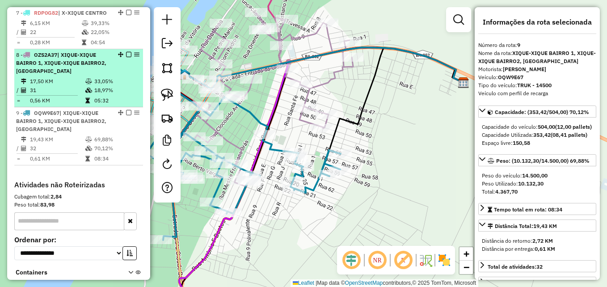
click at [50, 89] on td "31" at bounding box center [56, 90] width 55 height 9
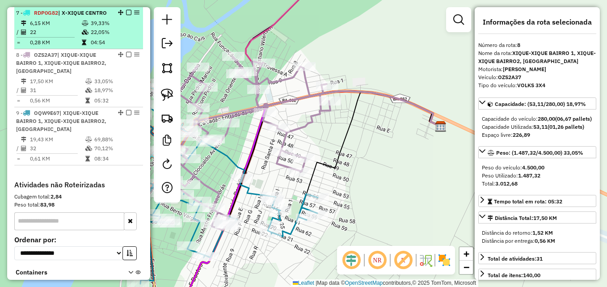
click at [50, 38] on td "0,28 KM" at bounding box center [55, 42] width 52 height 9
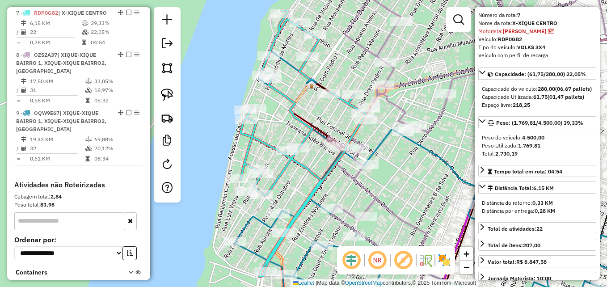
scroll to position [45, 0]
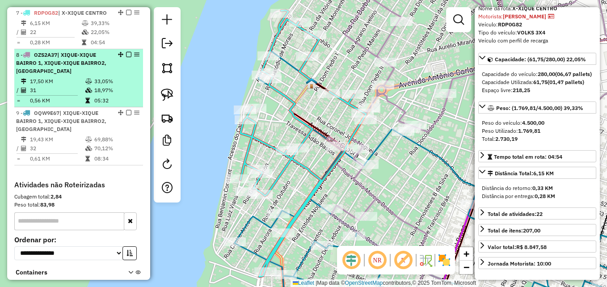
click at [55, 92] on td "31" at bounding box center [56, 90] width 55 height 9
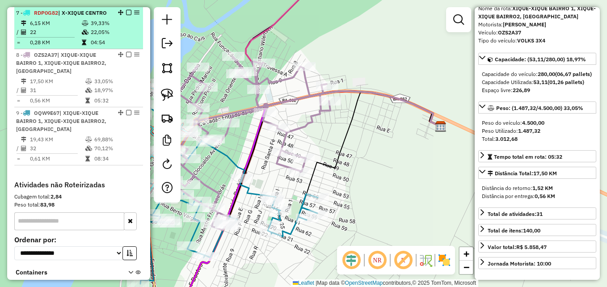
click at [51, 40] on td "0,28 KM" at bounding box center [55, 42] width 52 height 9
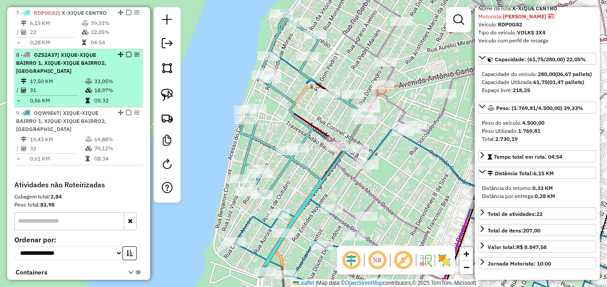
click at [74, 83] on td "17,50 KM" at bounding box center [56, 81] width 55 height 9
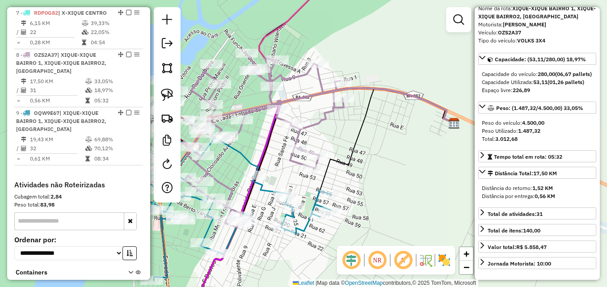
drag, startPoint x: 270, startPoint y: 179, endPoint x: 327, endPoint y: 171, distance: 57.4
click at [327, 171] on div "Janela de atendimento Grade de atendimento Capacidade Transportadoras Veículos …" at bounding box center [303, 143] width 607 height 287
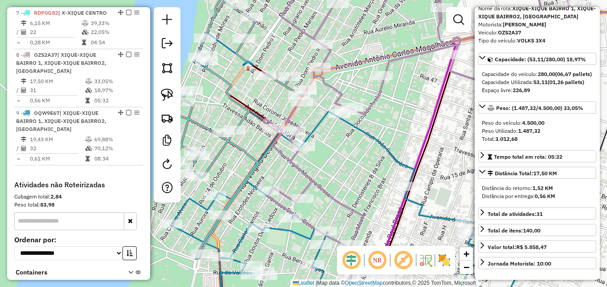
drag, startPoint x: 235, startPoint y: 147, endPoint x: 331, endPoint y: 174, distance: 99.5
click at [330, 174] on div "Janela de atendimento Grade de atendimento Capacidade Transportadoras Veículos …" at bounding box center [303, 143] width 607 height 287
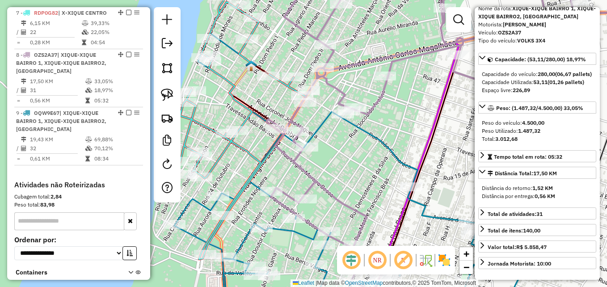
click at [376, 137] on icon at bounding box center [368, 176] width 389 height 277
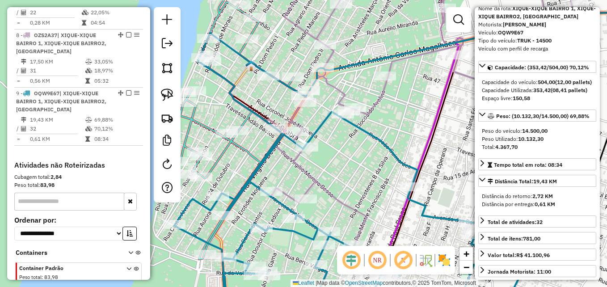
click at [376, 137] on icon at bounding box center [368, 176] width 389 height 277
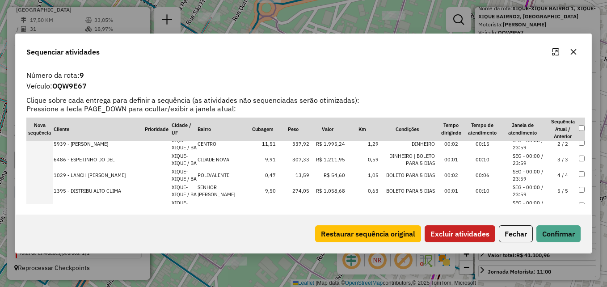
scroll to position [0, 0]
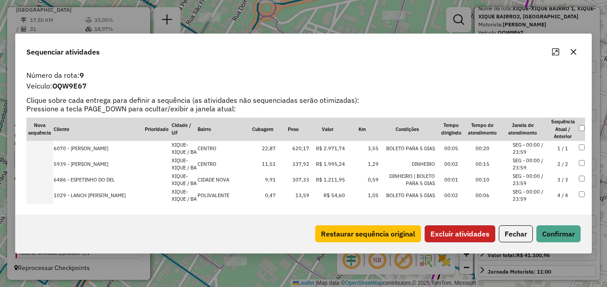
click at [476, 231] on button "Excluir atividades" at bounding box center [459, 233] width 71 height 17
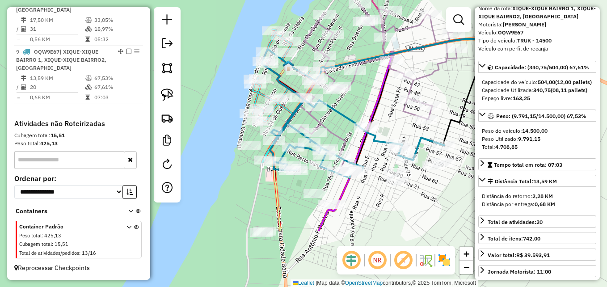
drag, startPoint x: 384, startPoint y: 210, endPoint x: 346, endPoint y: 125, distance: 93.0
click at [346, 125] on div "Janela de atendimento Grade de atendimento Capacidade Transportadoras Veículos …" at bounding box center [303, 143] width 607 height 287
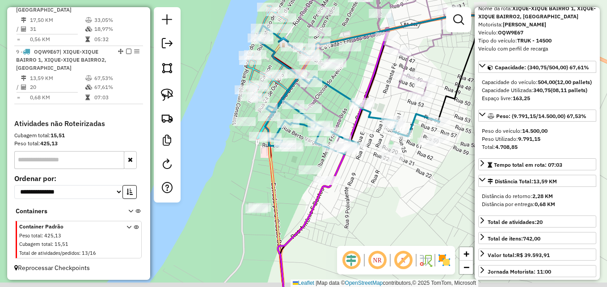
drag, startPoint x: 384, startPoint y: 222, endPoint x: 379, endPoint y: 198, distance: 24.6
click at [379, 198] on div "Janela de atendimento Grade de atendimento Capacidade Transportadoras Veículos …" at bounding box center [303, 143] width 607 height 287
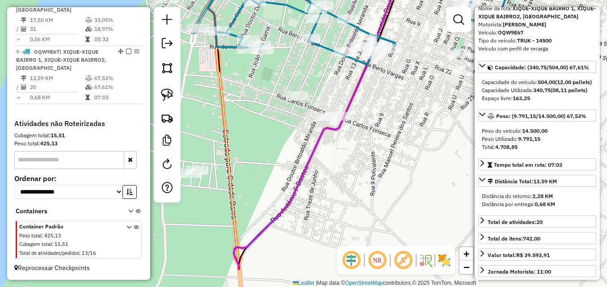
drag, startPoint x: 371, startPoint y: 212, endPoint x: 452, endPoint y: 162, distance: 95.3
click at [452, 162] on div "Janela de atendimento Grade de atendimento Capacidade Transportadoras Veículos …" at bounding box center [303, 143] width 607 height 287
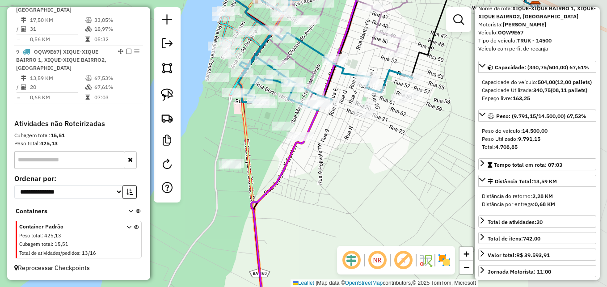
drag, startPoint x: 427, startPoint y: 168, endPoint x: 338, endPoint y: 166, distance: 88.9
click at [338, 167] on div "Janela de atendimento Grade de atendimento Capacidade Transportadoras Veículos …" at bounding box center [303, 143] width 607 height 287
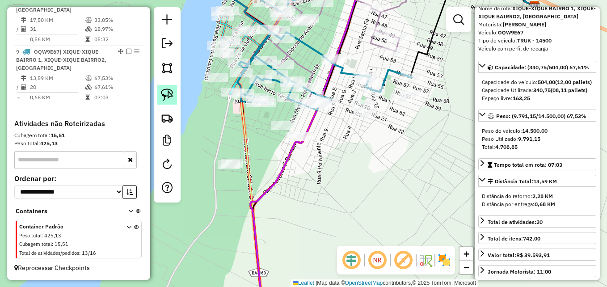
click at [165, 95] on img at bounding box center [167, 94] width 13 height 13
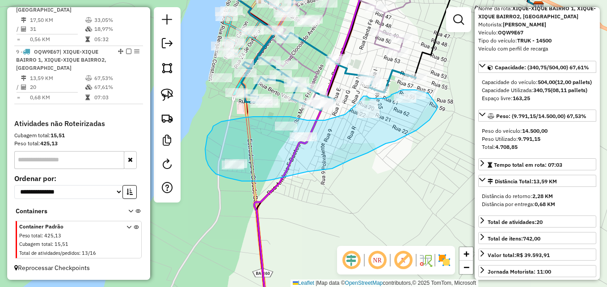
drag, startPoint x: 437, startPoint y: 105, endPoint x: 428, endPoint y: 93, distance: 15.0
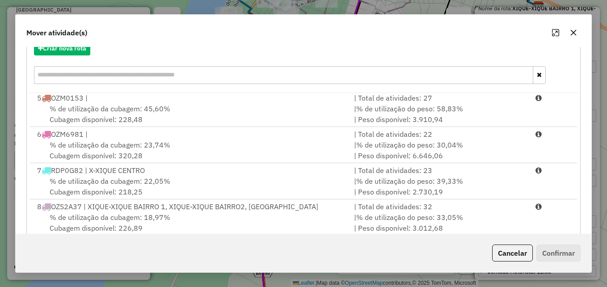
scroll to position [164, 0]
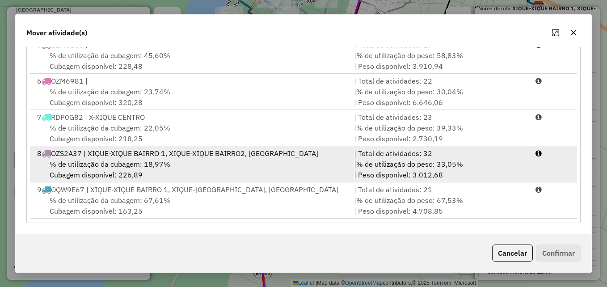
click at [156, 177] on div "% de utilização da cubagem: 18,97% Cubagem disponível: 226,89" at bounding box center [190, 169] width 317 height 21
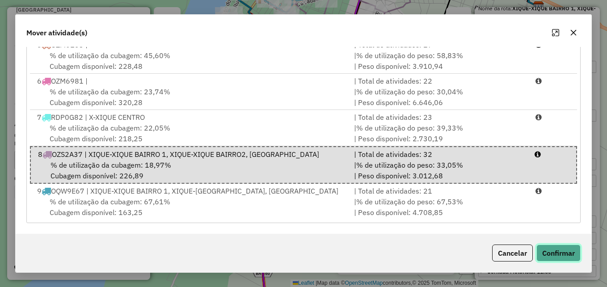
click at [567, 251] on button "Confirmar" at bounding box center [558, 252] width 44 height 17
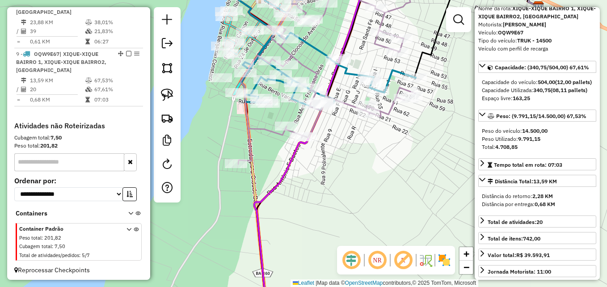
scroll to position [656, 0]
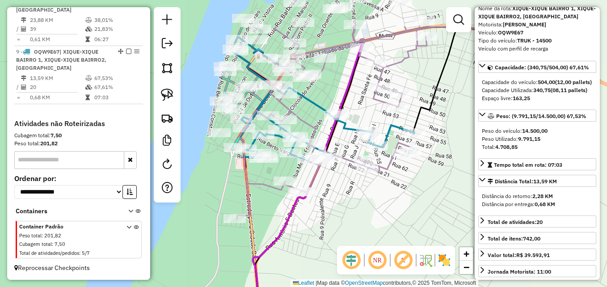
drag, startPoint x: 432, startPoint y: 248, endPoint x: 429, endPoint y: 261, distance: 14.3
click at [429, 261] on hb-router-mapa "Informações da Sessão 980531 - 18/08/2025 Criação: 16/08/2025 11:37 Depósito: D…" at bounding box center [303, 143] width 607 height 287
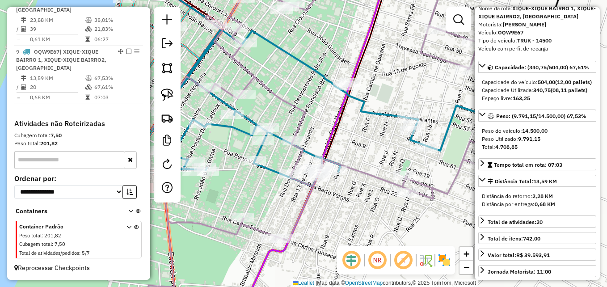
drag, startPoint x: 338, startPoint y: 218, endPoint x: 398, endPoint y: 237, distance: 62.6
click at [398, 237] on div "Janela de atendimento Grade de atendimento Capacidade Transportadoras Veículos …" at bounding box center [303, 143] width 607 height 287
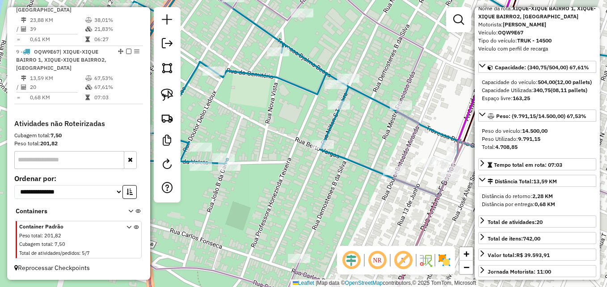
drag, startPoint x: 307, startPoint y: 222, endPoint x: 299, endPoint y: 234, distance: 14.4
click at [299, 234] on div "Janela de atendimento Grade de atendimento Capacidade Transportadoras Veículos …" at bounding box center [303, 143] width 607 height 287
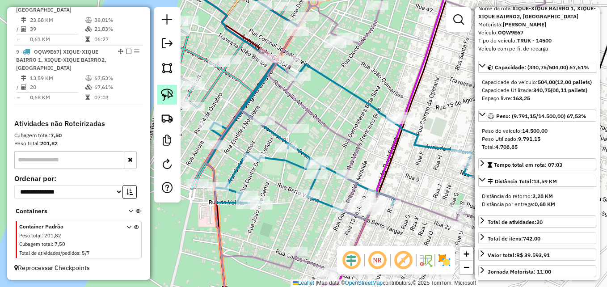
click at [171, 96] on img at bounding box center [167, 94] width 13 height 13
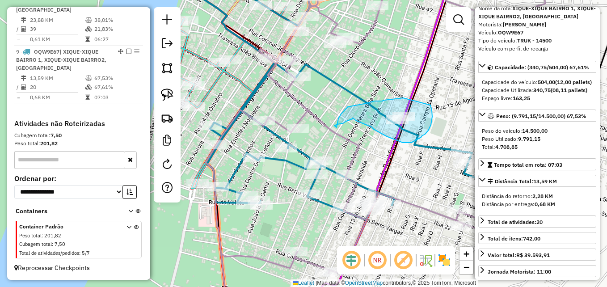
drag, startPoint x: 431, startPoint y: 107, endPoint x: 403, endPoint y: 98, distance: 29.1
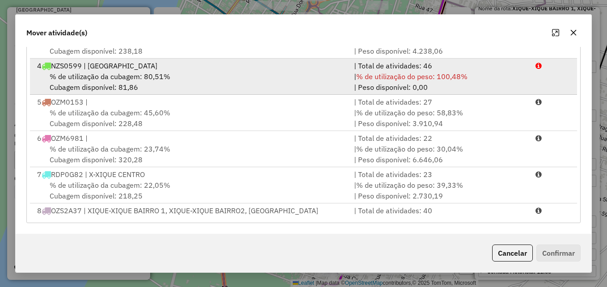
scroll to position [147, 0]
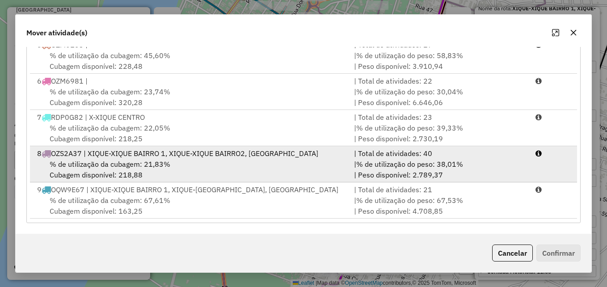
click at [190, 165] on div "% de utilização da cubagem: 21,83% Cubagem disponível: 218,88" at bounding box center [190, 169] width 317 height 21
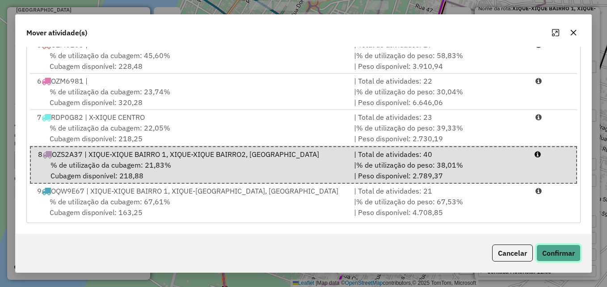
click at [554, 252] on button "Confirmar" at bounding box center [558, 252] width 44 height 17
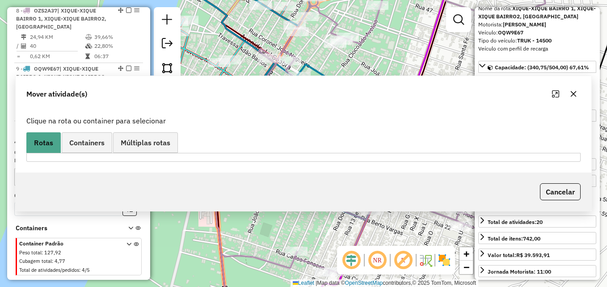
scroll to position [656, 0]
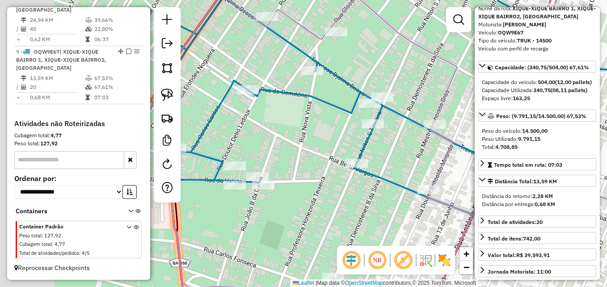
drag, startPoint x: 368, startPoint y: 227, endPoint x: 380, endPoint y: 228, distance: 12.1
click at [393, 234] on div "Janela de atendimento Grade de atendimento Capacidade Transportadoras Veículos …" at bounding box center [303, 143] width 607 height 287
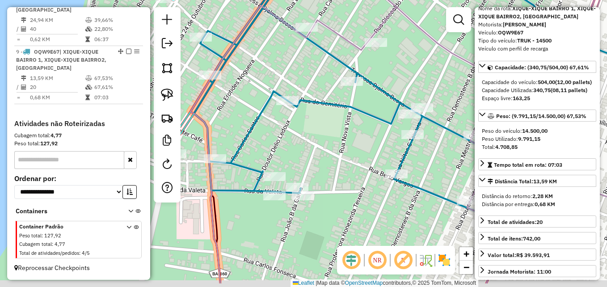
drag, startPoint x: 372, startPoint y: 184, endPoint x: 312, endPoint y: 127, distance: 82.5
click at [312, 127] on div "Janela de atendimento Grade de atendimento Capacidade Transportadoras Veículos …" at bounding box center [303, 143] width 607 height 287
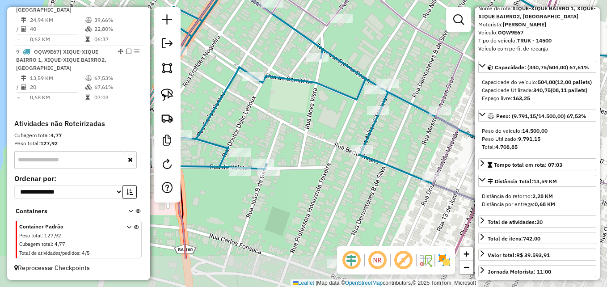
click at [312, 127] on div "Janela de atendimento Grade de atendimento Capacidade Transportadoras Veículos …" at bounding box center [303, 143] width 607 height 287
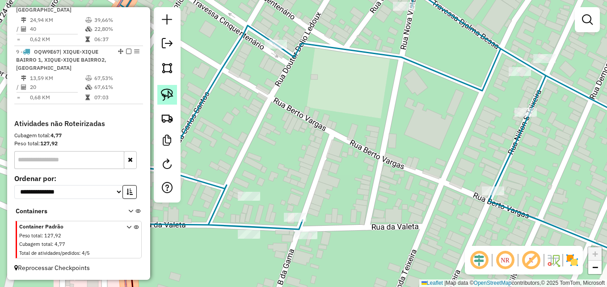
click at [172, 95] on img at bounding box center [167, 94] width 13 height 13
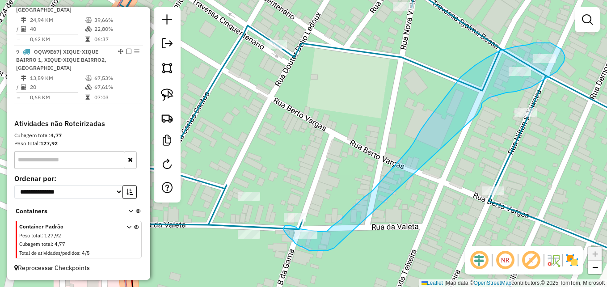
drag, startPoint x: 330, startPoint y: 249, endPoint x: 479, endPoint y: 119, distance: 198.5
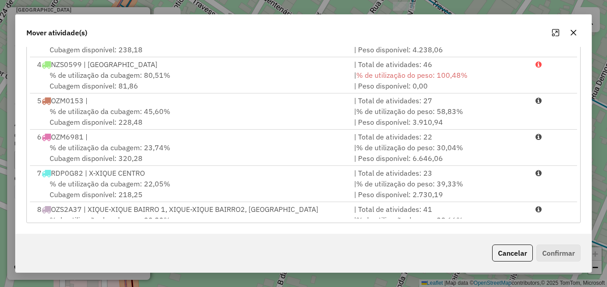
scroll to position [147, 0]
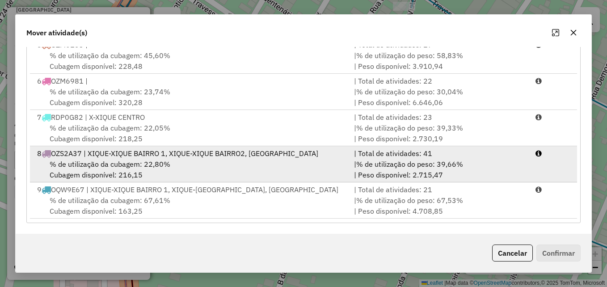
click at [197, 174] on div "% de utilização da cubagem: 22,80% Cubagem disponível: 216,15" at bounding box center [190, 169] width 317 height 21
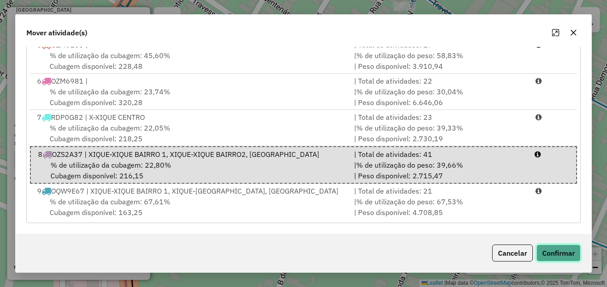
click at [547, 252] on button "Confirmar" at bounding box center [558, 252] width 44 height 17
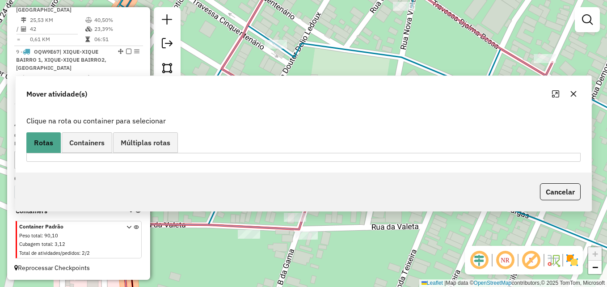
scroll to position [598, 0]
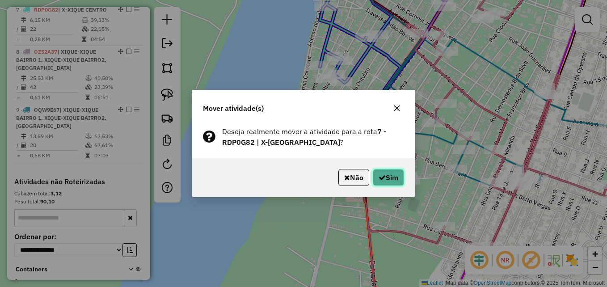
drag, startPoint x: 393, startPoint y: 174, endPoint x: 416, endPoint y: 175, distance: 23.2
click at [393, 174] on button "Sim" at bounding box center [388, 177] width 31 height 17
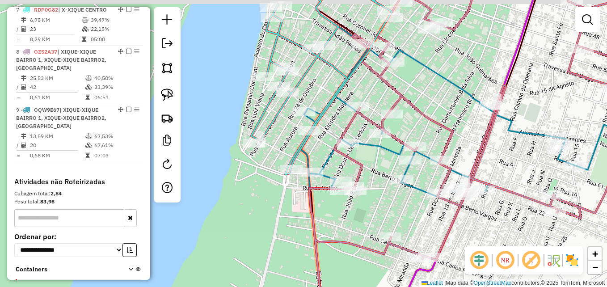
drag, startPoint x: 521, startPoint y: 86, endPoint x: 438, endPoint y: 88, distance: 83.1
click at [440, 89] on icon at bounding box center [454, 93] width 320 height 223
click at [439, 89] on icon at bounding box center [454, 93] width 320 height 223
select select "**********"
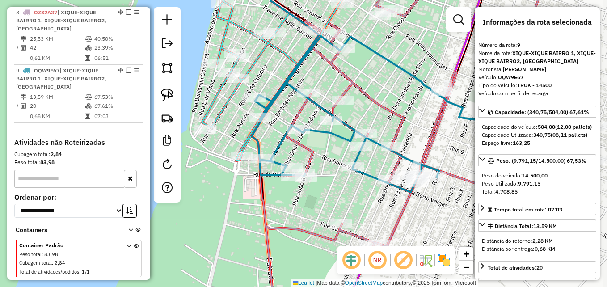
scroll to position [656, 0]
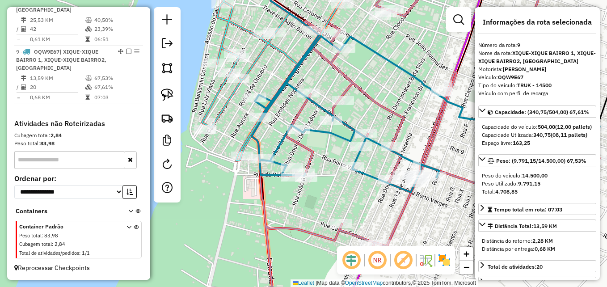
click at [411, 192] on icon at bounding box center [424, 81] width 352 height 221
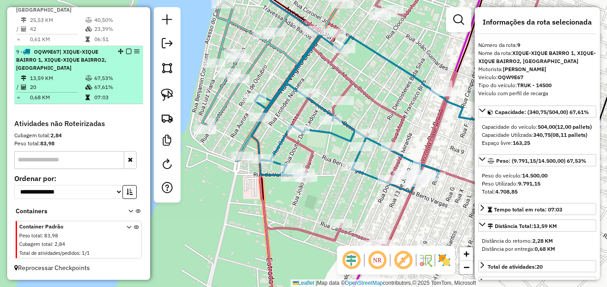
click at [65, 80] on td "13,59 KM" at bounding box center [56, 78] width 55 height 9
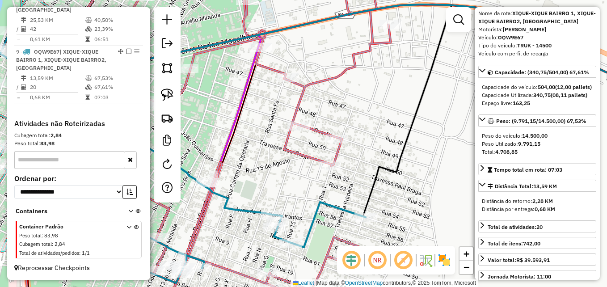
scroll to position [89, 0]
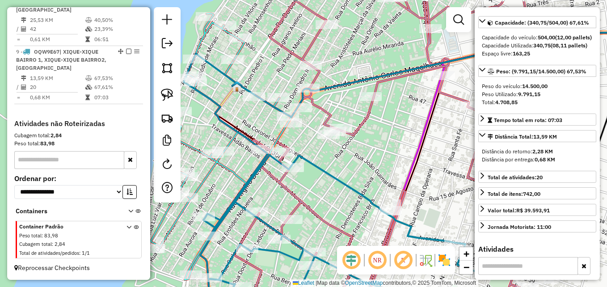
drag, startPoint x: 272, startPoint y: 167, endPoint x: 453, endPoint y: 197, distance: 183.8
click at [453, 197] on div "Janela de atendimento Grade de atendimento Capacidade Transportadoras Veículos …" at bounding box center [303, 143] width 607 height 287
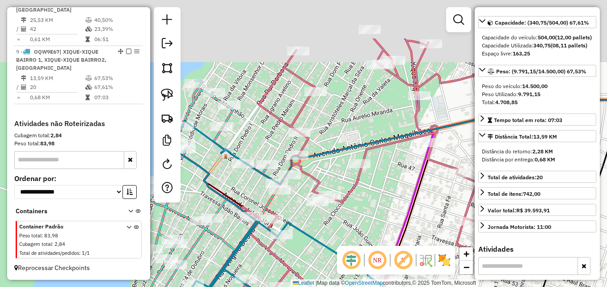
drag, startPoint x: 391, startPoint y: 139, endPoint x: 357, endPoint y: 222, distance: 89.9
click at [357, 222] on div "Janela de atendimento Grade de atendimento Capacidade Transportadoras Veículos …" at bounding box center [303, 143] width 607 height 287
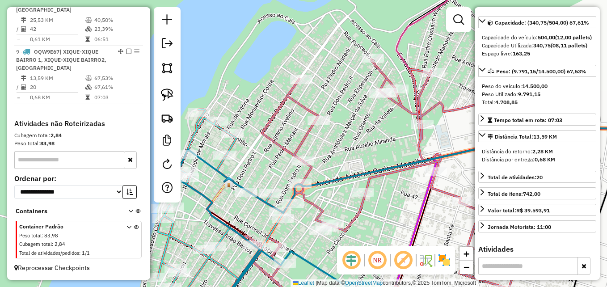
drag, startPoint x: 343, startPoint y: 147, endPoint x: 339, endPoint y: 145, distance: 4.8
click at [374, 133] on div "Janela de atendimento Grade de atendimento Capacidade Transportadoras Veículos …" at bounding box center [303, 143] width 607 height 287
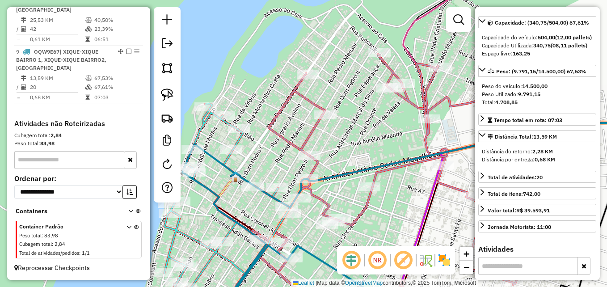
click at [314, 169] on icon at bounding box center [411, 184] width 322 height 261
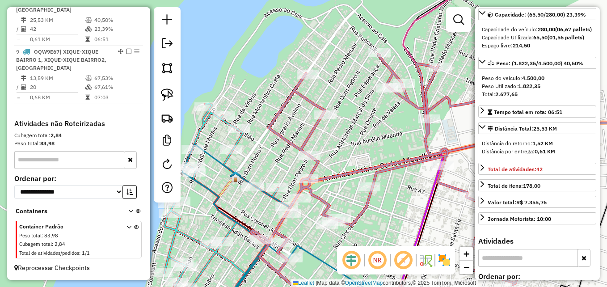
scroll to position [81, 0]
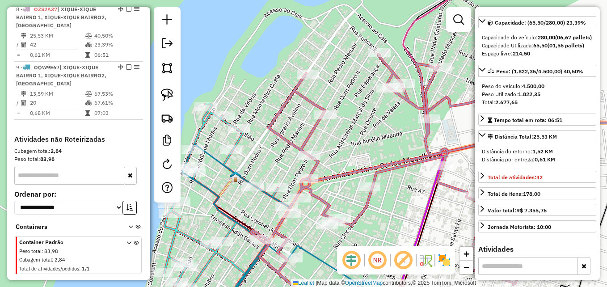
click at [314, 169] on icon at bounding box center [411, 184] width 322 height 261
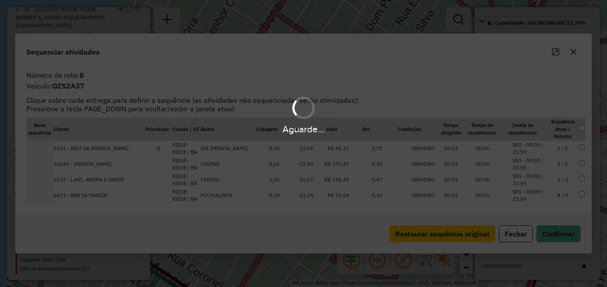
scroll to position [637, 0]
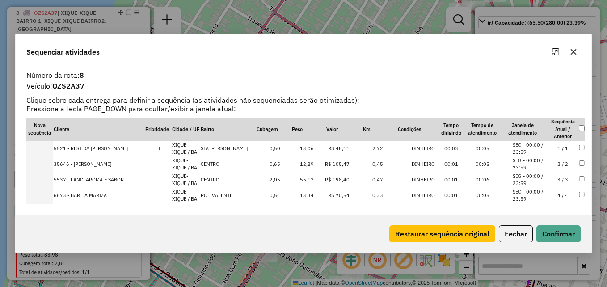
click at [575, 53] on icon "button" at bounding box center [574, 52] width 6 height 6
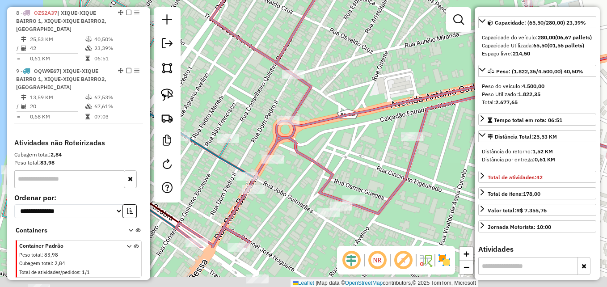
drag, startPoint x: 398, startPoint y: 143, endPoint x: 388, endPoint y: 78, distance: 65.5
click at [388, 78] on div "Janela de atendimento Grade de atendimento Capacidade Transportadoras Veículos …" at bounding box center [303, 143] width 607 height 287
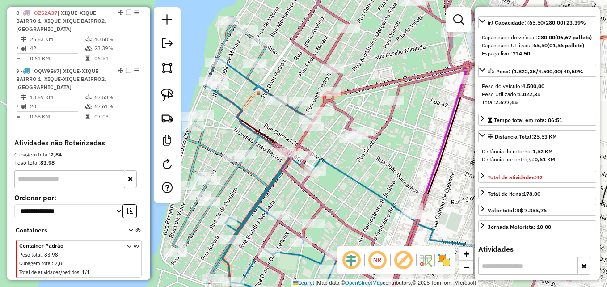
drag, startPoint x: 435, startPoint y: 142, endPoint x: 427, endPoint y: 134, distance: 10.8
click at [427, 134] on div "Janela de atendimento Grade de atendimento Capacidade Transportadoras Veículos …" at bounding box center [303, 143] width 607 height 287
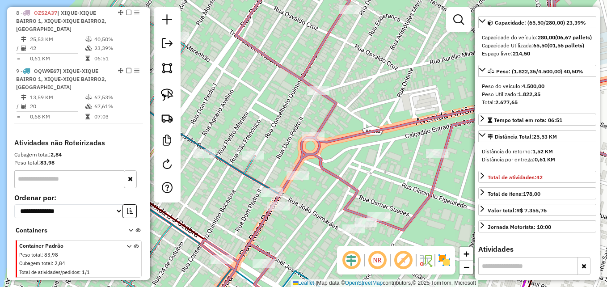
drag, startPoint x: 350, startPoint y: 105, endPoint x: 415, endPoint y: 127, distance: 68.8
click at [415, 127] on icon at bounding box center [523, 96] width 420 height 91
click at [327, 172] on icon at bounding box center [434, 143] width 466 height 344
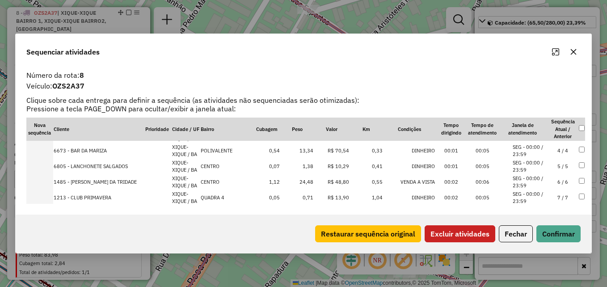
scroll to position [0, 0]
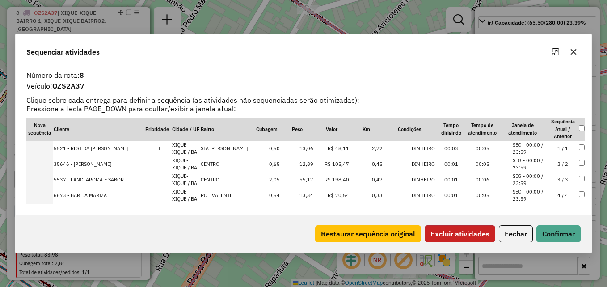
click at [468, 230] on button "Excluir atividades" at bounding box center [459, 233] width 71 height 17
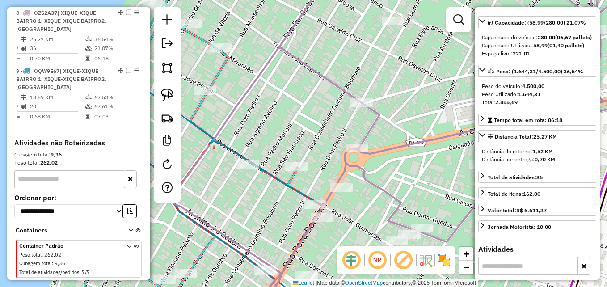
drag, startPoint x: 372, startPoint y: 195, endPoint x: 365, endPoint y: 92, distance: 103.9
click at [365, 92] on icon at bounding box center [421, 134] width 503 height 344
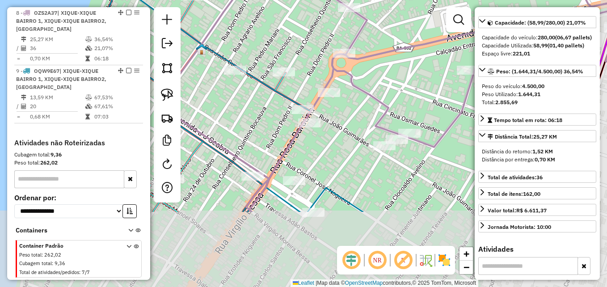
click at [365, 92] on icon at bounding box center [409, 40] width 503 height 344
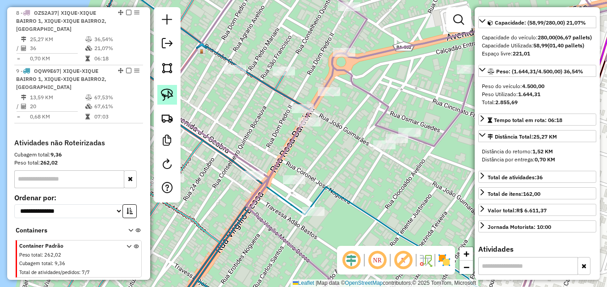
click at [172, 97] on img at bounding box center [167, 94] width 13 height 13
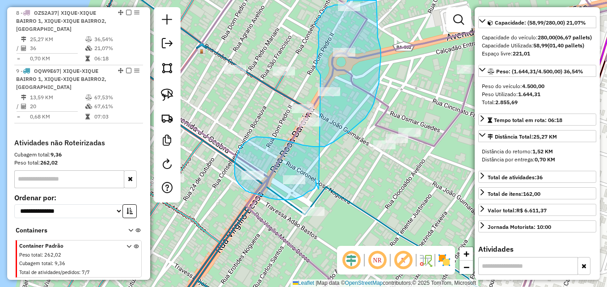
drag, startPoint x: 319, startPoint y: 189, endPoint x: 321, endPoint y: 76, distance: 113.5
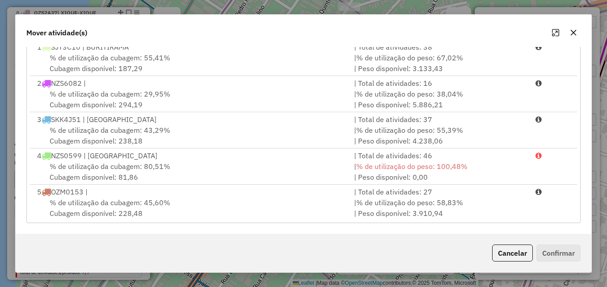
scroll to position [147, 0]
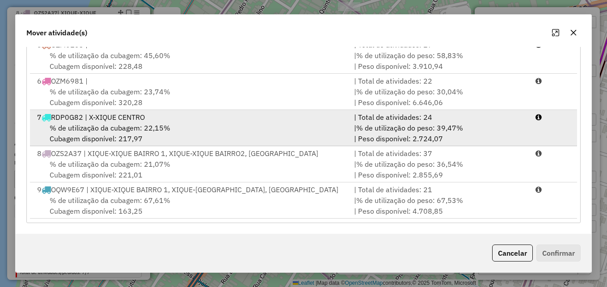
click at [175, 135] on div "% de utilização da cubagem: 22,15% Cubagem disponível: 217,97" at bounding box center [190, 132] width 317 height 21
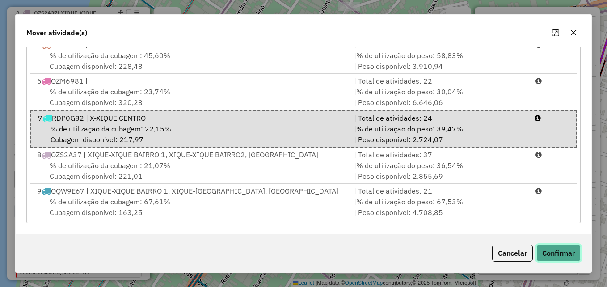
click at [545, 256] on button "Confirmar" at bounding box center [558, 252] width 44 height 17
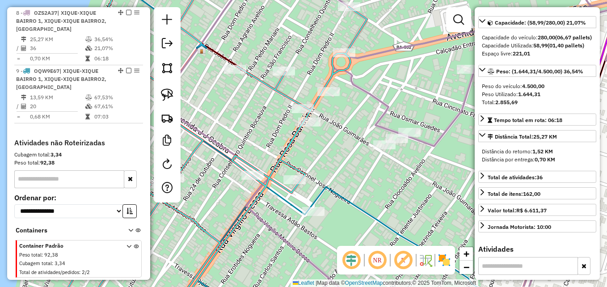
scroll to position [592, 0]
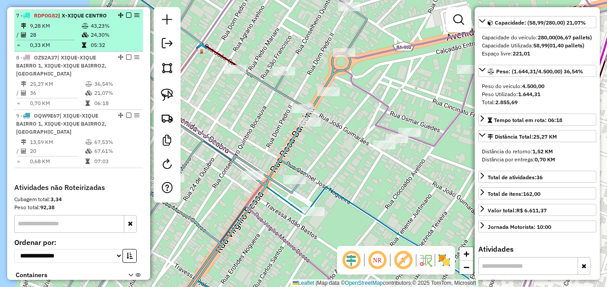
click at [61, 25] on td "9,28 KM" at bounding box center [55, 25] width 52 height 9
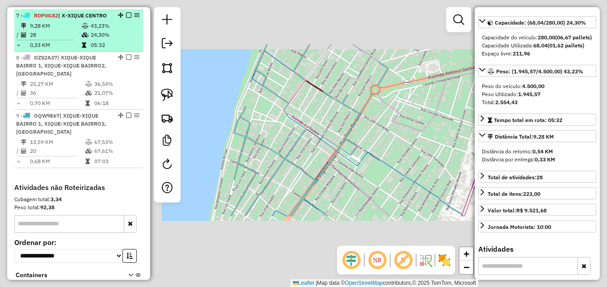
scroll to position [89, 0]
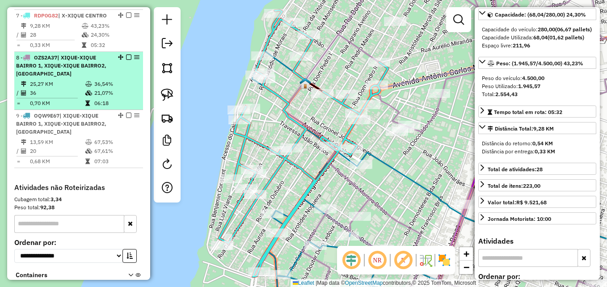
click at [65, 73] on div "8 - OZS2A37 | XIQUE-XIQUE BAIRRO 1, XIQUE-XIQUE BAIRRO2, X-XIQUE CENTRO" at bounding box center [63, 66] width 95 height 24
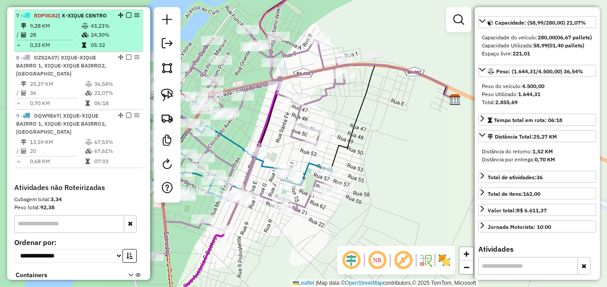
click at [59, 25] on td "9,28 KM" at bounding box center [55, 25] width 52 height 9
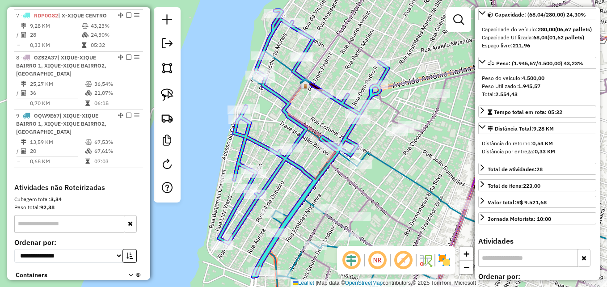
click at [297, 62] on div at bounding box center [302, 57] width 22 height 9
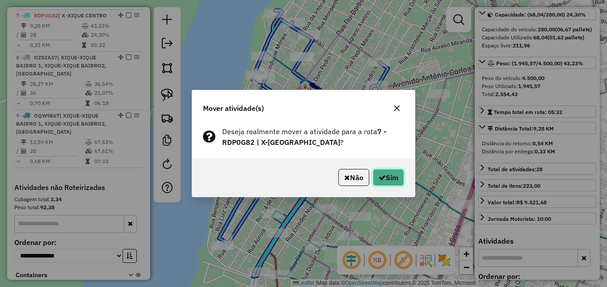
click at [397, 168] on div "Não Sim" at bounding box center [303, 177] width 222 height 38
click at [378, 176] on icon "button" at bounding box center [381, 177] width 7 height 7
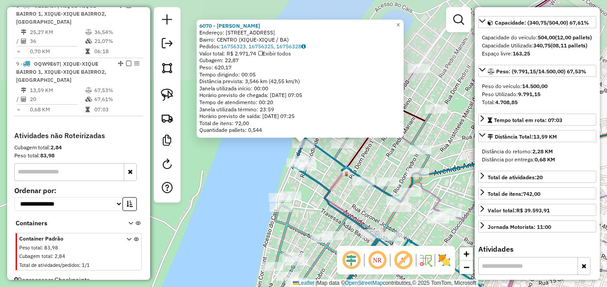
scroll to position [656, 0]
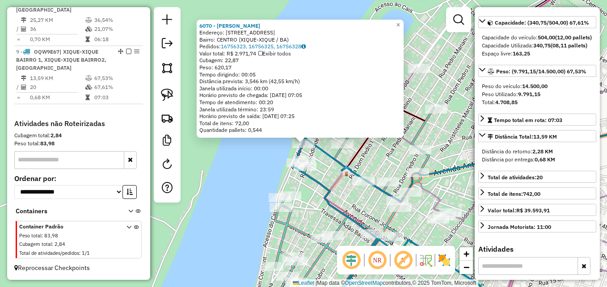
click at [384, 168] on div "6070 - DIOGO TEIXEIRA BARRETO Endereço: Av BARAO DO RIO BRANCO 292 Bairro: CENT…" at bounding box center [303, 143] width 607 height 287
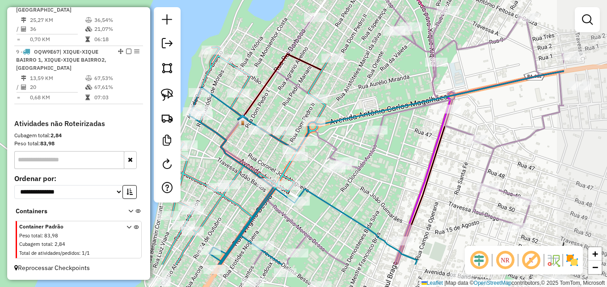
drag, startPoint x: 510, startPoint y: 231, endPoint x: 407, endPoint y: 180, distance: 115.5
click at [407, 180] on div "Janela de atendimento Grade de atendimento Capacidade Transportadoras Veículos …" at bounding box center [303, 143] width 607 height 287
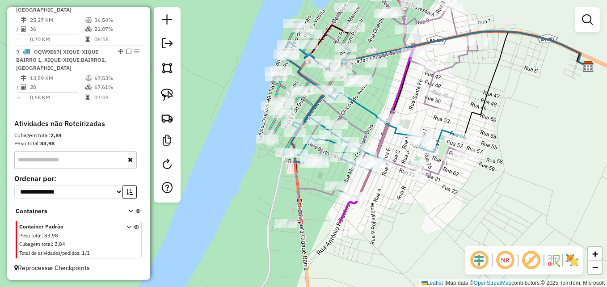
drag, startPoint x: 378, startPoint y: 211, endPoint x: 362, endPoint y: 119, distance: 93.4
click at [362, 119] on div "Janela de atendimento Grade de atendimento Capacidade Transportadoras Veículos …" at bounding box center [303, 143] width 607 height 287
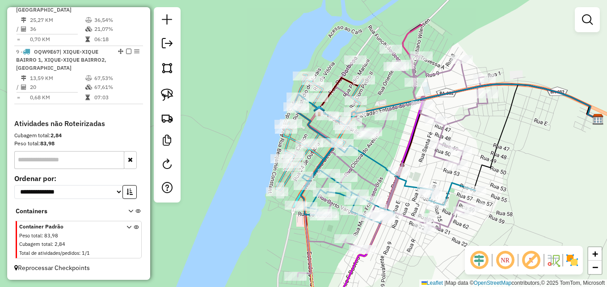
drag, startPoint x: 412, startPoint y: 113, endPoint x: 422, endPoint y: 169, distance: 57.6
click at [422, 169] on div "Janela de atendimento Grade de atendimento Capacidade Transportadoras Veículos …" at bounding box center [303, 143] width 607 height 287
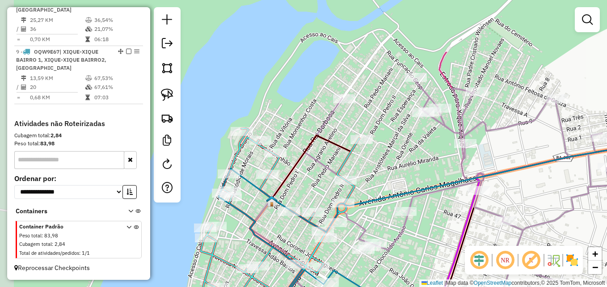
drag, startPoint x: 380, startPoint y: 76, endPoint x: 404, endPoint y: 145, distance: 73.3
click at [404, 145] on div "Janela de atendimento Grade de atendimento Capacidade Transportadoras Veículos …" at bounding box center [303, 143] width 607 height 287
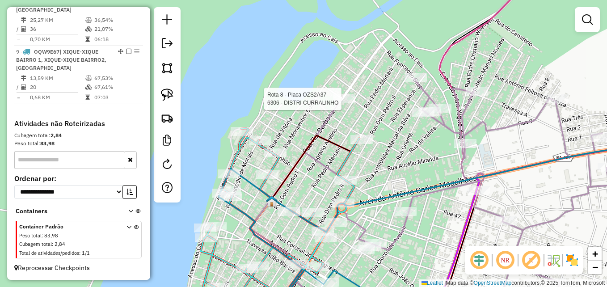
select select "**********"
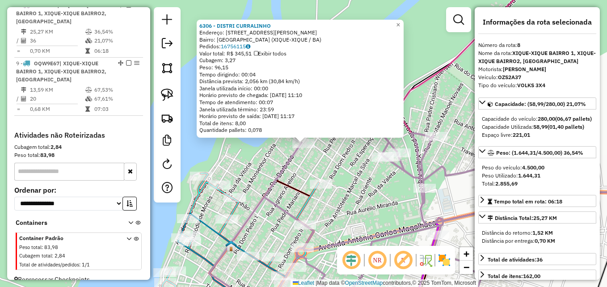
scroll to position [637, 0]
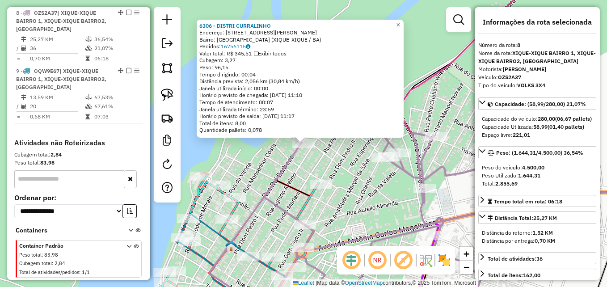
click at [355, 154] on div "6306 - DISTRI CURRALINHO Endereço: RUA RUI BARBOSA 832 Bairro: PONTA DA ILHA (X…" at bounding box center [303, 143] width 607 height 287
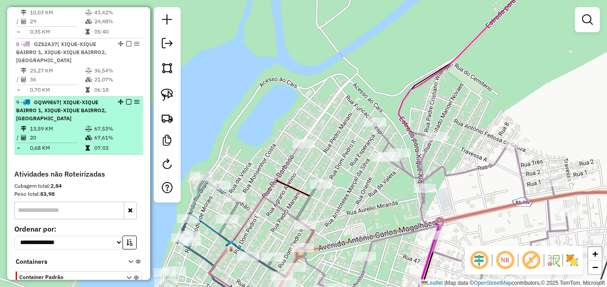
scroll to position [592, 0]
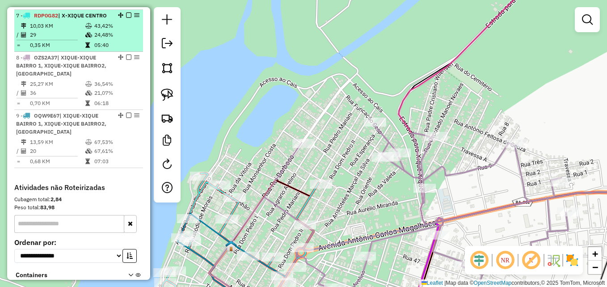
click at [77, 46] on td "0,35 KM" at bounding box center [56, 45] width 55 height 9
select select "**********"
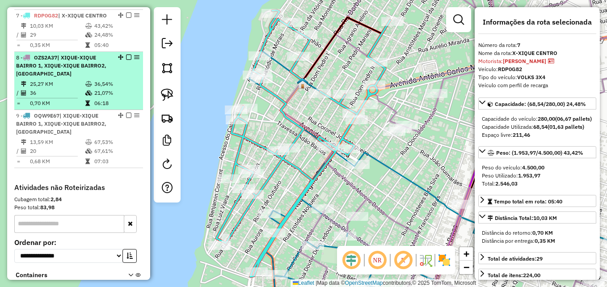
click at [67, 88] on td "36" at bounding box center [56, 92] width 55 height 9
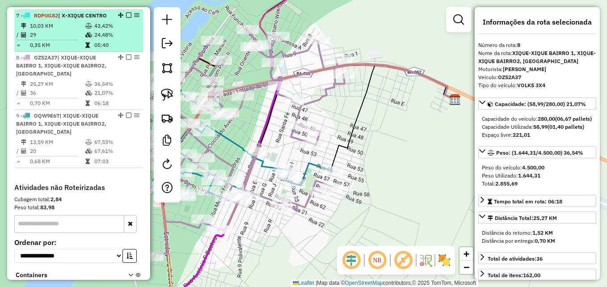
click at [71, 45] on td "0,35 KM" at bounding box center [56, 45] width 55 height 9
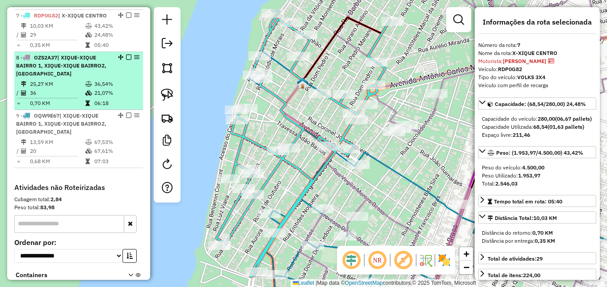
click at [76, 83] on td "25,27 KM" at bounding box center [56, 84] width 55 height 9
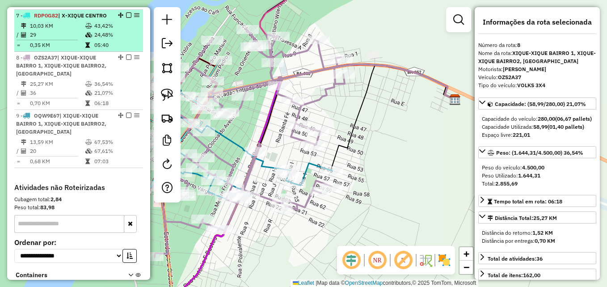
click at [55, 45] on td "0,35 KM" at bounding box center [56, 45] width 55 height 9
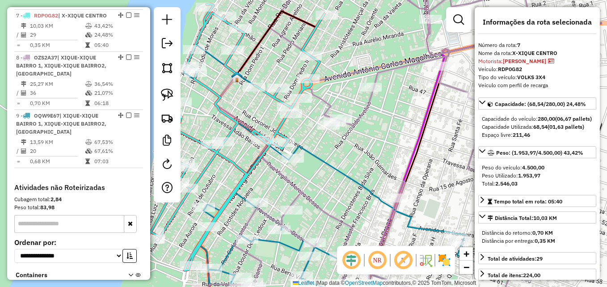
drag, startPoint x: 394, startPoint y: 157, endPoint x: 325, endPoint y: 121, distance: 77.9
click at [327, 142] on div "Janela de atendimento Grade de atendimento Capacidade Transportadoras Veículos …" at bounding box center [303, 143] width 607 height 287
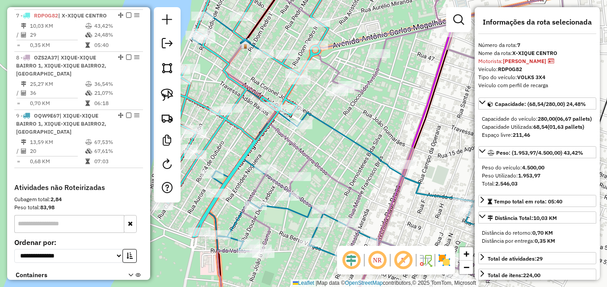
drag, startPoint x: 325, startPoint y: 121, endPoint x: 336, endPoint y: 105, distance: 19.1
click at [336, 105] on div "Janela de atendimento Grade de atendimento Capacidade Transportadoras Veículos …" at bounding box center [303, 143] width 607 height 287
click at [346, 135] on icon at bounding box center [374, 142] width 365 height 252
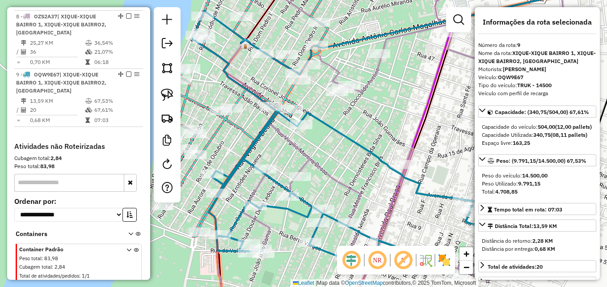
click at [346, 135] on icon at bounding box center [374, 142] width 365 height 252
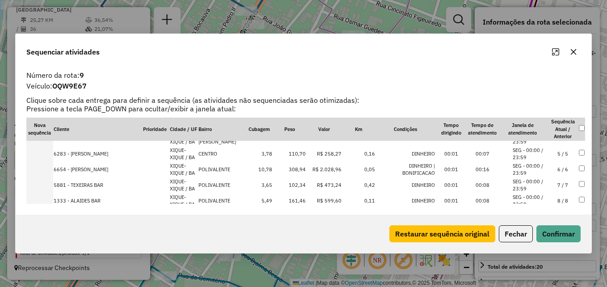
scroll to position [134, 0]
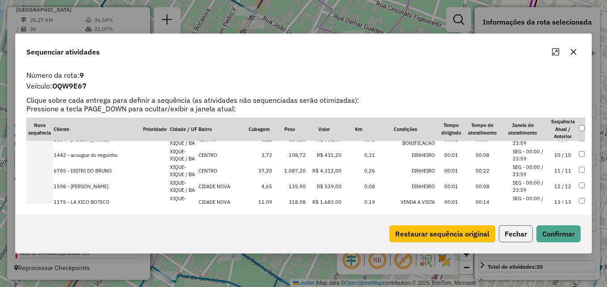
click at [520, 233] on button "Fechar" at bounding box center [516, 233] width 34 height 17
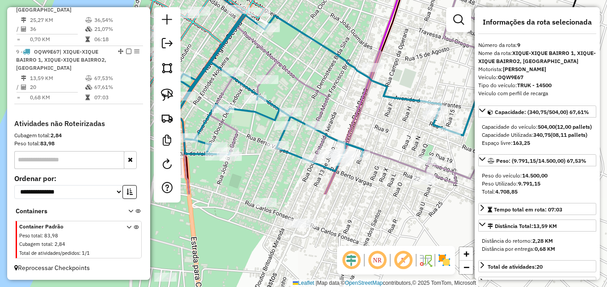
drag, startPoint x: 378, startPoint y: 210, endPoint x: 348, endPoint y: 88, distance: 124.9
click at [348, 88] on div "Janela de atendimento Grade de atendimento Capacidade Transportadoras Veículos …" at bounding box center [303, 143] width 607 height 287
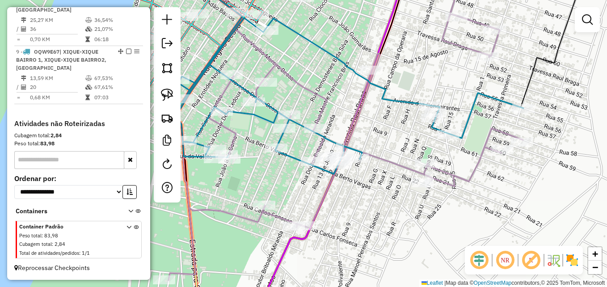
click at [346, 91] on div "Janela de atendimento Grade de atendimento Capacidade Transportadoras Veículos …" at bounding box center [303, 143] width 607 height 287
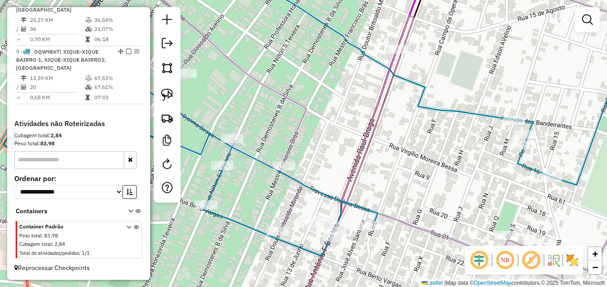
click at [346, 92] on div "Janela de atendimento Grade de atendimento Capacidade Transportadoras Veículos …" at bounding box center [303, 143] width 607 height 287
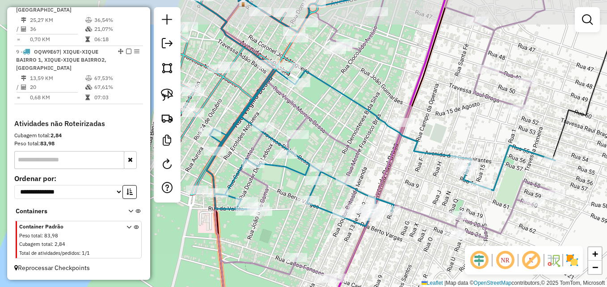
drag, startPoint x: 269, startPoint y: 185, endPoint x: 324, endPoint y: 226, distance: 68.5
click at [324, 226] on div "Janela de atendimento Grade de atendimento Capacidade Transportadoras Veículos …" at bounding box center [303, 143] width 607 height 287
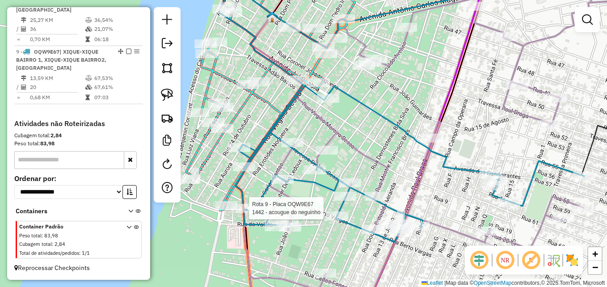
select select "**********"
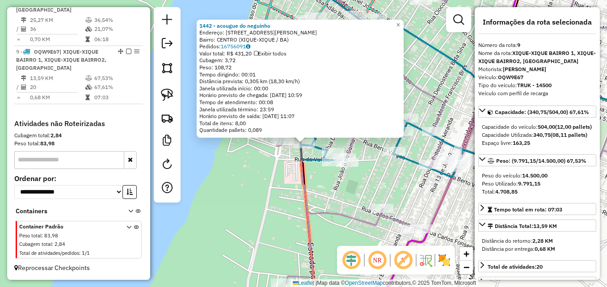
click at [267, 205] on div "1442 - acougue do neguinho Endereço: RUA erotides Nogueira 651 Bairro: CENTRO (…" at bounding box center [303, 143] width 607 height 287
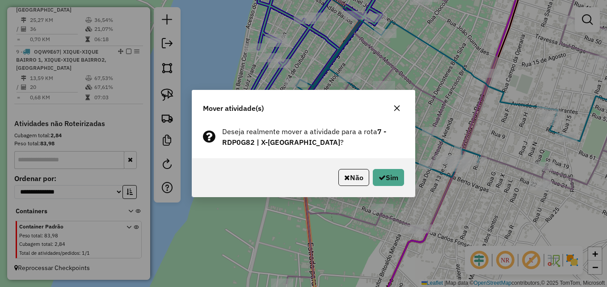
click at [385, 186] on div "Não Sim" at bounding box center [303, 177] width 222 height 38
click at [390, 180] on button "Sim" at bounding box center [388, 177] width 31 height 17
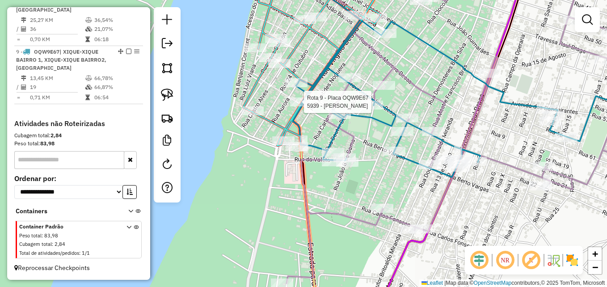
select select "**********"
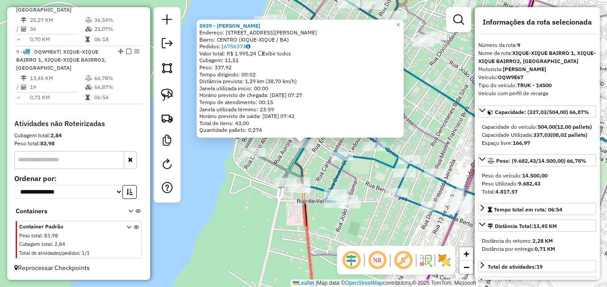
click at [241, 189] on div "5939 - JAILSON ALVES DE ALMEIDA Endereço: R VIRGILIO BESSA 516 Bairro: CENTRO (…" at bounding box center [303, 143] width 607 height 287
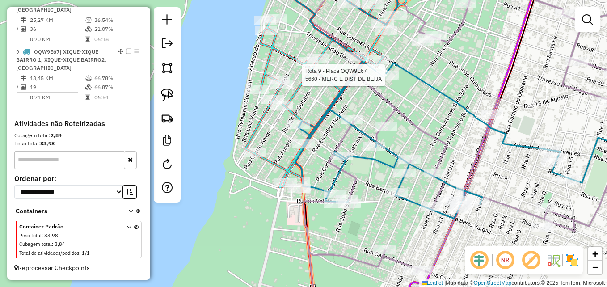
select select "**********"
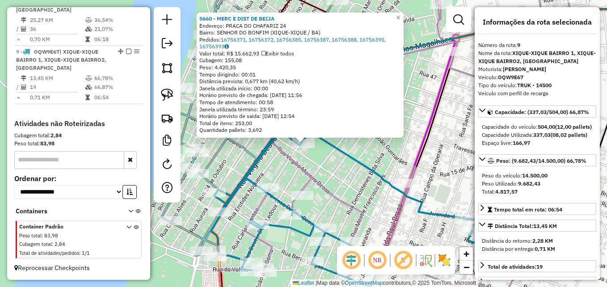
click at [386, 173] on div "5660 - MERC E DIST DE BEIJA Endereço: PRACA DO CHAFARIZ 24 Bairro: SENHOR DO BO…" at bounding box center [303, 143] width 607 height 287
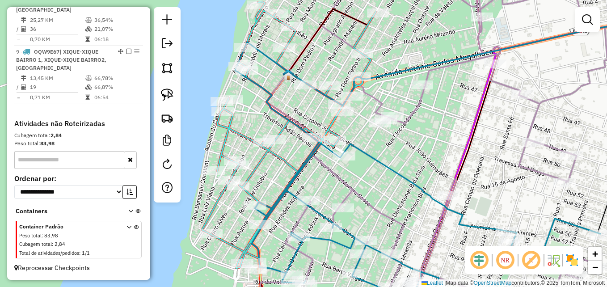
drag, startPoint x: 285, startPoint y: 174, endPoint x: 323, endPoint y: 185, distance: 40.1
click at [323, 185] on div "Janela de atendimento Grade de atendimento Capacidade Transportadoras Veículos …" at bounding box center [303, 143] width 607 height 287
select select "**********"
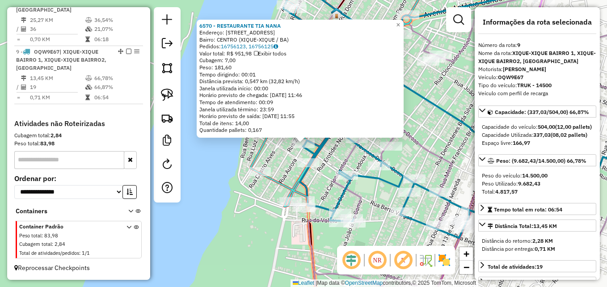
click at [430, 147] on icon at bounding box center [487, 143] width 359 height 344
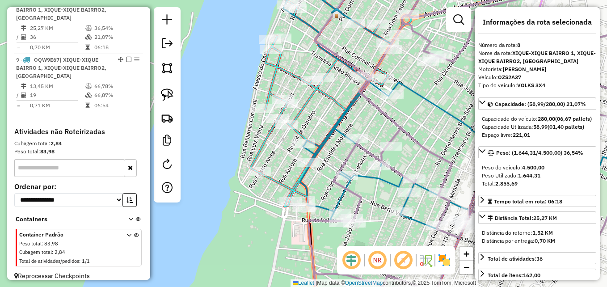
scroll to position [637, 0]
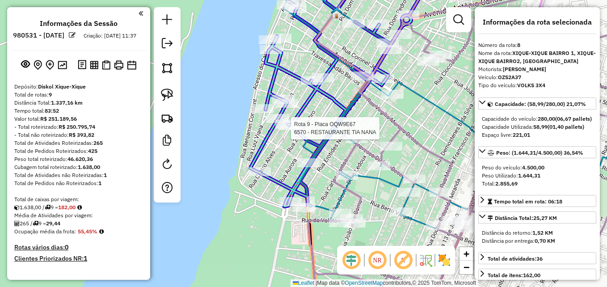
select select "**********"
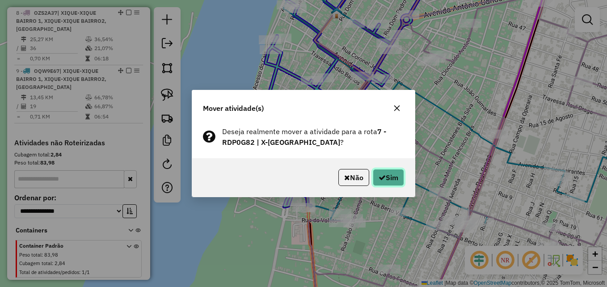
click at [391, 179] on button "Sim" at bounding box center [388, 177] width 31 height 17
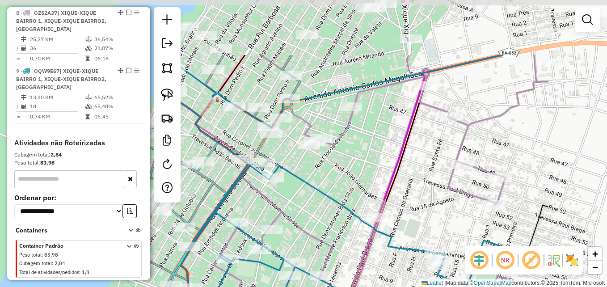
drag, startPoint x: 428, startPoint y: 132, endPoint x: 330, endPoint y: 190, distance: 113.9
click at [330, 190] on div "Janela de atendimento Grade de atendimento Capacidade Transportadoras Veículos …" at bounding box center [303, 143] width 607 height 287
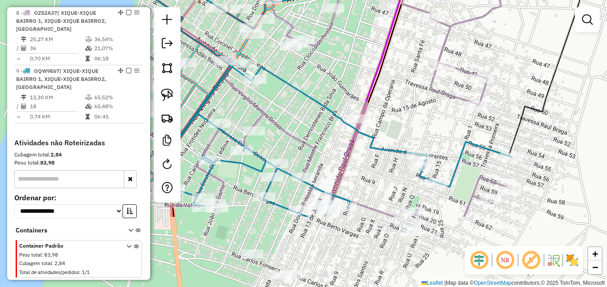
drag, startPoint x: 330, startPoint y: 190, endPoint x: 311, endPoint y: 90, distance: 101.3
click at [311, 90] on div "Janela de atendimento Grade de atendimento Capacidade Transportadoras Veículos …" at bounding box center [303, 143] width 607 height 287
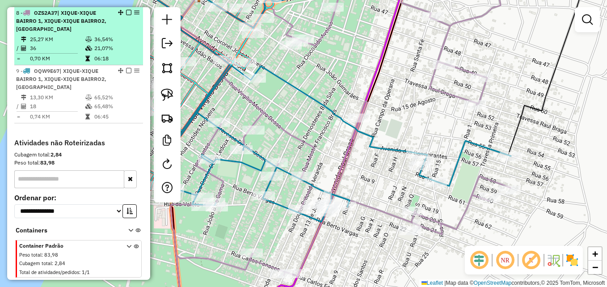
click at [70, 55] on td "0,70 KM" at bounding box center [56, 58] width 55 height 9
select select "**********"
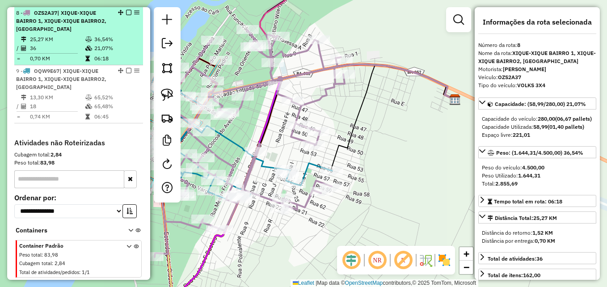
scroll to position [592, 0]
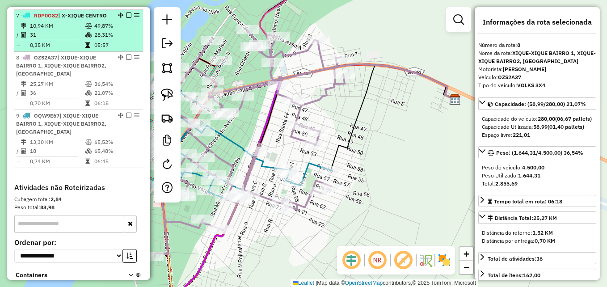
click at [71, 45] on td "0,35 KM" at bounding box center [56, 45] width 55 height 9
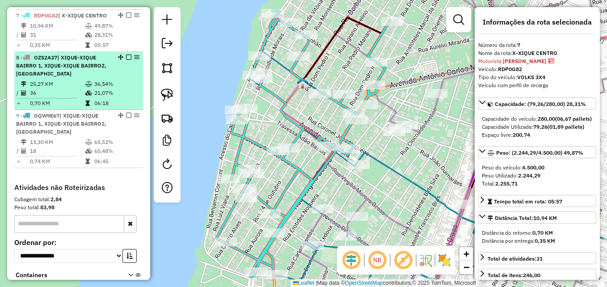
click at [66, 75] on div "8 - OZS2A37 | XIQUE-XIQUE BAIRRO 1, XIQUE-XIQUE BAIRRO2, X-XIQUE CENTRO" at bounding box center [63, 66] width 95 height 24
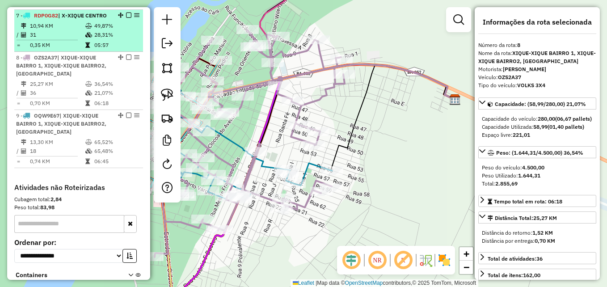
click at [65, 43] on td "0,35 KM" at bounding box center [56, 45] width 55 height 9
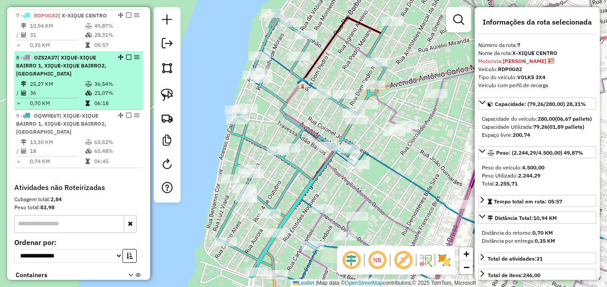
click at [69, 82] on td "25,27 KM" at bounding box center [56, 84] width 55 height 9
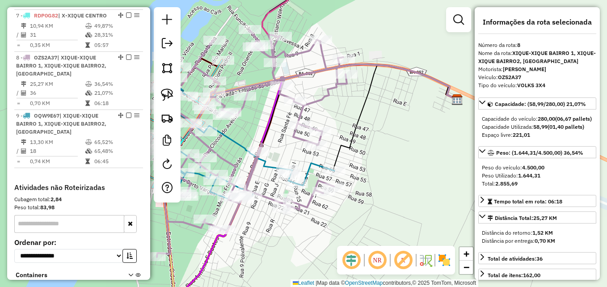
drag, startPoint x: 298, startPoint y: 231, endPoint x: 361, endPoint y: 231, distance: 63.4
click at [357, 231] on div "Janela de atendimento Grade de atendimento Capacidade Transportadoras Veículos …" at bounding box center [303, 143] width 607 height 287
click at [360, 231] on div "Janela de atendimento Grade de atendimento Capacidade Transportadoras Veículos …" at bounding box center [303, 143] width 607 height 287
click at [362, 231] on div "Janela de atendimento Grade de atendimento Capacidade Transportadoras Veículos …" at bounding box center [303, 143] width 607 height 287
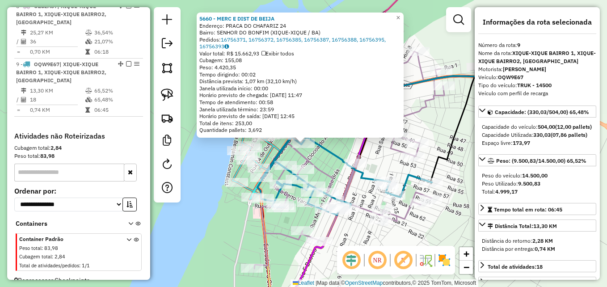
scroll to position [656, 0]
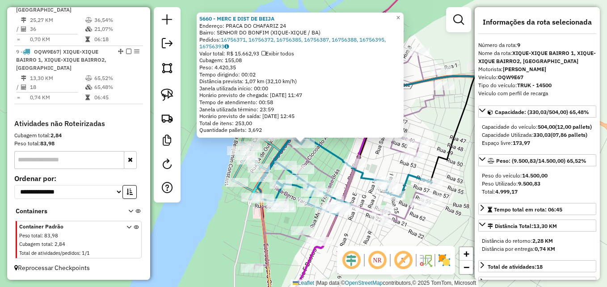
click at [365, 150] on icon at bounding box center [410, 195] width 281 height 239
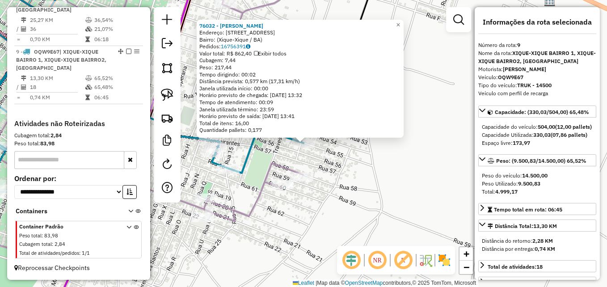
click at [391, 181] on div "76032 - ANGELO MARCOS Endereço: Rua 55, 456 Bairro: (Xique-Xique / BA) Pedidos:…" at bounding box center [303, 143] width 607 height 287
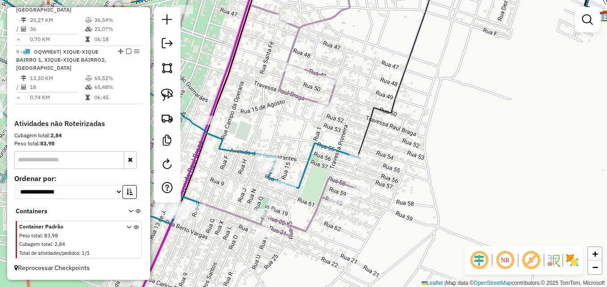
drag, startPoint x: 266, startPoint y: 222, endPoint x: 311, endPoint y: 233, distance: 45.8
click at [311, 233] on icon at bounding box center [185, 159] width 360 height 344
select select "**********"
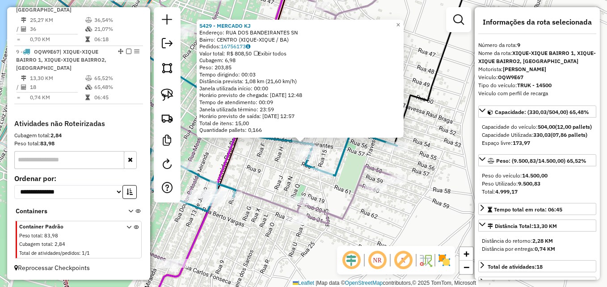
click at [267, 167] on div "5429 - MERCADO KJ Endereço: RUA DOS BANDEIRANTES SN Bairro: CENTRO (XIQUE-XIQUE…" at bounding box center [303, 143] width 607 height 287
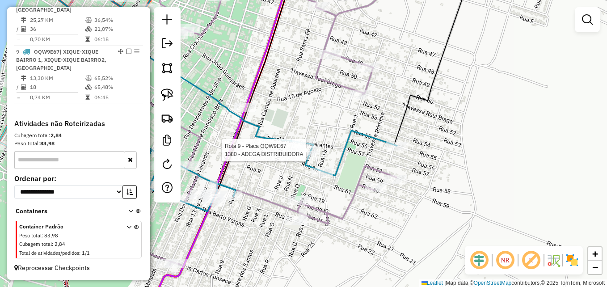
select select "**********"
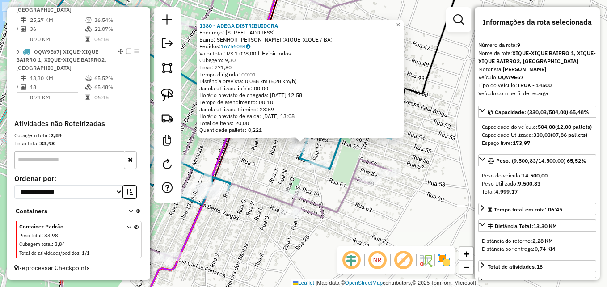
click at [347, 156] on div "1380 - ADEGA DISTRIBUIDORA Endereço: RUA I 13 Bairro: SENHOR BOMFIM (XIQUE-XIQU…" at bounding box center [303, 143] width 607 height 287
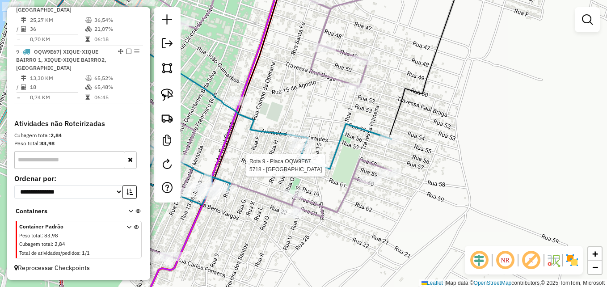
drag, startPoint x: 312, startPoint y: 160, endPoint x: 310, endPoint y: 164, distance: 4.6
click at [309, 164] on div "Rota 9 - Placa OQW9E67 5718 - EL CHADAI Janela de atendimento Grade de atendime…" at bounding box center [303, 143] width 607 height 287
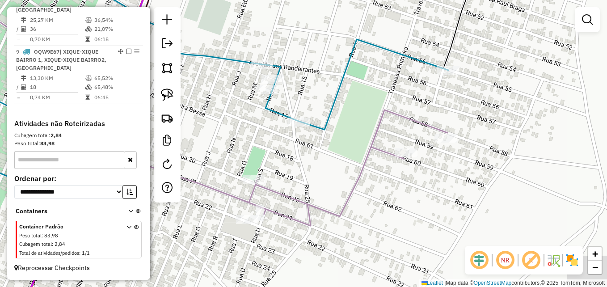
select select "**********"
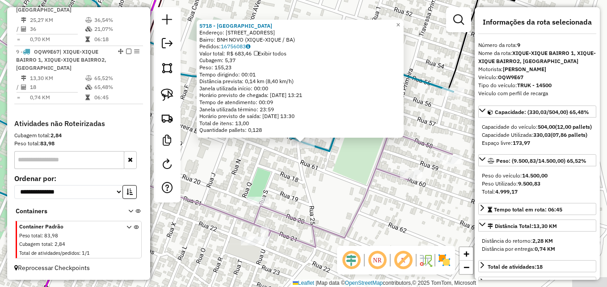
click at [346, 181] on div "5718 - EL CHADAI Endereço: RUA 16 CJ URBIS 34 Bairro: BNH NOVO (XIQUE-XIQUE / B…" at bounding box center [303, 143] width 607 height 287
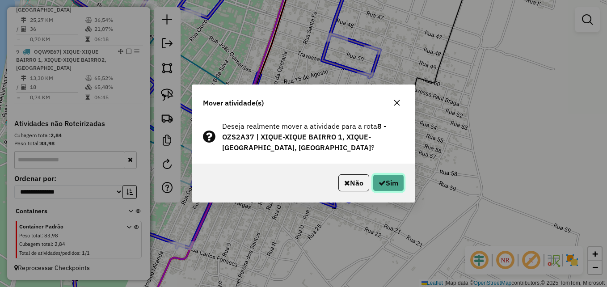
drag, startPoint x: 387, startPoint y: 180, endPoint x: 393, endPoint y: 156, distance: 24.9
click at [386, 180] on button "Sim" at bounding box center [388, 182] width 31 height 17
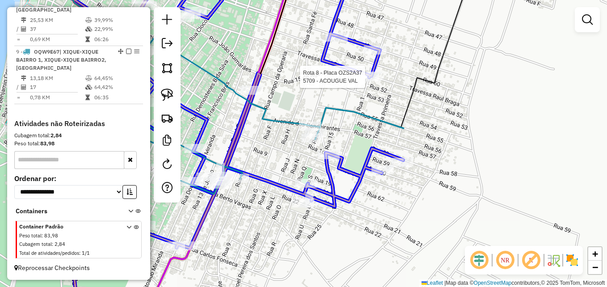
drag, startPoint x: 401, startPoint y: 134, endPoint x: 371, endPoint y: 83, distance: 58.7
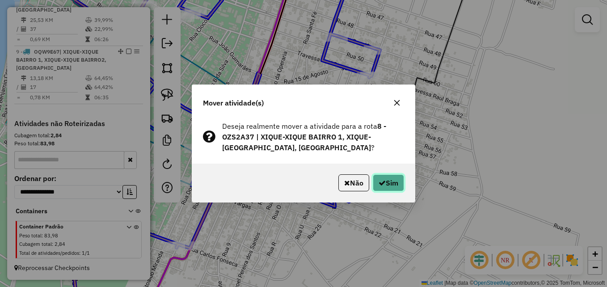
click at [382, 177] on button "Sim" at bounding box center [388, 182] width 31 height 17
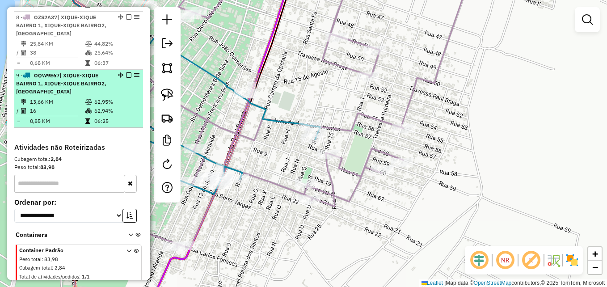
scroll to position [612, 0]
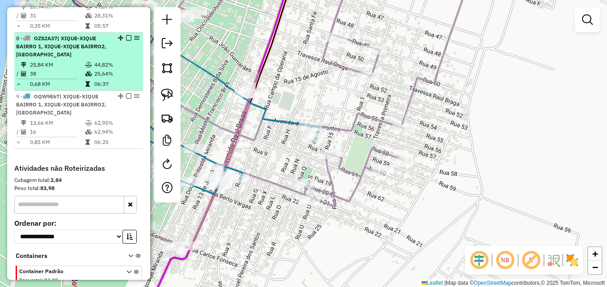
click at [70, 72] on td "38" at bounding box center [56, 73] width 55 height 9
select select "**********"
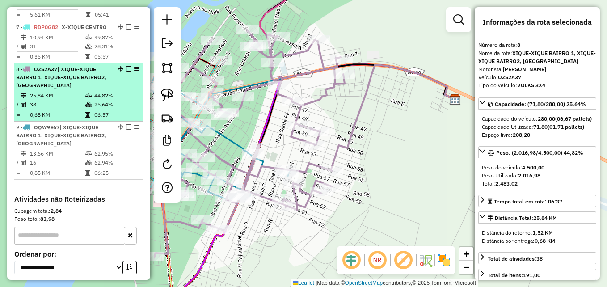
scroll to position [567, 0]
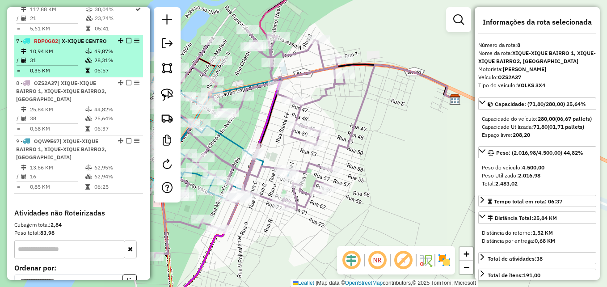
click at [66, 67] on td "0,35 KM" at bounding box center [56, 70] width 55 height 9
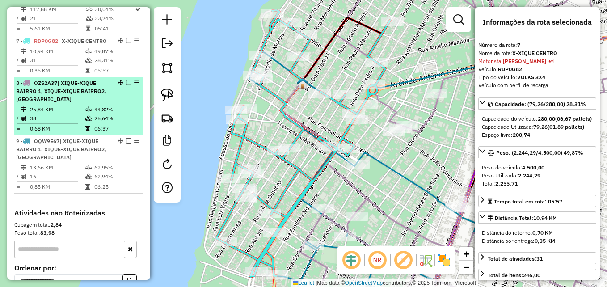
click at [70, 99] on div "8 - OZS2A37 | XIQUE-XIQUE BAIRRO 1, XIQUE-XIQUE BAIRRO2, X-XIQUE CENTRO" at bounding box center [63, 91] width 95 height 24
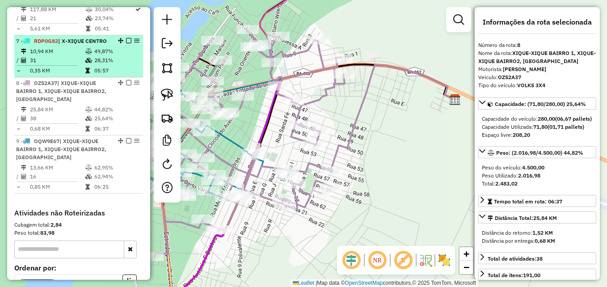
click at [39, 51] on td "10,94 KM" at bounding box center [56, 51] width 55 height 9
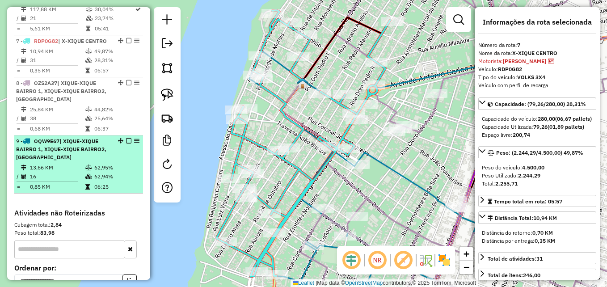
click at [70, 155] on div "9 - OQW9E67 | XIQUE-XIQUE BAIRRO 1, XIQUE-XIQUE BAIRRO2, X-XIQUE CENTRO" at bounding box center [63, 149] width 95 height 24
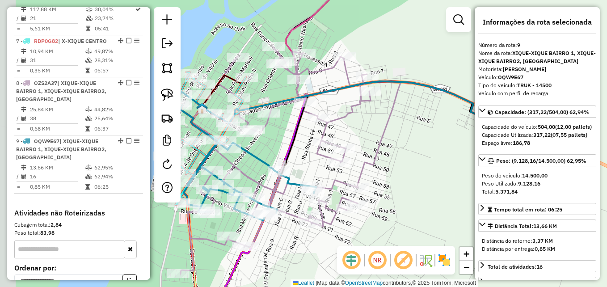
drag, startPoint x: 374, startPoint y: 164, endPoint x: 424, endPoint y: 161, distance: 49.2
click at [424, 161] on div "Janela de atendimento Grade de atendimento Capacidade Transportadoras Veículos …" at bounding box center [303, 143] width 607 height 287
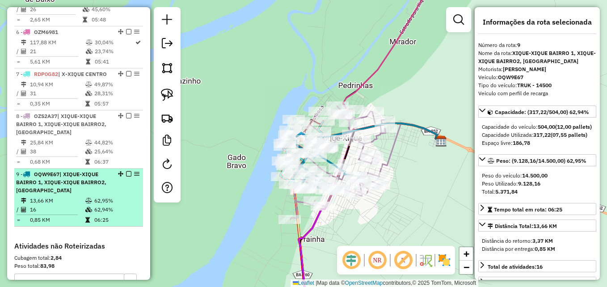
scroll to position [522, 0]
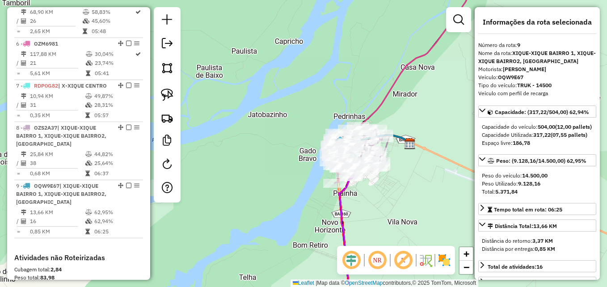
drag, startPoint x: 417, startPoint y: 219, endPoint x: 404, endPoint y: 189, distance: 33.6
click at [404, 189] on div "Janela de atendimento Grade de atendimento Capacidade Transportadoras Veículos …" at bounding box center [303, 143] width 607 height 287
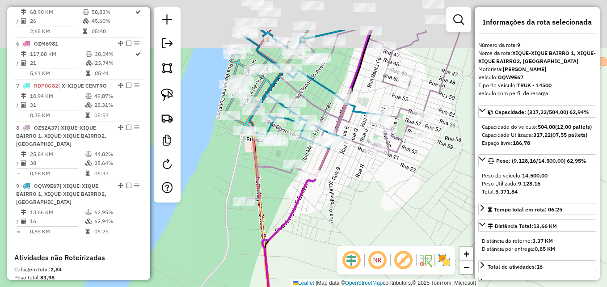
click at [379, 206] on div "Janela de atendimento Grade de atendimento Capacidade Transportadoras Veículos …" at bounding box center [303, 143] width 607 height 287
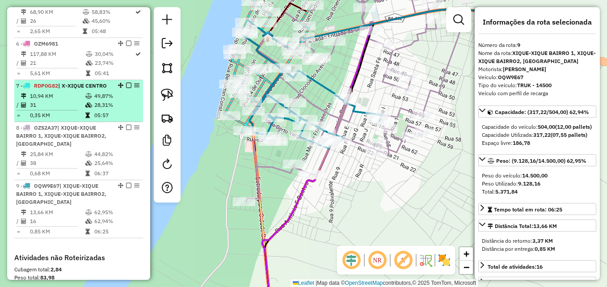
click at [68, 115] on td "0,35 KM" at bounding box center [56, 115] width 55 height 9
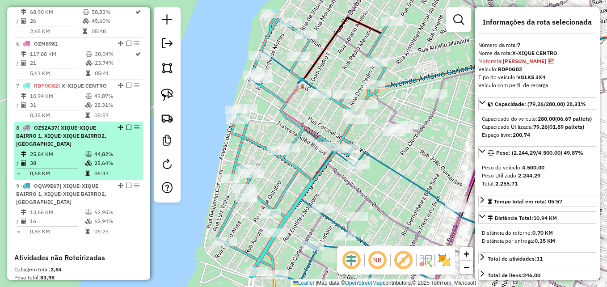
click at [71, 146] on div "8 - OZS2A37 | XIQUE-XIQUE BAIRRO 1, XIQUE-XIQUE BAIRRO2, X-XIQUE CENTRO" at bounding box center [63, 136] width 95 height 24
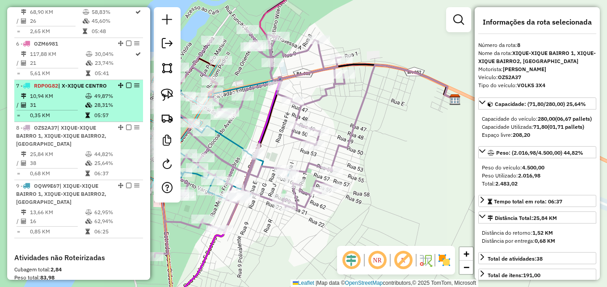
click at [69, 101] on td "31" at bounding box center [56, 105] width 55 height 9
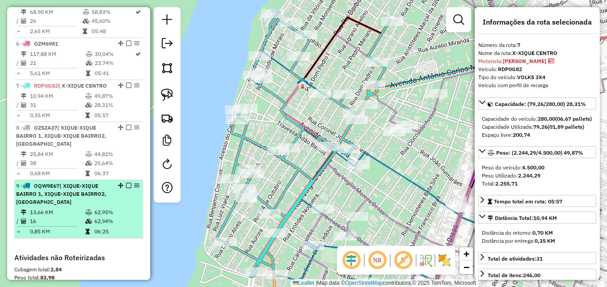
click at [68, 197] on div "9 - OQW9E67 | XIQUE-XIQUE BAIRRO 1, XIQUE-XIQUE BAIRRO2, X-XIQUE CENTRO" at bounding box center [63, 194] width 95 height 24
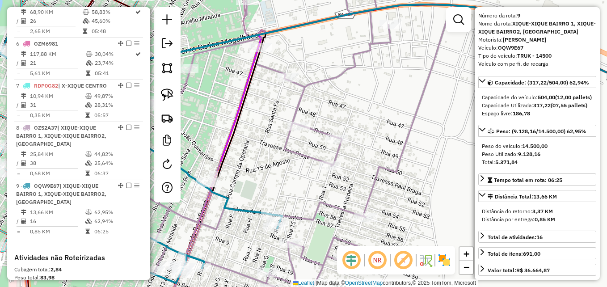
scroll to position [45, 0]
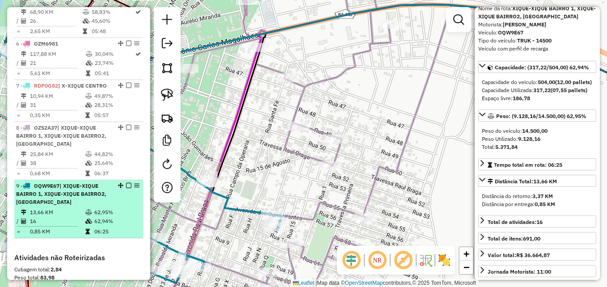
click at [73, 212] on td "13,66 KM" at bounding box center [56, 212] width 55 height 9
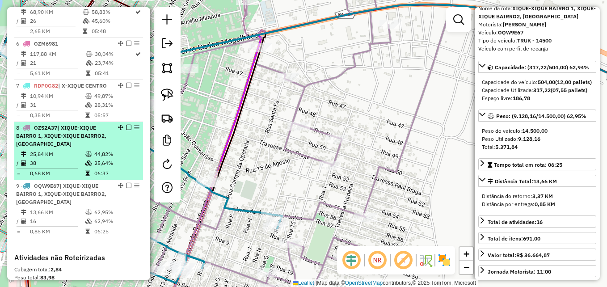
click at [40, 148] on li "8 - OZS2A37 | XIQUE-XIQUE BAIRRO 1, XIQUE-XIQUE BAIRRO2, X-XIQUE CENTRO 25,84 K…" at bounding box center [78, 151] width 129 height 58
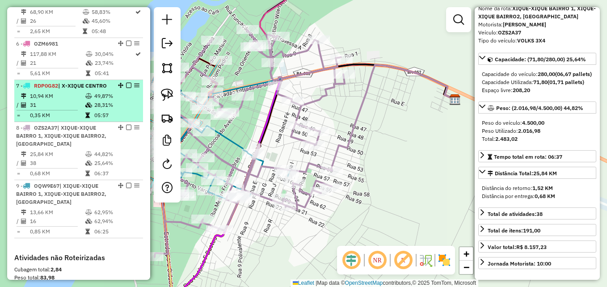
click at [75, 115] on td "0,35 KM" at bounding box center [56, 115] width 55 height 9
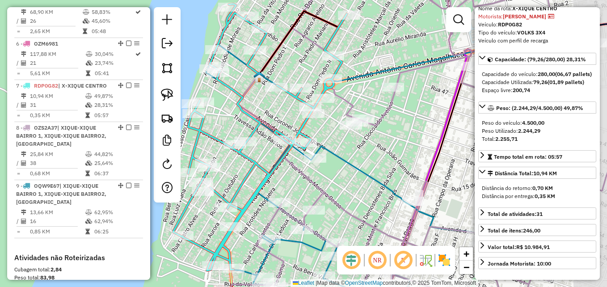
drag, startPoint x: 420, startPoint y: 172, endPoint x: 376, endPoint y: 165, distance: 44.3
click at [376, 165] on div "Janela de atendimento Grade de atendimento Capacidade Transportadoras Veículos …" at bounding box center [303, 143] width 607 height 287
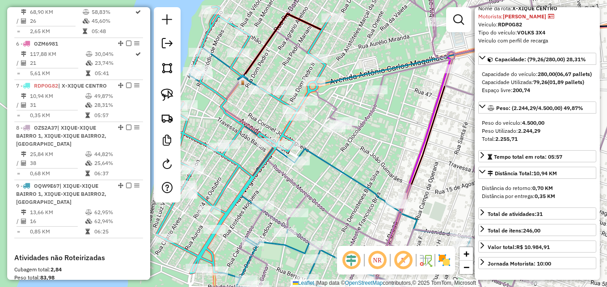
drag, startPoint x: 394, startPoint y: 167, endPoint x: 378, endPoint y: 170, distance: 16.4
click at [378, 170] on div "Janela de atendimento Grade de atendimento Capacidade Transportadoras Veículos …" at bounding box center [303, 143] width 607 height 287
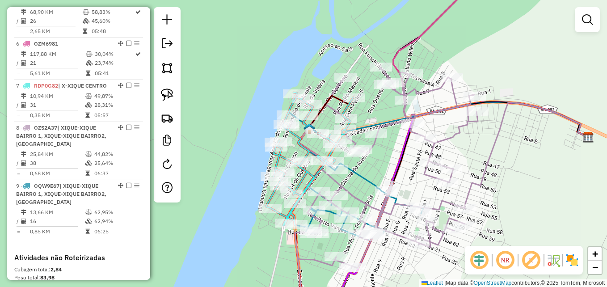
drag, startPoint x: 409, startPoint y: 187, endPoint x: 388, endPoint y: 172, distance: 25.3
click at [388, 172] on div "Janela de atendimento Grade de atendimento Capacidade Transportadoras Veículos …" at bounding box center [303, 143] width 607 height 287
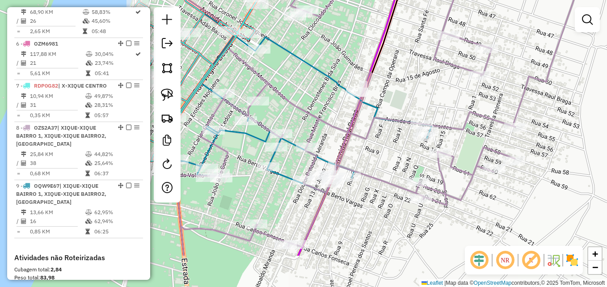
drag, startPoint x: 390, startPoint y: 195, endPoint x: 370, endPoint y: 105, distance: 92.4
click at [369, 107] on icon at bounding box center [357, 84] width 365 height 344
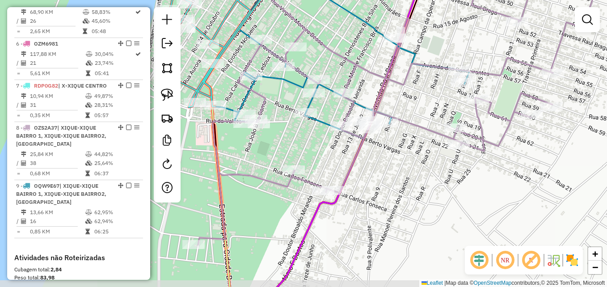
drag, startPoint x: 370, startPoint y: 105, endPoint x: 397, endPoint y: 79, distance: 37.6
click at [397, 79] on icon at bounding box center [375, 95] width 355 height 298
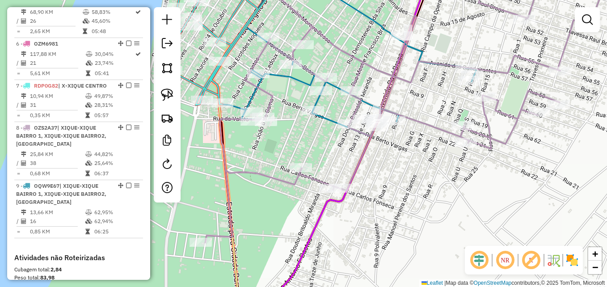
drag, startPoint x: 374, startPoint y: 182, endPoint x: 397, endPoint y: 171, distance: 26.0
click at [397, 171] on div "Janela de atendimento Grade de atendimento Capacidade Transportadoras Veículos …" at bounding box center [303, 143] width 607 height 287
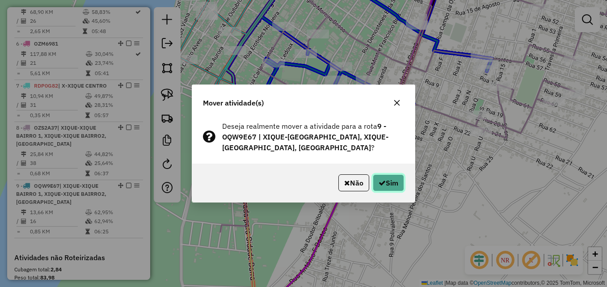
click at [380, 180] on icon "button" at bounding box center [381, 182] width 7 height 7
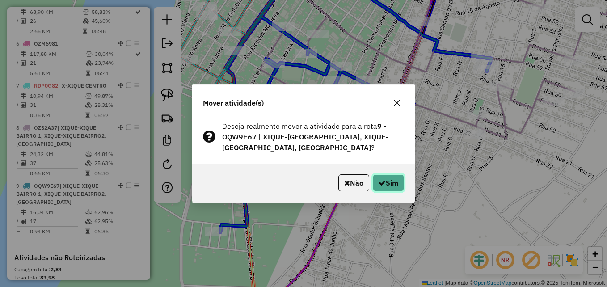
click at [385, 185] on button "Sim" at bounding box center [388, 182] width 31 height 17
click at [382, 189] on button "Sim" at bounding box center [388, 182] width 31 height 17
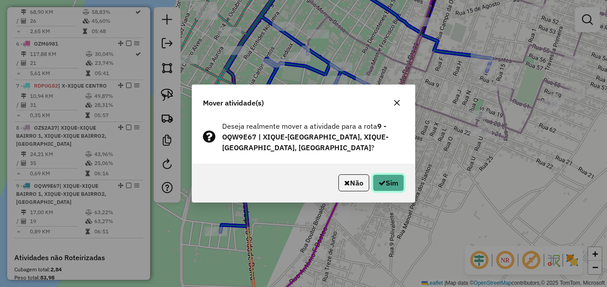
click at [376, 182] on button "Sim" at bounding box center [388, 182] width 31 height 17
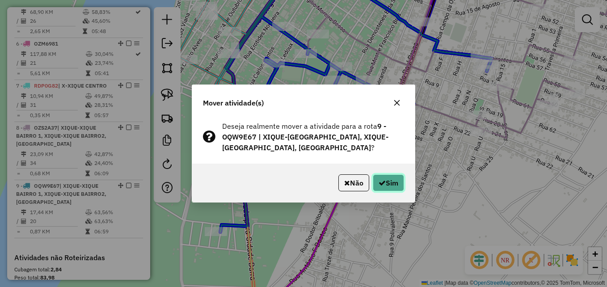
click at [395, 190] on button "Sim" at bounding box center [388, 182] width 31 height 17
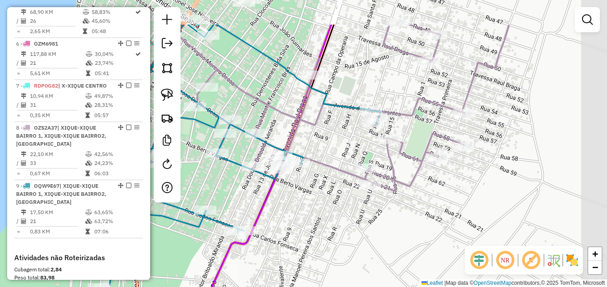
drag, startPoint x: 425, startPoint y: 189, endPoint x: 311, endPoint y: 244, distance: 126.3
click at [313, 243] on div "Janela de atendimento Grade de atendimento Capacidade Transportadoras Veículos …" at bounding box center [303, 143] width 607 height 287
click at [311, 244] on div "Janela de atendimento Grade de atendimento Capacidade Transportadoras Veículos …" at bounding box center [303, 143] width 607 height 287
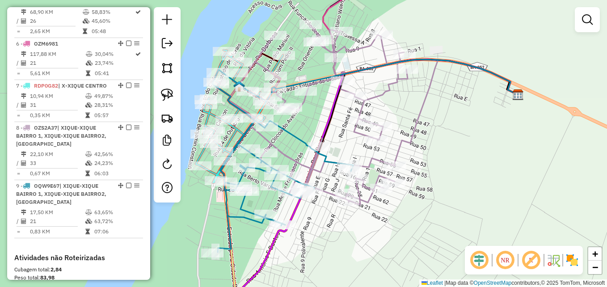
drag, startPoint x: 327, startPoint y: 240, endPoint x: 335, endPoint y: 234, distance: 9.5
click at [335, 234] on div "Janela de atendimento Grade de atendimento Capacidade Transportadoras Veículos …" at bounding box center [303, 143] width 607 height 287
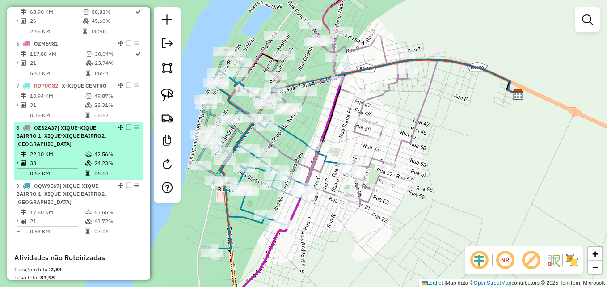
click at [78, 161] on td "33" at bounding box center [56, 163] width 55 height 9
select select "**********"
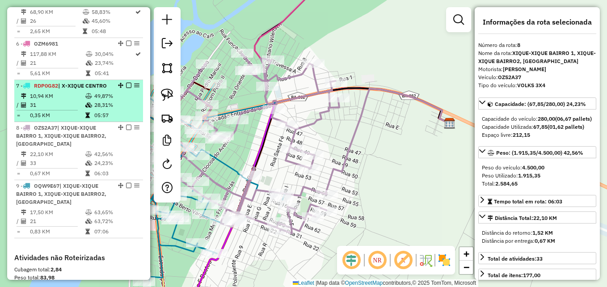
click at [73, 110] on hr at bounding box center [47, 110] width 61 height 0
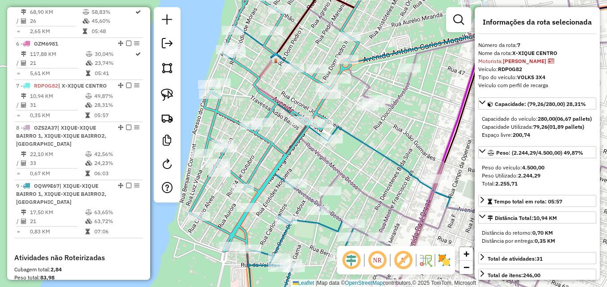
drag, startPoint x: 374, startPoint y: 194, endPoint x: 363, endPoint y: 179, distance: 18.8
click at [363, 179] on div "Janela de atendimento Grade de atendimento Capacidade Transportadoras Veículos …" at bounding box center [303, 143] width 607 height 287
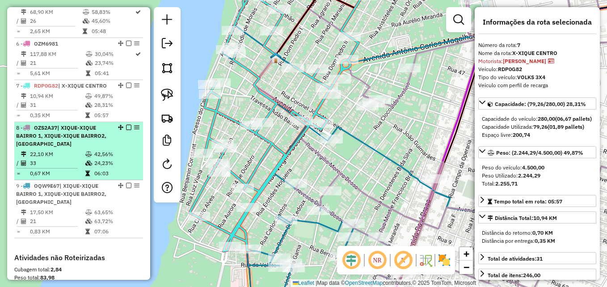
click at [84, 136] on span "| XIQUE-XIQUE BAIRRO 1, XIQUE-XIQUE BAIRRO2, X-XIQUE CENTRO" at bounding box center [61, 135] width 90 height 23
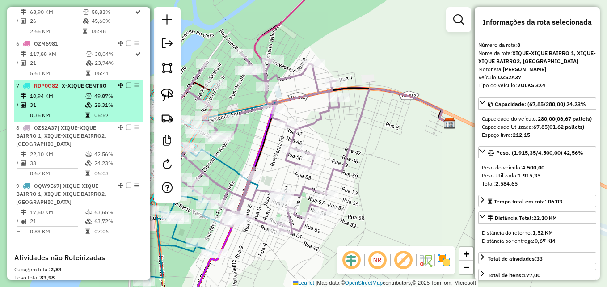
click at [77, 98] on td "10,94 KM" at bounding box center [56, 96] width 55 height 9
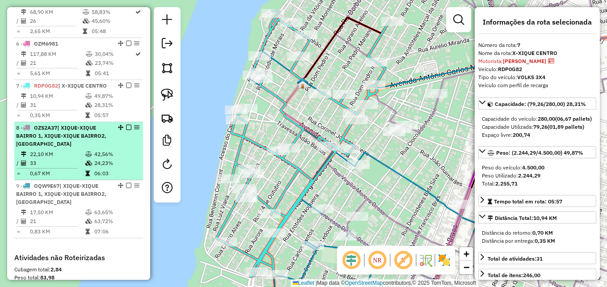
click at [80, 153] on td "22,10 KM" at bounding box center [56, 154] width 55 height 9
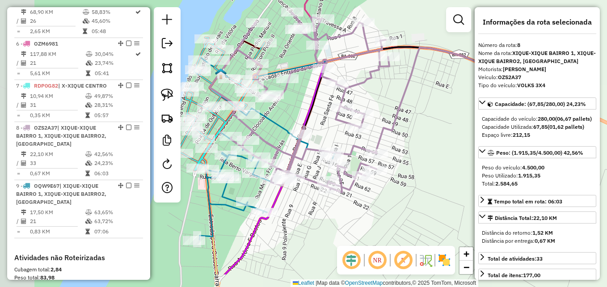
drag, startPoint x: 264, startPoint y: 262, endPoint x: 314, endPoint y: 221, distance: 64.1
click at [314, 221] on div "Janela de atendimento Grade de atendimento Capacidade Transportadoras Veículos …" at bounding box center [303, 143] width 607 height 287
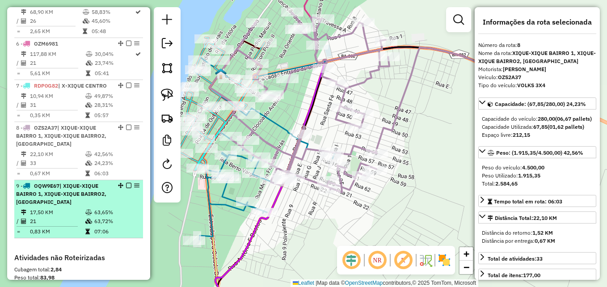
click at [80, 211] on td "17,50 KM" at bounding box center [56, 212] width 55 height 9
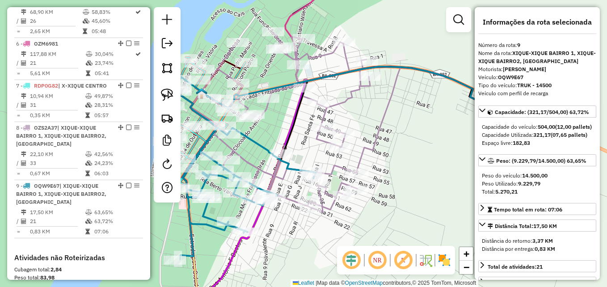
drag, startPoint x: 239, startPoint y: 128, endPoint x: 278, endPoint y: 157, distance: 48.5
click at [277, 157] on icon at bounding box center [245, 170] width 141 height 180
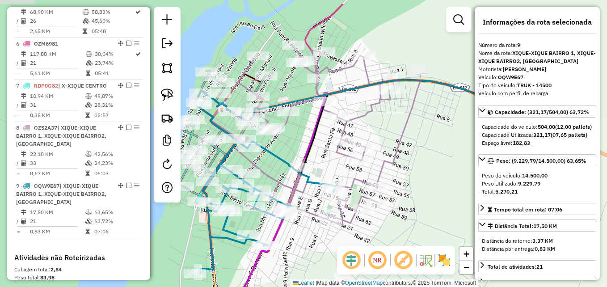
drag, startPoint x: 278, startPoint y: 157, endPoint x: 294, endPoint y: 162, distance: 16.7
click at [291, 161] on icon at bounding box center [265, 183] width 141 height 180
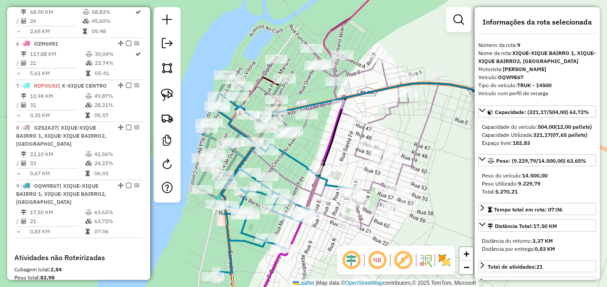
click at [298, 156] on icon at bounding box center [283, 186] width 141 height 180
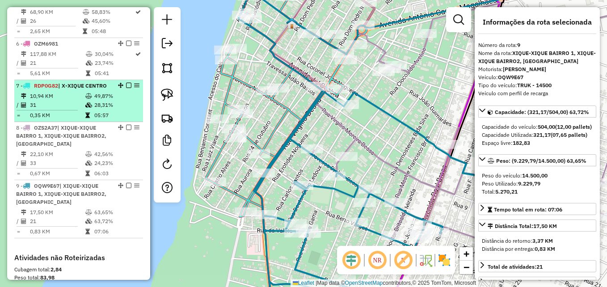
click at [63, 112] on td "0,35 KM" at bounding box center [56, 115] width 55 height 9
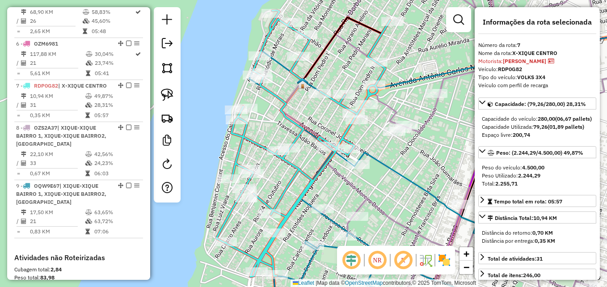
click at [263, 254] on icon at bounding box center [303, 143] width 174 height 266
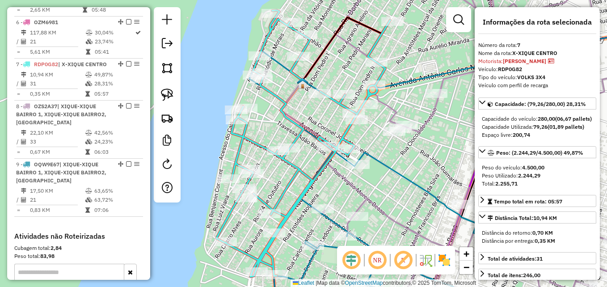
click at [263, 255] on icon at bounding box center [303, 143] width 174 height 266
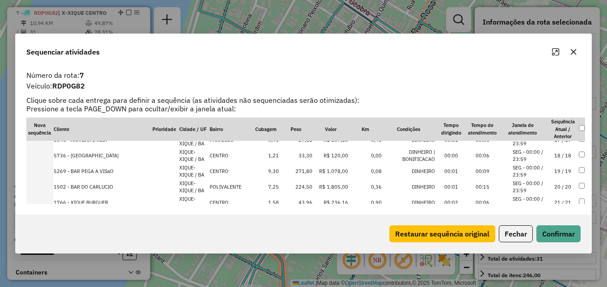
scroll to position [268, 0]
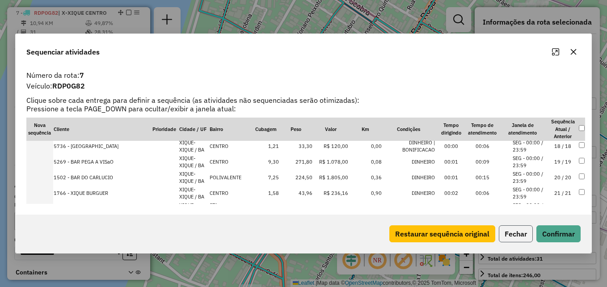
click at [516, 228] on button "Fechar" at bounding box center [516, 233] width 34 height 17
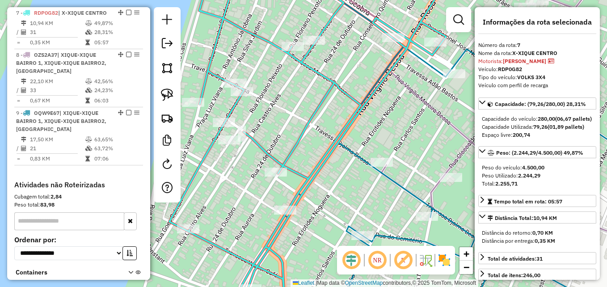
click at [213, 141] on icon at bounding box center [310, 134] width 283 height 327
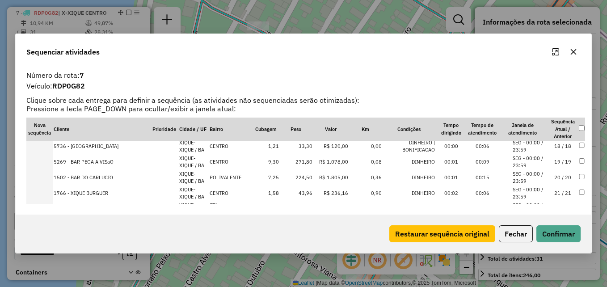
click at [582, 160] on td at bounding box center [581, 162] width 7 height 16
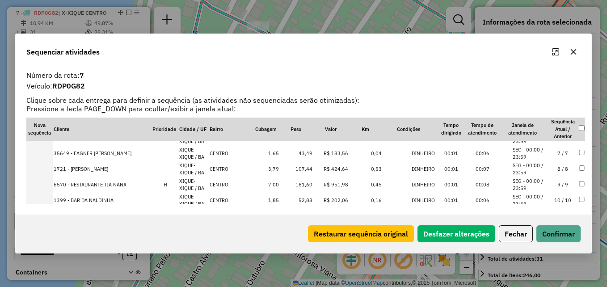
scroll to position [0, 0]
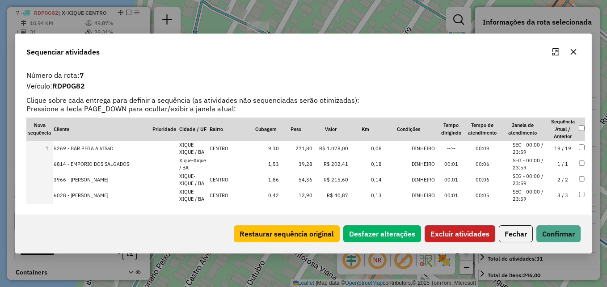
click at [451, 236] on button "Excluir atividades" at bounding box center [459, 233] width 71 height 17
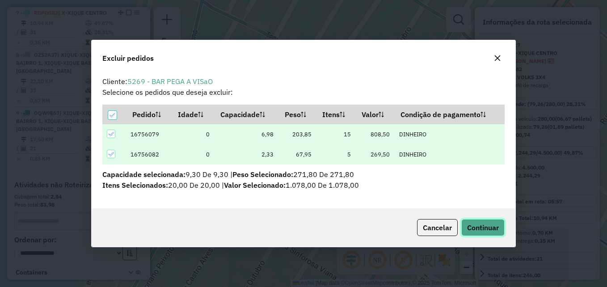
click at [476, 235] on button "Continuar" at bounding box center [482, 227] width 43 height 17
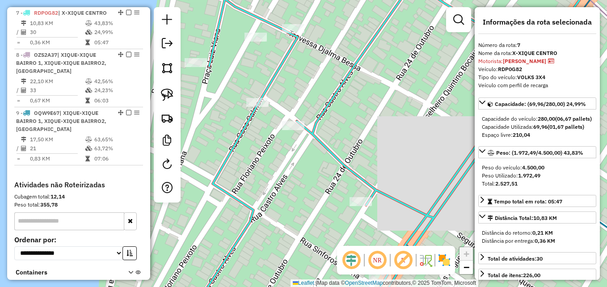
drag, startPoint x: 276, startPoint y: 227, endPoint x: 345, endPoint y: 221, distance: 69.1
click at [350, 225] on div "Janela de atendimento Grade de atendimento Capacidade Transportadoras Veículos …" at bounding box center [303, 143] width 607 height 287
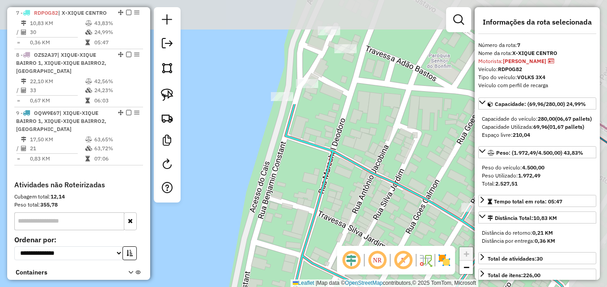
drag, startPoint x: 307, startPoint y: 160, endPoint x: 282, endPoint y: 226, distance: 70.7
click at [282, 239] on div "Janela de atendimento Grade de atendimento Capacidade Transportadoras Veículos …" at bounding box center [303, 143] width 607 height 287
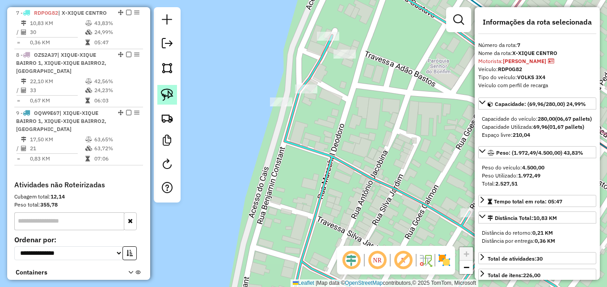
click at [171, 98] on img at bounding box center [167, 94] width 13 height 13
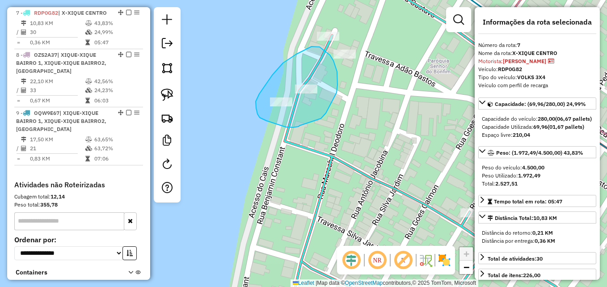
drag, startPoint x: 266, startPoint y: 121, endPoint x: 296, endPoint y: 127, distance: 30.6
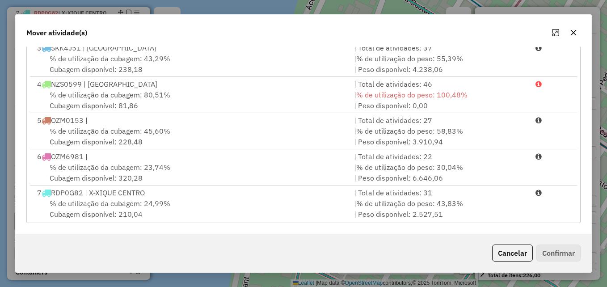
scroll to position [147, 0]
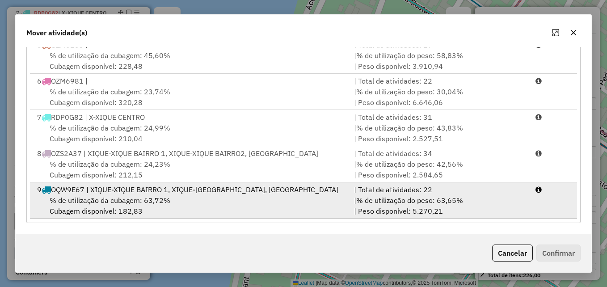
click at [288, 212] on div "% de utilização da cubagem: 63,72% Cubagem disponível: 182,83" at bounding box center [190, 205] width 317 height 21
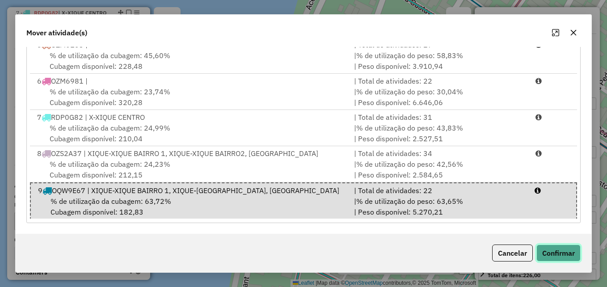
click at [555, 249] on button "Confirmar" at bounding box center [558, 252] width 44 height 17
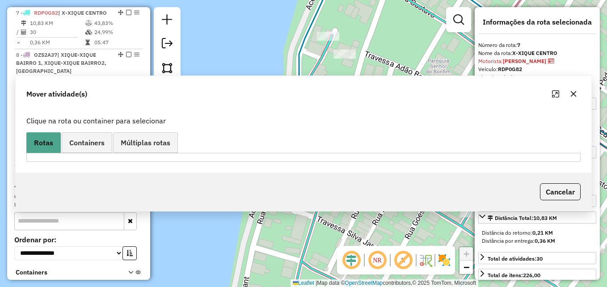
scroll to position [0, 0]
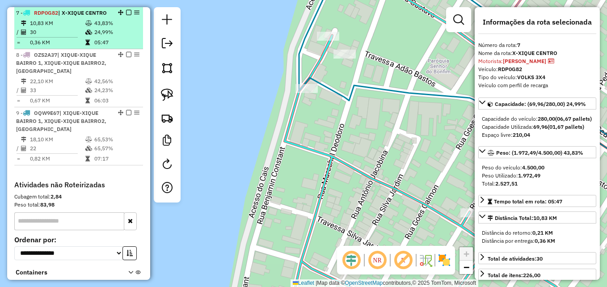
click at [68, 46] on td "0,36 KM" at bounding box center [56, 42] width 55 height 9
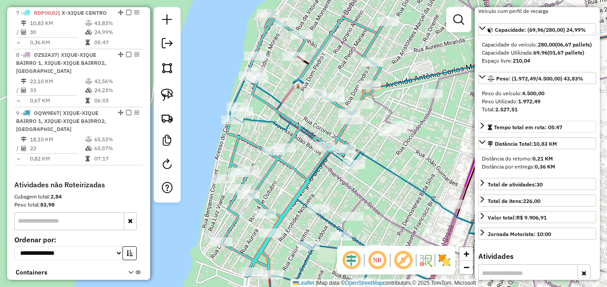
scroll to position [89, 0]
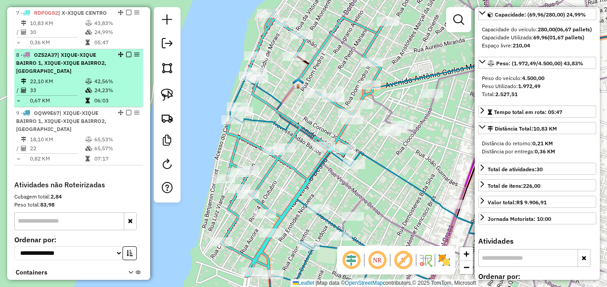
click at [92, 67] on div "8 - OZS2A37 | XIQUE-XIQUE BAIRRO 1, XIQUE-XIQUE BAIRRO2, X-XIQUE CENTRO" at bounding box center [63, 63] width 95 height 24
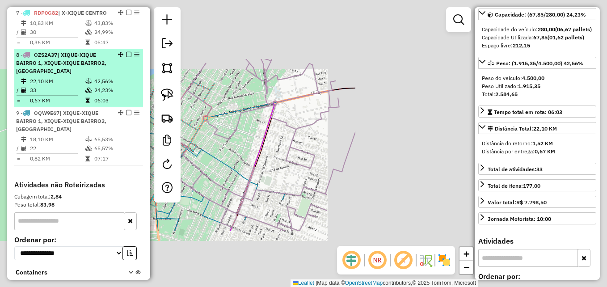
scroll to position [81, 0]
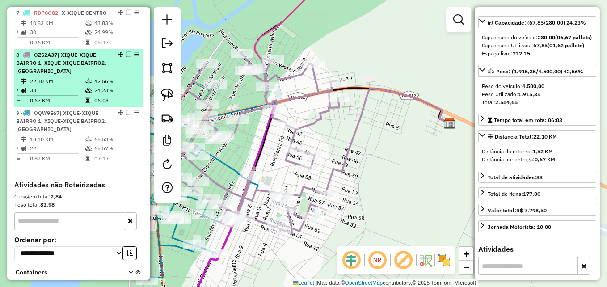
click at [82, 95] on td at bounding box center [50, 95] width 69 height 1
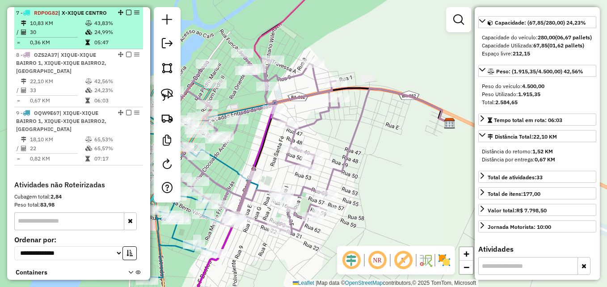
click at [69, 36] on td "30" at bounding box center [56, 32] width 55 height 9
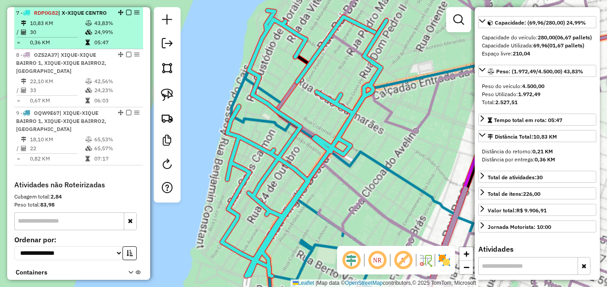
scroll to position [89, 0]
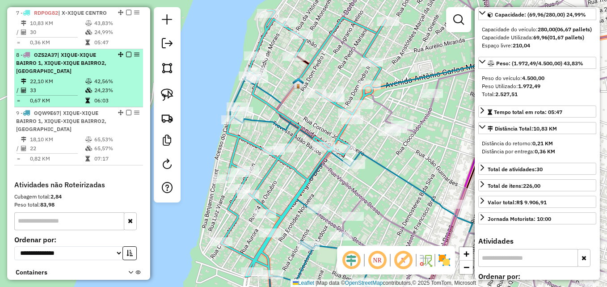
click at [73, 75] on div "8 - OZS2A37 | XIQUE-XIQUE BAIRRO 1, XIQUE-XIQUE BAIRRO2, X-XIQUE CENTRO" at bounding box center [63, 63] width 95 height 24
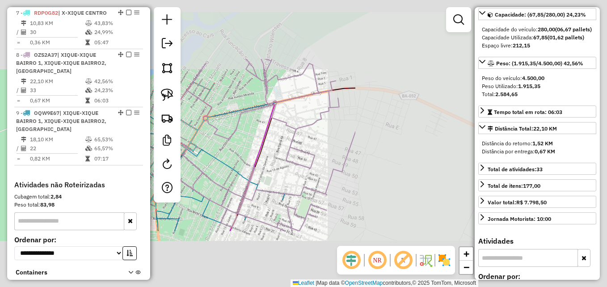
scroll to position [81, 0]
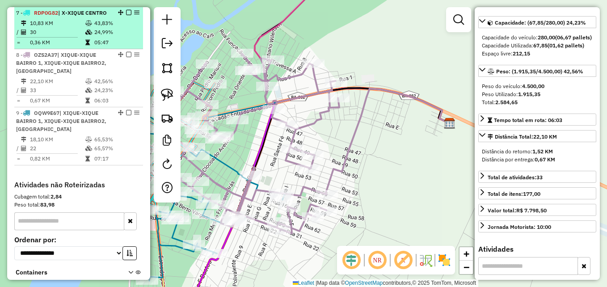
click at [72, 43] on td "0,36 KM" at bounding box center [56, 42] width 55 height 9
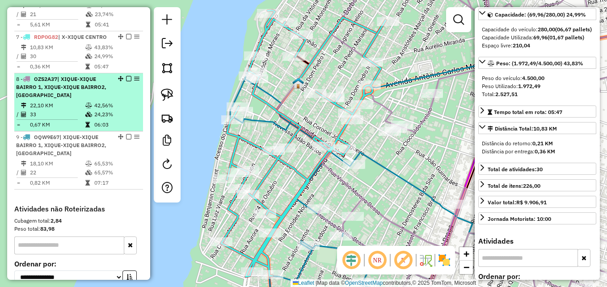
scroll to position [550, 0]
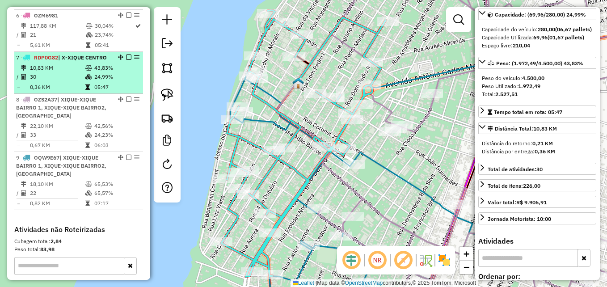
click at [66, 74] on td "30" at bounding box center [56, 76] width 55 height 9
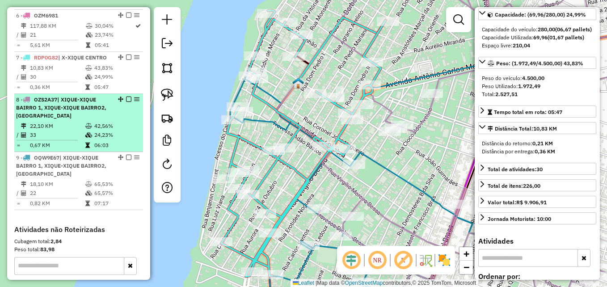
click at [65, 119] on div "8 - OZS2A37 | XIQUE-XIQUE BAIRRO 1, XIQUE-XIQUE BAIRRO2, X-XIQUE CENTRO" at bounding box center [63, 108] width 95 height 24
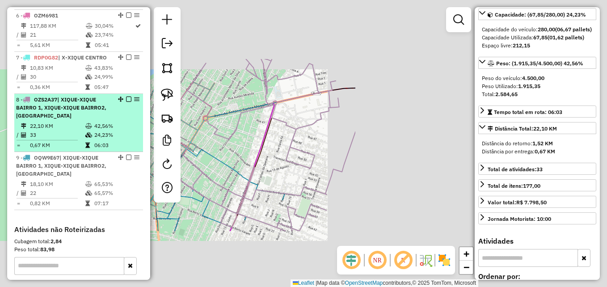
scroll to position [81, 0]
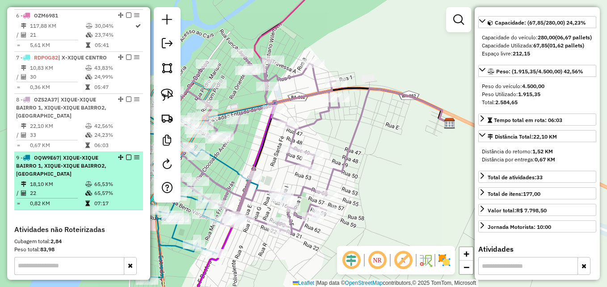
click at [88, 176] on div "9 - OQW9E67 | XIQUE-XIQUE BAIRRO 1, XIQUE-XIQUE BAIRRO2, X-XIQUE CENTRO" at bounding box center [63, 166] width 95 height 24
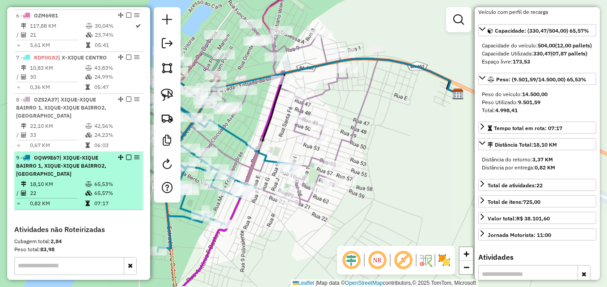
scroll to position [89, 0]
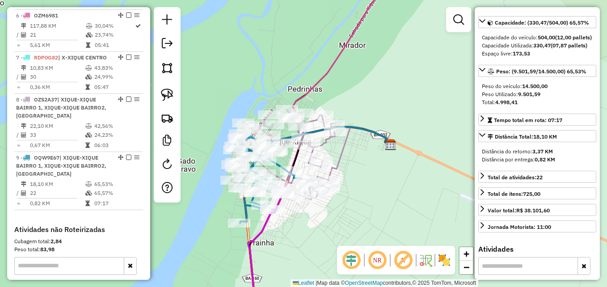
drag, startPoint x: 379, startPoint y: 202, endPoint x: 368, endPoint y: 173, distance: 31.1
click at [373, 184] on div "Janela de atendimento Grade de atendimento Capacidade Transportadoras Veículos …" at bounding box center [303, 143] width 607 height 287
click at [368, 173] on div "Janela de atendimento Grade de atendimento Capacidade Transportadoras Veículos …" at bounding box center [303, 143] width 607 height 287
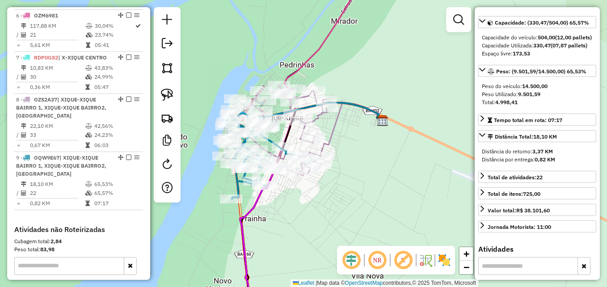
click at [368, 173] on div "Janela de atendimento Grade de atendimento Capacidade Transportadoras Veículos …" at bounding box center [303, 143] width 607 height 287
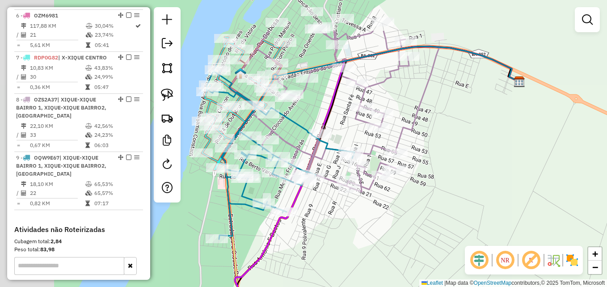
drag, startPoint x: 280, startPoint y: 195, endPoint x: 347, endPoint y: 247, distance: 84.7
click at [347, 247] on div "Janela de atendimento Grade de atendimento Capacidade Transportadoras Veículos …" at bounding box center [303, 143] width 607 height 287
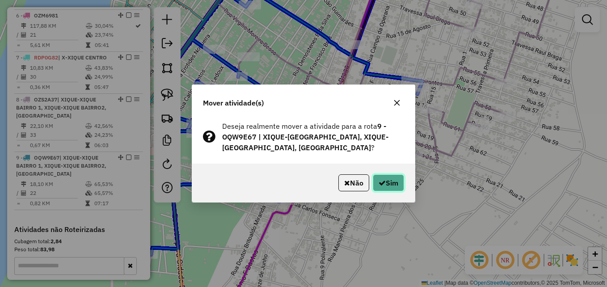
click at [376, 182] on button "Sim" at bounding box center [388, 182] width 31 height 17
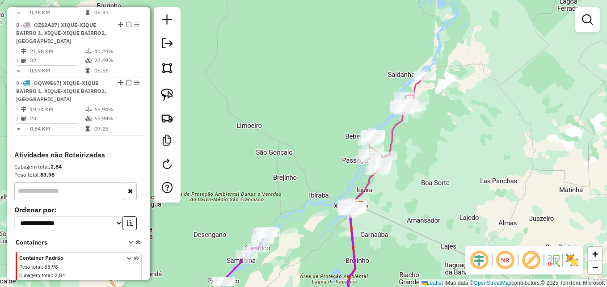
scroll to position [612, 0]
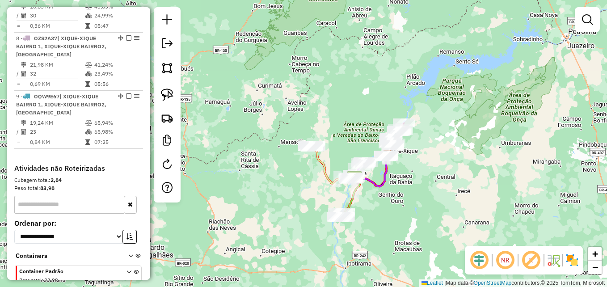
drag, startPoint x: 453, startPoint y: 218, endPoint x: 424, endPoint y: 172, distance: 54.7
click at [424, 172] on div "Janela de atendimento Grade de atendimento Capacidade Transportadoras Veículos …" at bounding box center [303, 143] width 607 height 287
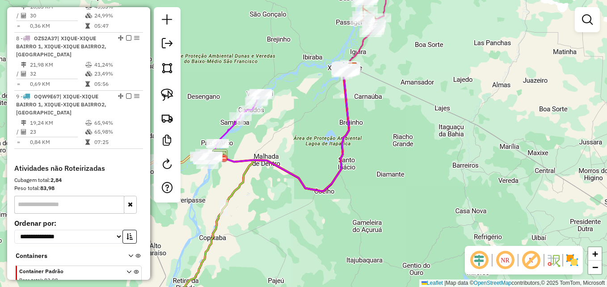
drag, startPoint x: 315, startPoint y: 206, endPoint x: 375, endPoint y: 203, distance: 59.9
click at [375, 204] on div "Janela de atendimento Grade de atendimento Capacidade Transportadoras Veículos …" at bounding box center [303, 143] width 607 height 287
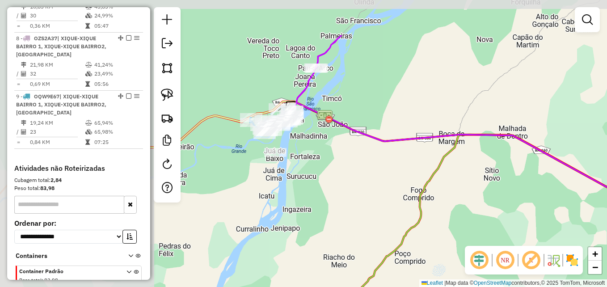
drag, startPoint x: 240, startPoint y: 126, endPoint x: 415, endPoint y: 190, distance: 186.2
click at [415, 190] on div "Janela de atendimento Grade de atendimento Capacidade Transportadoras Veículos …" at bounding box center [303, 143] width 607 height 287
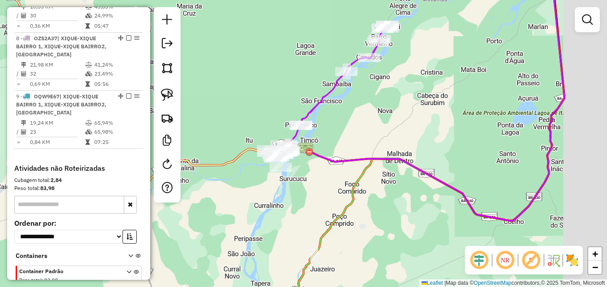
drag, startPoint x: 523, startPoint y: 214, endPoint x: 396, endPoint y: 208, distance: 127.5
click at [396, 208] on div "Janela de atendimento Grade de atendimento Capacidade Transportadoras Veículos …" at bounding box center [303, 143] width 607 height 287
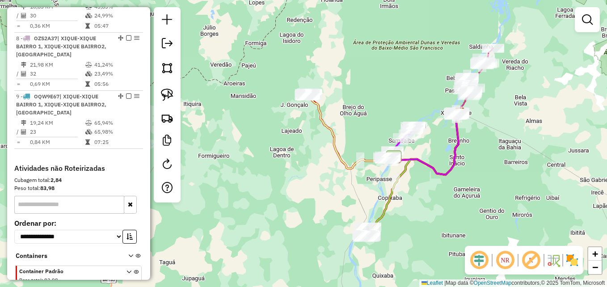
drag, startPoint x: 510, startPoint y: 178, endPoint x: 429, endPoint y: 199, distance: 83.5
click at [429, 199] on div "Janela de atendimento Grade de atendimento Capacidade Transportadoras Veículos …" at bounding box center [303, 143] width 607 height 287
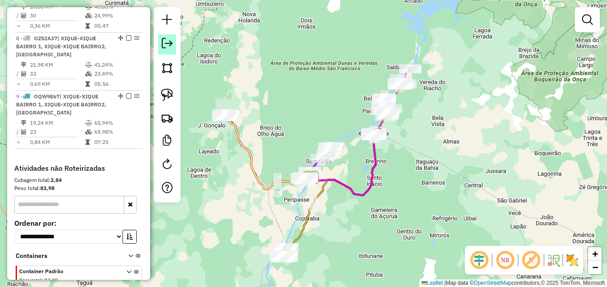
click at [168, 46] on em at bounding box center [167, 43] width 11 height 11
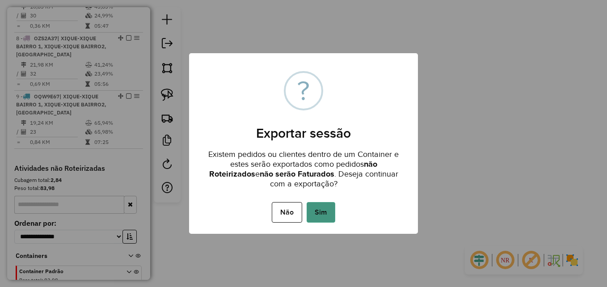
click at [331, 214] on button "Sim" at bounding box center [320, 212] width 29 height 21
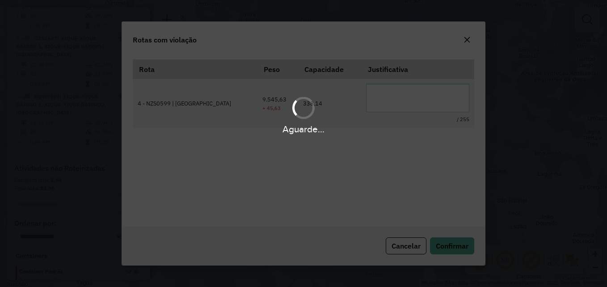
scroll to position [16, 0]
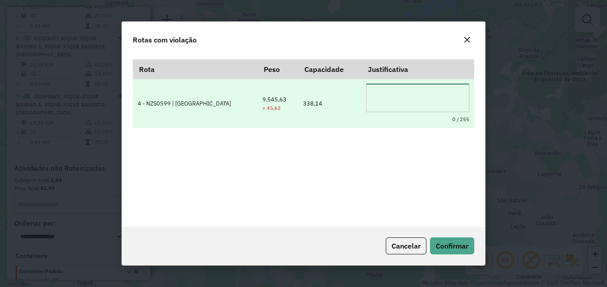
click at [419, 91] on textarea at bounding box center [417, 98] width 103 height 29
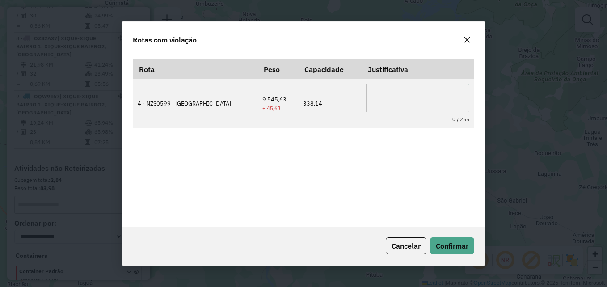
type textarea "*"
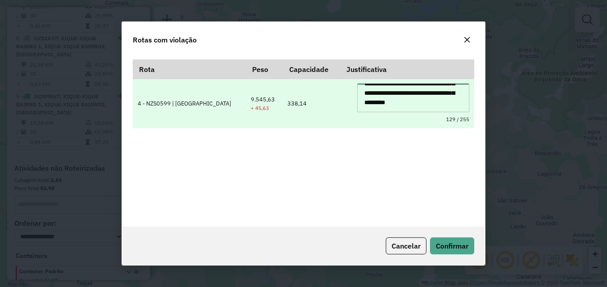
scroll to position [28, 0]
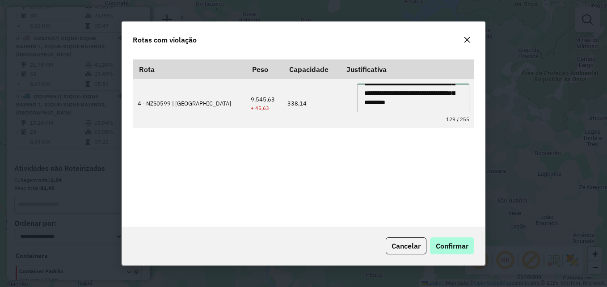
type textarea "**********"
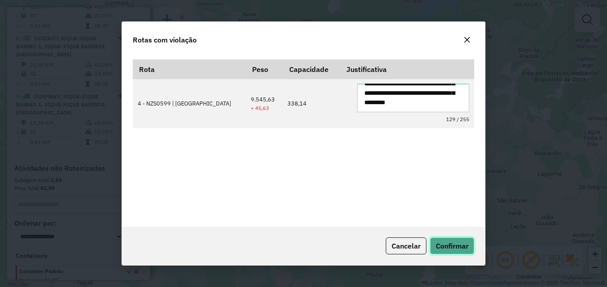
click at [462, 244] on span "Confirmar" at bounding box center [452, 245] width 33 height 9
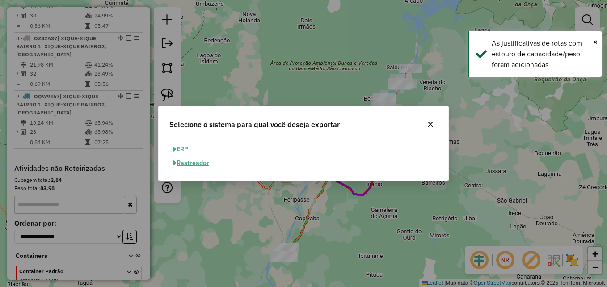
click at [187, 148] on button "ERP" at bounding box center [180, 149] width 23 height 14
select select "**"
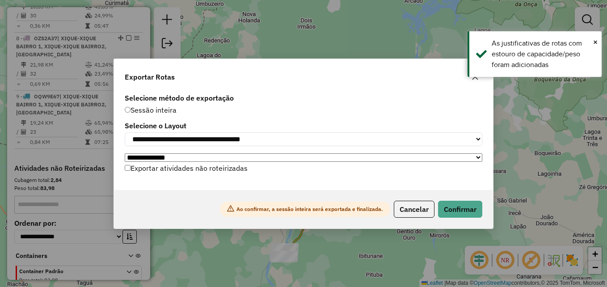
click at [436, 199] on div "Ao confirmar, a sessão inteira será exportada e finalizada. Cancelar Confirmar" at bounding box center [303, 209] width 379 height 38
click at [459, 207] on button "Confirmar" at bounding box center [460, 209] width 44 height 17
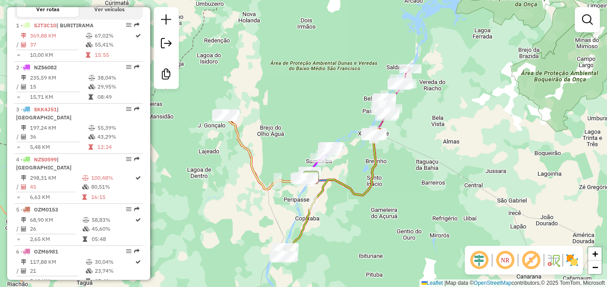
scroll to position [305, 0]
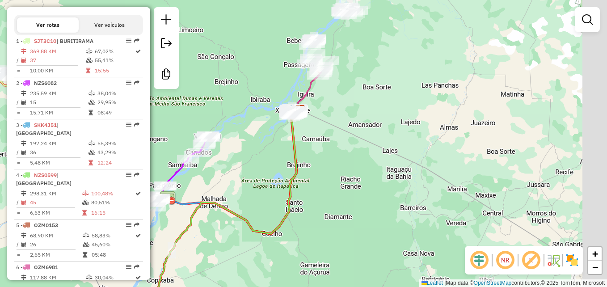
drag, startPoint x: 403, startPoint y: 170, endPoint x: 347, endPoint y: 248, distance: 96.6
click at [347, 248] on div "Janela de atendimento Grade de atendimento Capacidade Transportadoras Veículos …" at bounding box center [303, 143] width 607 height 287
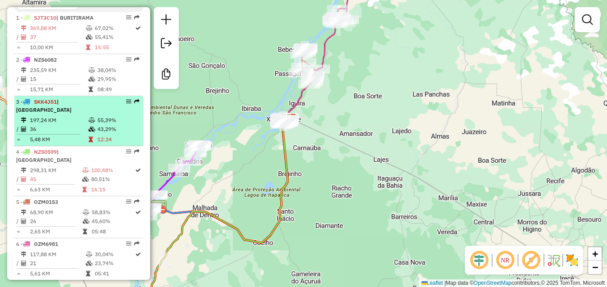
scroll to position [313, 0]
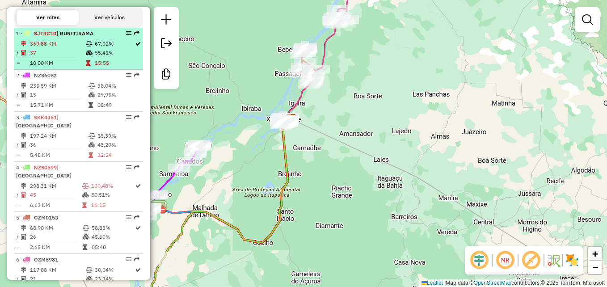
click at [70, 48] on td "369,88 KM" at bounding box center [57, 43] width 56 height 9
select select "**********"
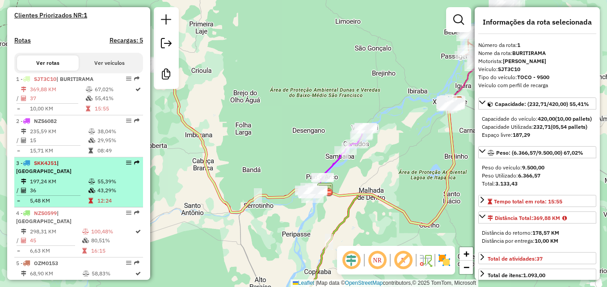
scroll to position [268, 0]
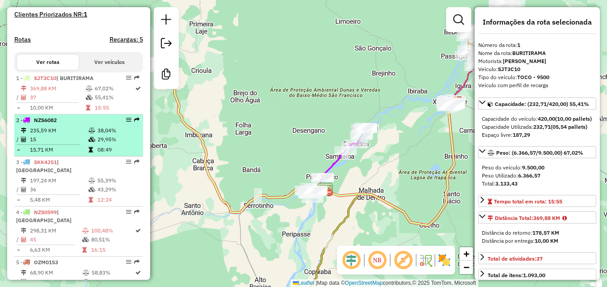
click at [61, 154] on td "15,71 KM" at bounding box center [58, 149] width 59 height 9
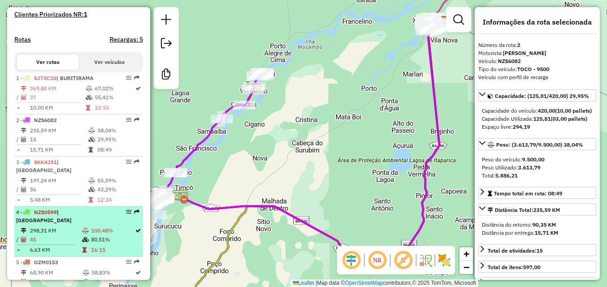
click at [67, 229] on td "298,31 KM" at bounding box center [55, 230] width 52 height 9
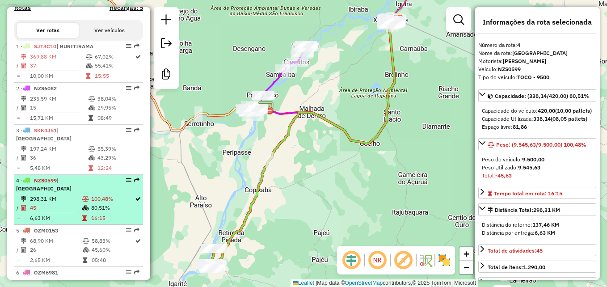
scroll to position [313, 0]
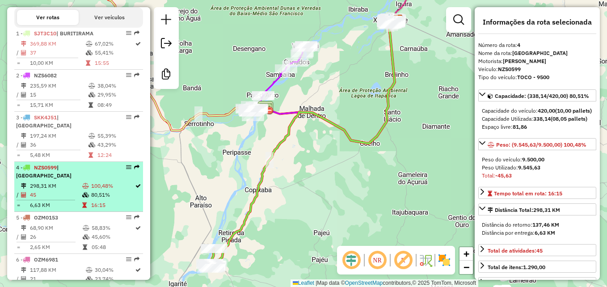
click at [77, 189] on td "298,31 KM" at bounding box center [55, 185] width 52 height 9
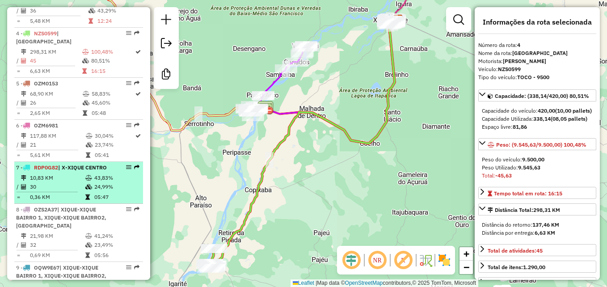
scroll to position [491, 0]
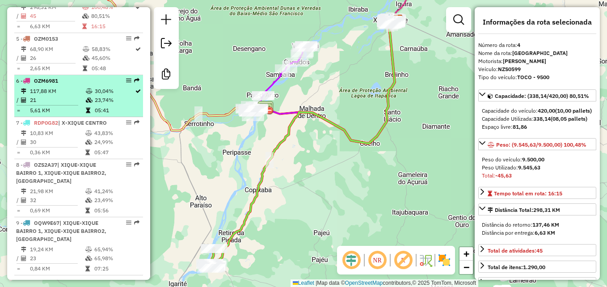
click at [69, 95] on td "117,88 KM" at bounding box center [57, 91] width 56 height 9
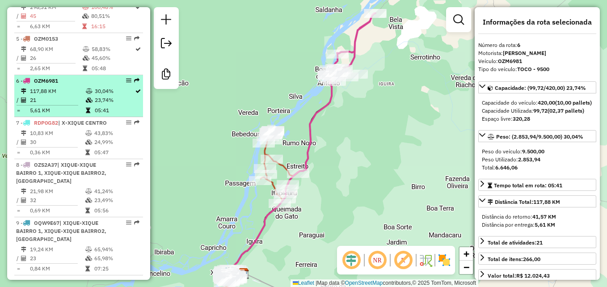
click at [64, 97] on td "21" at bounding box center [57, 100] width 56 height 9
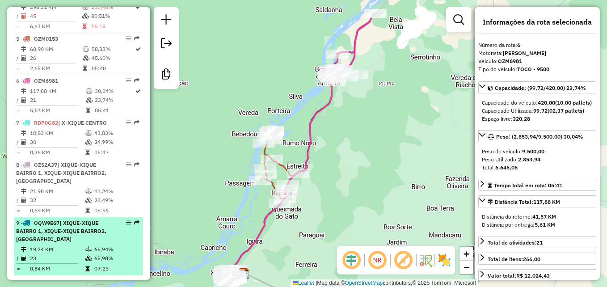
click at [79, 229] on span "| XIQUE-XIQUE BAIRRO 1, XIQUE-XIQUE BAIRRO2, X-XIQUE CENTRO" at bounding box center [61, 230] width 90 height 23
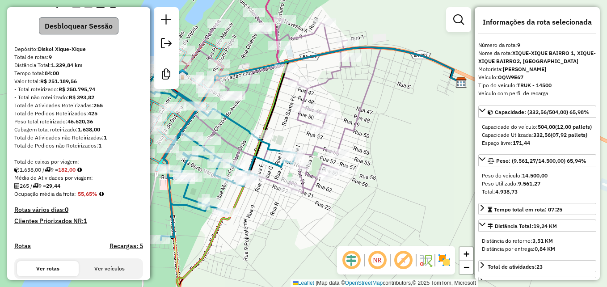
scroll to position [0, 0]
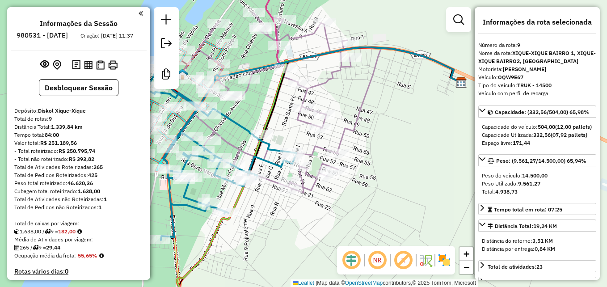
click at [119, 50] on div "Informações da Sessão 980531 - 18/08/2025 Criação: 16/08/2025 11:37" at bounding box center [79, 34] width 136 height 31
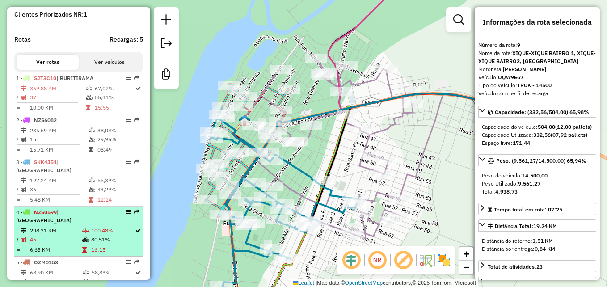
scroll to position [313, 0]
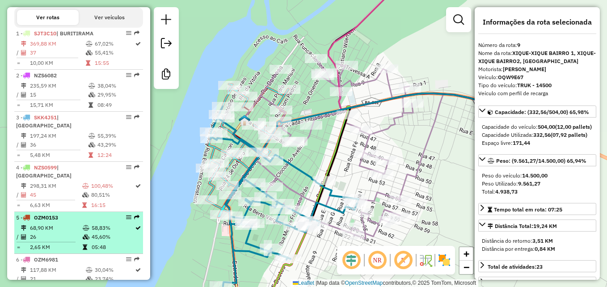
click at [99, 231] on td "58,83%" at bounding box center [112, 227] width 43 height 9
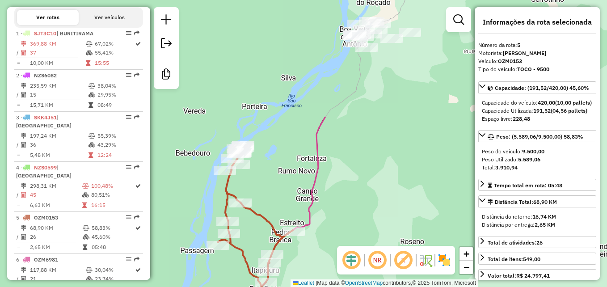
drag, startPoint x: 414, startPoint y: 110, endPoint x: 336, endPoint y: 257, distance: 166.1
click at [336, 257] on div "Janela de atendimento Grade de atendimento Capacidade Transportadoras Veículos …" at bounding box center [303, 143] width 607 height 287
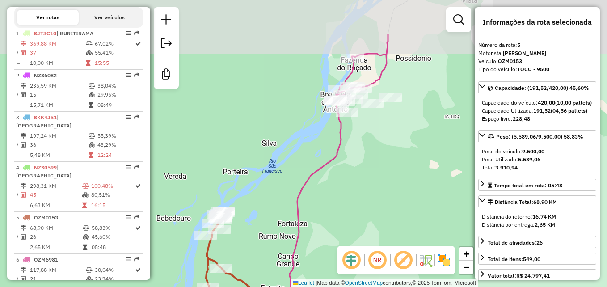
drag, startPoint x: 390, startPoint y: 147, endPoint x: 370, endPoint y: 204, distance: 60.2
click at [370, 204] on div "Janela de atendimento Grade de atendimento Capacidade Transportadoras Veículos …" at bounding box center [303, 143] width 607 height 287
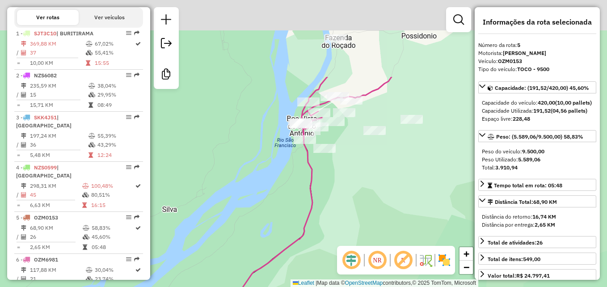
drag, startPoint x: 373, startPoint y: 117, endPoint x: 360, endPoint y: 205, distance: 88.1
click at [360, 205] on div "Janela de atendimento Grade de atendimento Capacidade Transportadoras Veículos …" at bounding box center [303, 143] width 607 height 287
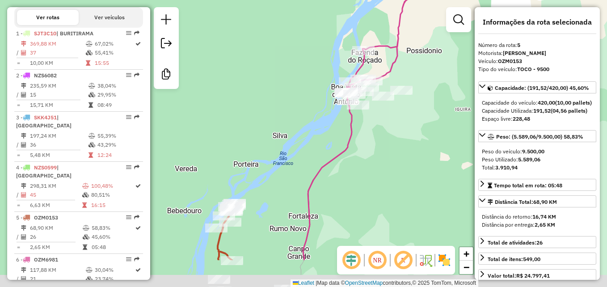
drag, startPoint x: 281, startPoint y: 201, endPoint x: 335, endPoint y: 76, distance: 135.7
click at [334, 78] on div "Janela de atendimento Grade de atendimento Capacidade Transportadoras Veículos …" at bounding box center [303, 143] width 607 height 287
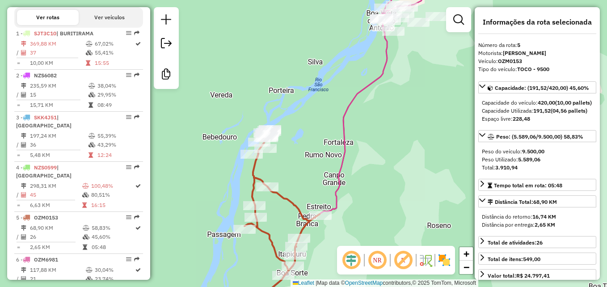
drag, startPoint x: 401, startPoint y: 168, endPoint x: 388, endPoint y: 136, distance: 35.1
click at [389, 137] on div "Janela de atendimento Grade de atendimento Capacidade Transportadoras Veículos …" at bounding box center [303, 143] width 607 height 287
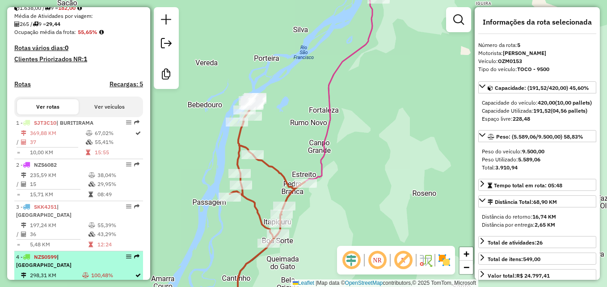
scroll to position [357, 0]
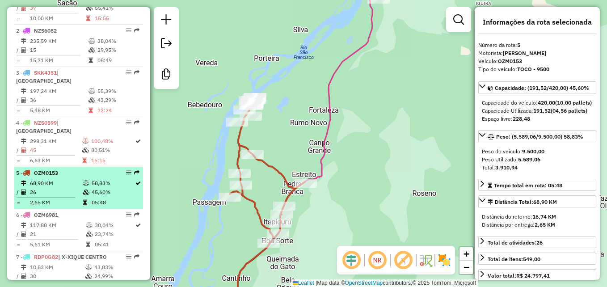
click at [82, 181] on td at bounding box center [86, 183] width 9 height 9
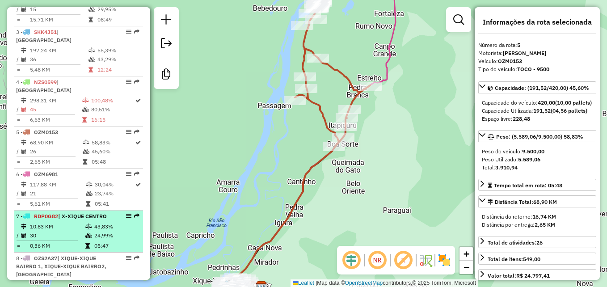
scroll to position [402, 0]
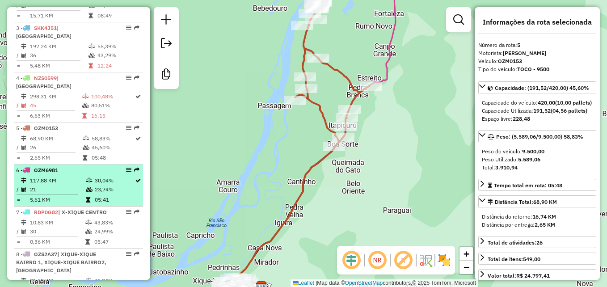
click at [67, 184] on td "117,88 KM" at bounding box center [57, 180] width 56 height 9
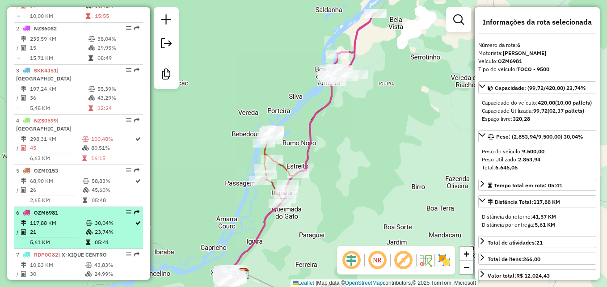
scroll to position [357, 0]
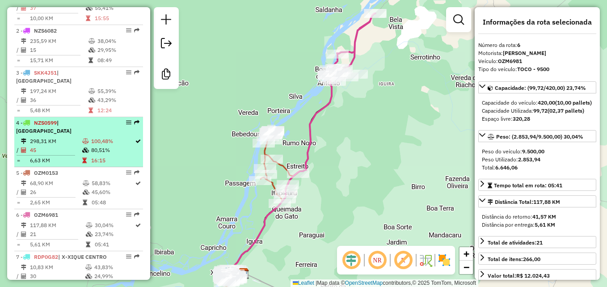
click at [67, 152] on td "45" at bounding box center [55, 150] width 52 height 9
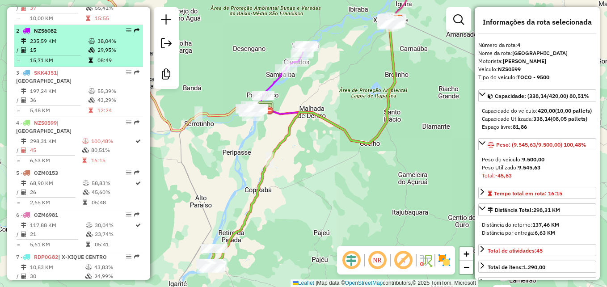
click at [43, 55] on td "15" at bounding box center [58, 50] width 59 height 9
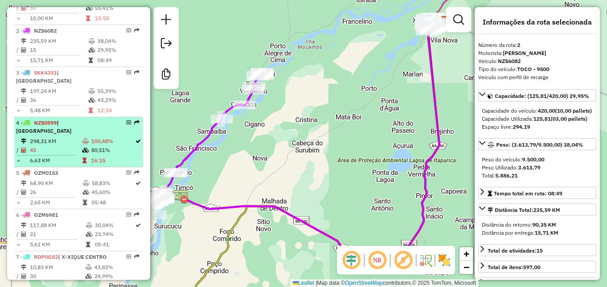
click at [65, 155] on td at bounding box center [49, 155] width 66 height 1
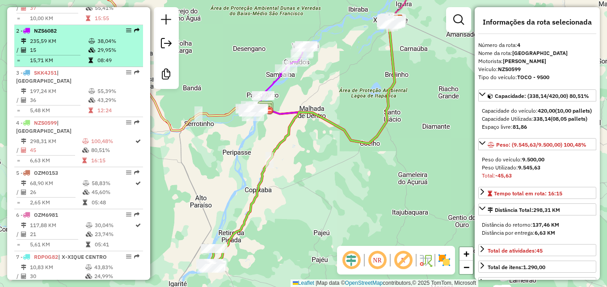
click at [74, 55] on td "15" at bounding box center [58, 50] width 59 height 9
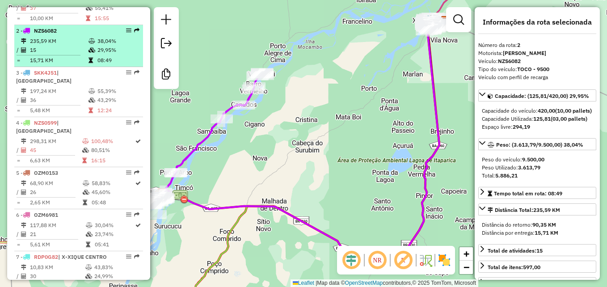
click at [69, 55] on td "15" at bounding box center [58, 50] width 59 height 9
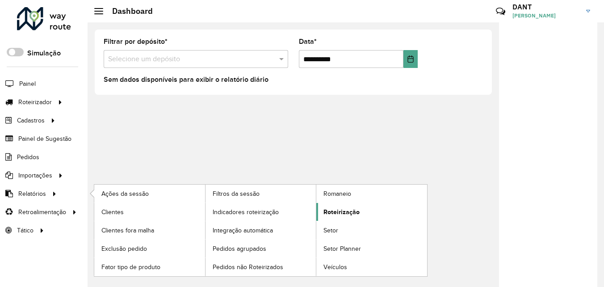
click at [329, 216] on span "Roteirização" at bounding box center [341, 211] width 36 height 9
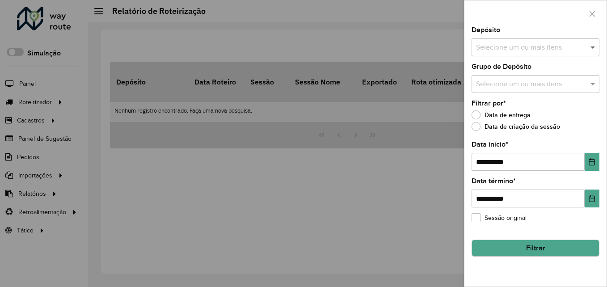
click at [590, 50] on span at bounding box center [593, 47] width 11 height 11
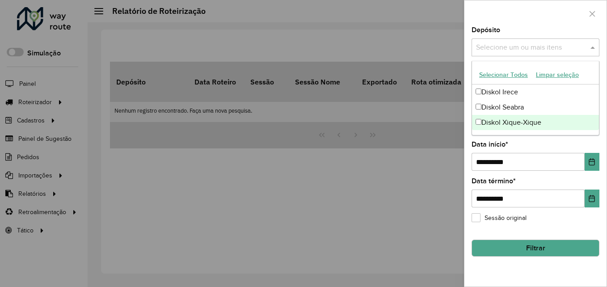
click at [536, 119] on div "Diskol Xique-Xique" at bounding box center [535, 122] width 127 height 15
click at [414, 181] on div at bounding box center [303, 143] width 607 height 287
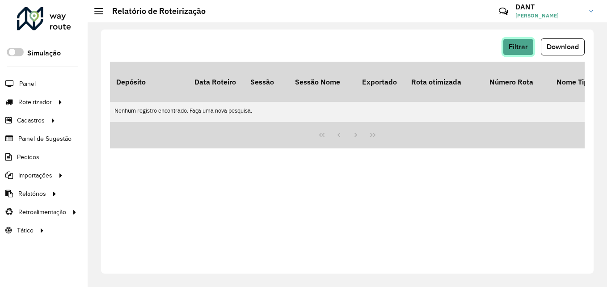
click at [526, 44] on span "Filtrar" at bounding box center [517, 47] width 19 height 8
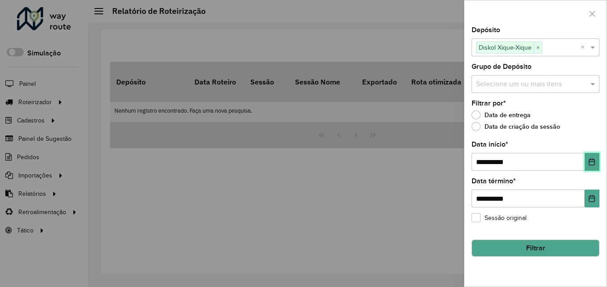
click at [594, 164] on icon "Choose Date" at bounding box center [591, 161] width 7 height 7
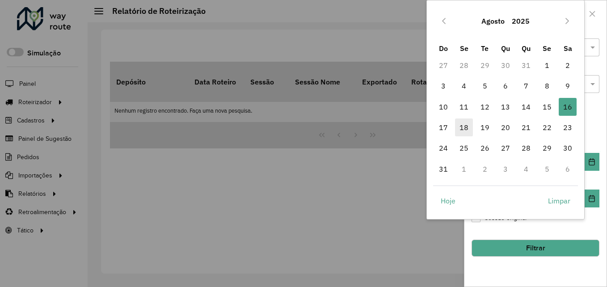
click at [462, 123] on span "18" at bounding box center [464, 127] width 18 height 18
type input "**********"
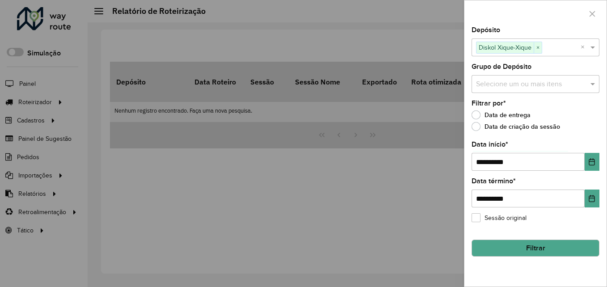
click at [550, 247] on button "Filtrar" at bounding box center [535, 247] width 128 height 17
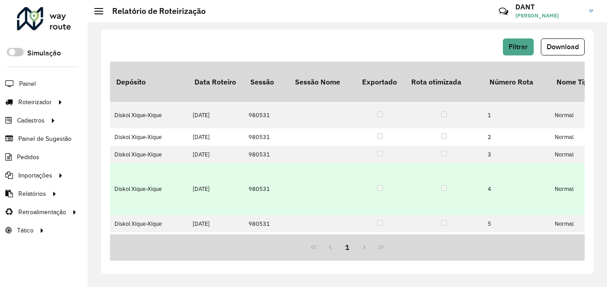
scroll to position [120, 0]
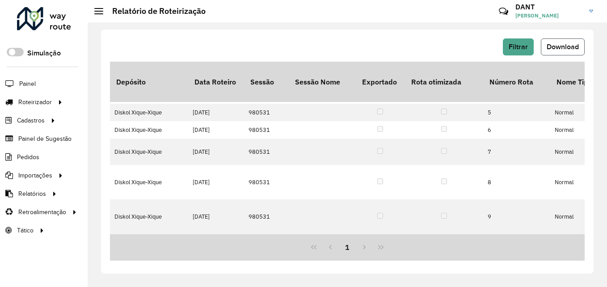
click at [549, 42] on button "Download" at bounding box center [563, 46] width 44 height 17
